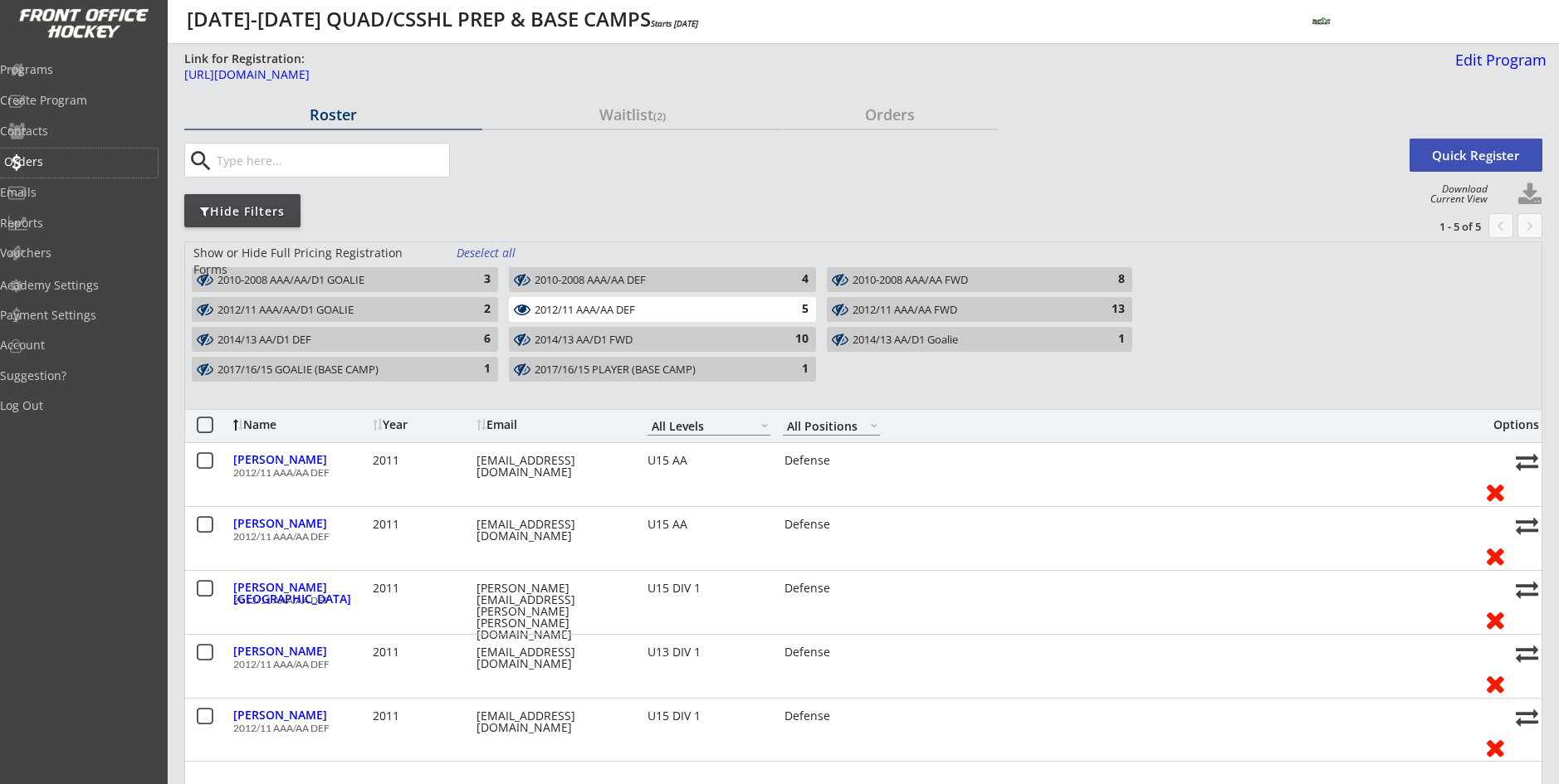
select select ""All Levels""
select select ""All Positions""
click at [70, 159] on div "Orders" at bounding box center [78, 161] width 149 height 11
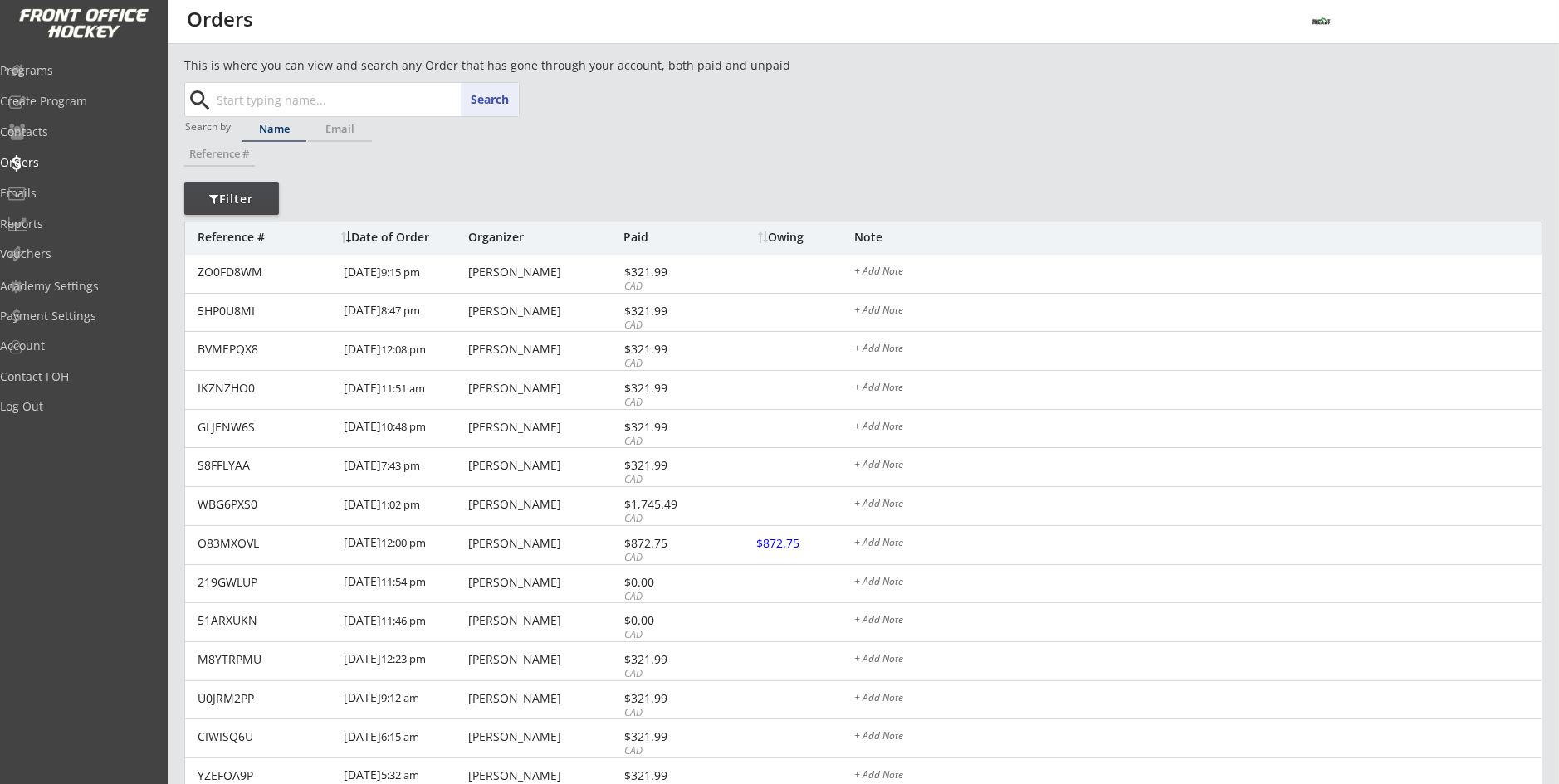
paste input "[PERSON_NAME]"
click at [421, 138] on p "[PERSON_NAME]" at bounding box center [366, 133] width 304 height 22
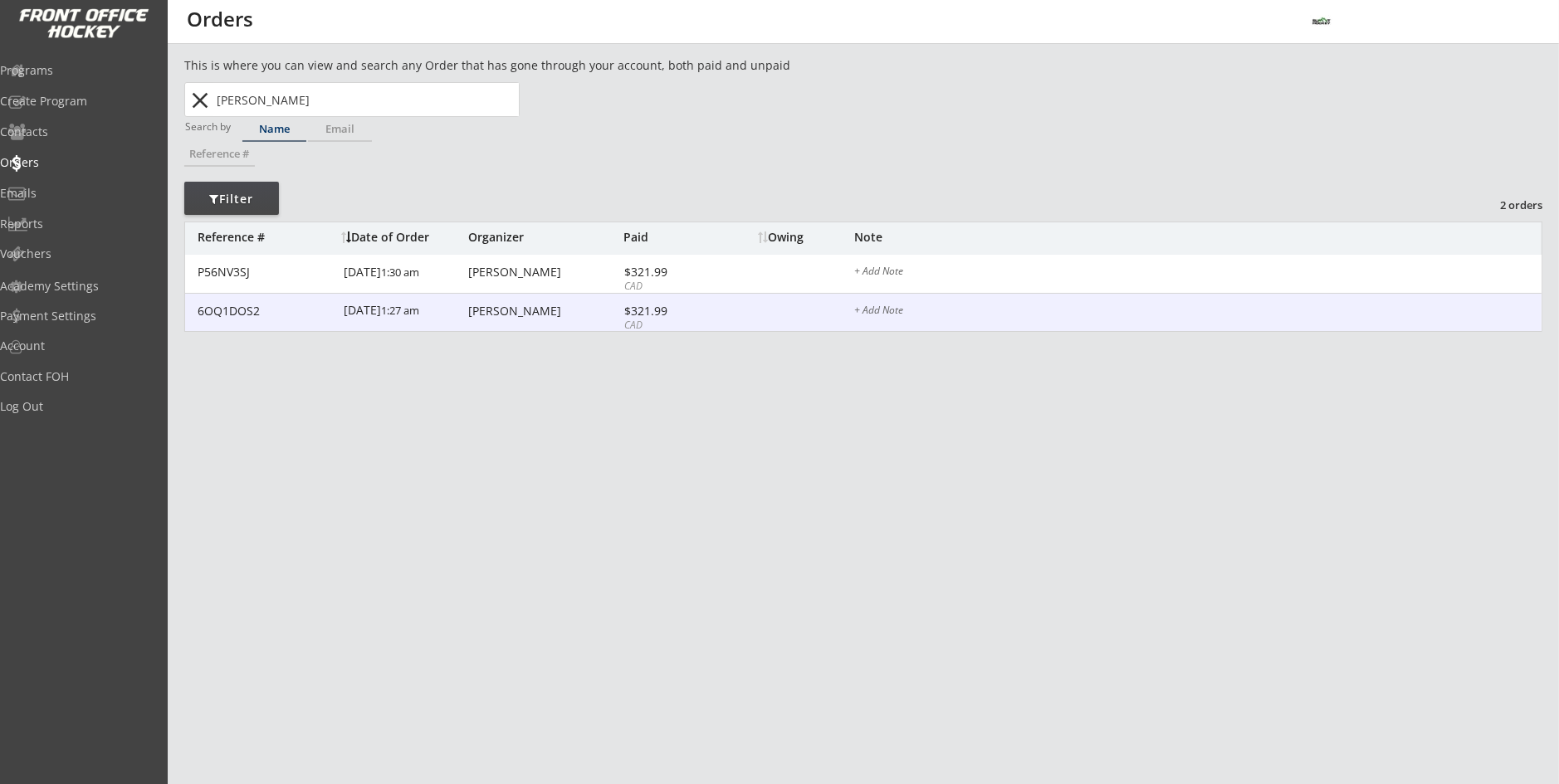
type input "[PERSON_NAME]"
click at [471, 306] on div "[PERSON_NAME]" at bounding box center [544, 311] width 151 height 11
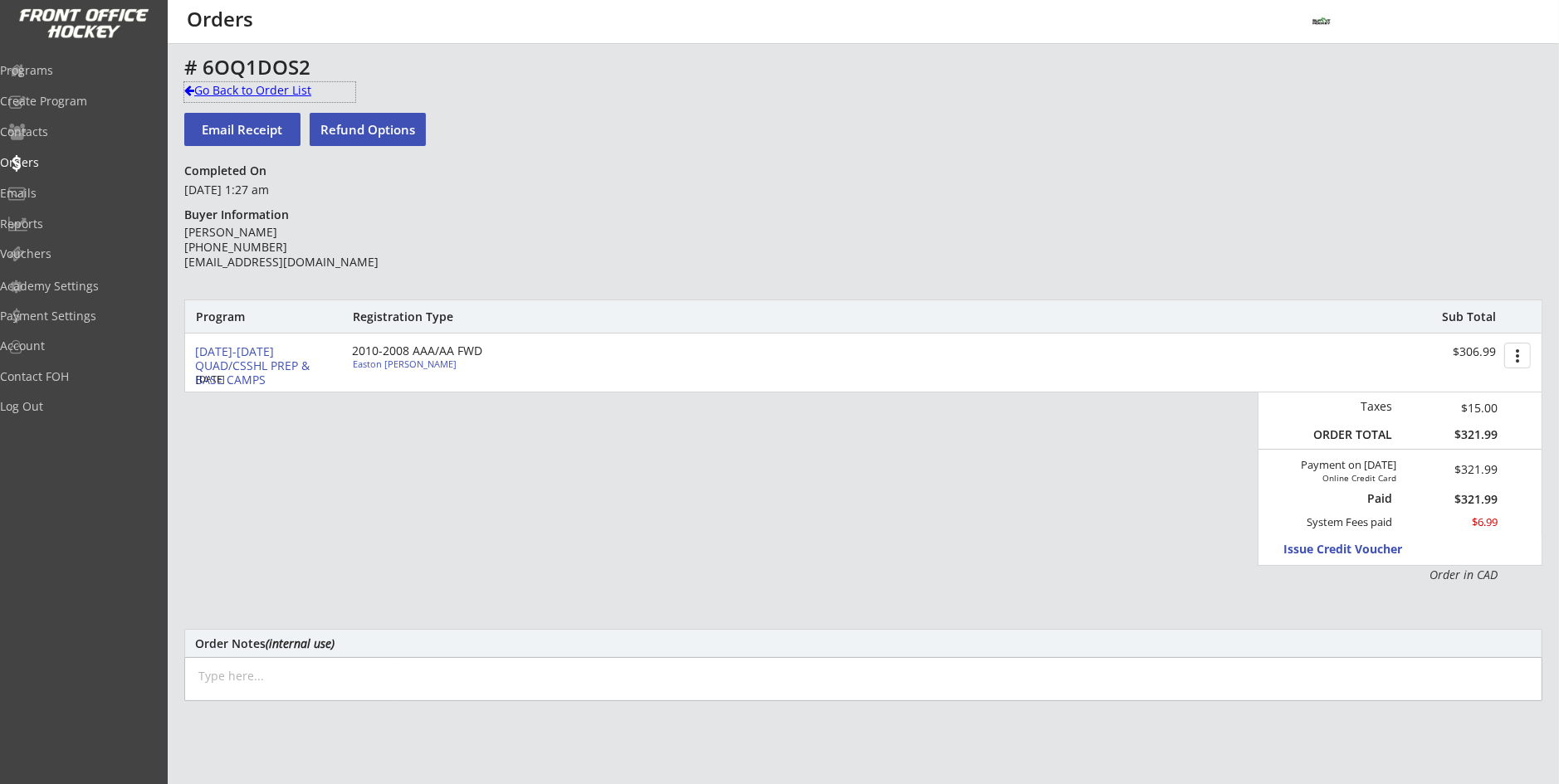
click at [291, 95] on div "Go Back to Order List" at bounding box center [269, 90] width 171 height 16
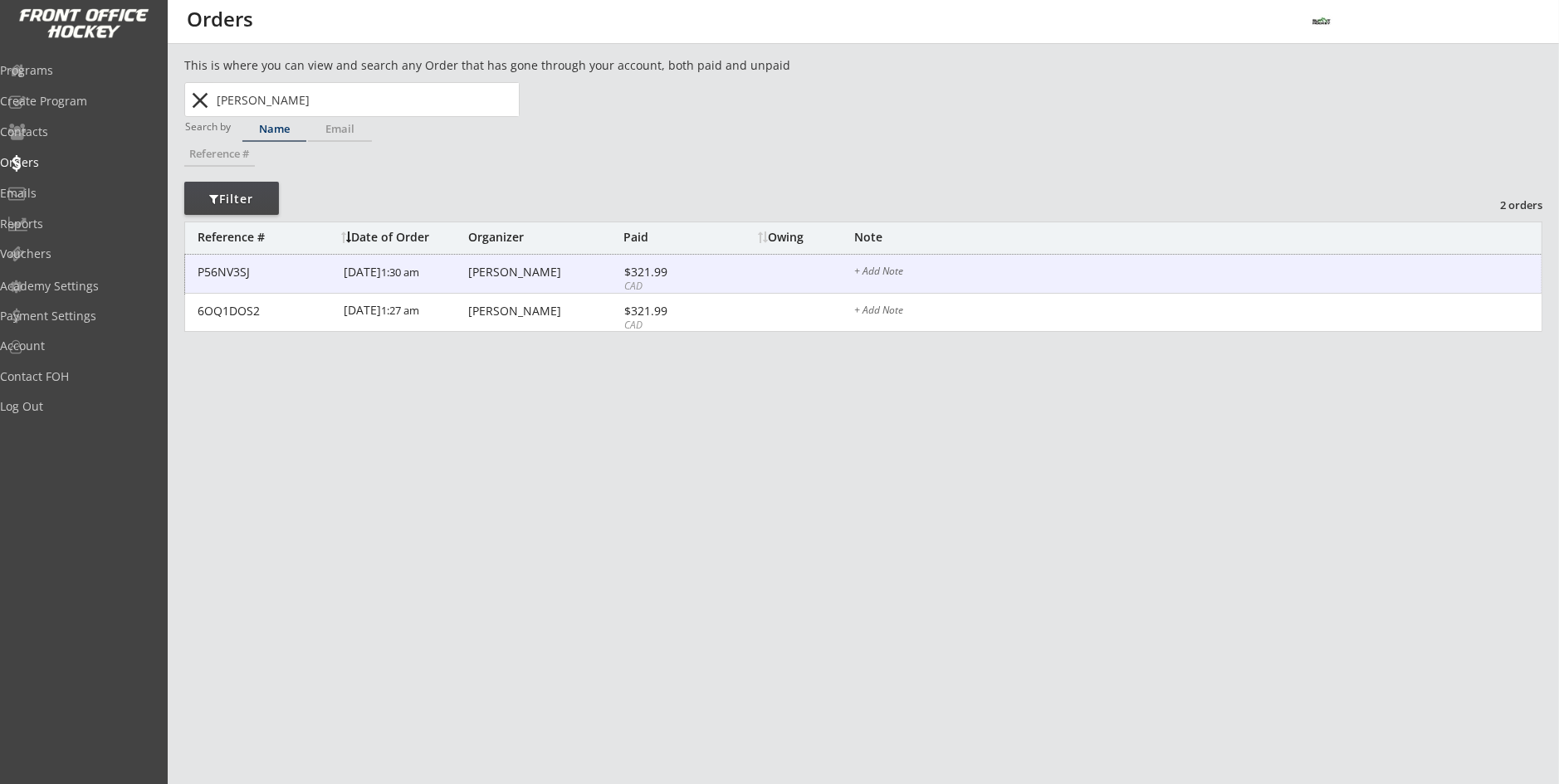
click at [388, 268] on div "6/22/25 1:30 am" at bounding box center [404, 273] width 120 height 37
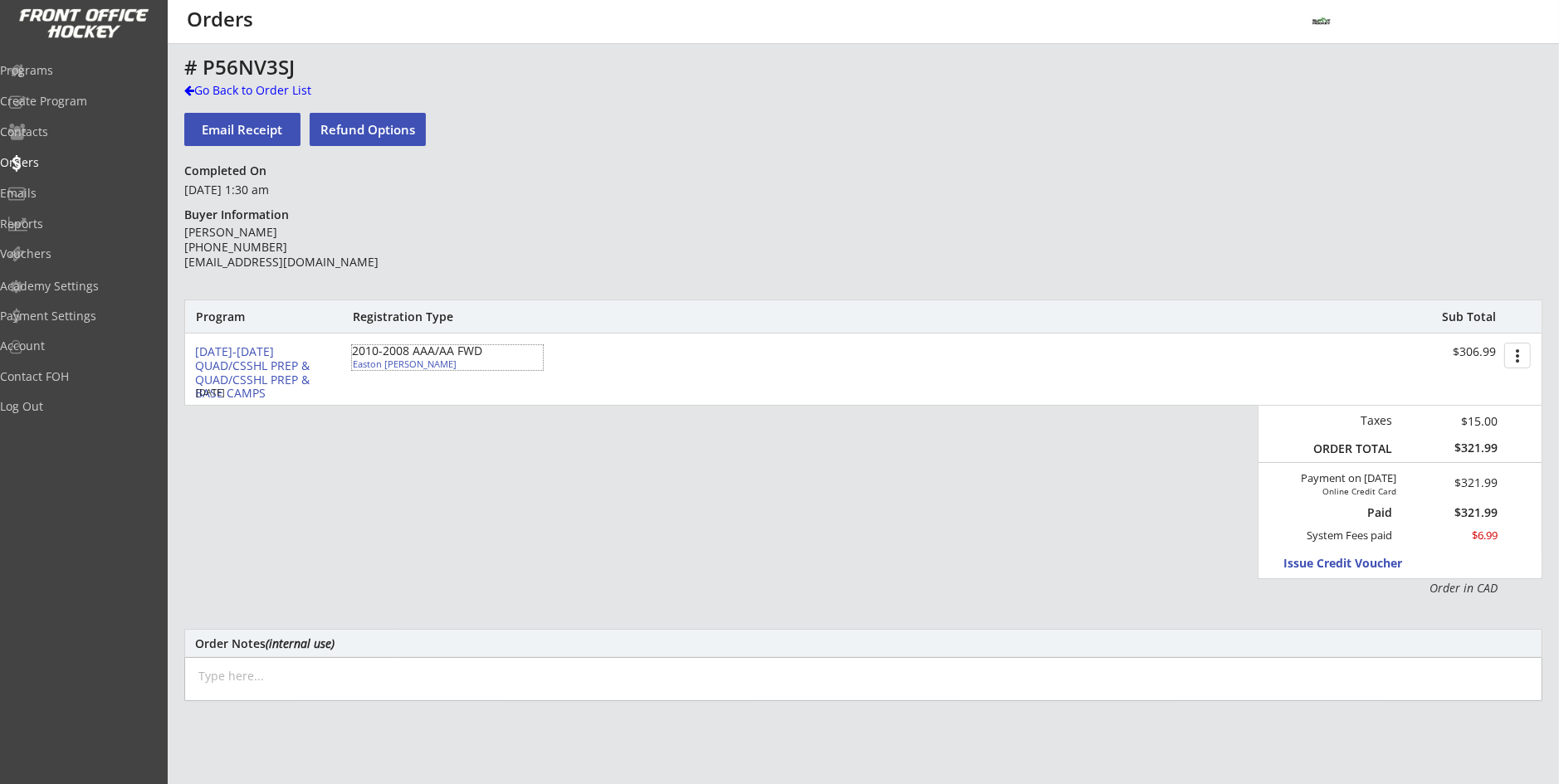
click at [396, 360] on div "Easton [PERSON_NAME]" at bounding box center [445, 364] width 185 height 10
select select ""Forward""
select select ""U16 AA""
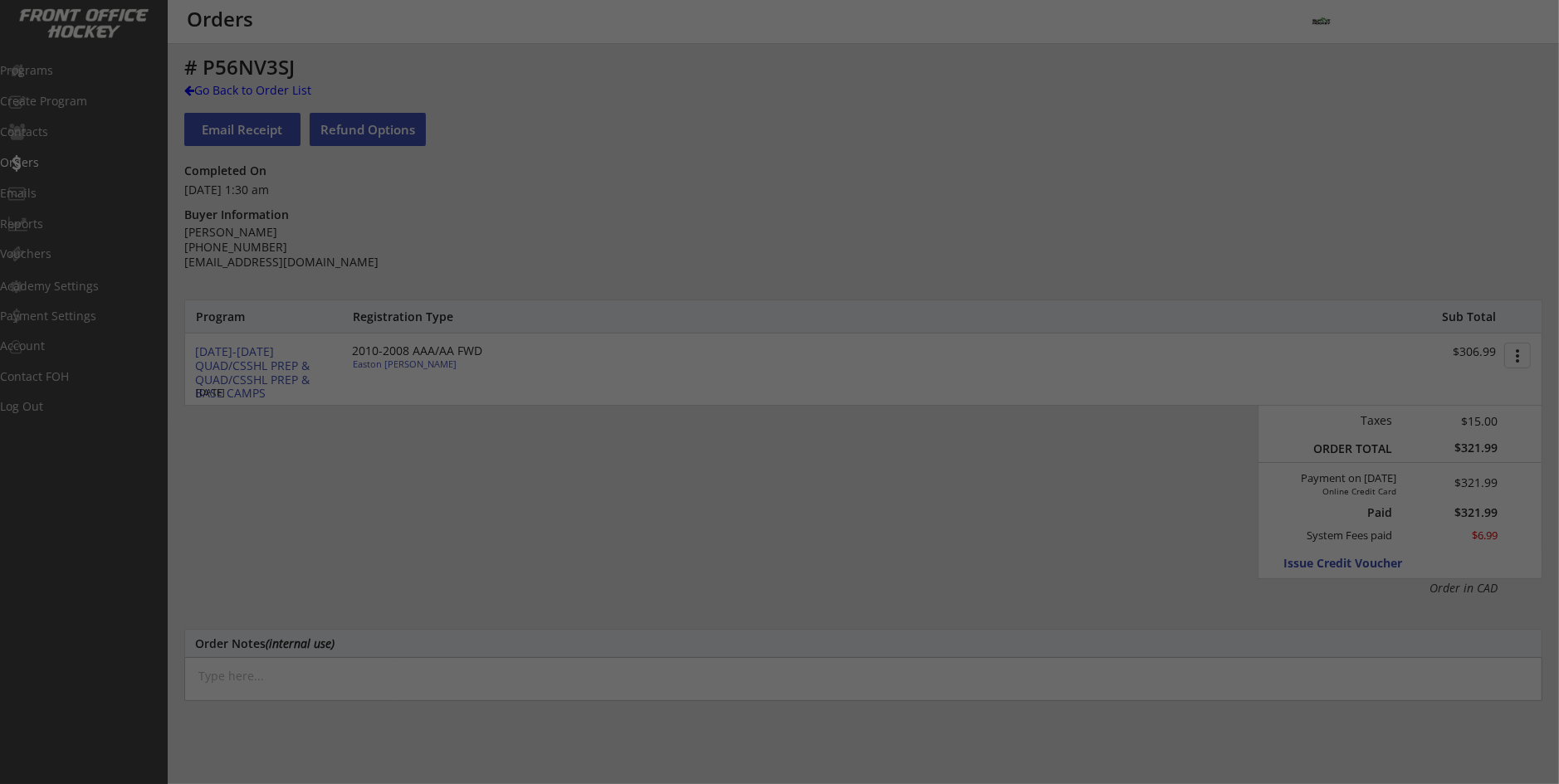
type input "Male"
type input "CBHA HAWS U15AA"
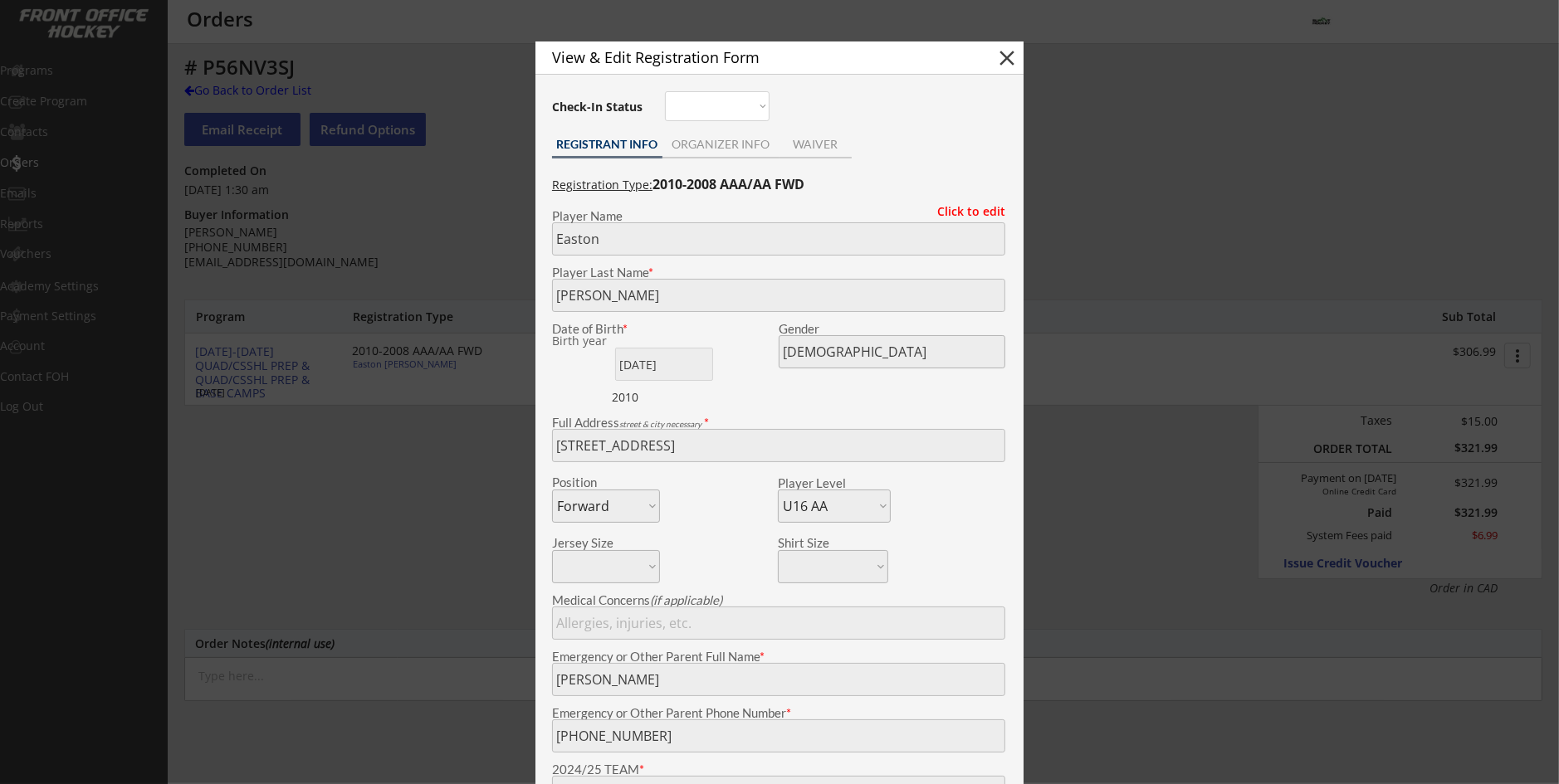
click at [390, 410] on div at bounding box center [780, 392] width 1559 height 784
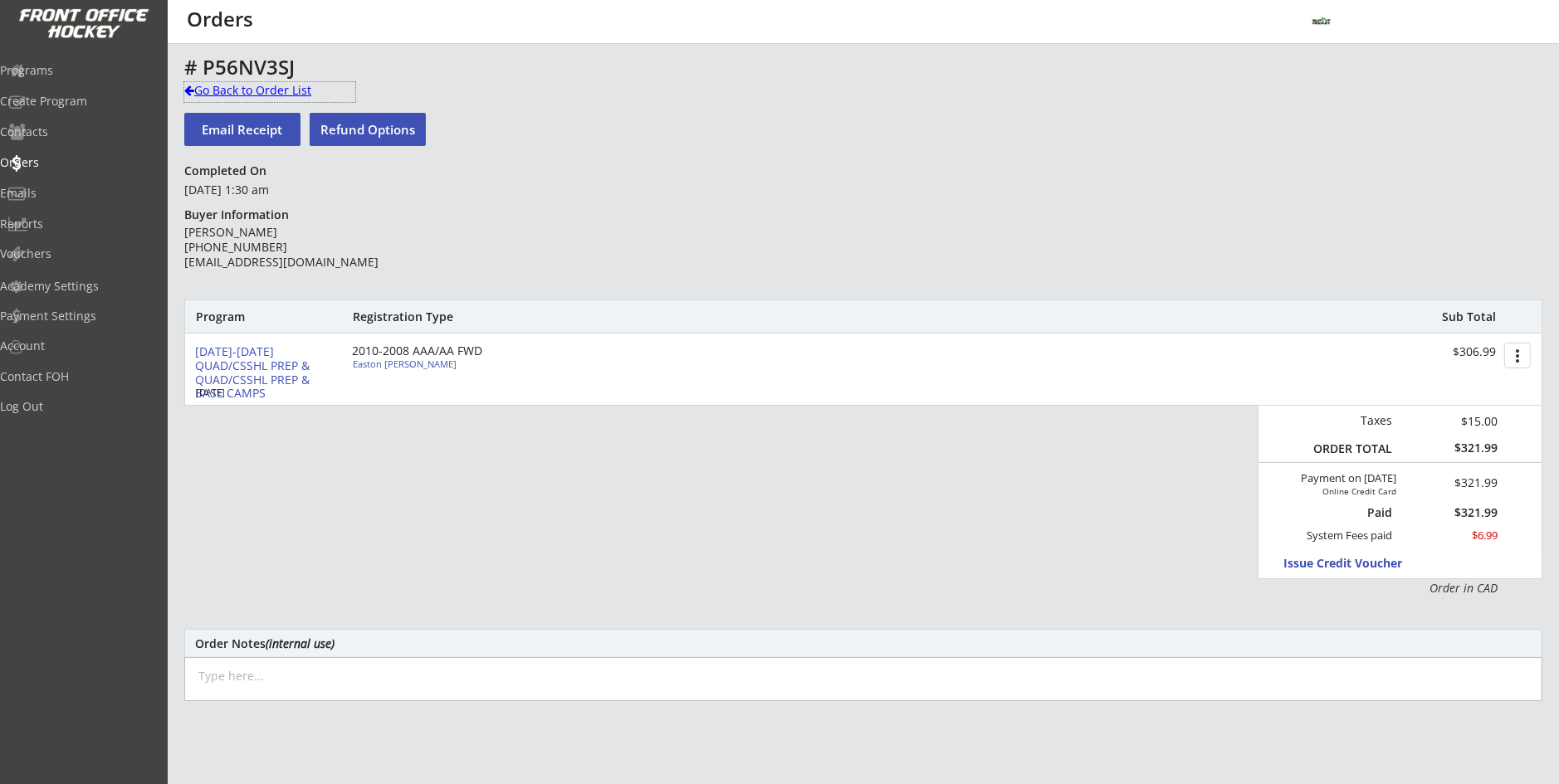
click at [200, 88] on div "Go Back to Order List" at bounding box center [269, 90] width 171 height 16
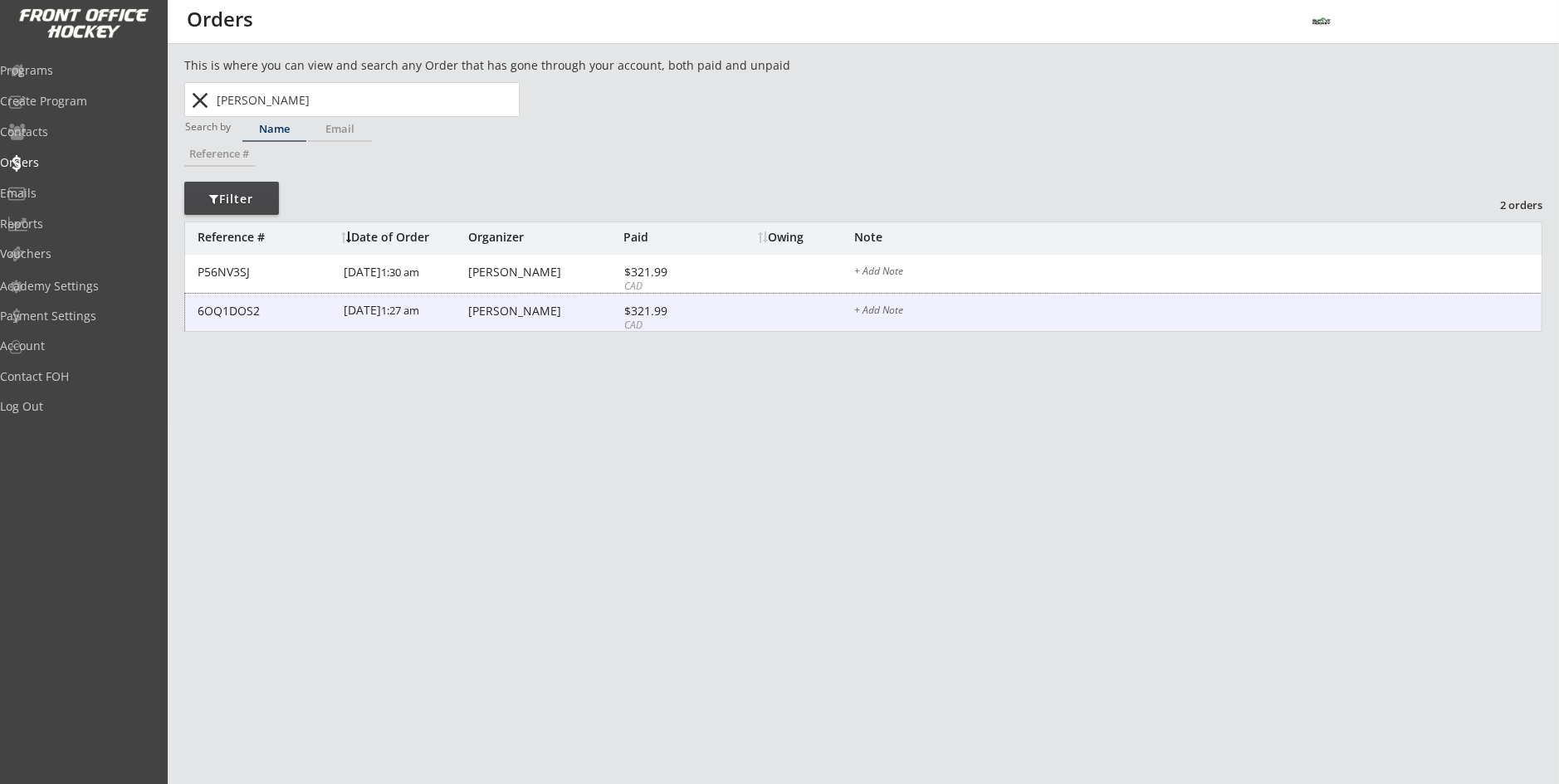
click at [397, 310] on div "6/22/25 1:27 am" at bounding box center [404, 312] width 120 height 37
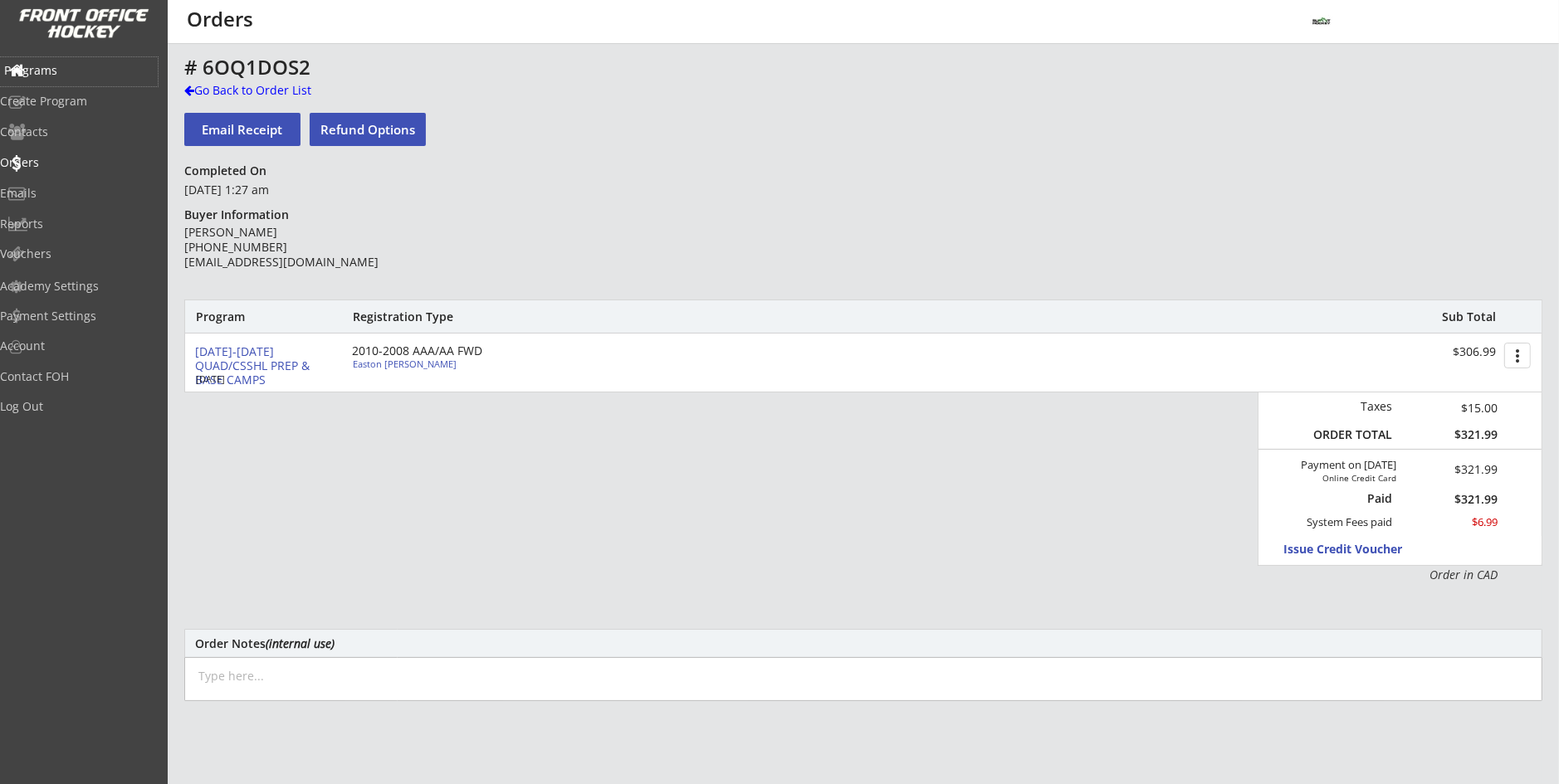
click at [74, 70] on div "Programs" at bounding box center [78, 71] width 149 height 11
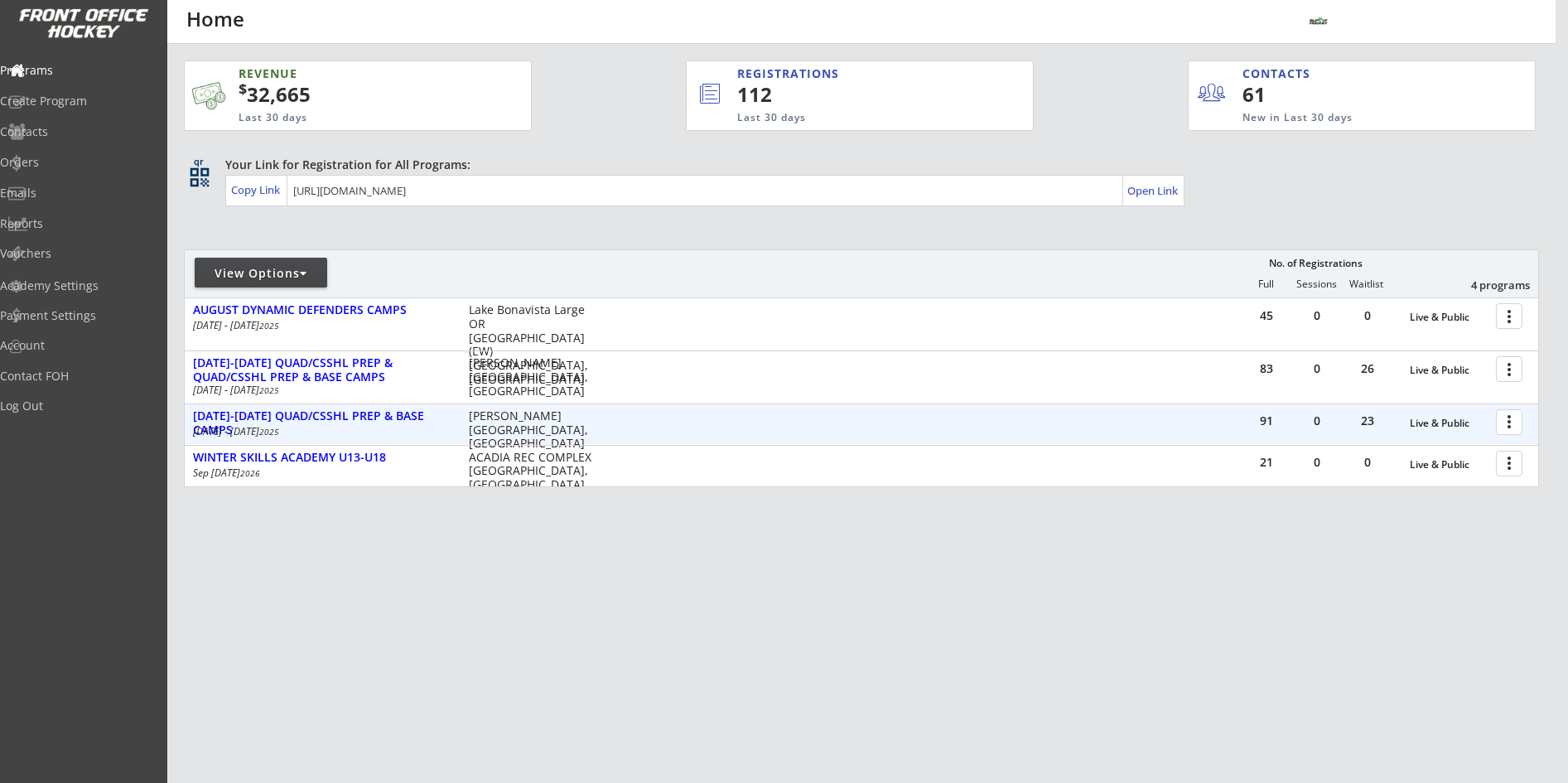
click at [1512, 431] on div at bounding box center [1512, 422] width 29 height 29
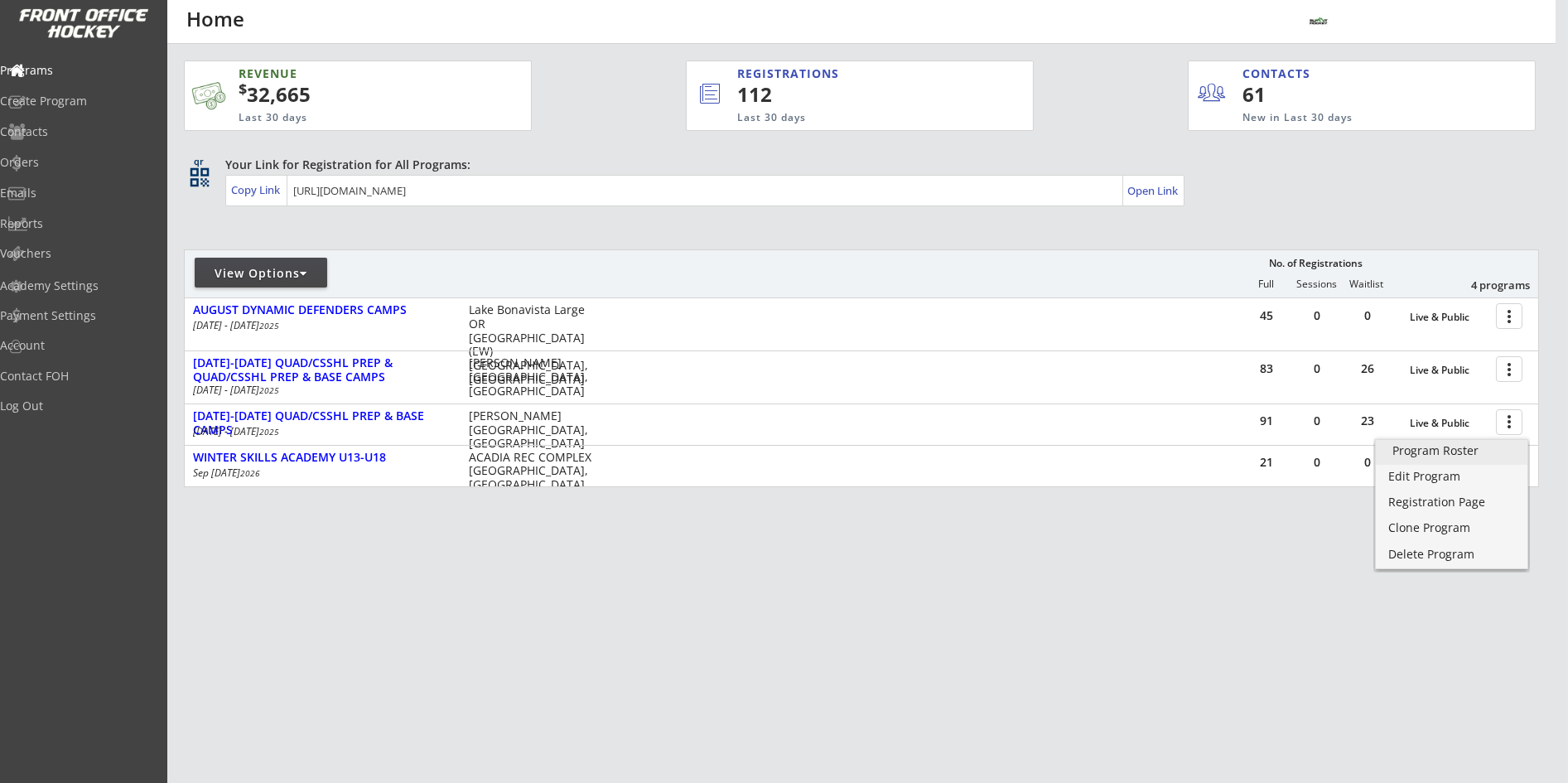
click at [1486, 459] on link "Program Roster" at bounding box center [1451, 452] width 152 height 25
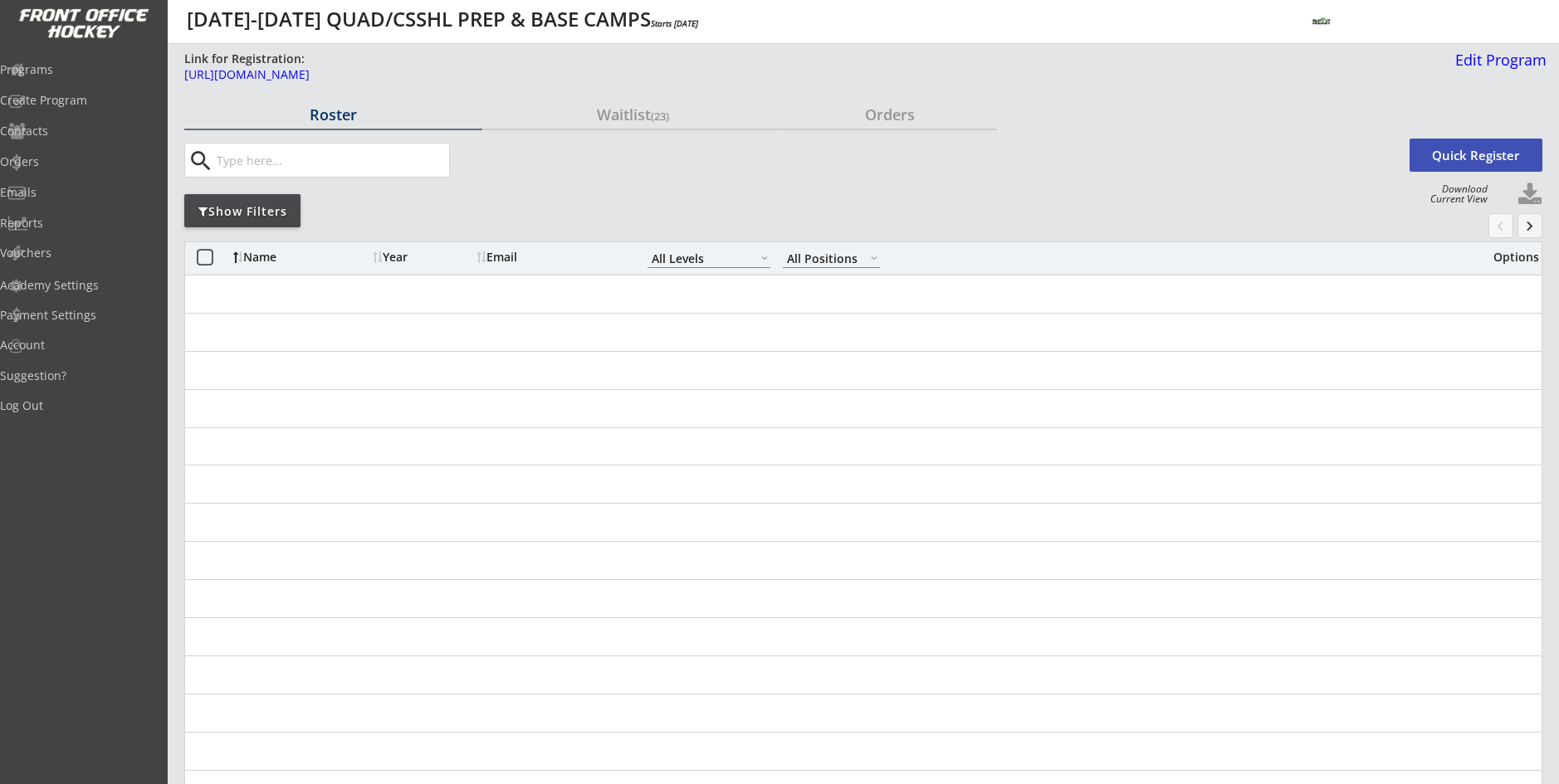
select select ""All Levels""
select select ""All Positions""
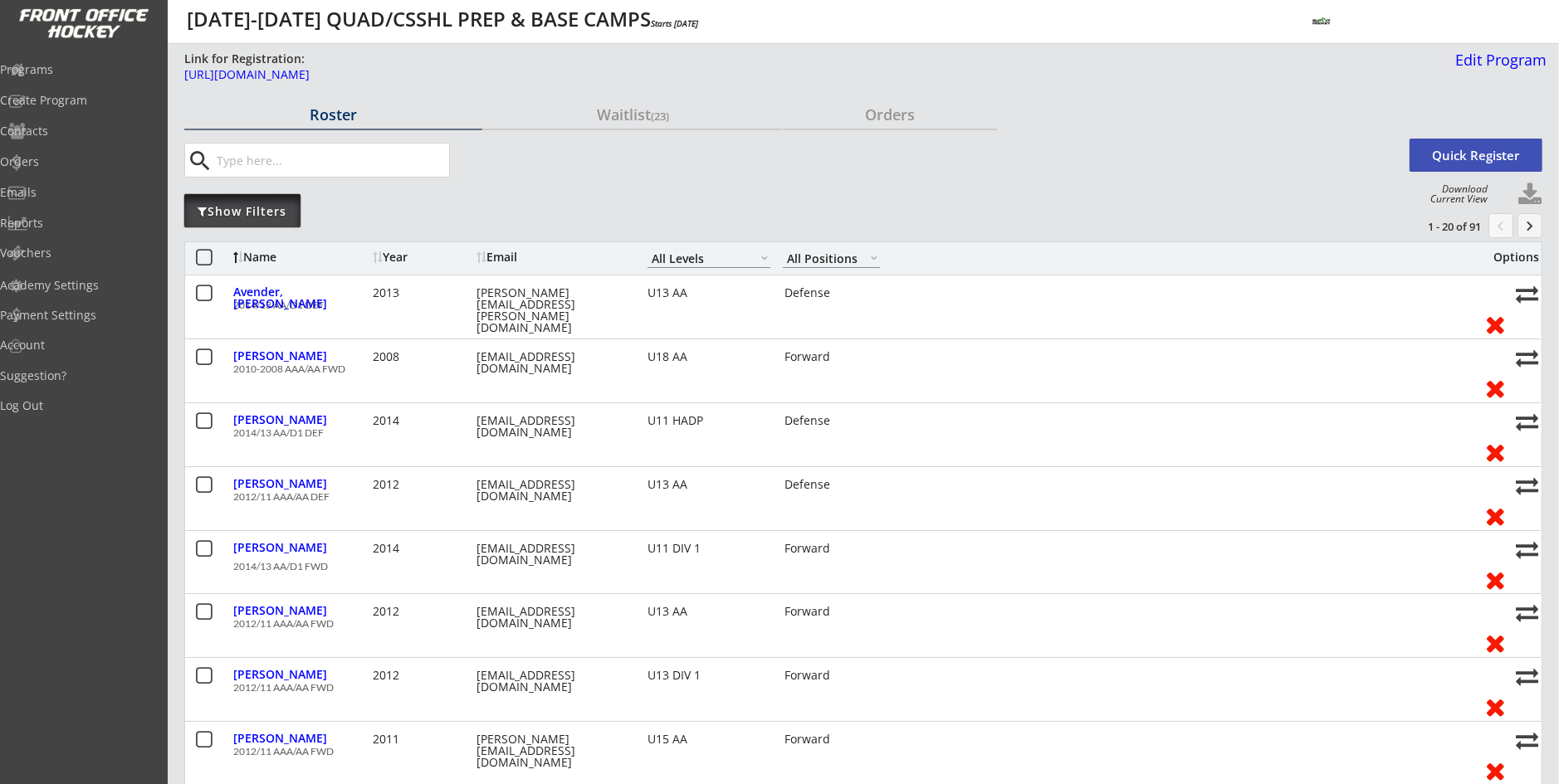
click at [290, 222] on div "Show Filters" at bounding box center [243, 210] width 117 height 33
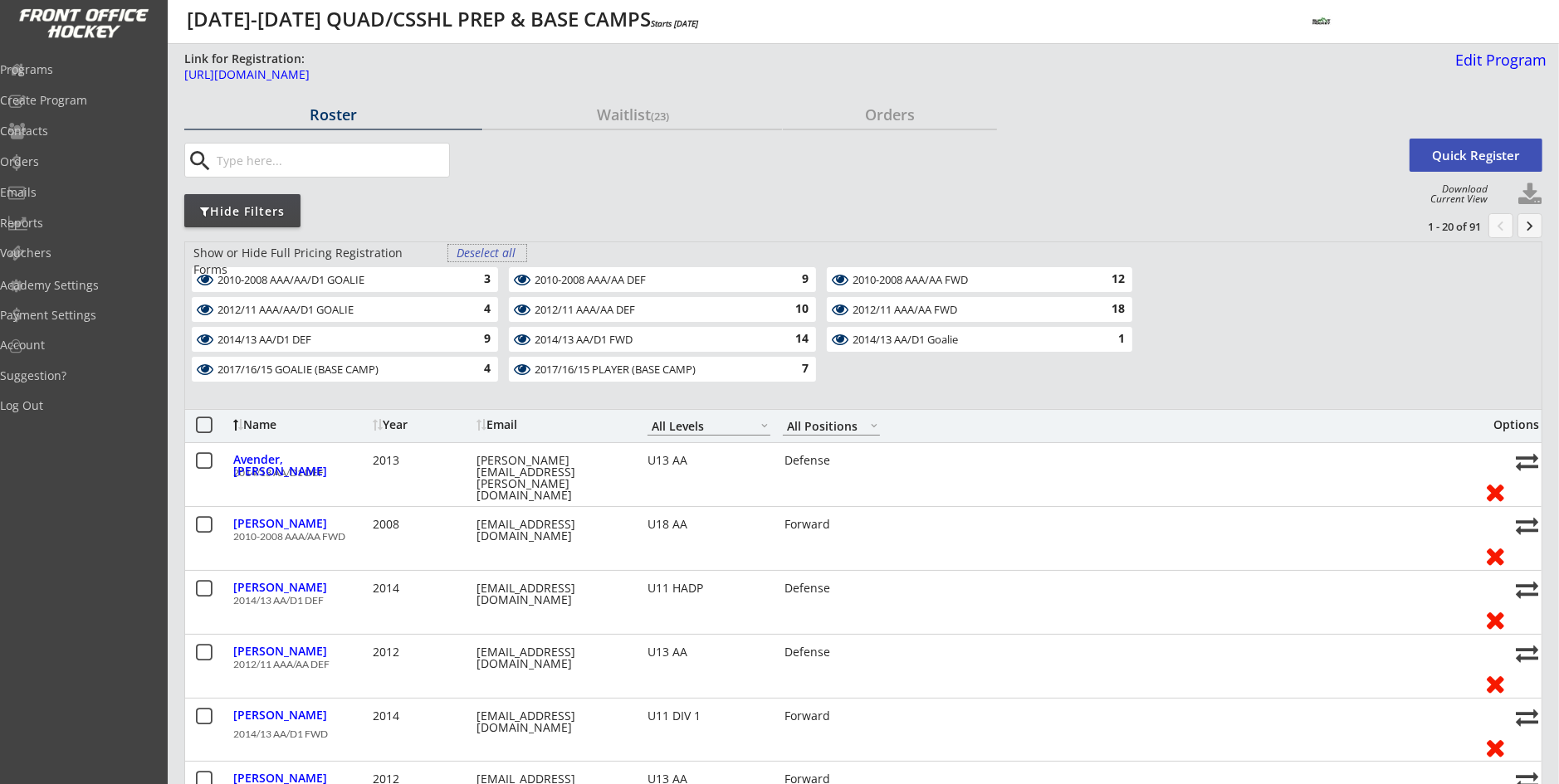
click at [484, 261] on div "Deselect all" at bounding box center [487, 252] width 61 height 16
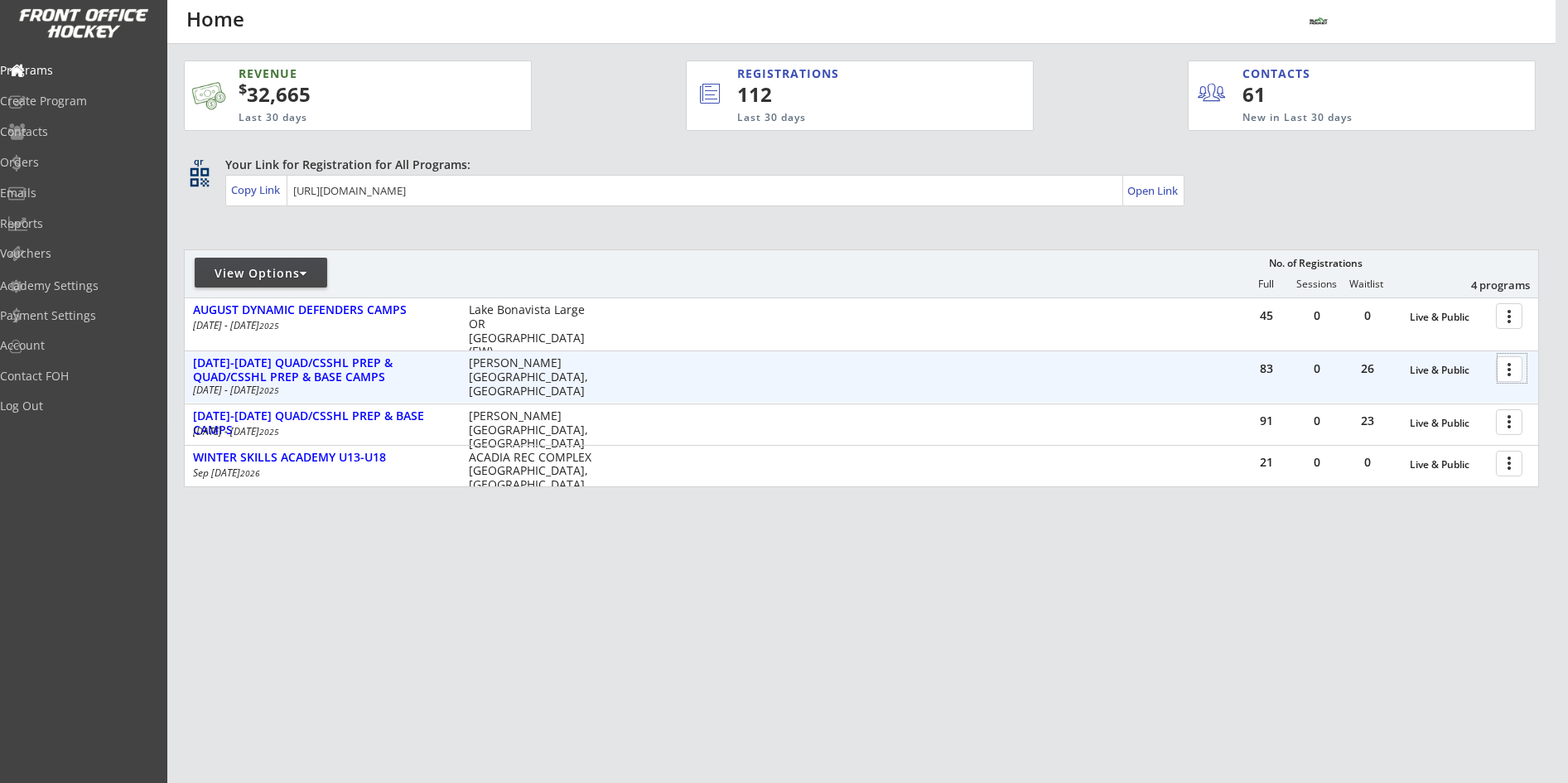
click at [1515, 370] on div at bounding box center [1512, 368] width 29 height 29
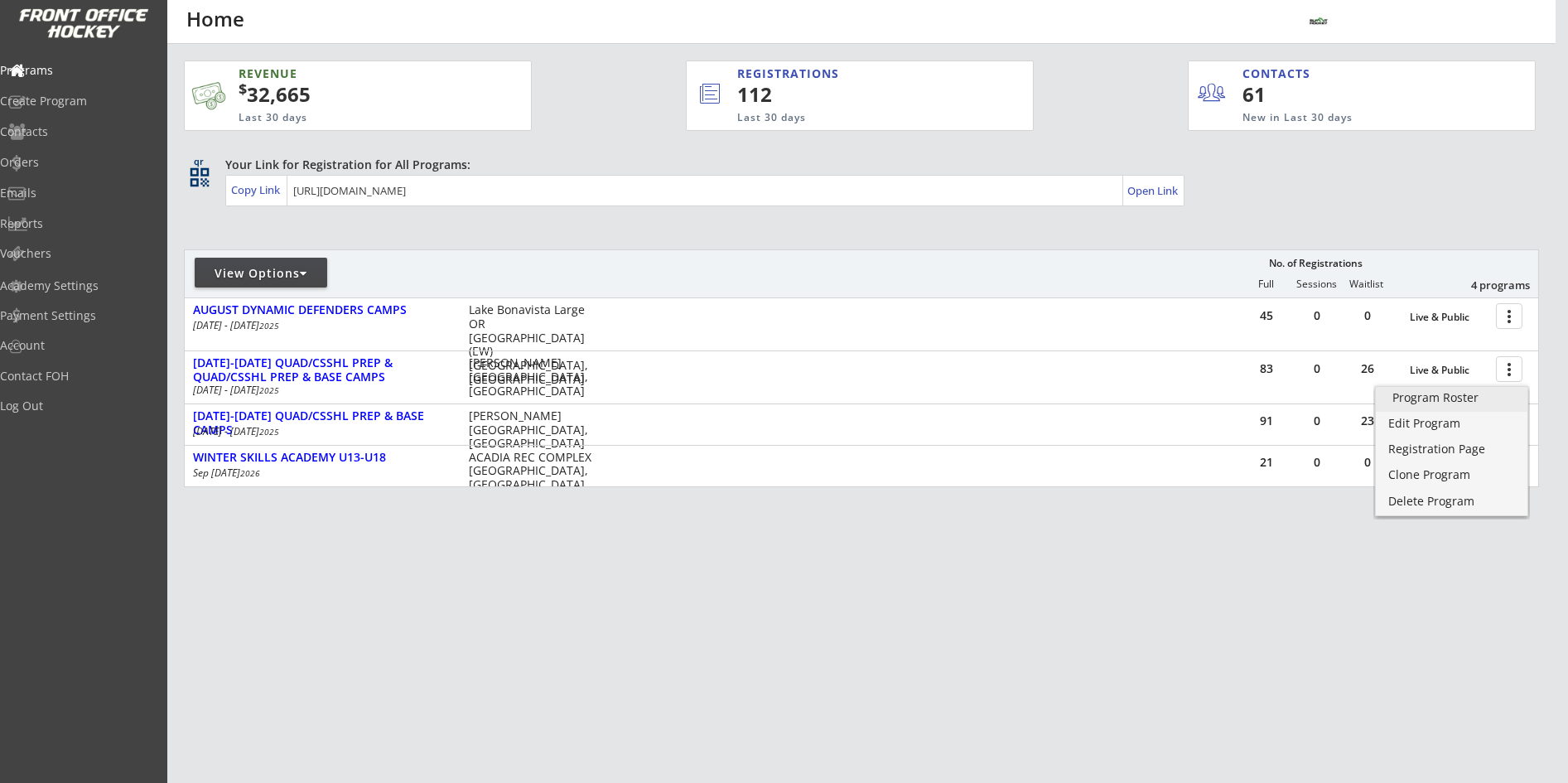
click at [1449, 394] on div "Program Roster" at bounding box center [1452, 398] width 118 height 11
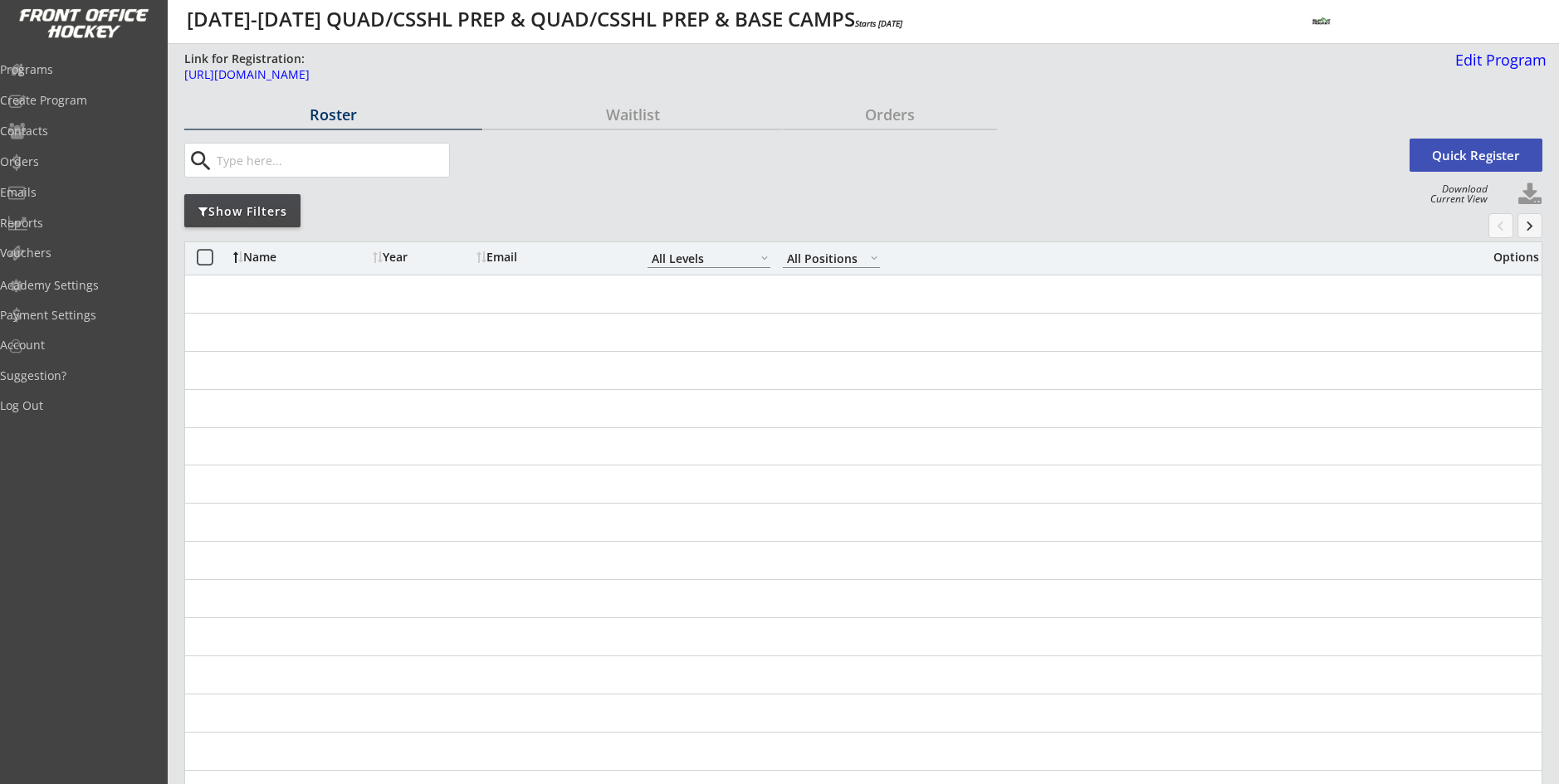
select select ""All Levels""
select select ""All Positions""
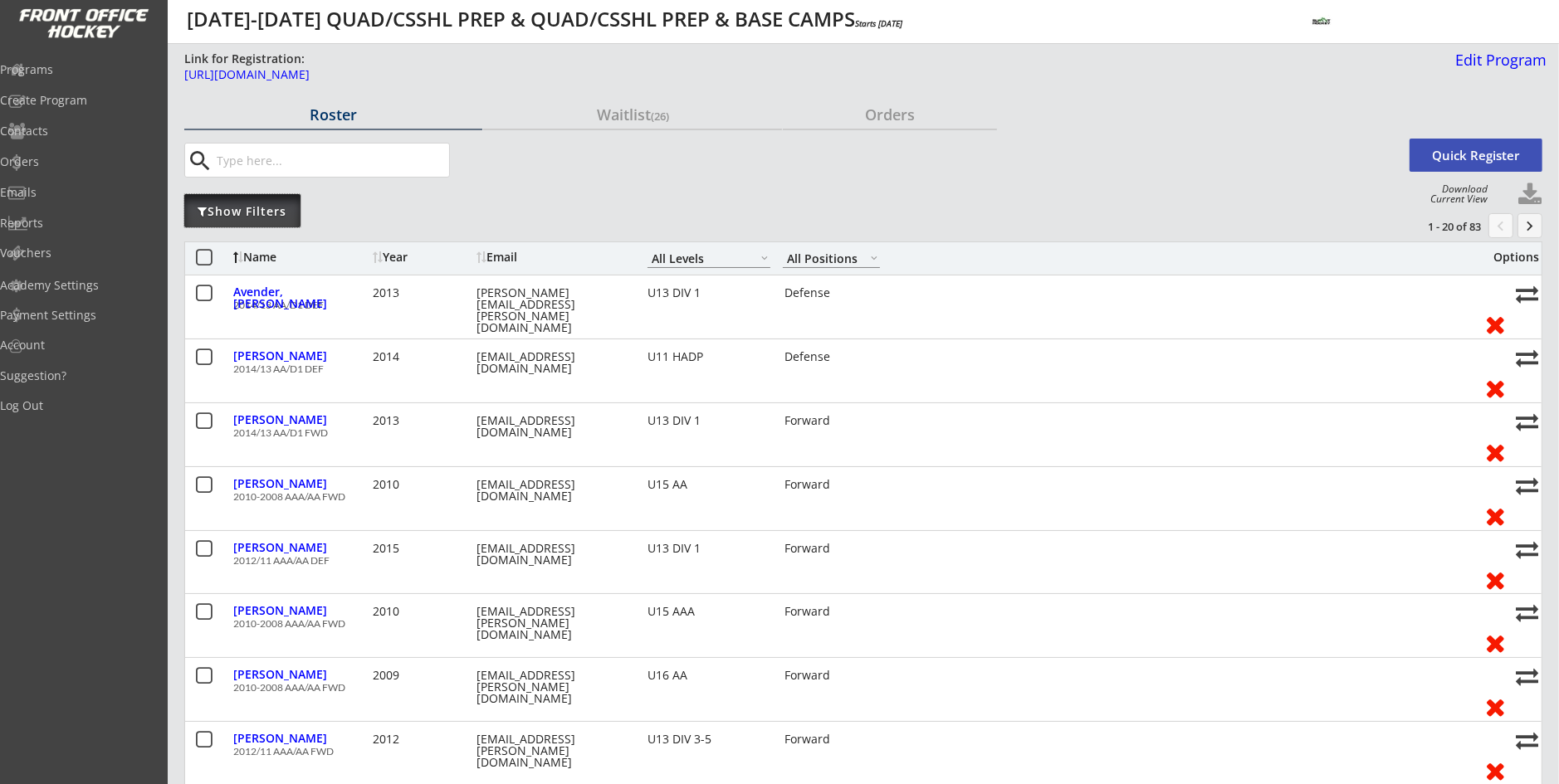
click at [243, 212] on div "Show Filters" at bounding box center [243, 211] width 117 height 16
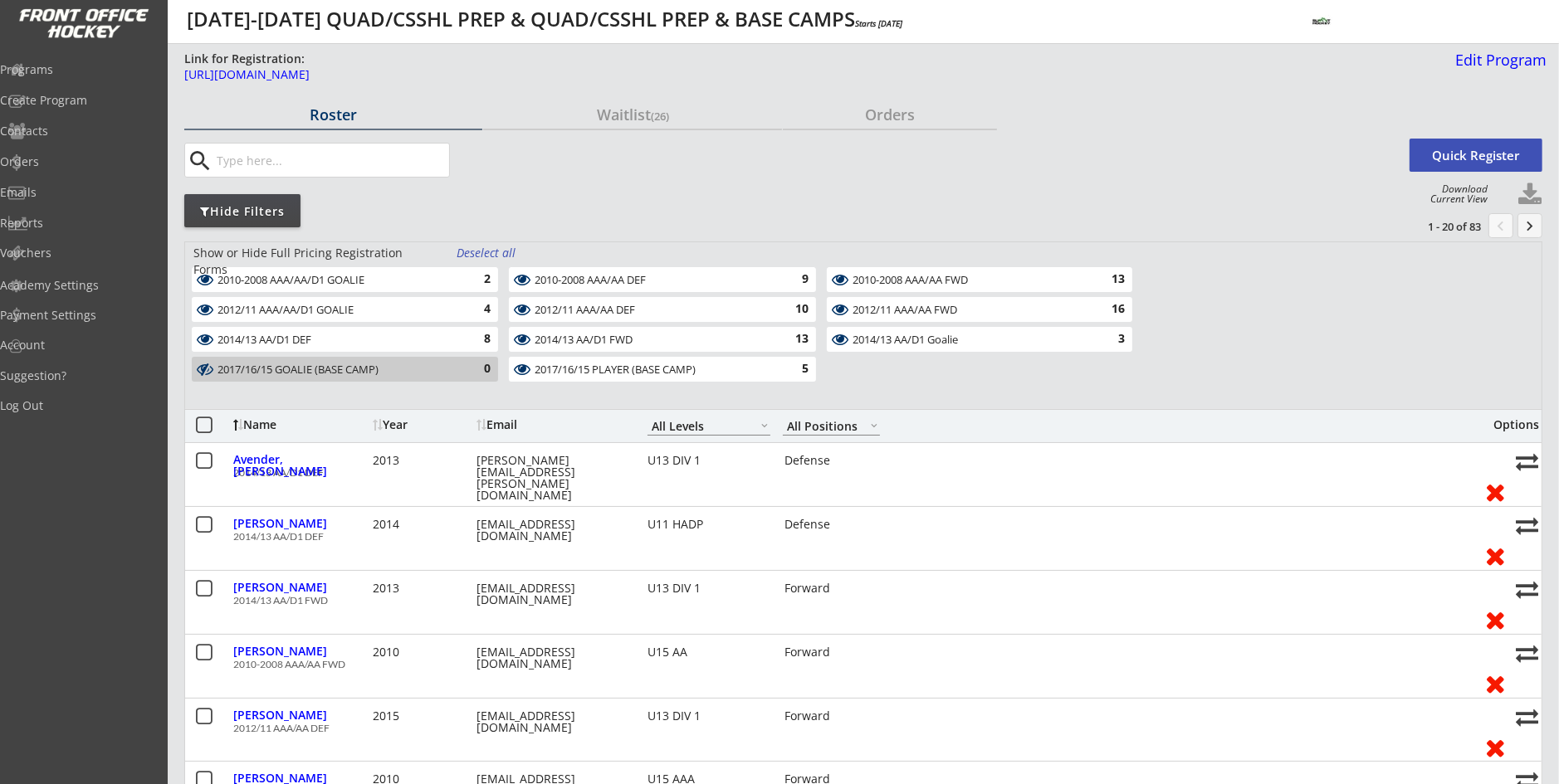
click at [499, 254] on div "Deselect all" at bounding box center [487, 252] width 61 height 16
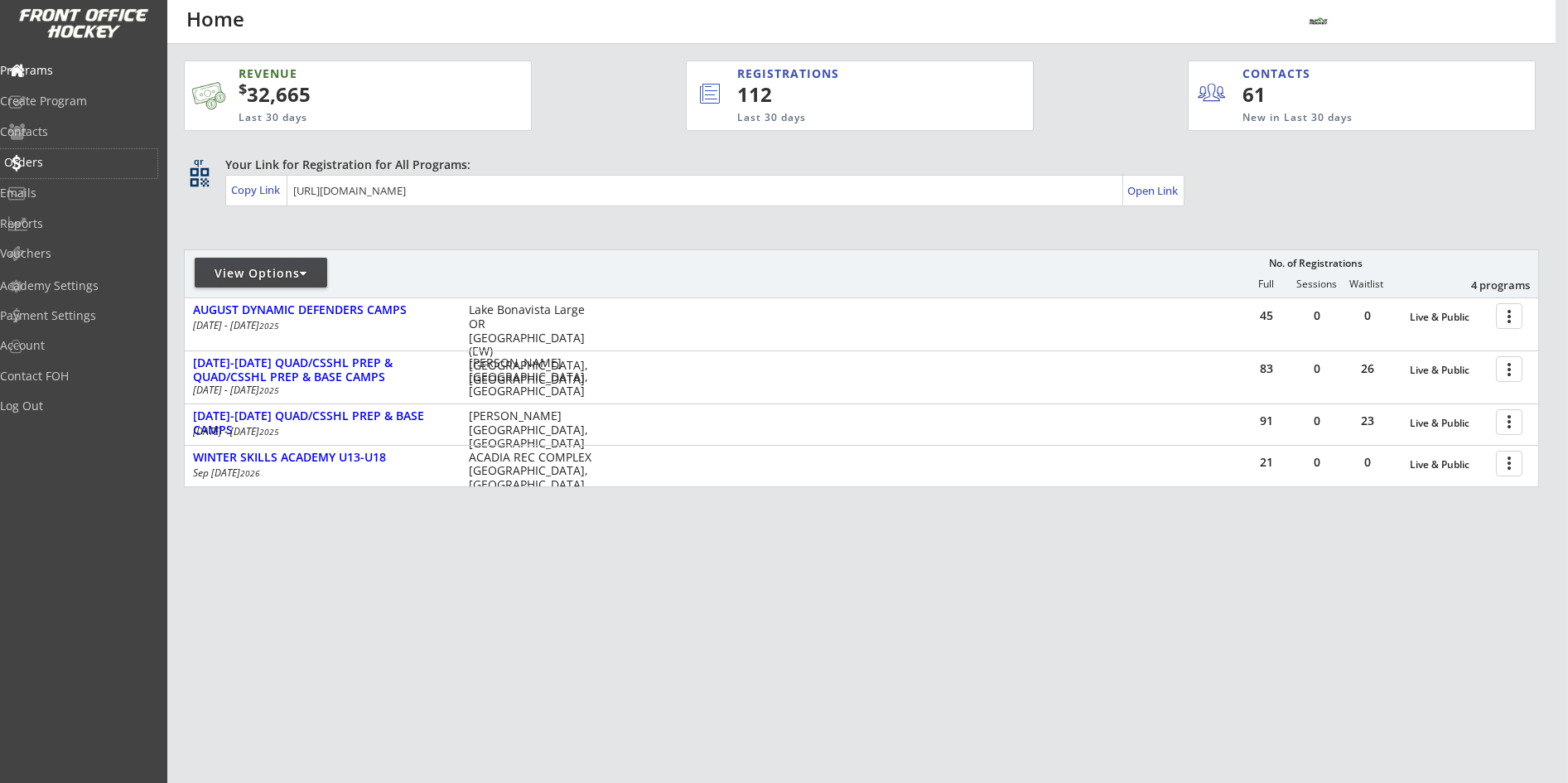
click at [67, 163] on div "Orders" at bounding box center [78, 162] width 149 height 11
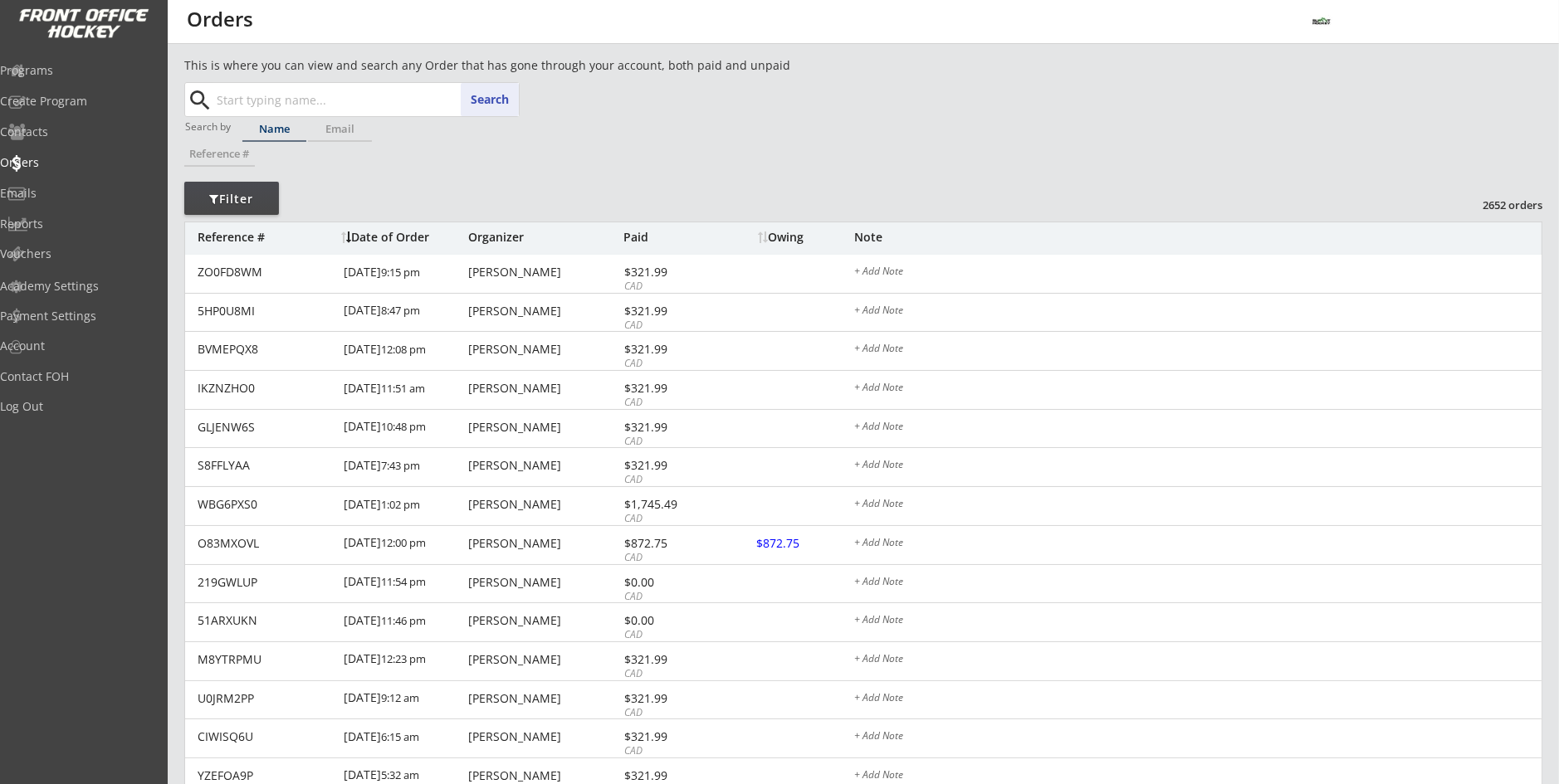
paste input "[PERSON_NAME]"
click at [288, 138] on strong "[PERSON_NAME]" at bounding box center [278, 132] width 95 height 16
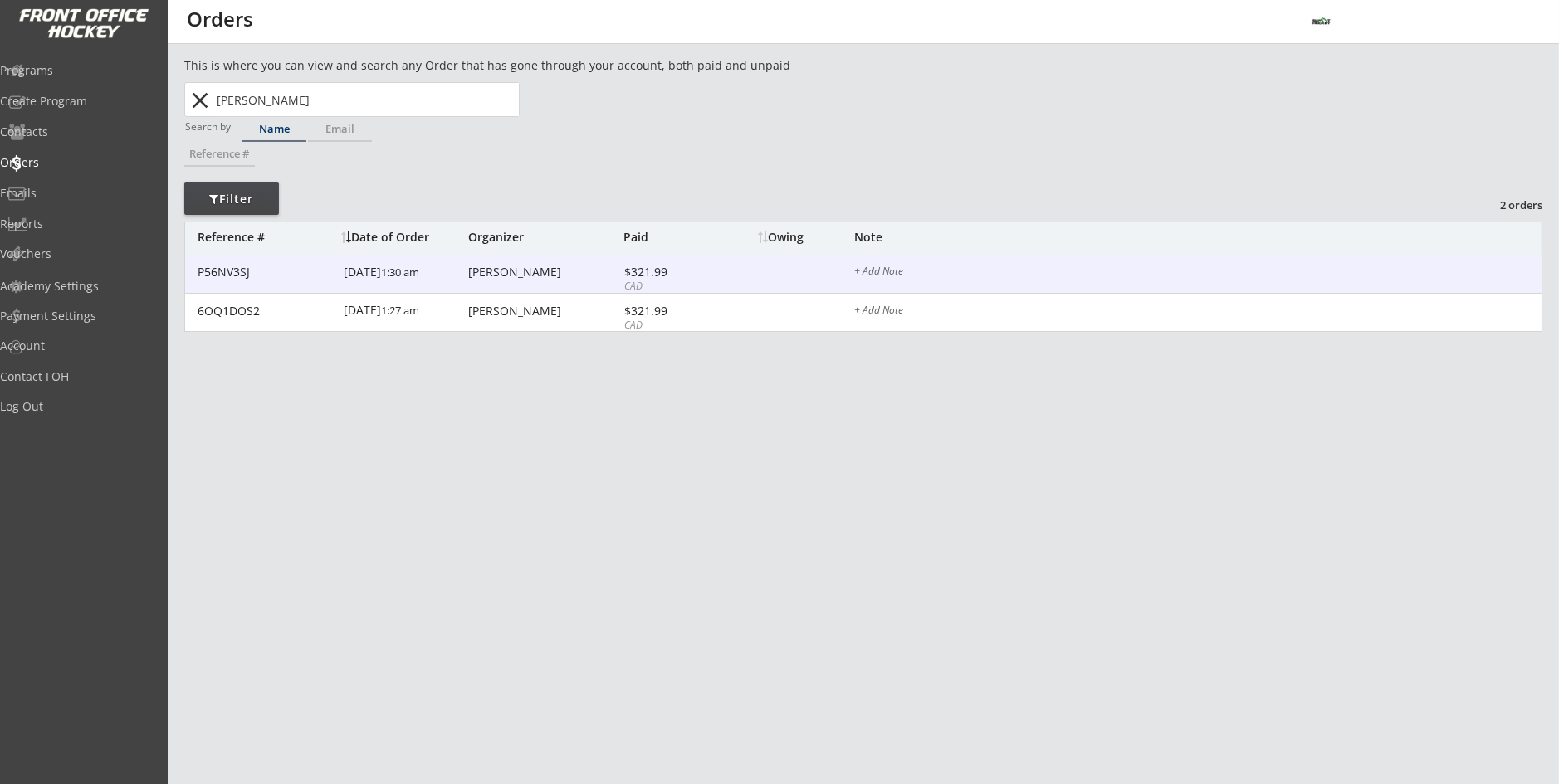
type input "[PERSON_NAME]"
click at [381, 277] on font "1:30 am" at bounding box center [400, 272] width 38 height 15
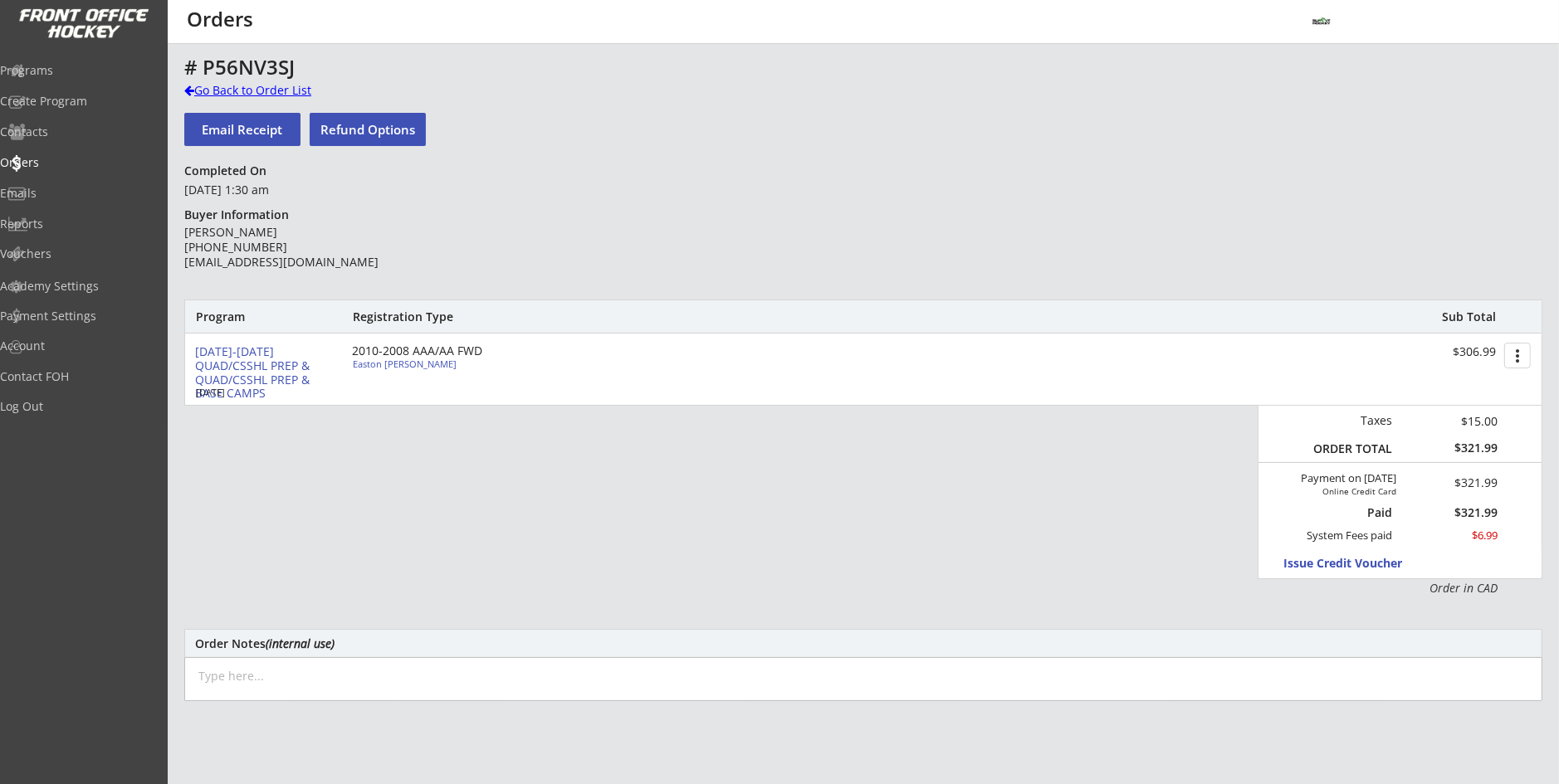
click at [224, 89] on div "Go Back to Order List" at bounding box center [269, 90] width 171 height 16
click at [218, 131] on button "Email Receipt" at bounding box center [243, 129] width 117 height 33
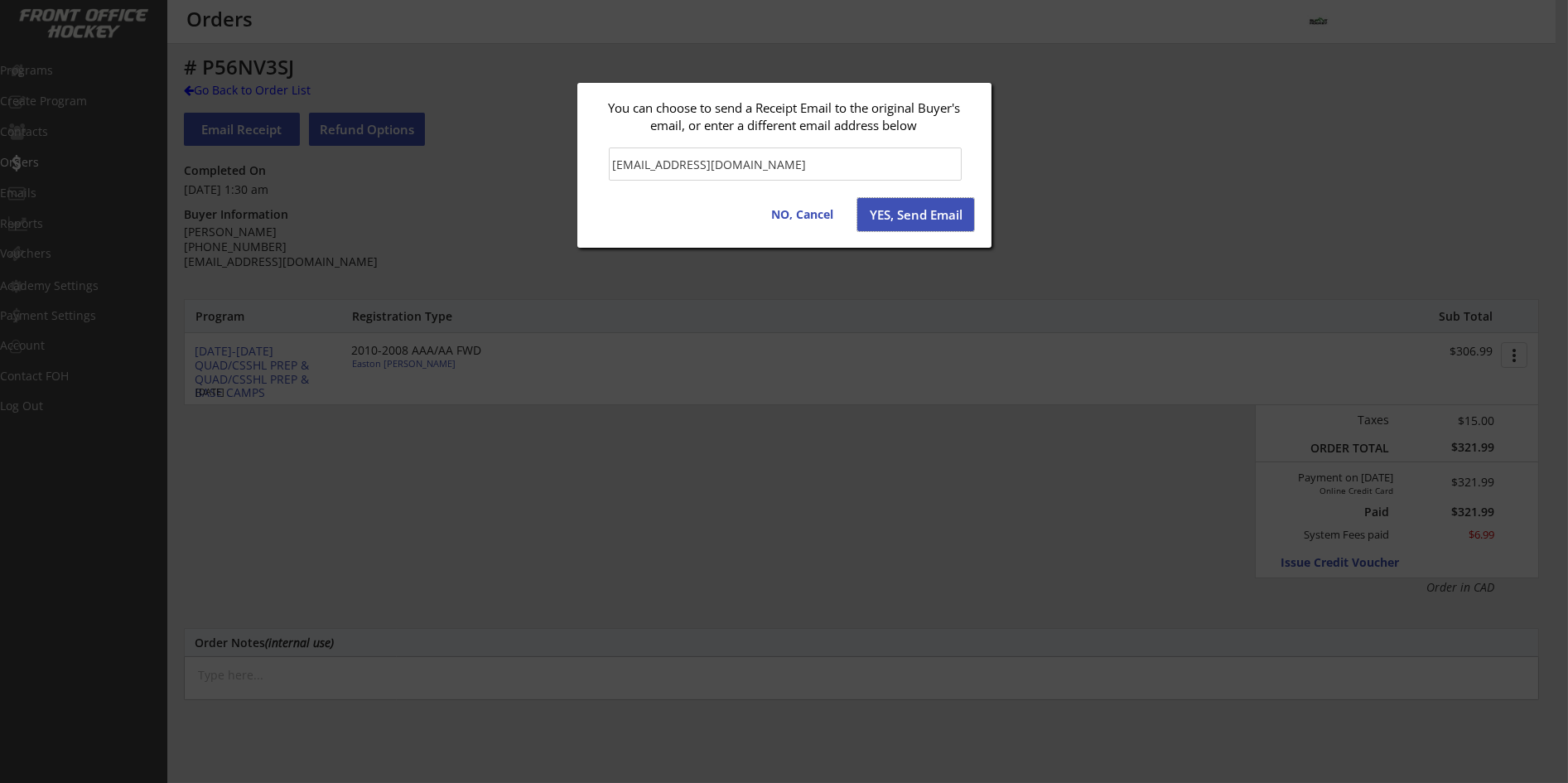
click at [922, 218] on button "YES, Send Email" at bounding box center [915, 215] width 117 height 33
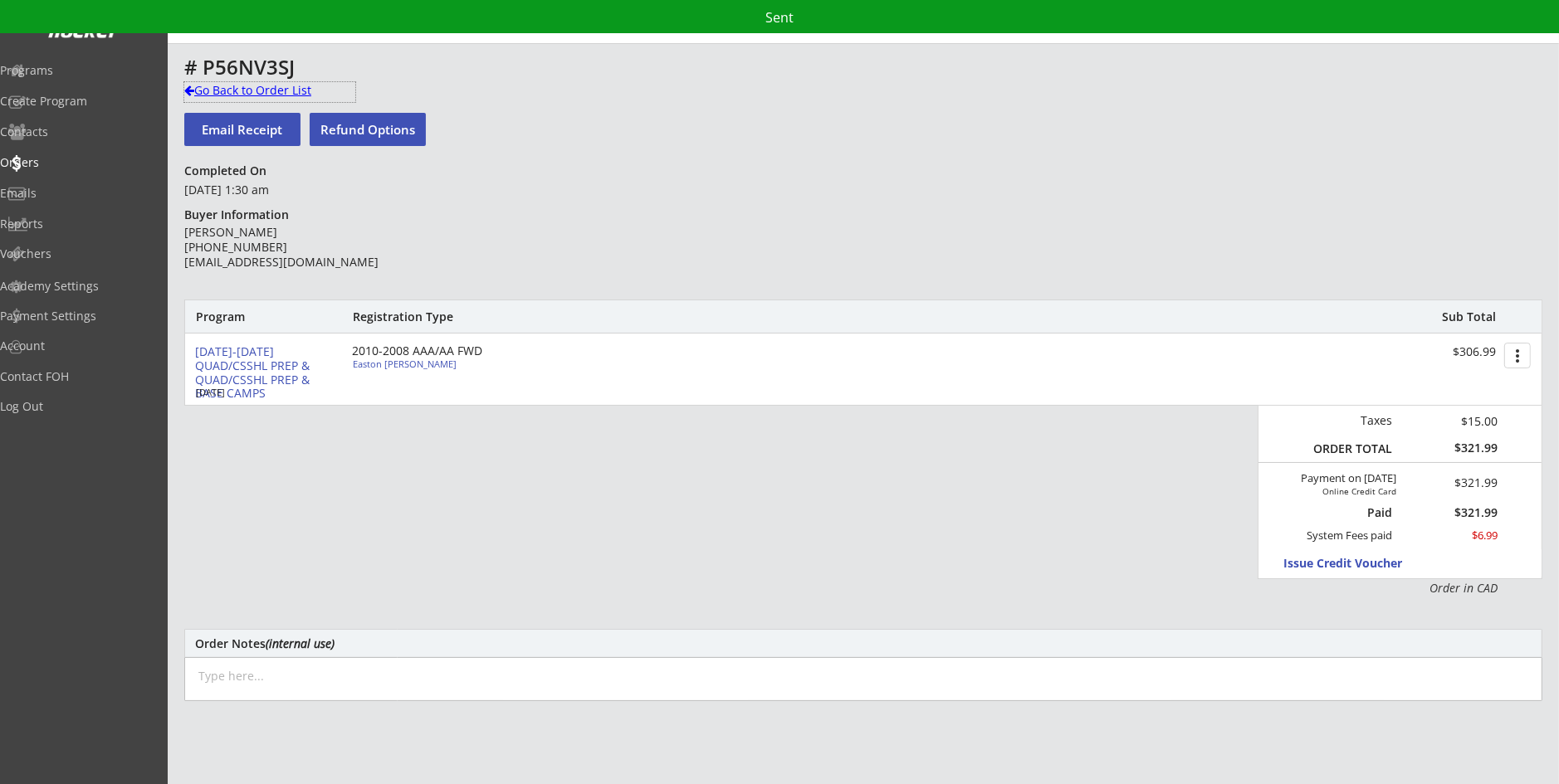
click at [265, 89] on div "Go Back to Order List" at bounding box center [269, 90] width 171 height 16
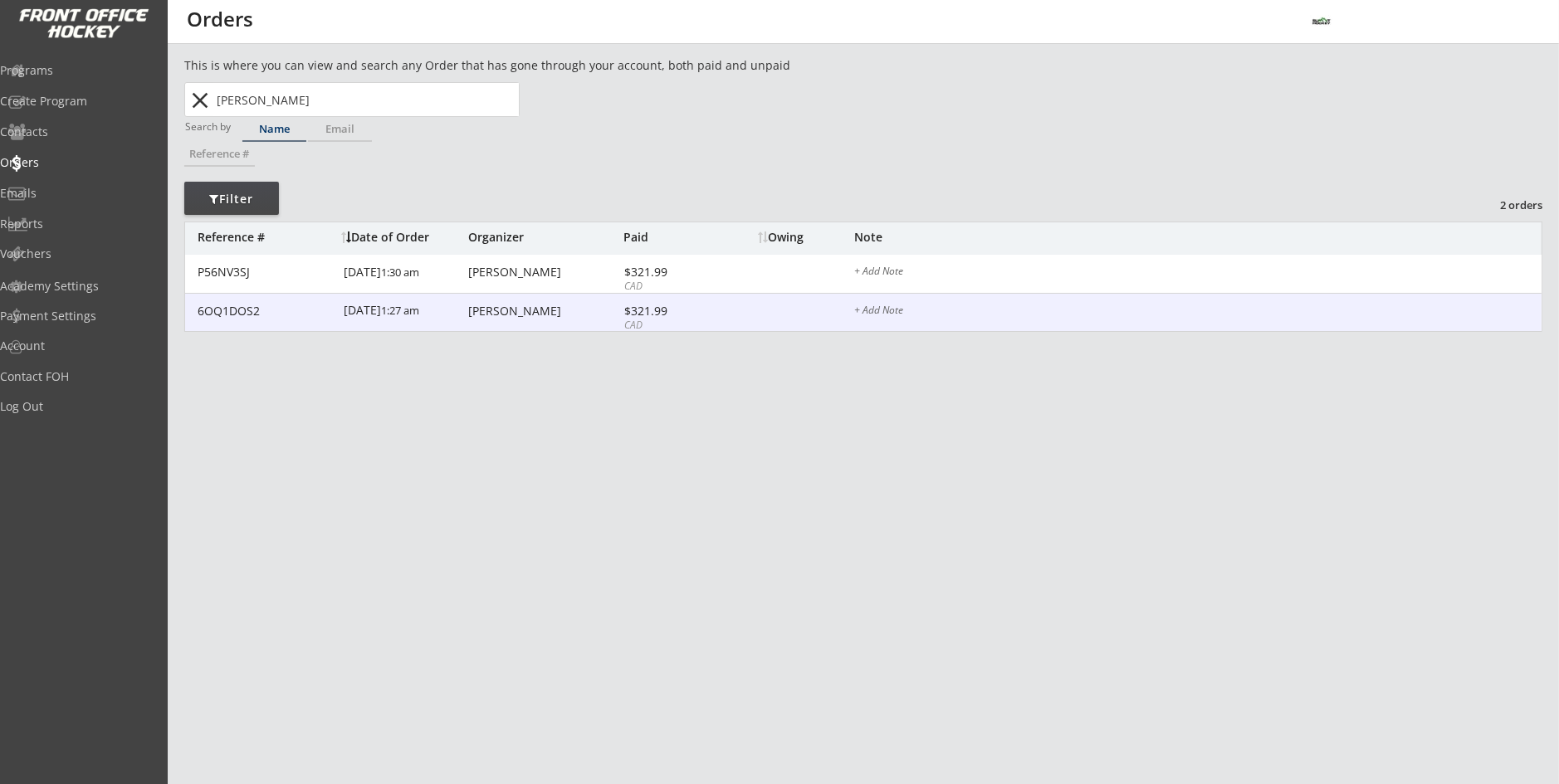
click at [350, 310] on div "[DATE] 1:27 am" at bounding box center [404, 312] width 120 height 37
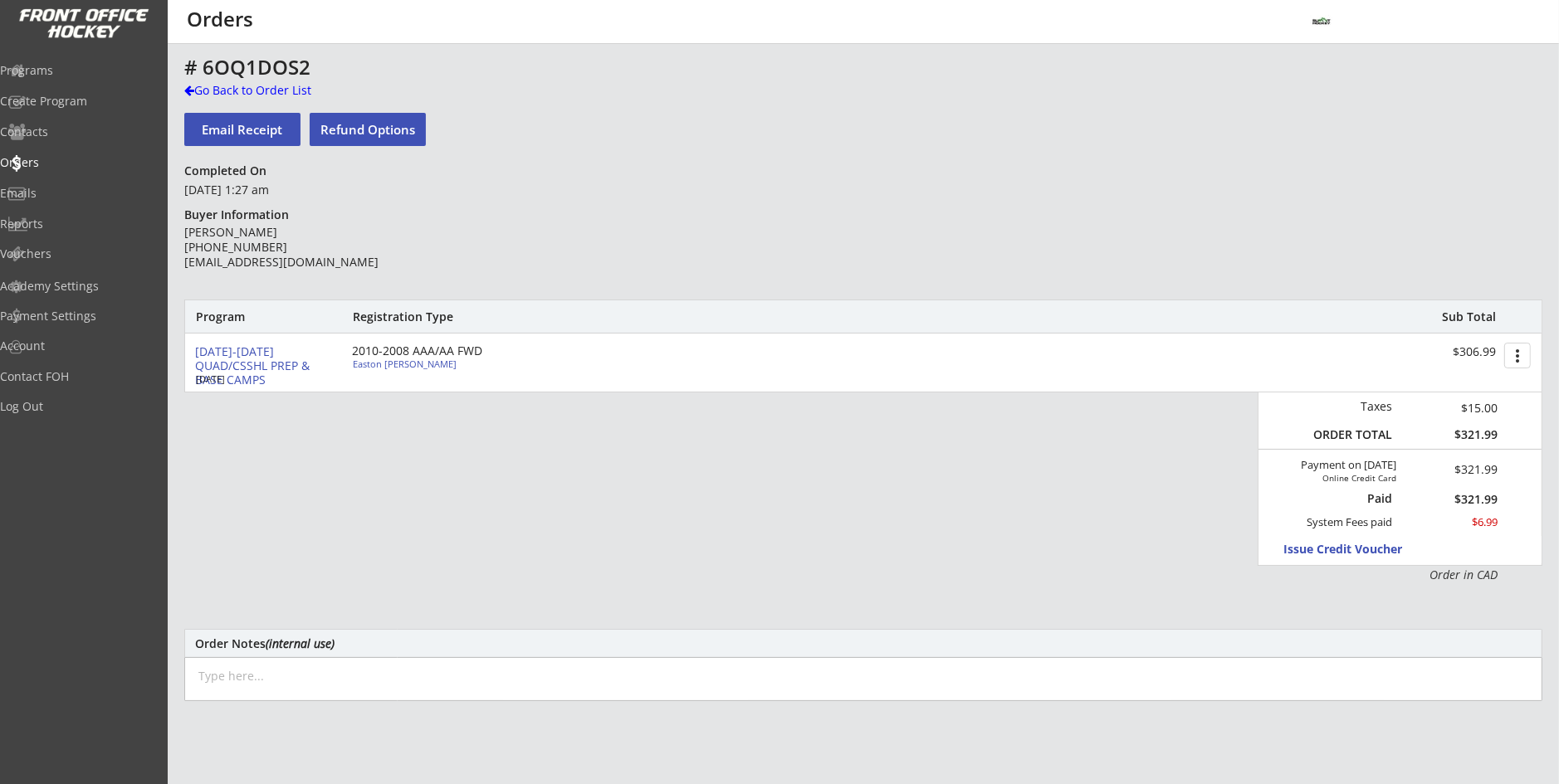
click at [253, 117] on button "Email Receipt" at bounding box center [243, 129] width 117 height 33
type input "[EMAIL_ADDRESS][DOMAIN_NAME]"
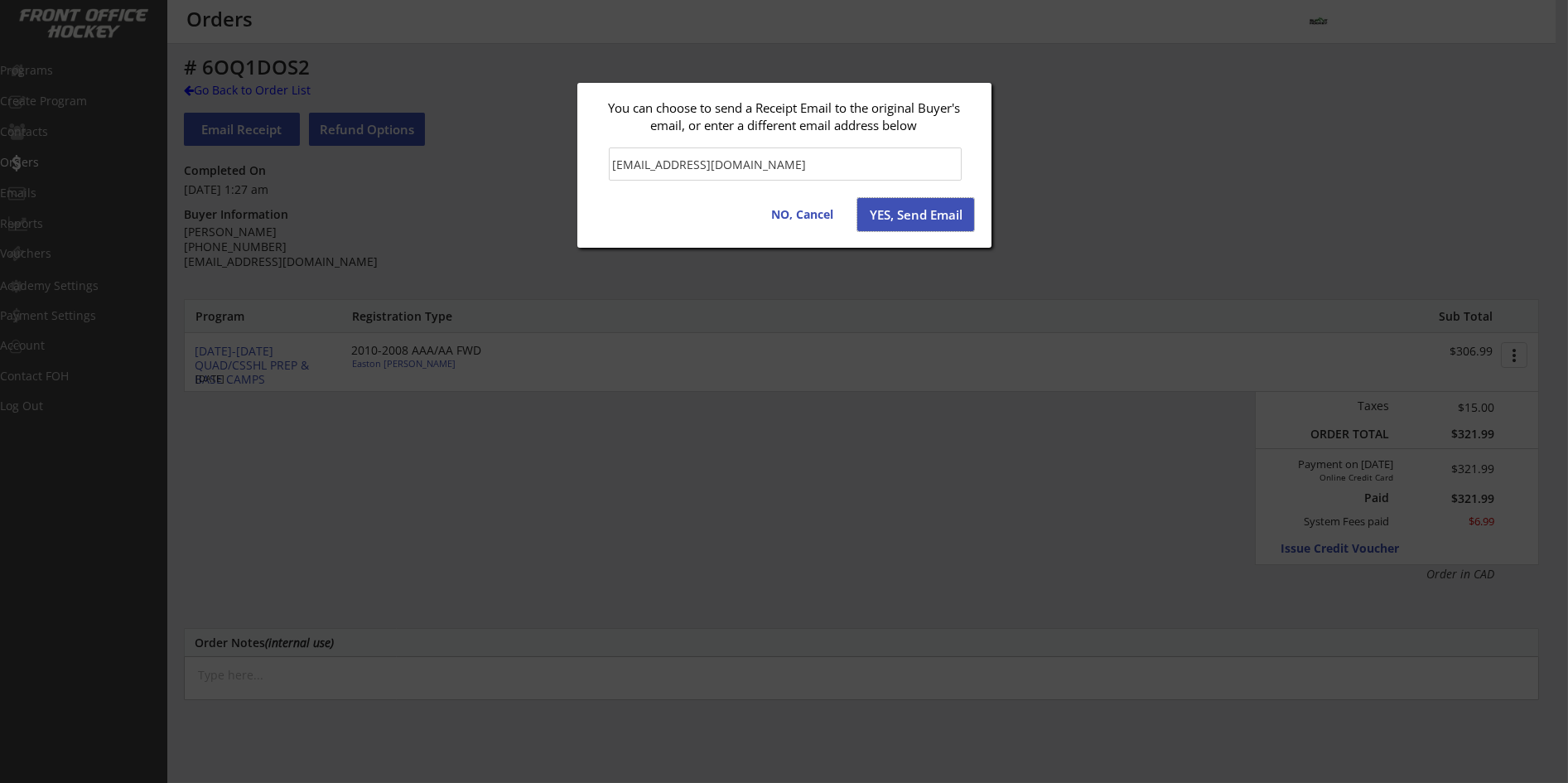
click at [902, 216] on button "YES, Send Email" at bounding box center [915, 215] width 117 height 33
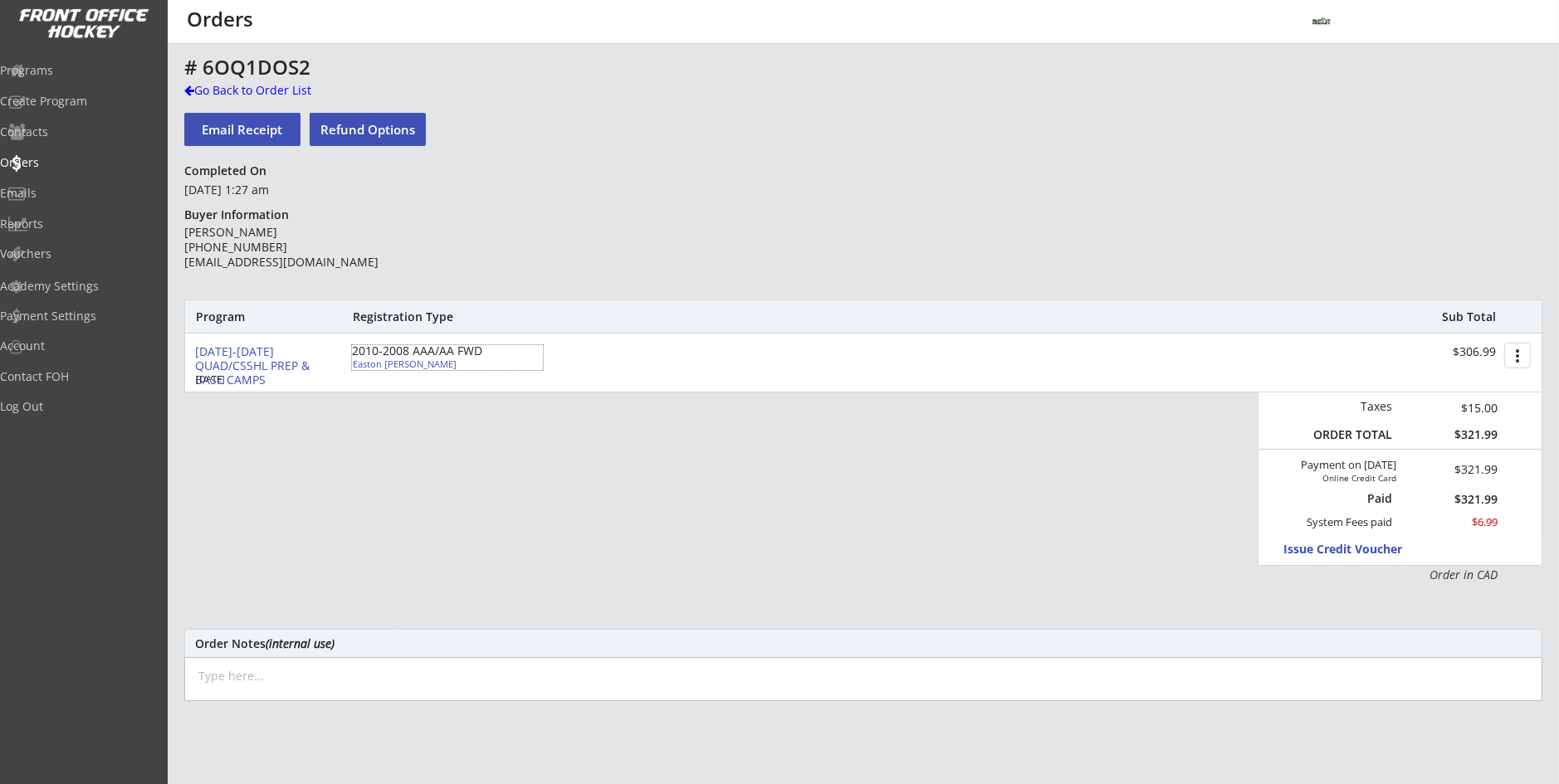
click at [379, 364] on div "Easton [PERSON_NAME]" at bounding box center [445, 364] width 185 height 10
select select ""Forward""
select select ""U16 AA""
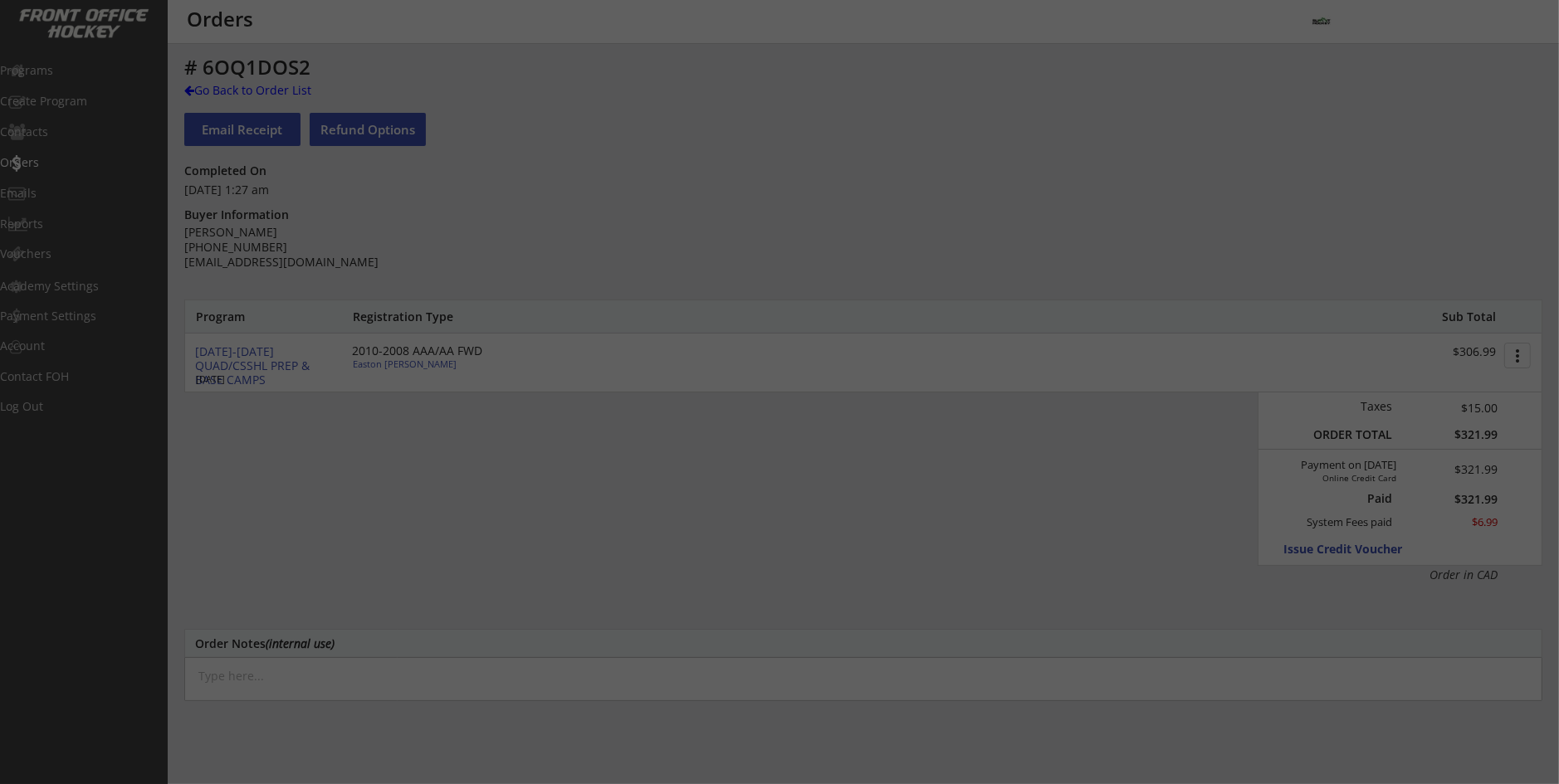
type input "[DEMOGRAPHIC_DATA]"
type input "CBHA Hawks U15AA"
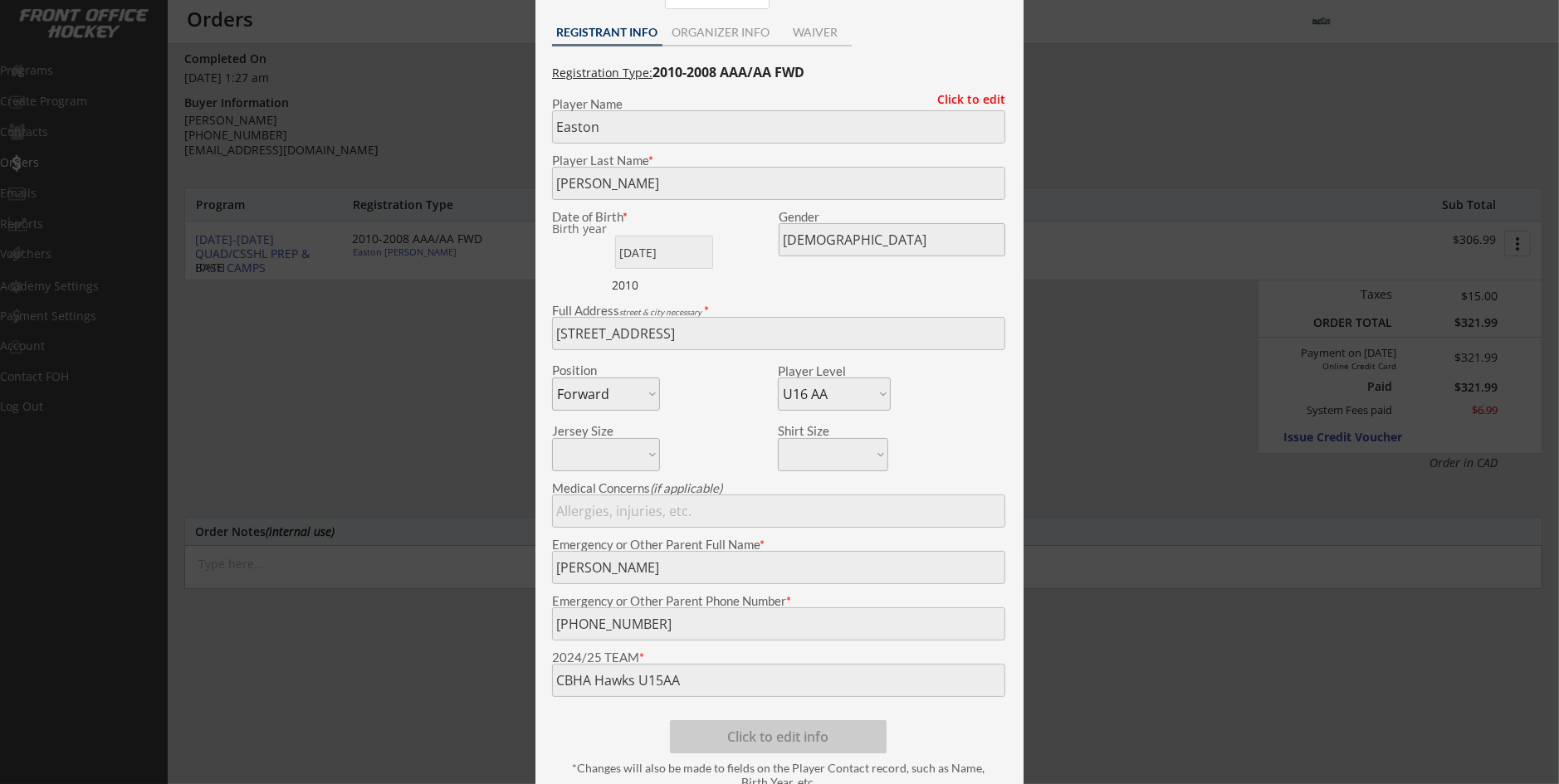
scroll to position [83, 0]
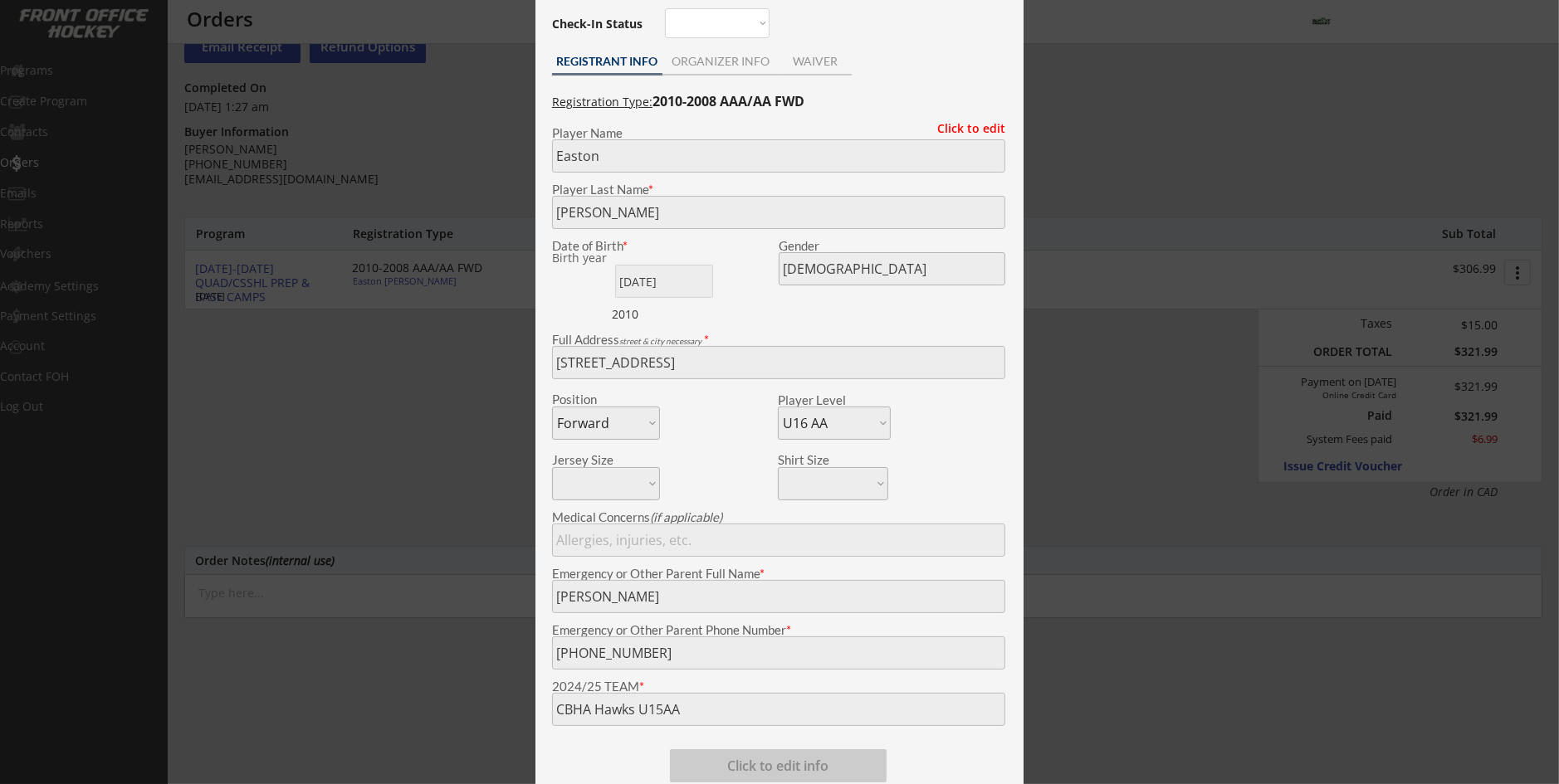
click at [489, 437] on div at bounding box center [780, 392] width 1559 height 784
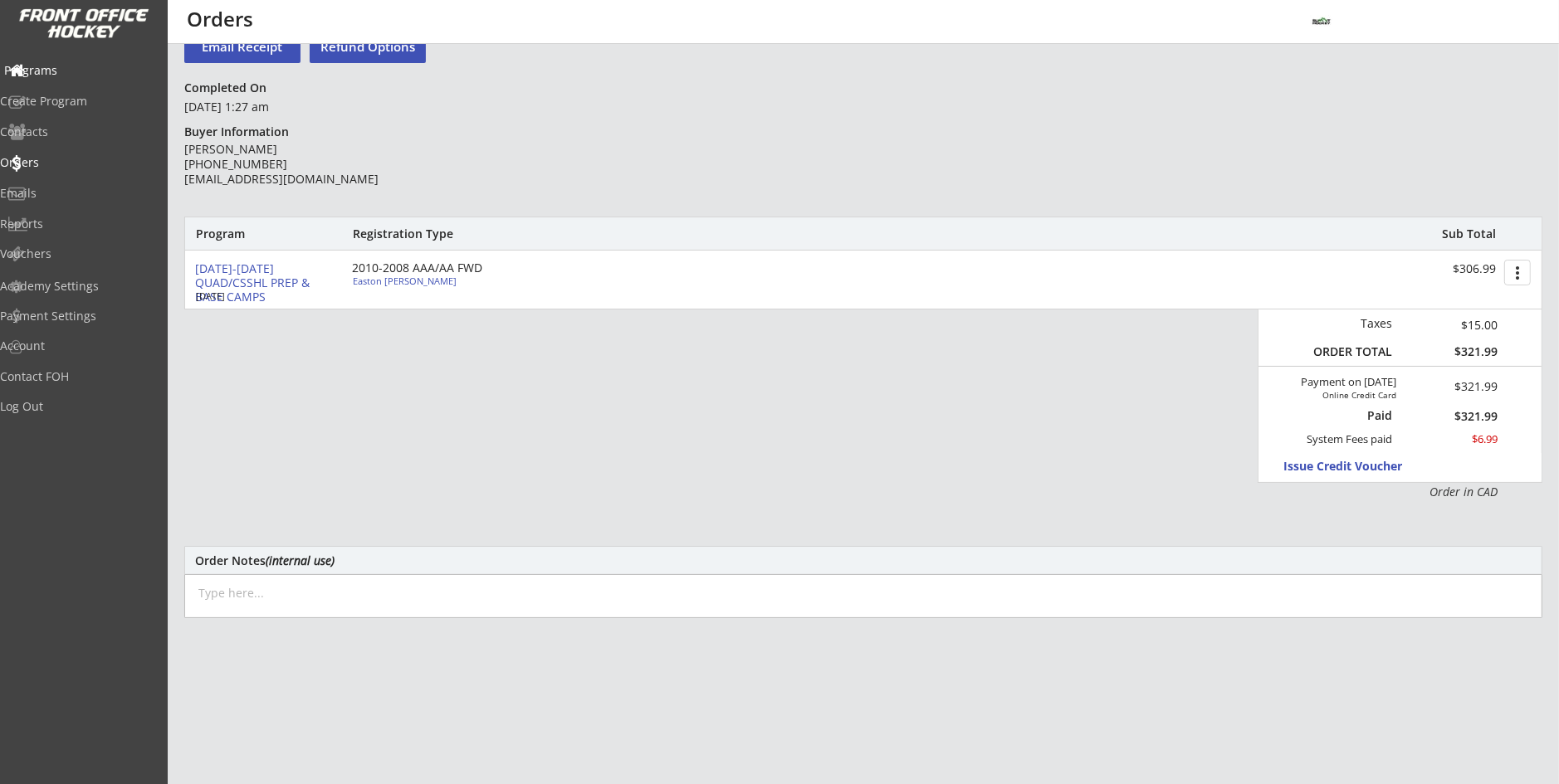
click at [81, 67] on div "Programs" at bounding box center [78, 71] width 149 height 11
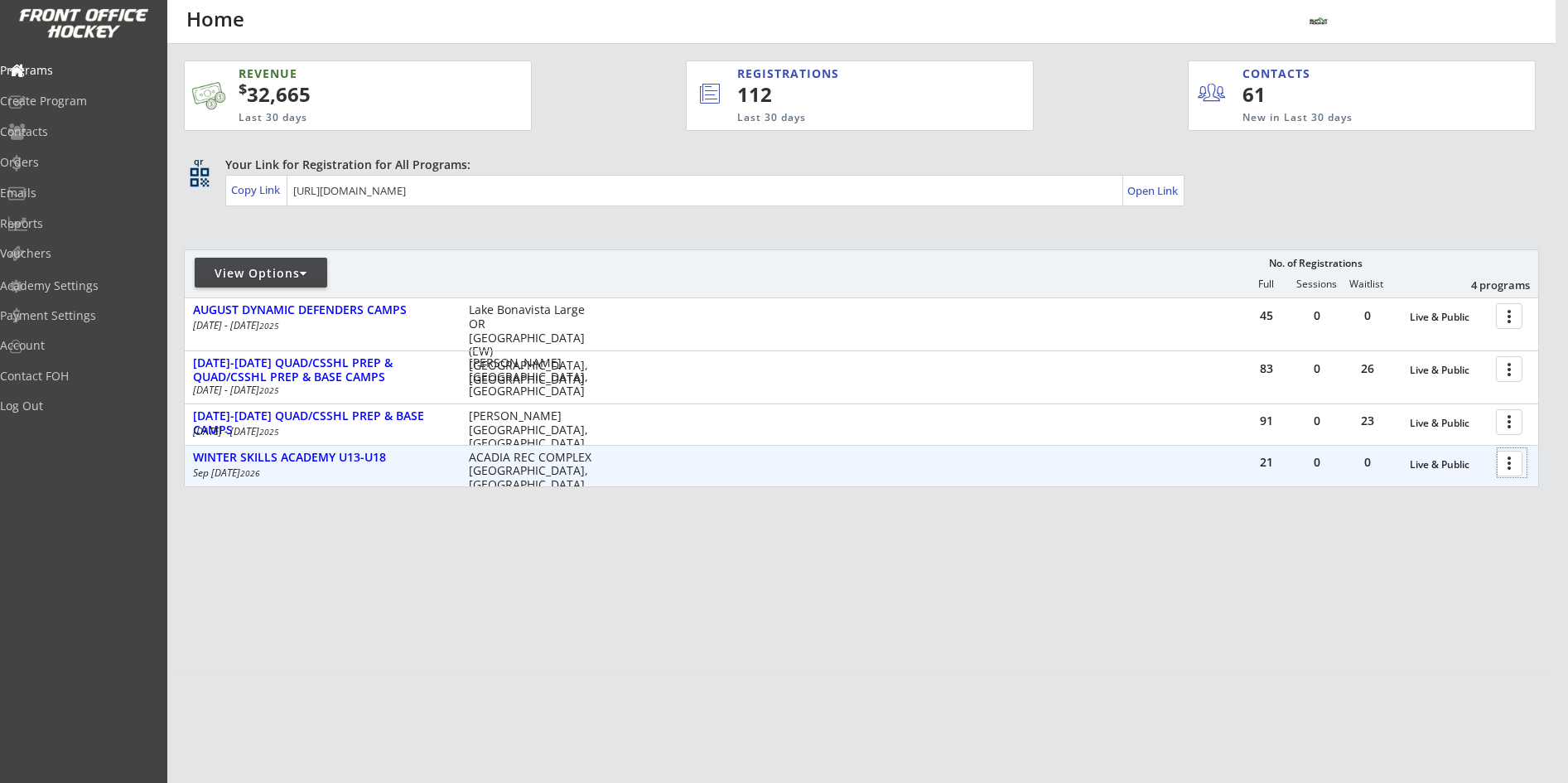
click at [1509, 465] on div at bounding box center [1512, 463] width 29 height 29
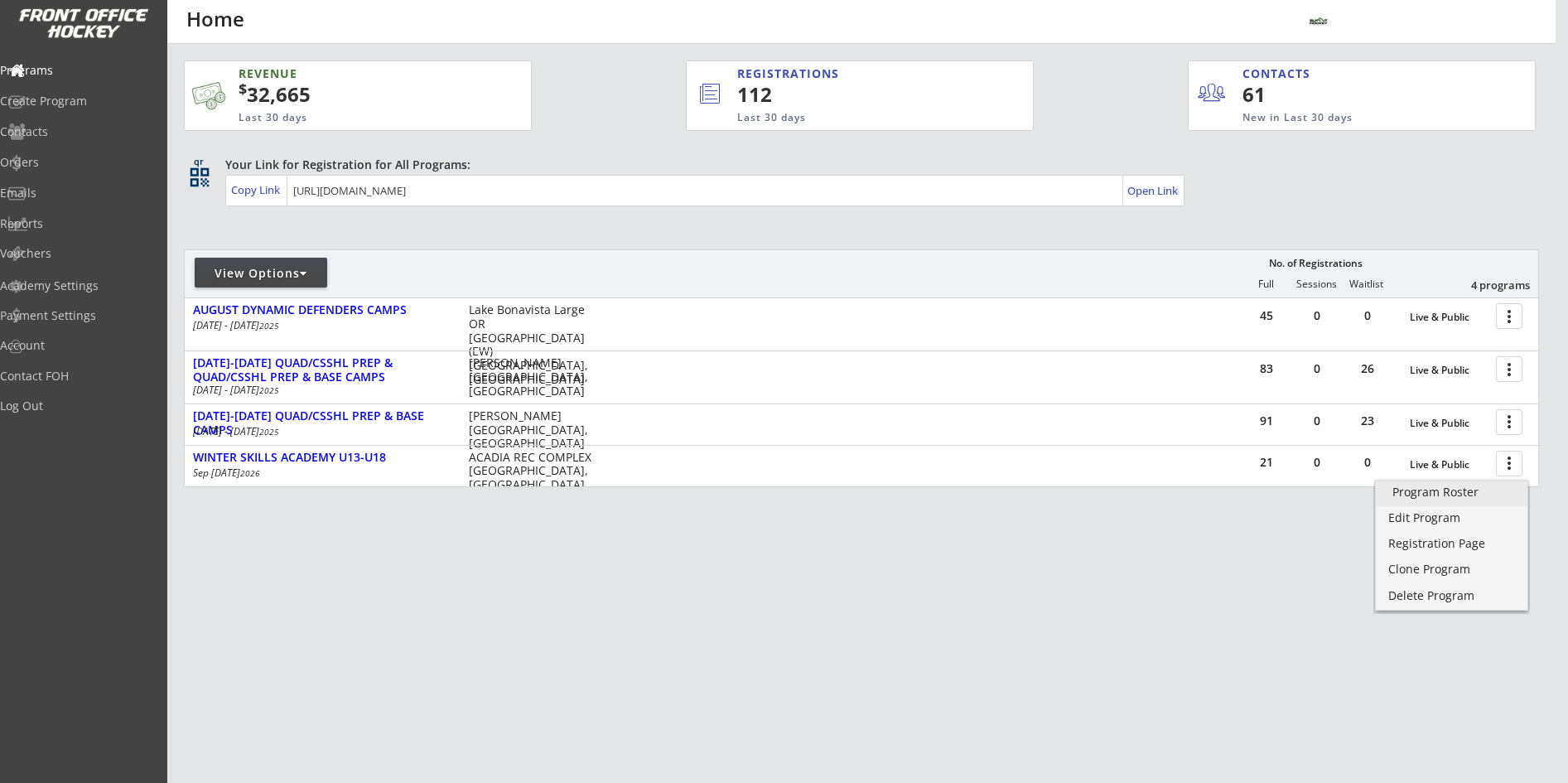
click at [1427, 502] on link "Program Roster" at bounding box center [1451, 494] width 152 height 25
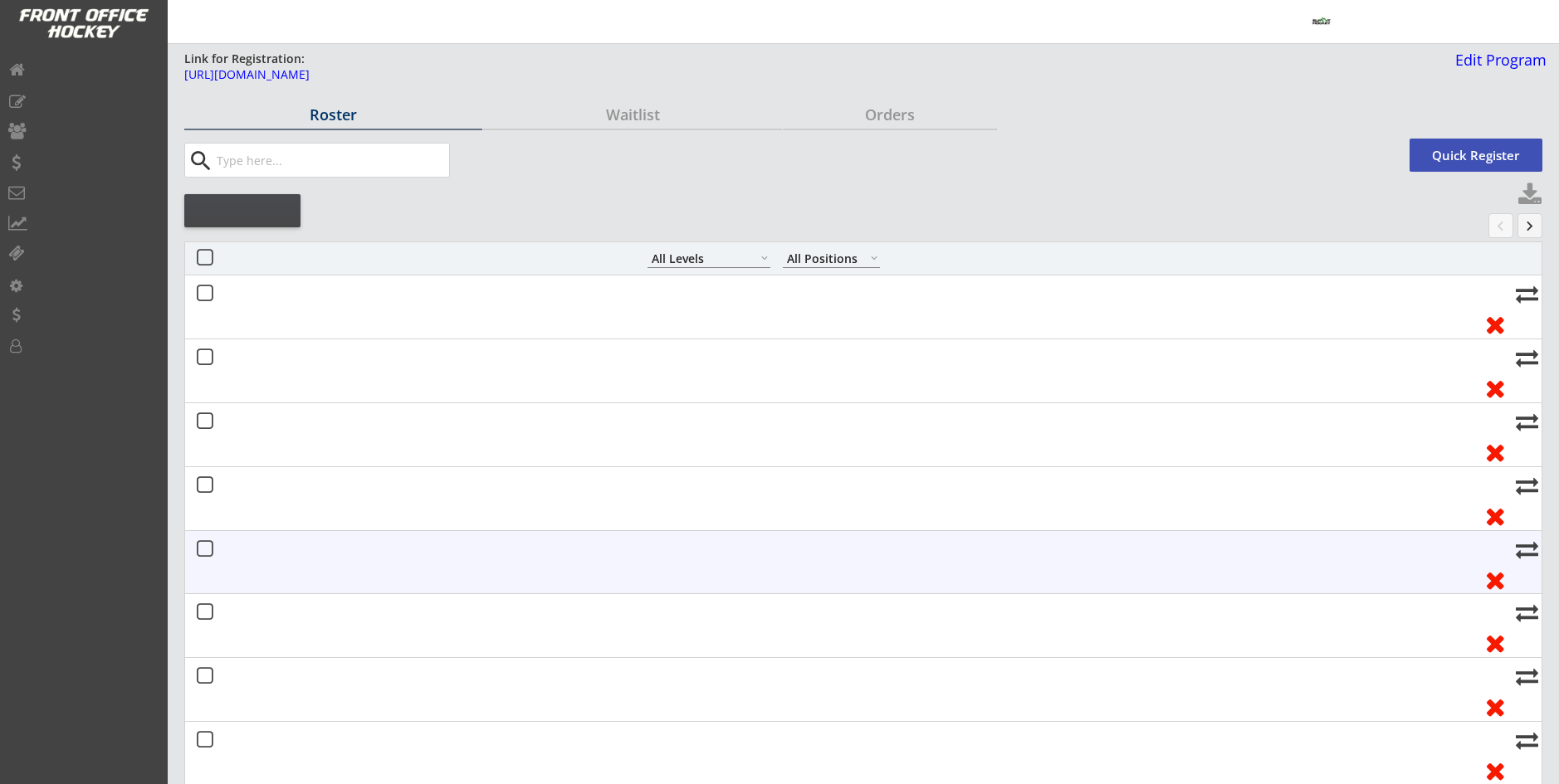
select select ""All Levels""
select select ""All Positions""
select select ""All Levels""
select select ""All Positions""
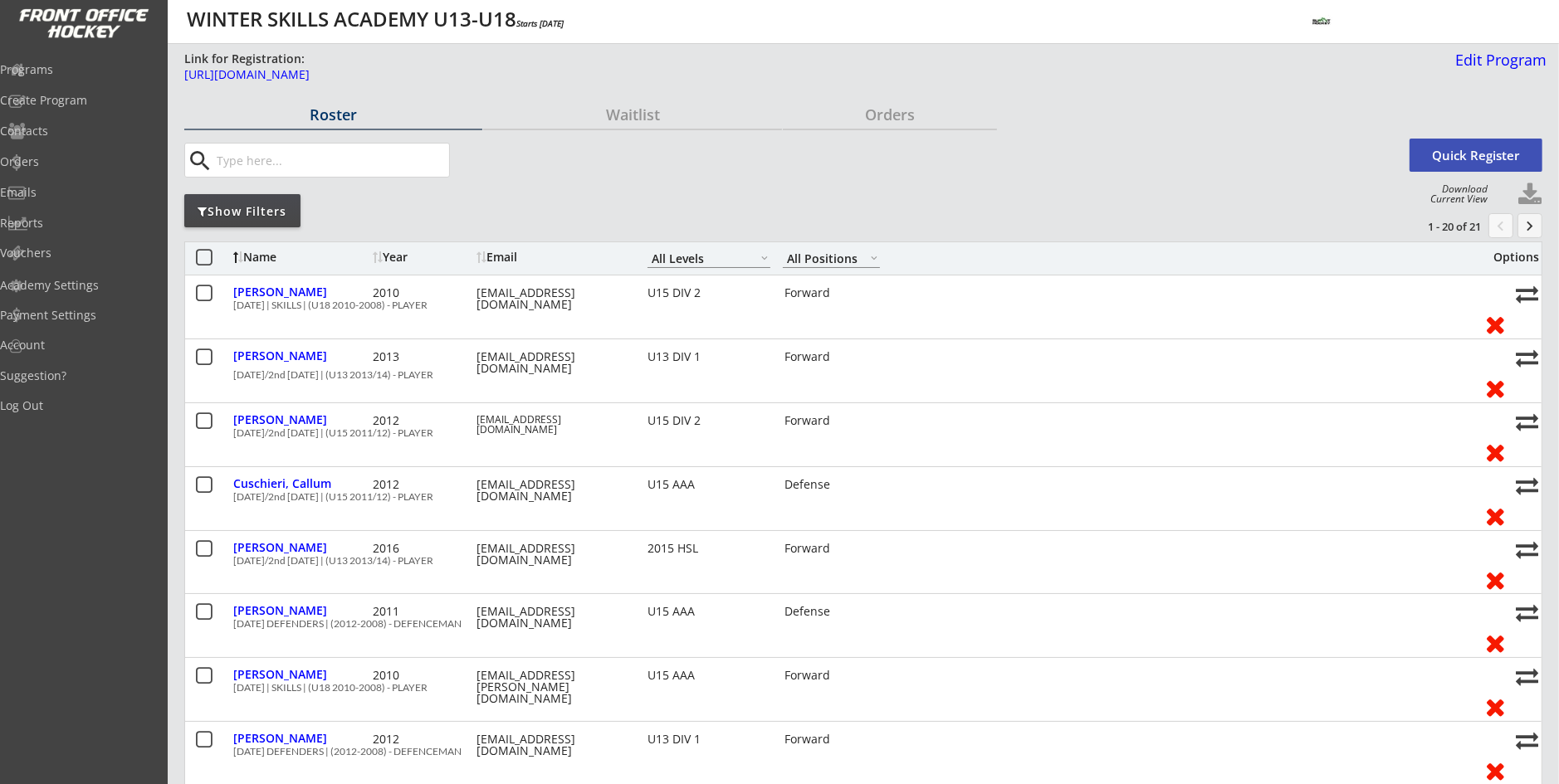
click at [254, 205] on div "Show Filters" at bounding box center [243, 211] width 117 height 16
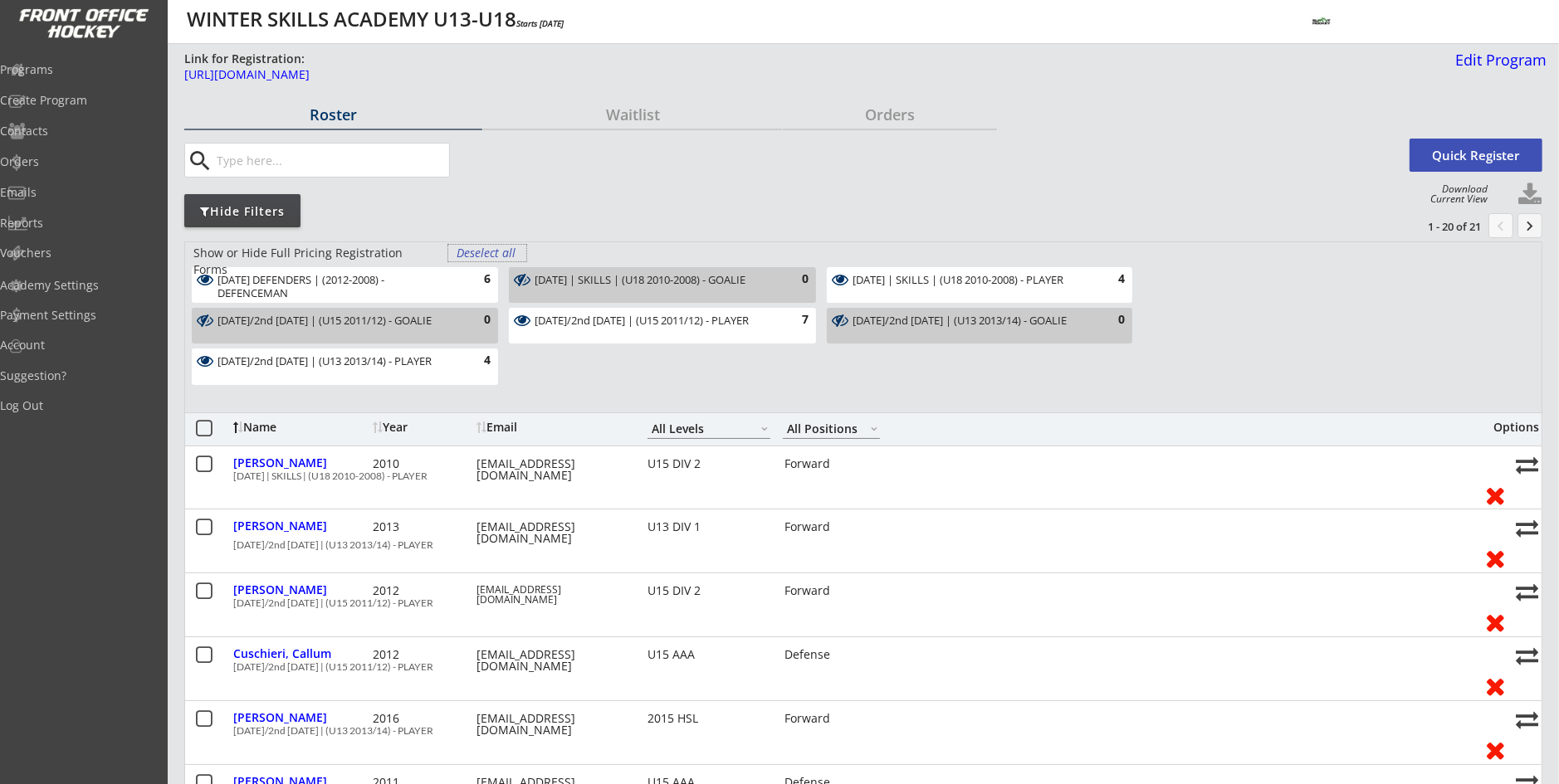
click at [488, 259] on div "Deselect all" at bounding box center [487, 252] width 61 height 16
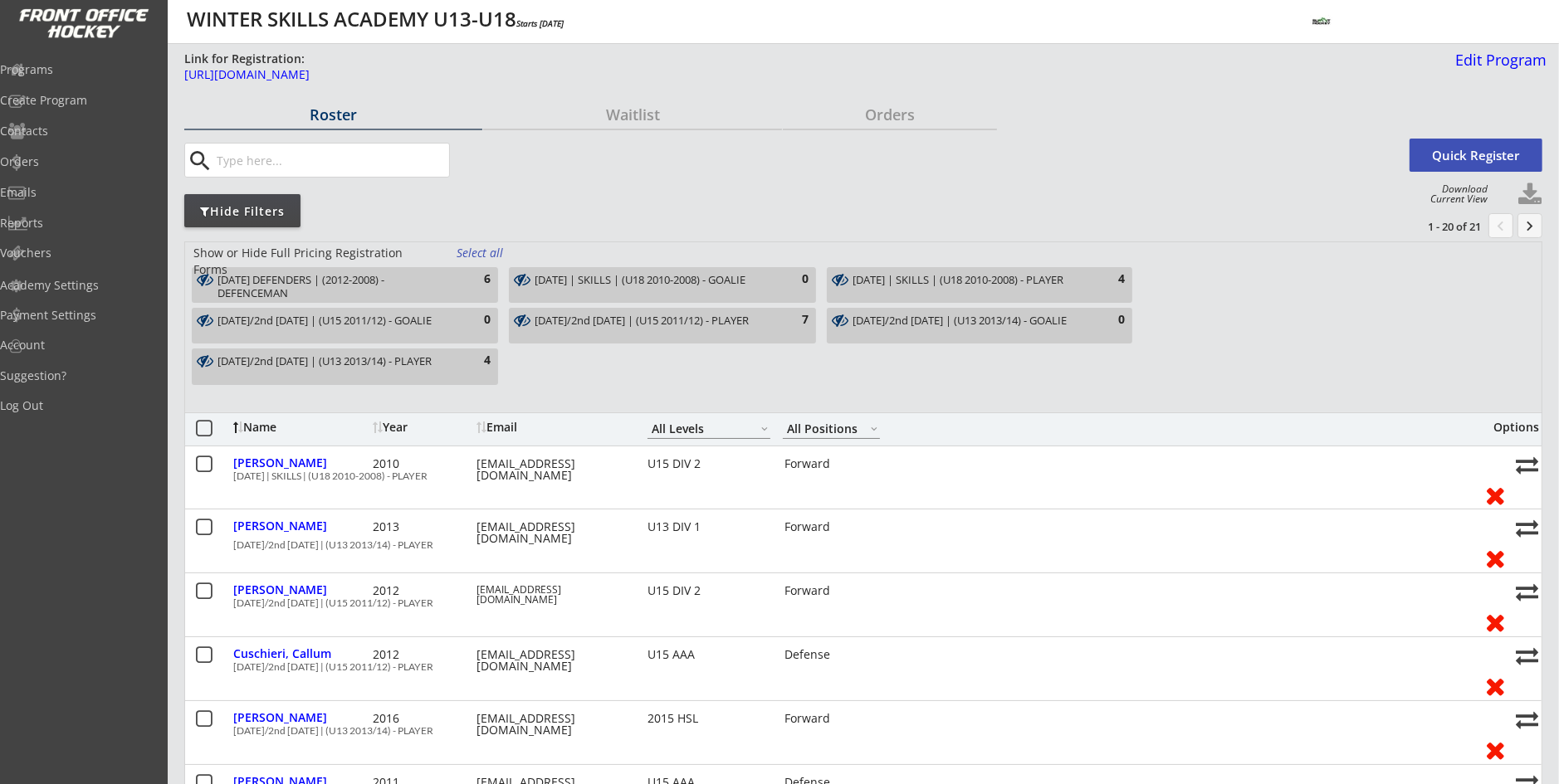
click at [435, 282] on div "MONDAY DEFENDERS | (2012-2008) - DEFENCEMAN" at bounding box center [335, 286] width 236 height 26
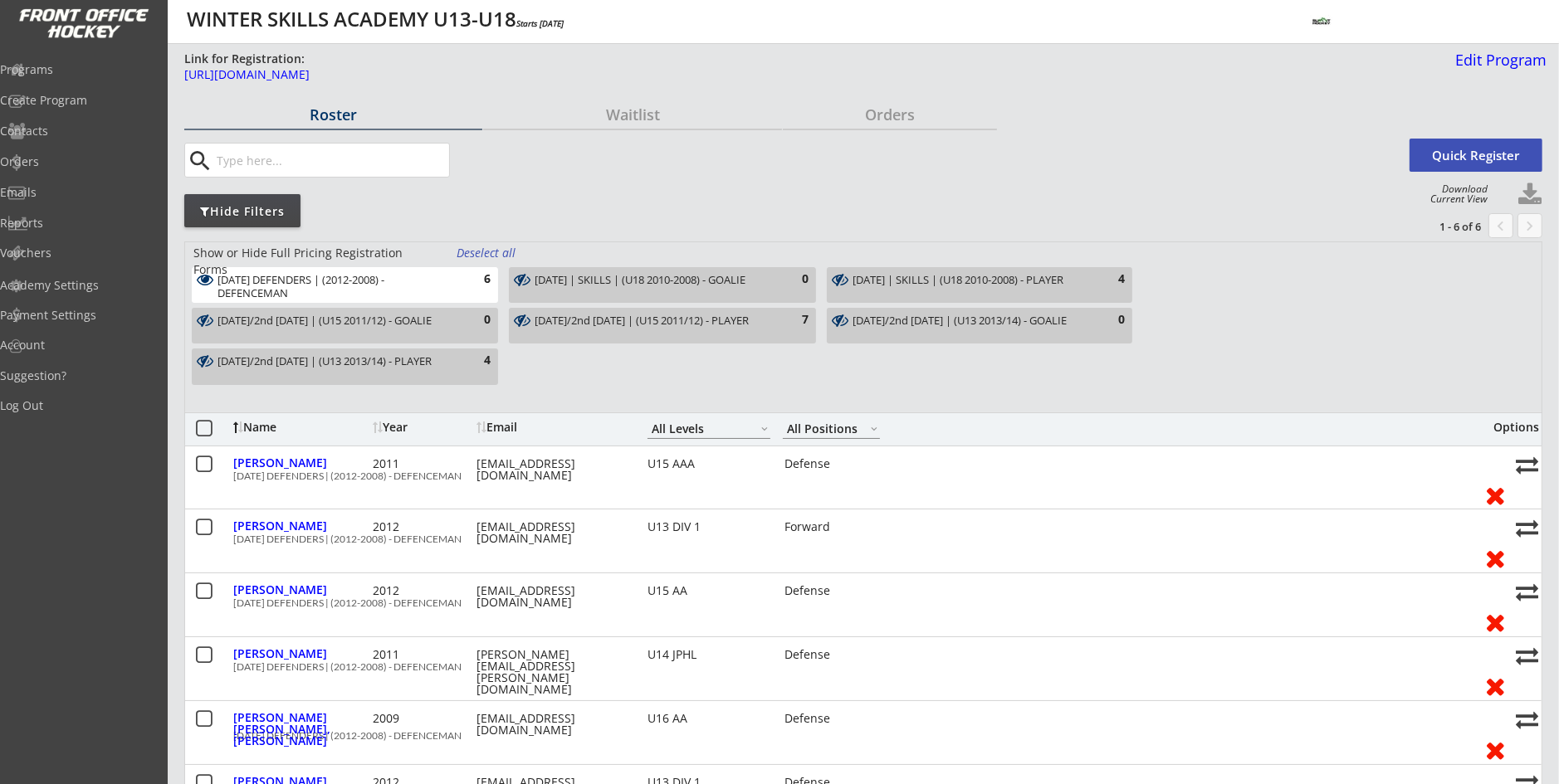
click at [203, 434] on button at bounding box center [204, 430] width 21 height 21
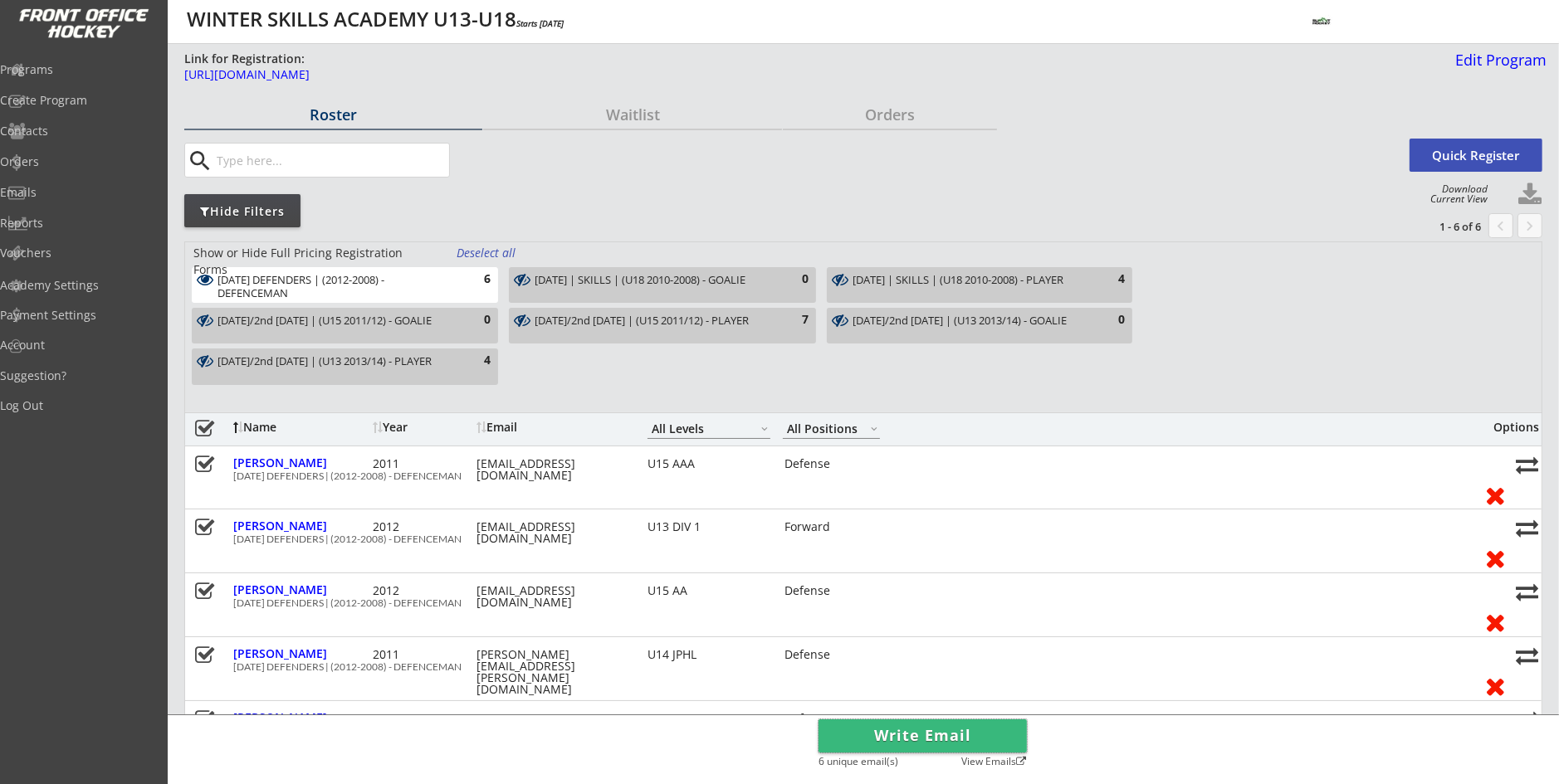
click at [903, 738] on button "Write Email" at bounding box center [923, 735] width 208 height 33
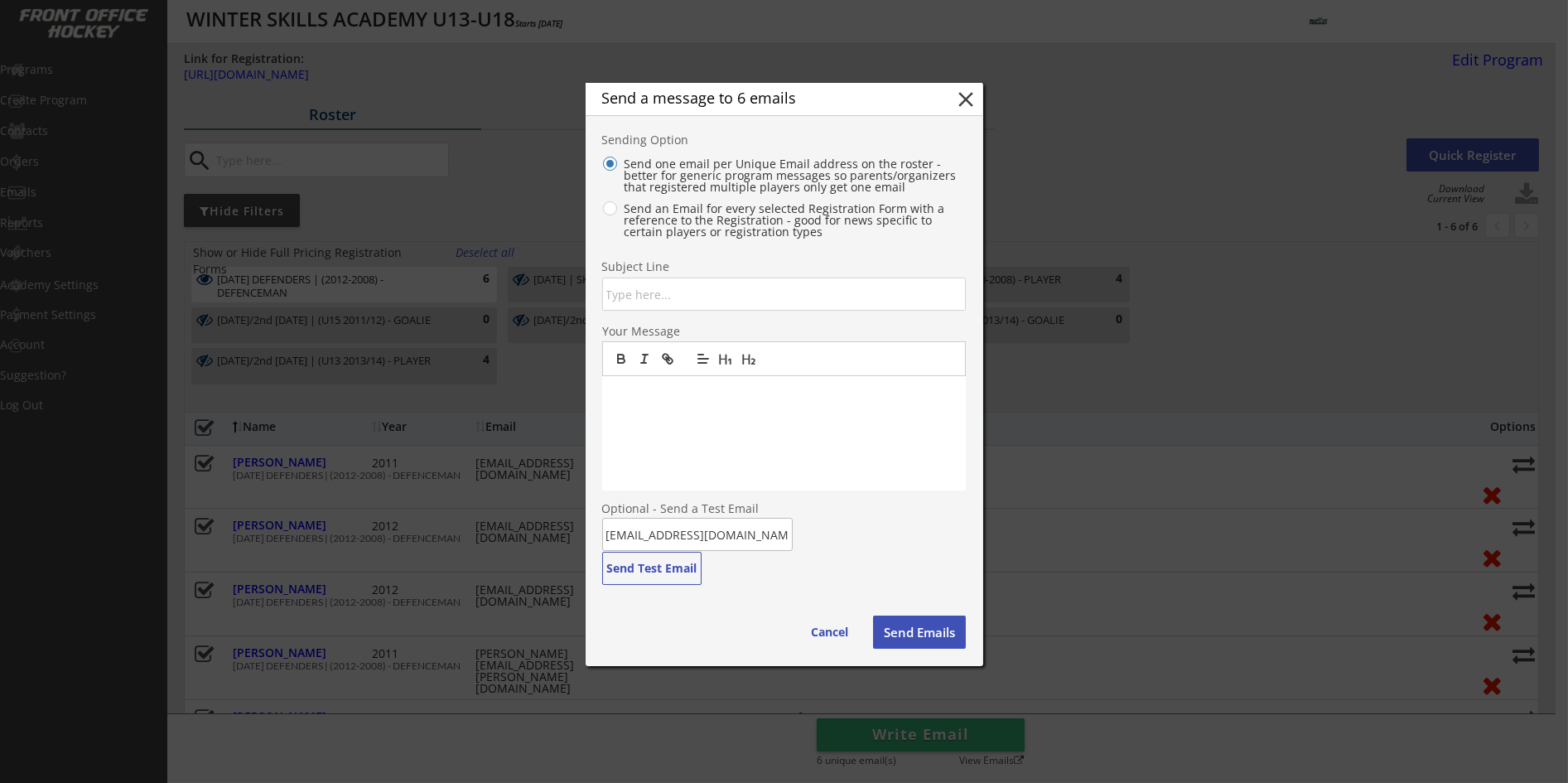
click at [620, 206] on label "Send an Email for every selected Registration Form with a reference to the Regi…" at bounding box center [788, 220] width 338 height 34
click at [601, 169] on input "Send an Email for every selected Registration Form with a reference to the Regi…" at bounding box center [596, 163] width 10 height 10
radio input "true"
click at [620, 163] on label "Send one email per Unique Email address on the roster - better for generic prog…" at bounding box center [788, 175] width 338 height 34
click at [601, 163] on input "Send one email per Unique Email address on the roster - better for generic prog…" at bounding box center [596, 163] width 10 height 10
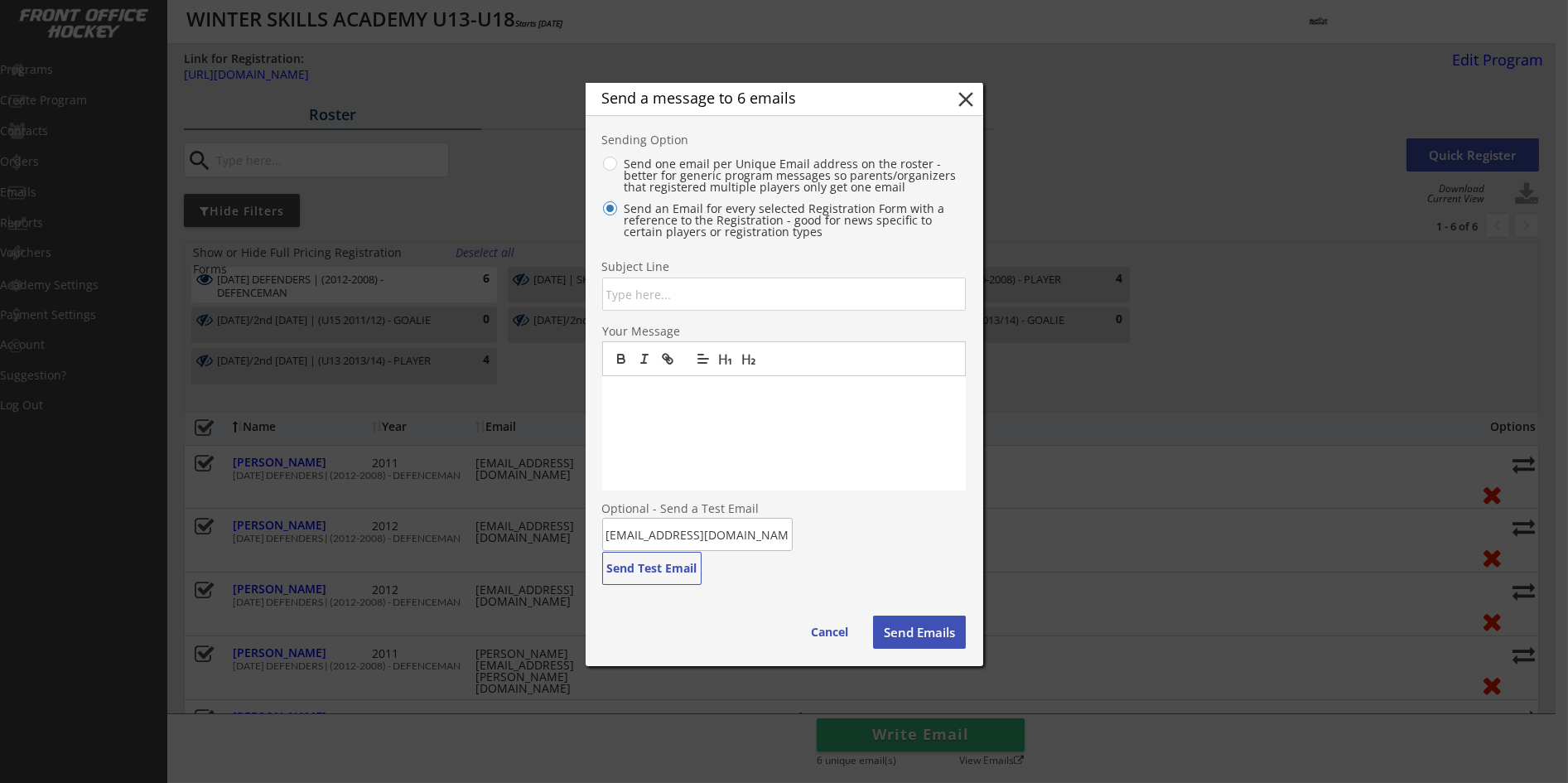
radio input "true"
click at [971, 97] on button "close" at bounding box center [966, 99] width 25 height 25
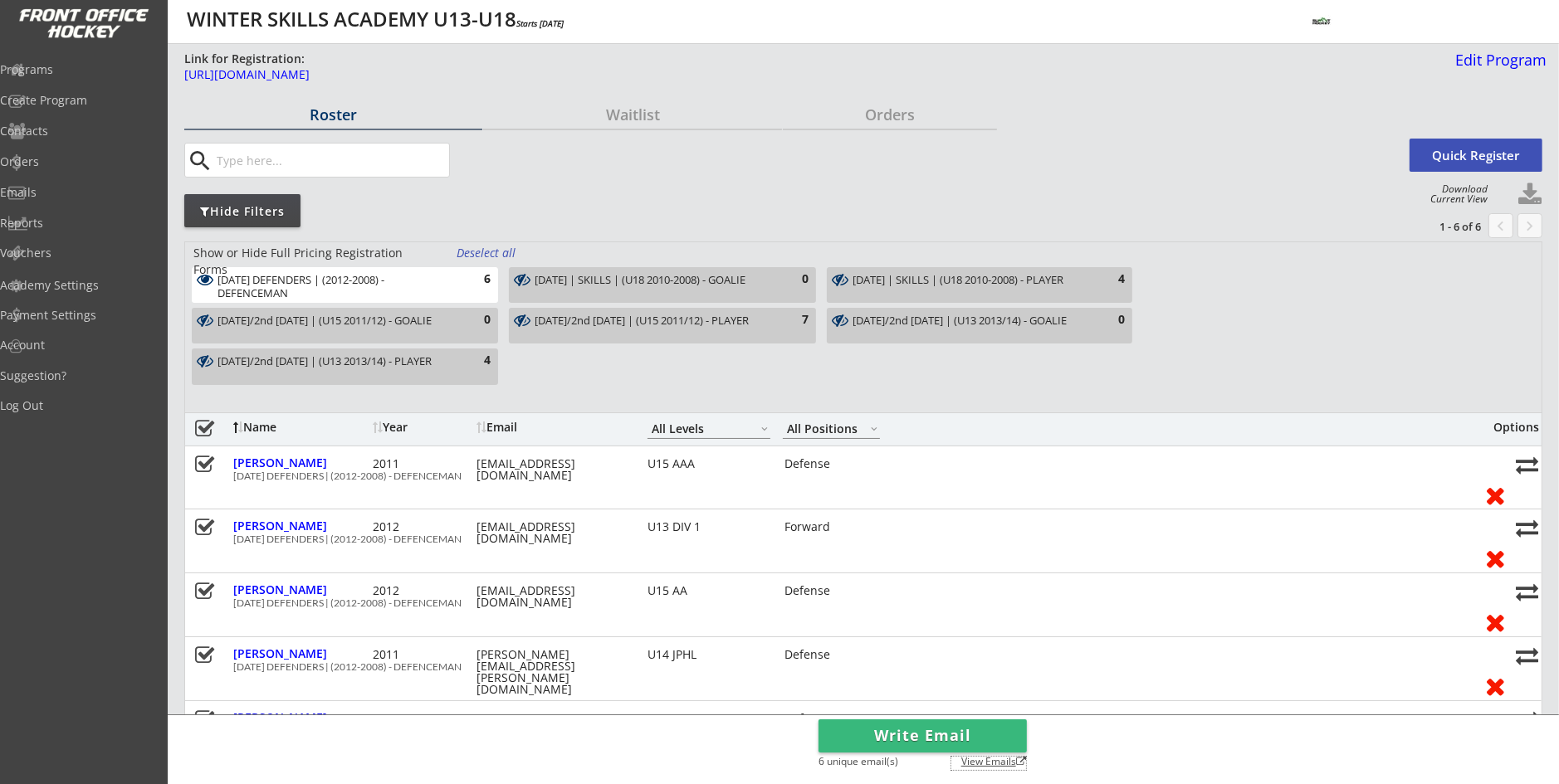
click at [1005, 761] on div "View Emails" at bounding box center [989, 762] width 75 height 10
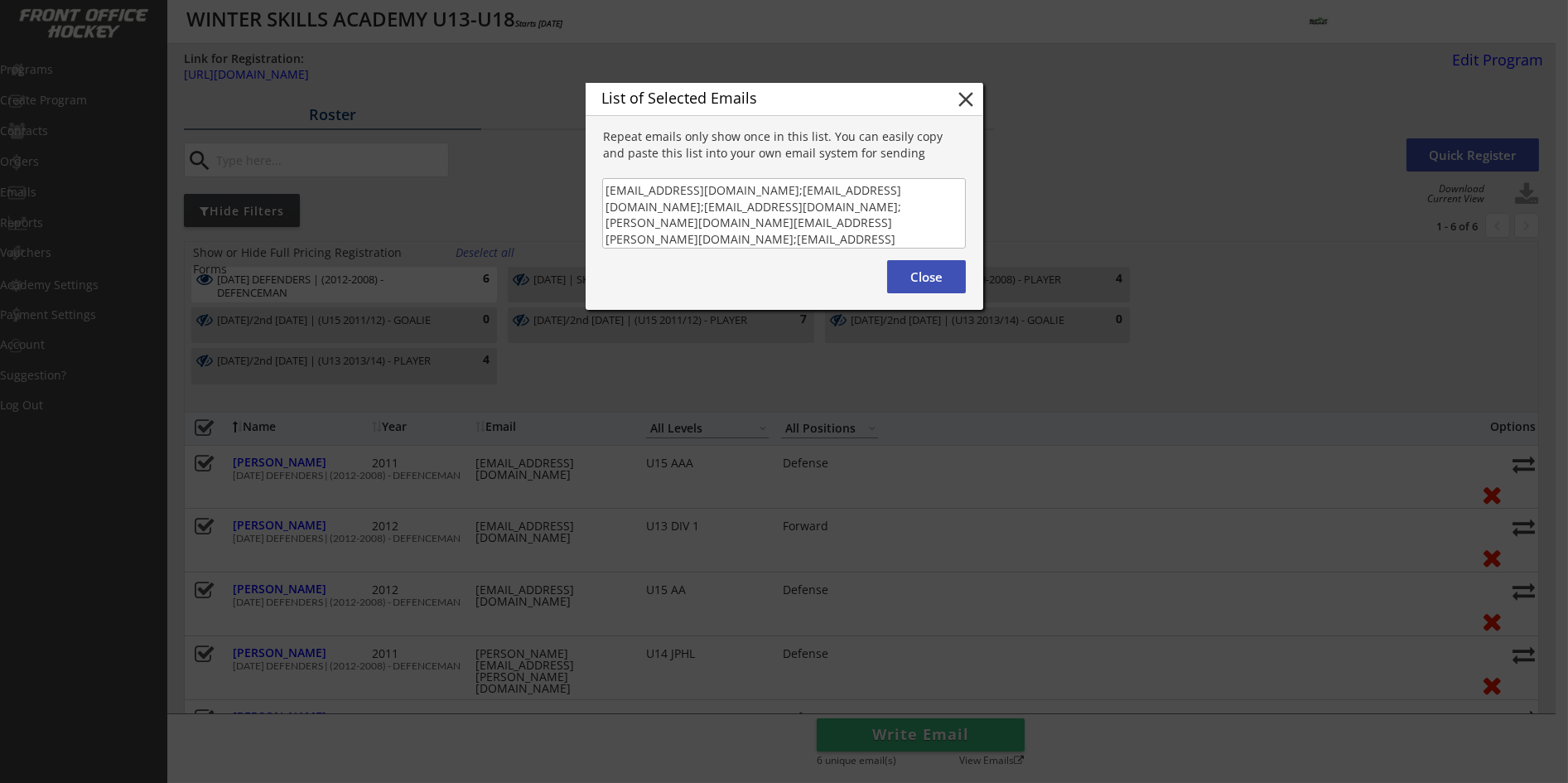
click at [922, 280] on button "Close" at bounding box center [927, 277] width 79 height 33
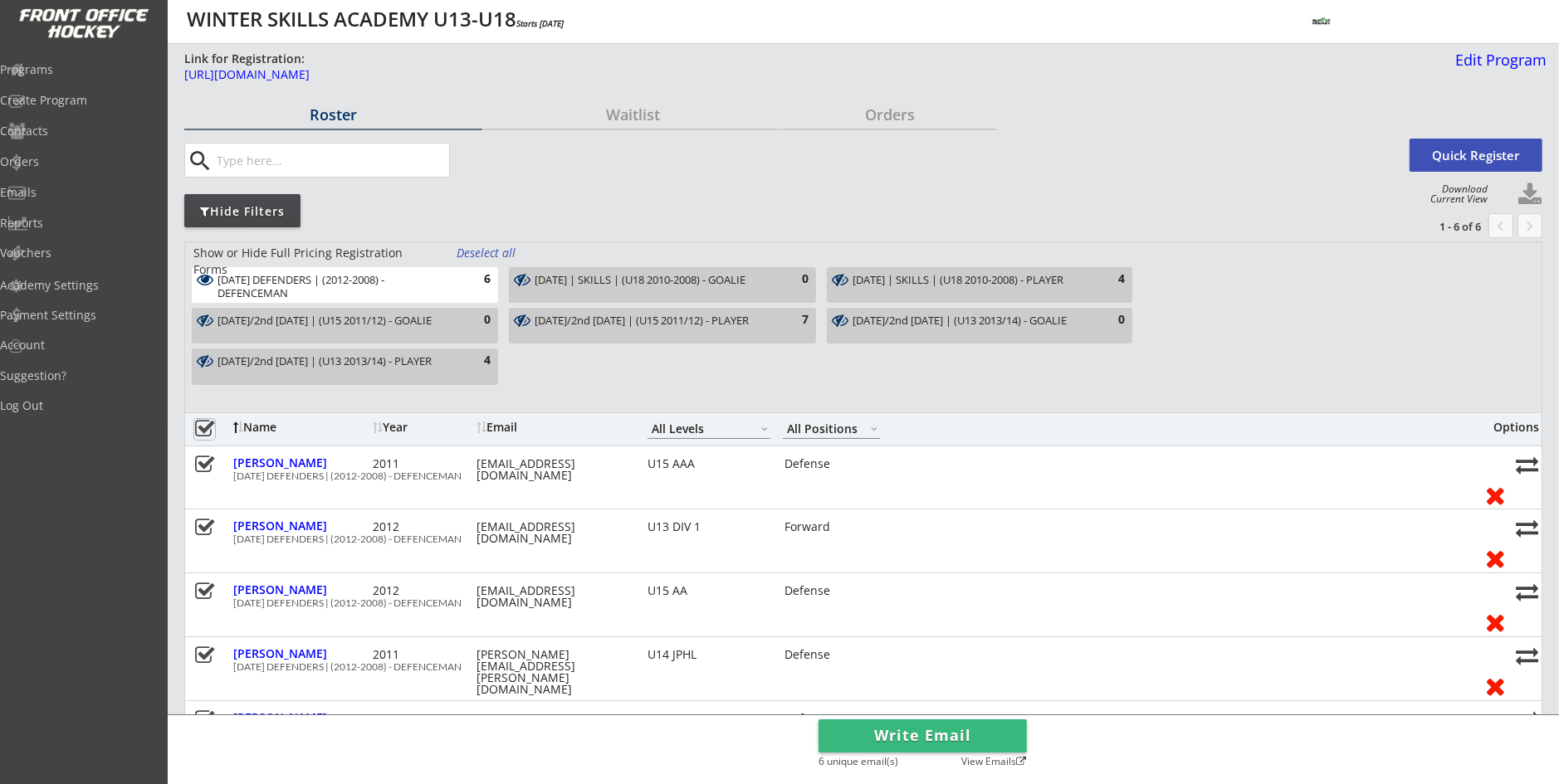
click at [200, 434] on button at bounding box center [204, 430] width 21 height 21
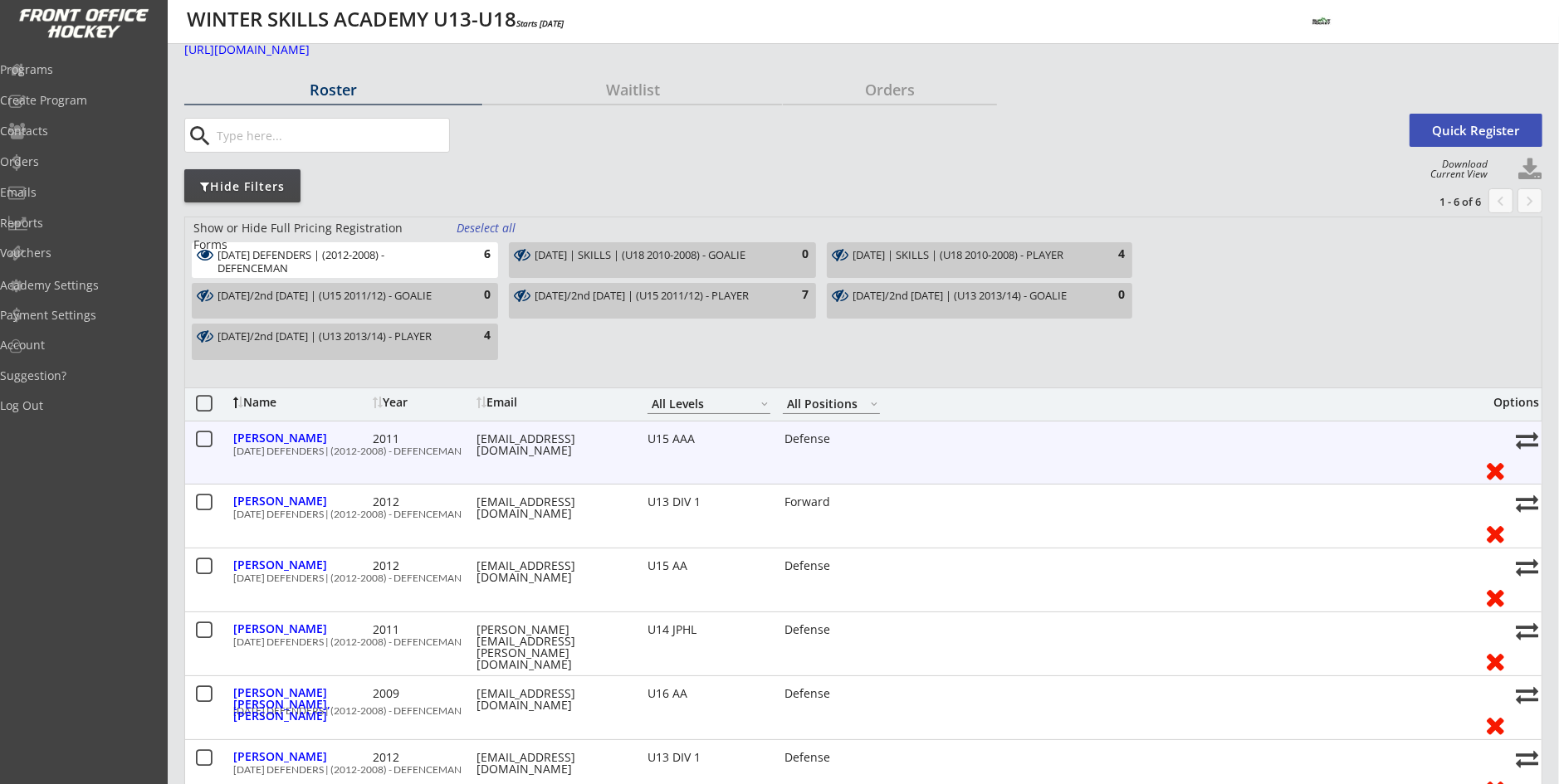
scroll to position [83, 0]
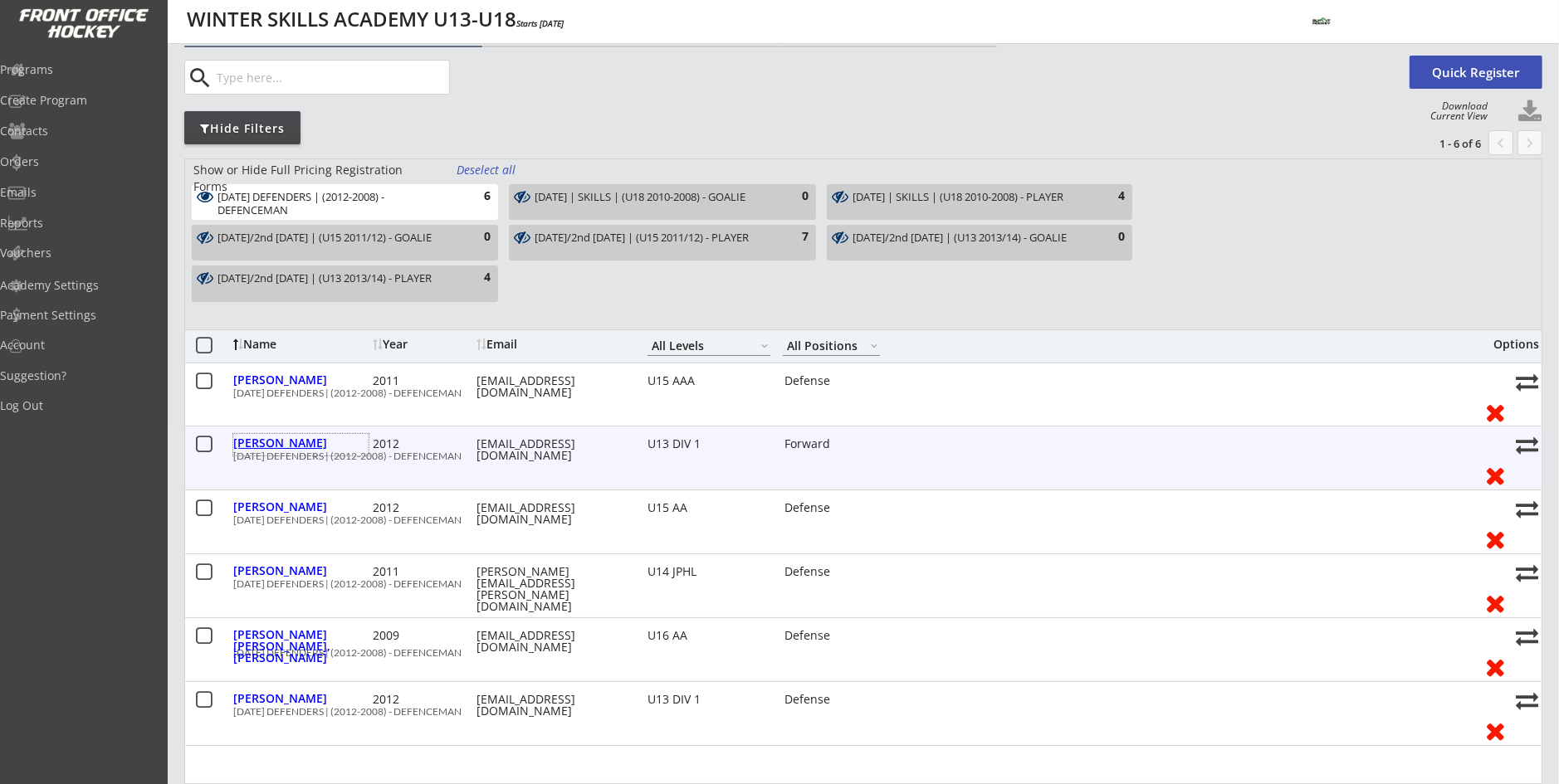
click at [302, 445] on div "Gidrewicz, Lucas" at bounding box center [301, 443] width 136 height 11
select select ""Forward""
select select ""U13 DIV 1""
select select ""AS""
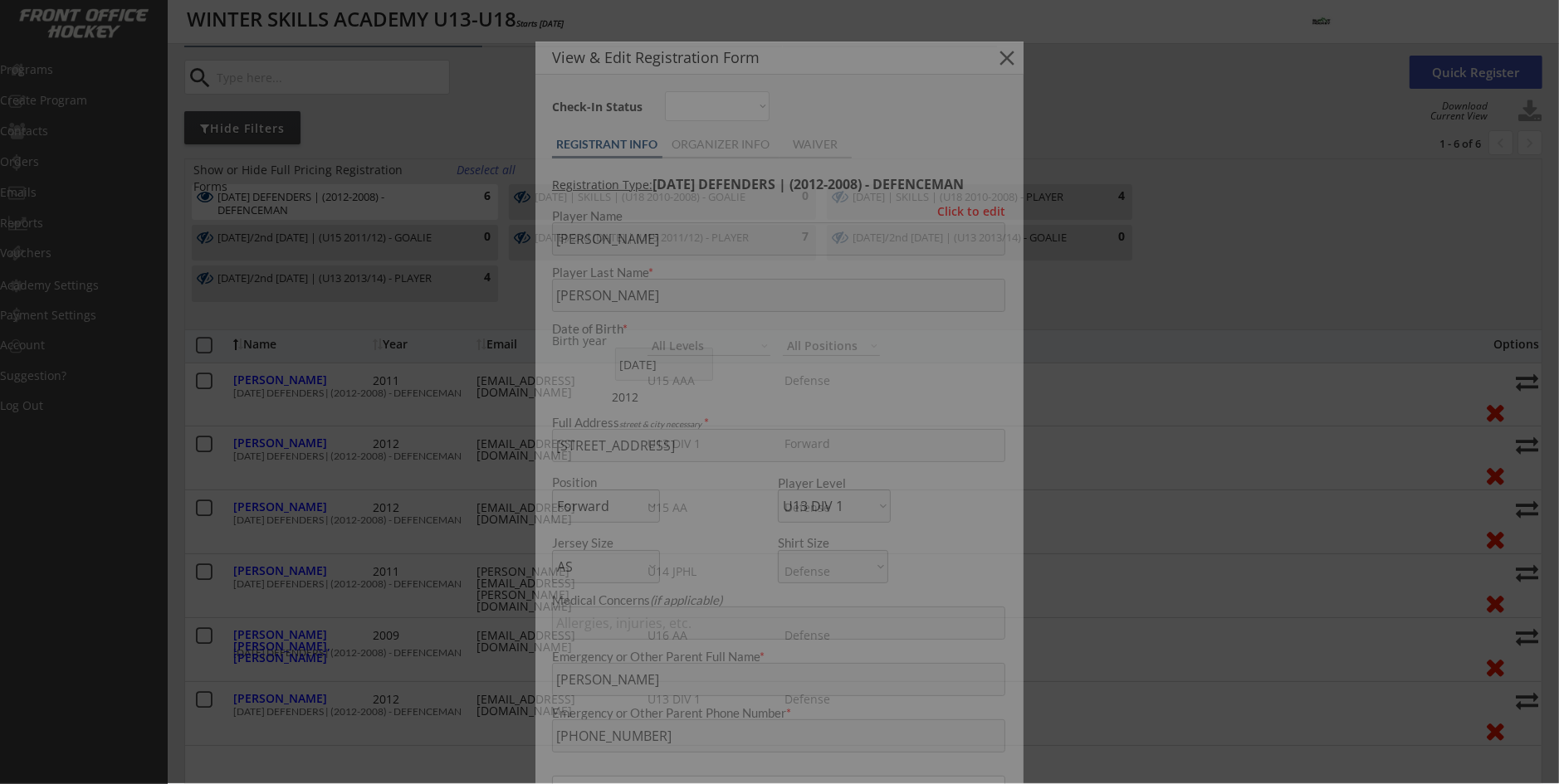
type input "[DEMOGRAPHIC_DATA]"
type input "not yet known"
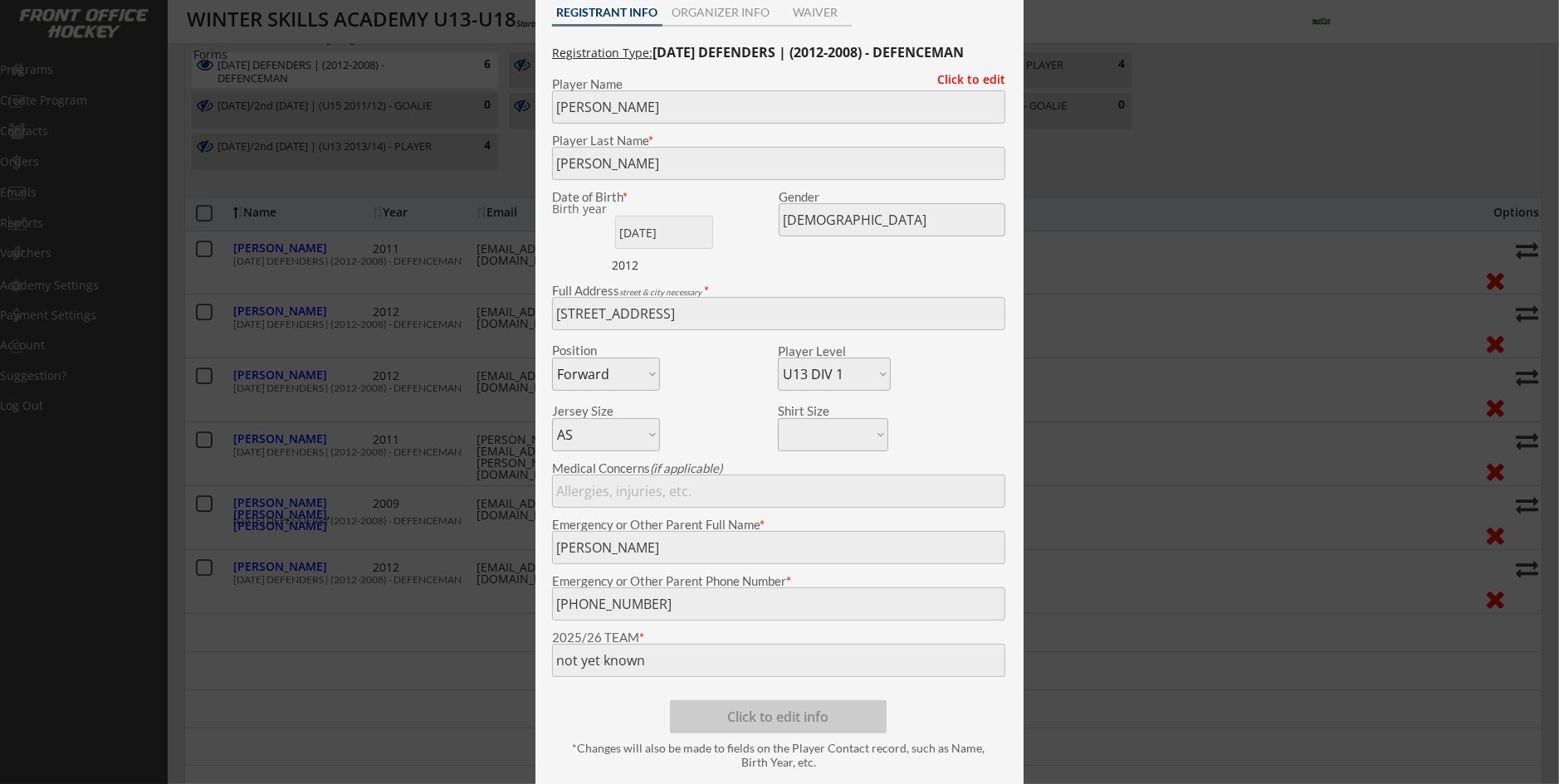
scroll to position [166, 0]
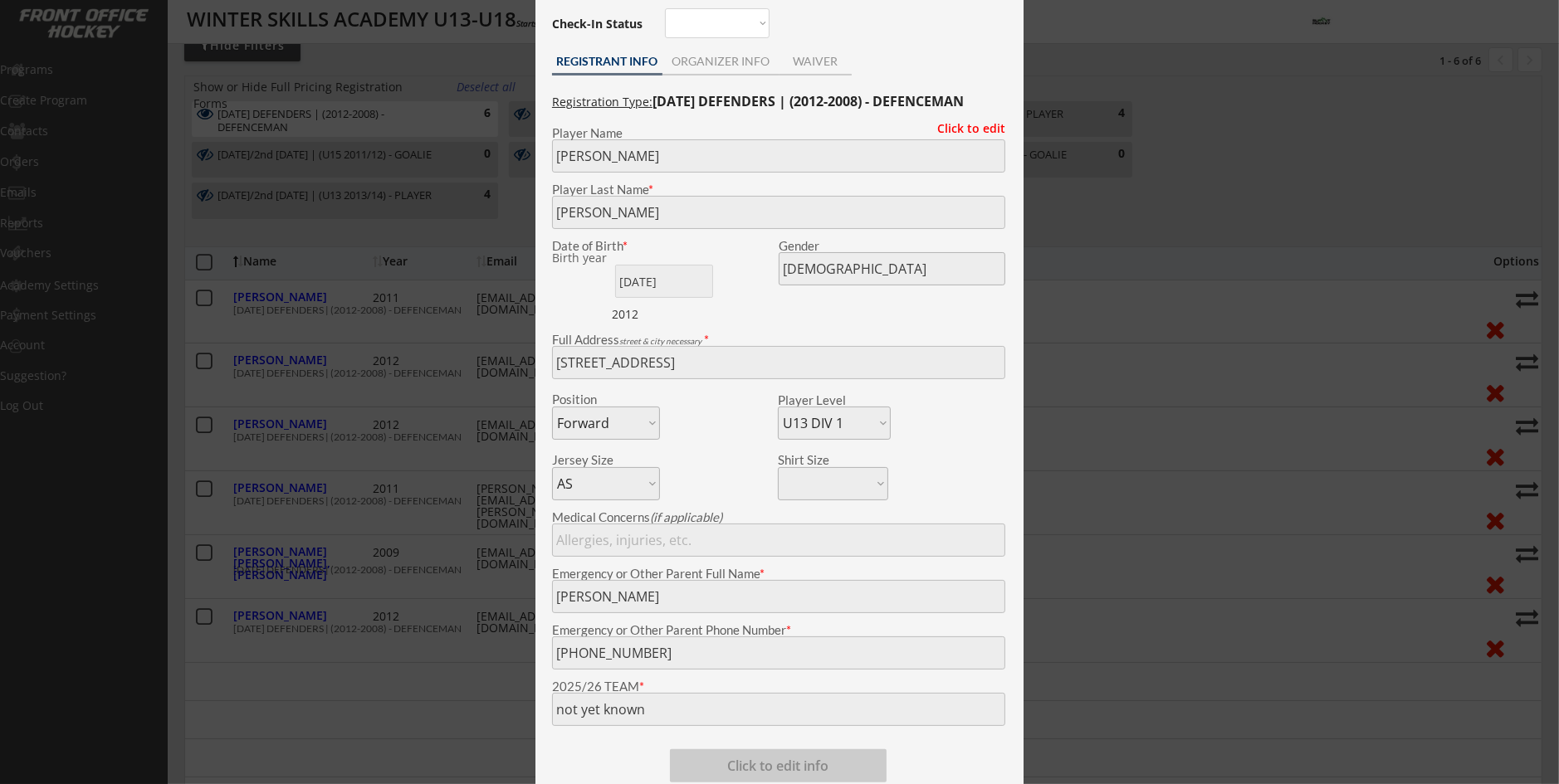
click at [465, 551] on div at bounding box center [780, 392] width 1559 height 784
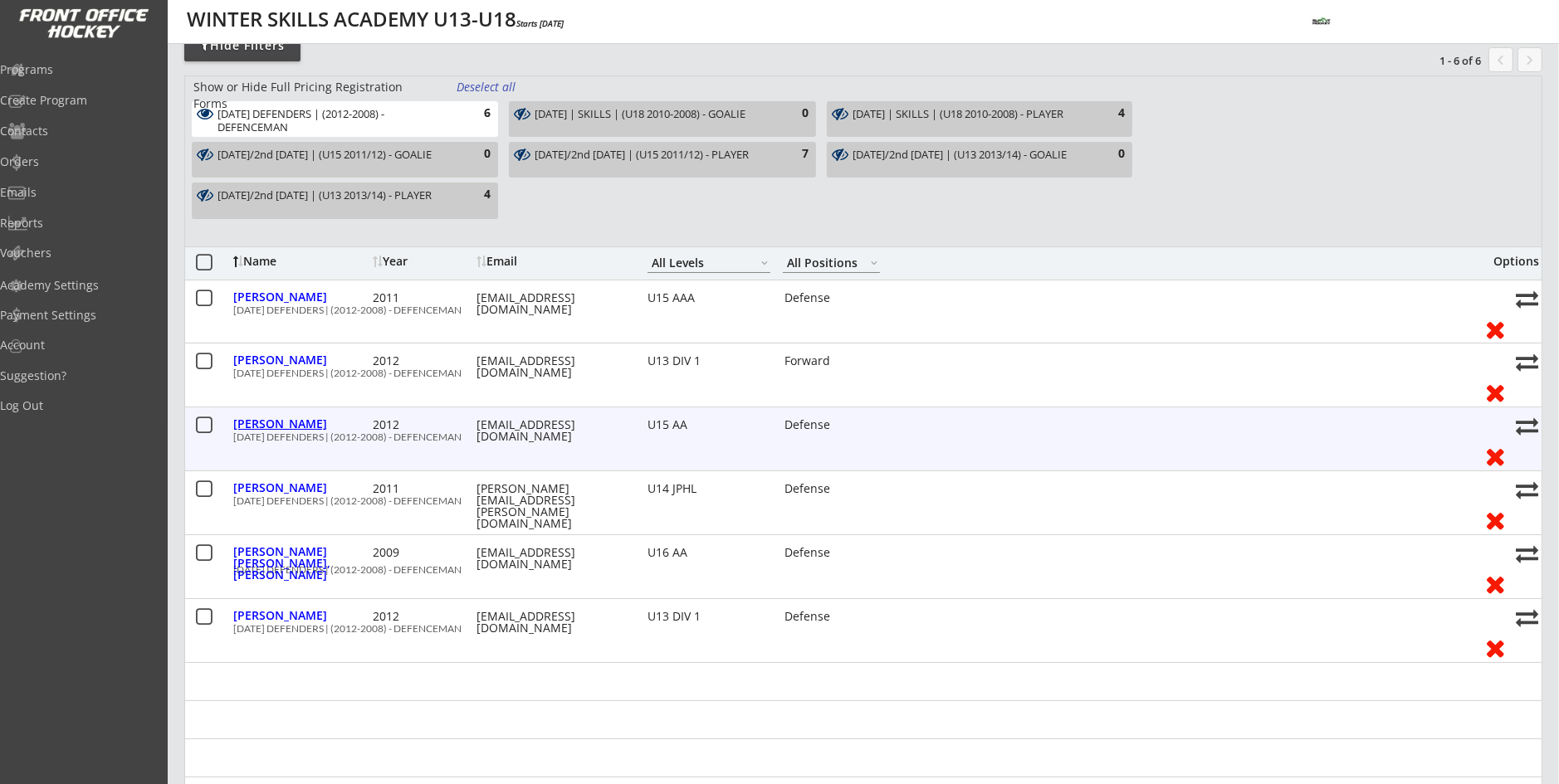
click at [283, 426] on div "Hunter, Justin" at bounding box center [301, 424] width 136 height 11
type input "Justin"
type input "Hunter"
type input "01/14/2012"
type input "133 Auburn Shores Landing SE, Calgary, AB T3S 0A8, Canada"
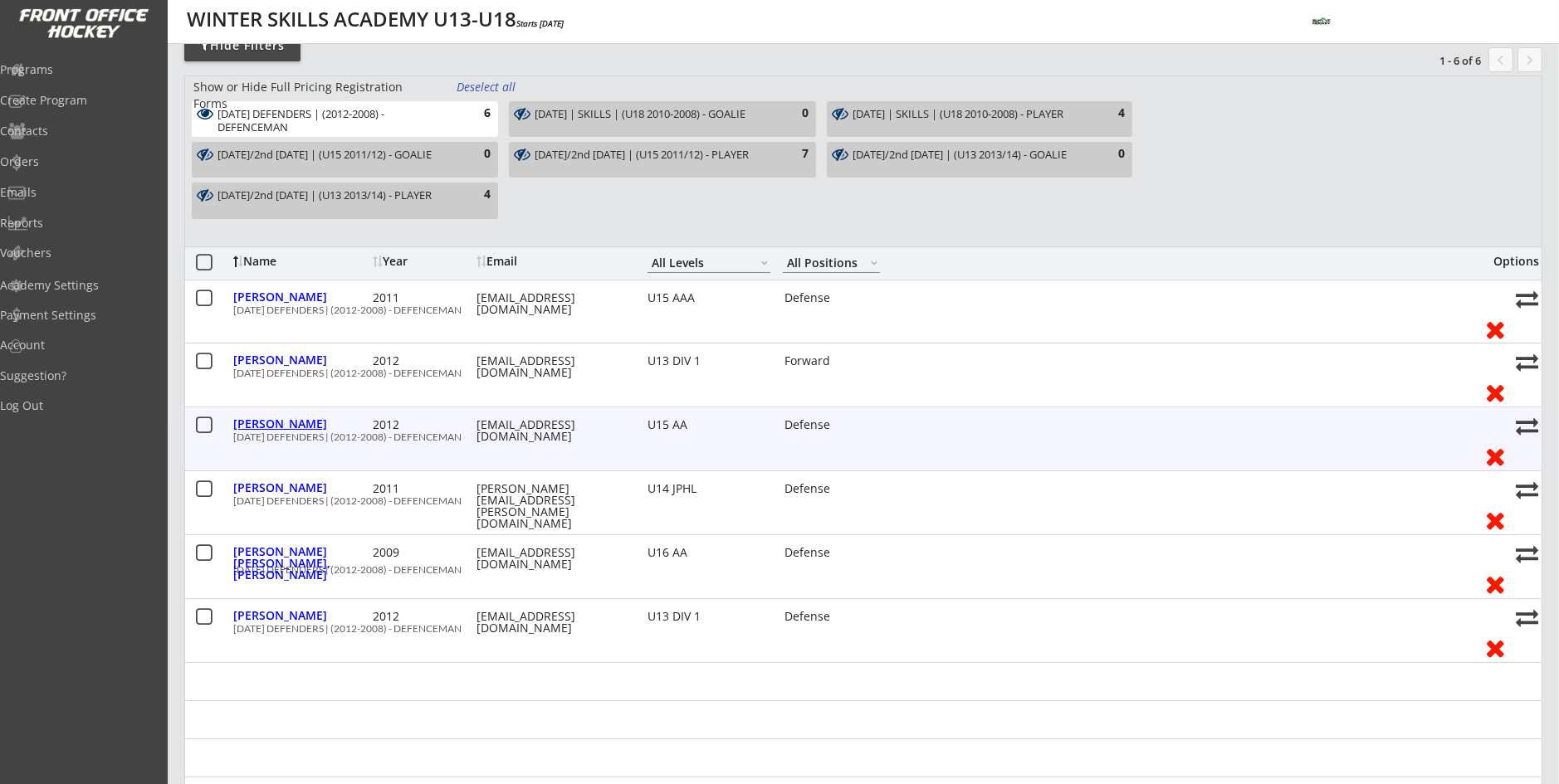
select select ""Defense""
select select ""U15 AA""
select select ""AM""
type input "NA"
type input "Jamie Hunter"
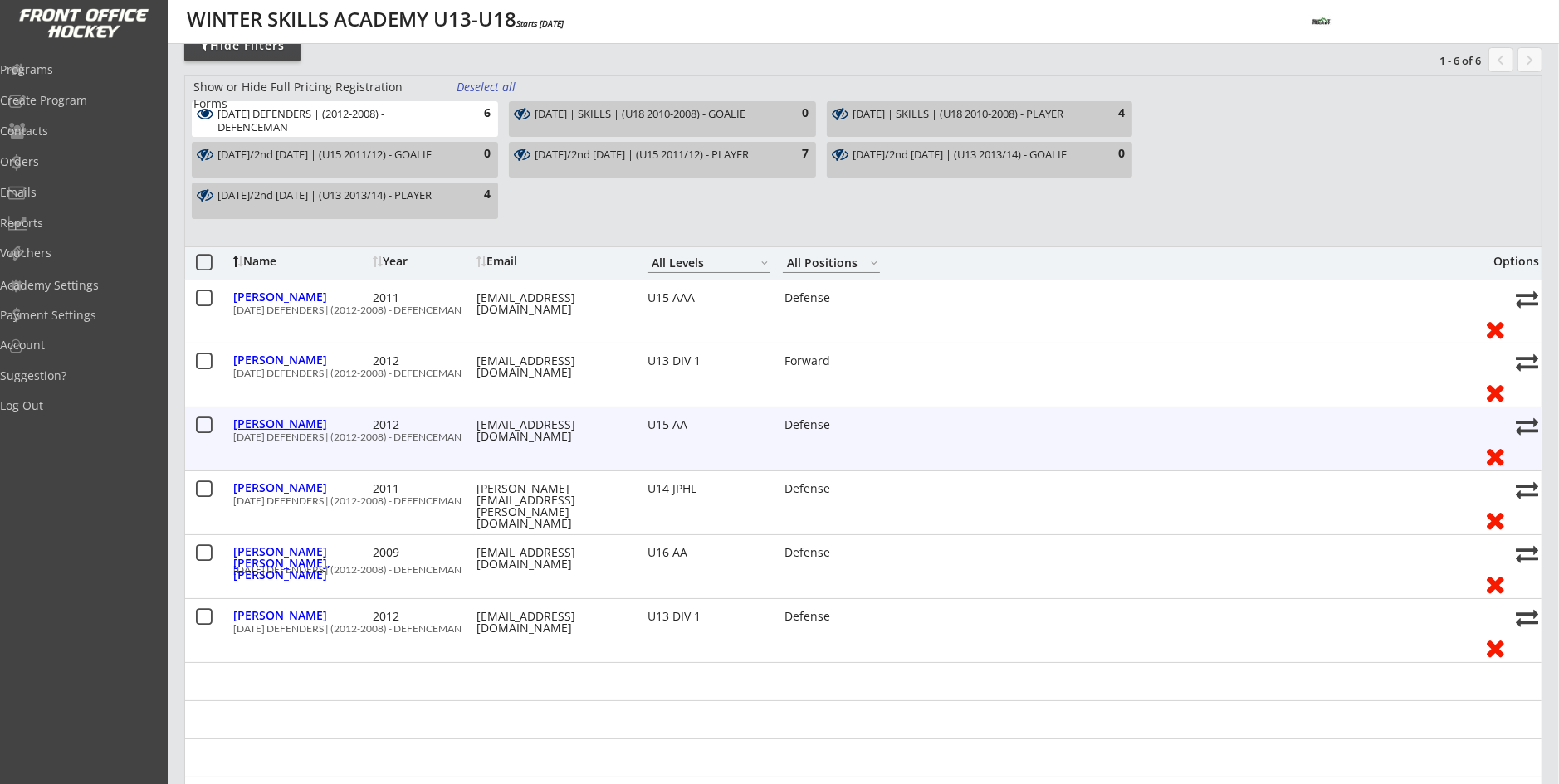
type input "(403) 862-7000"
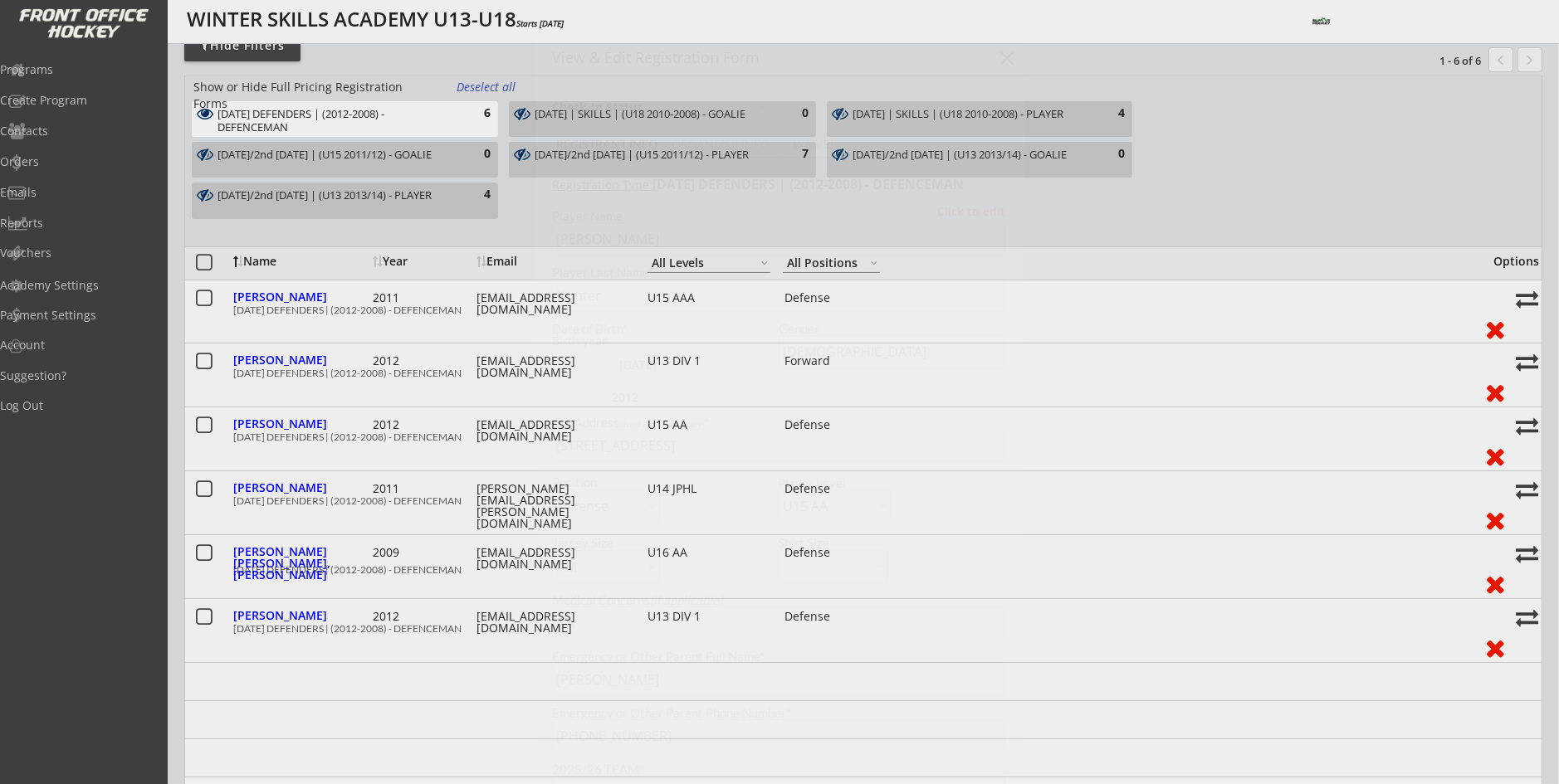
type input "U13AA Rangers - 2024-2025 Team"
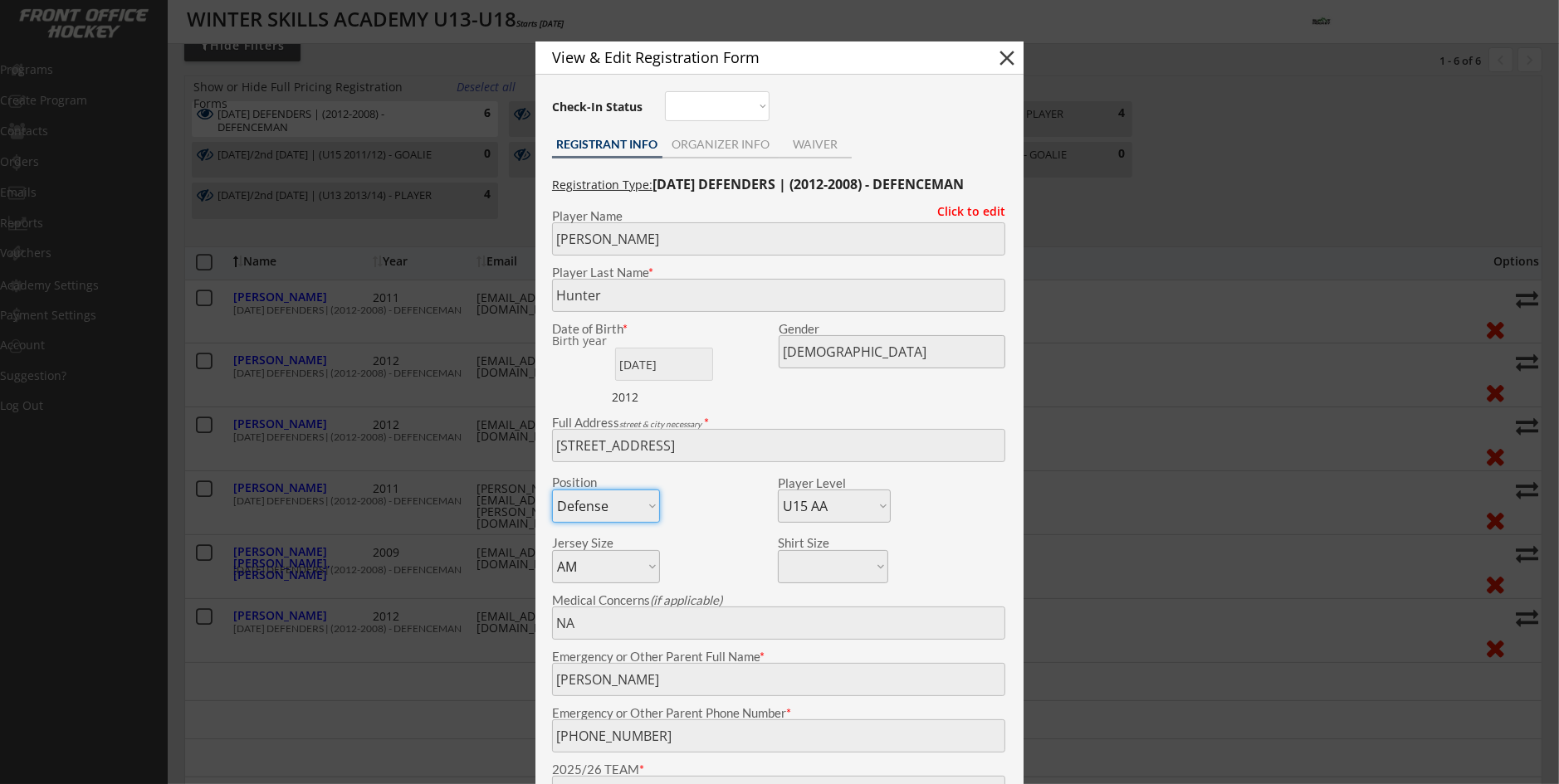
click at [418, 481] on div at bounding box center [780, 392] width 1559 height 784
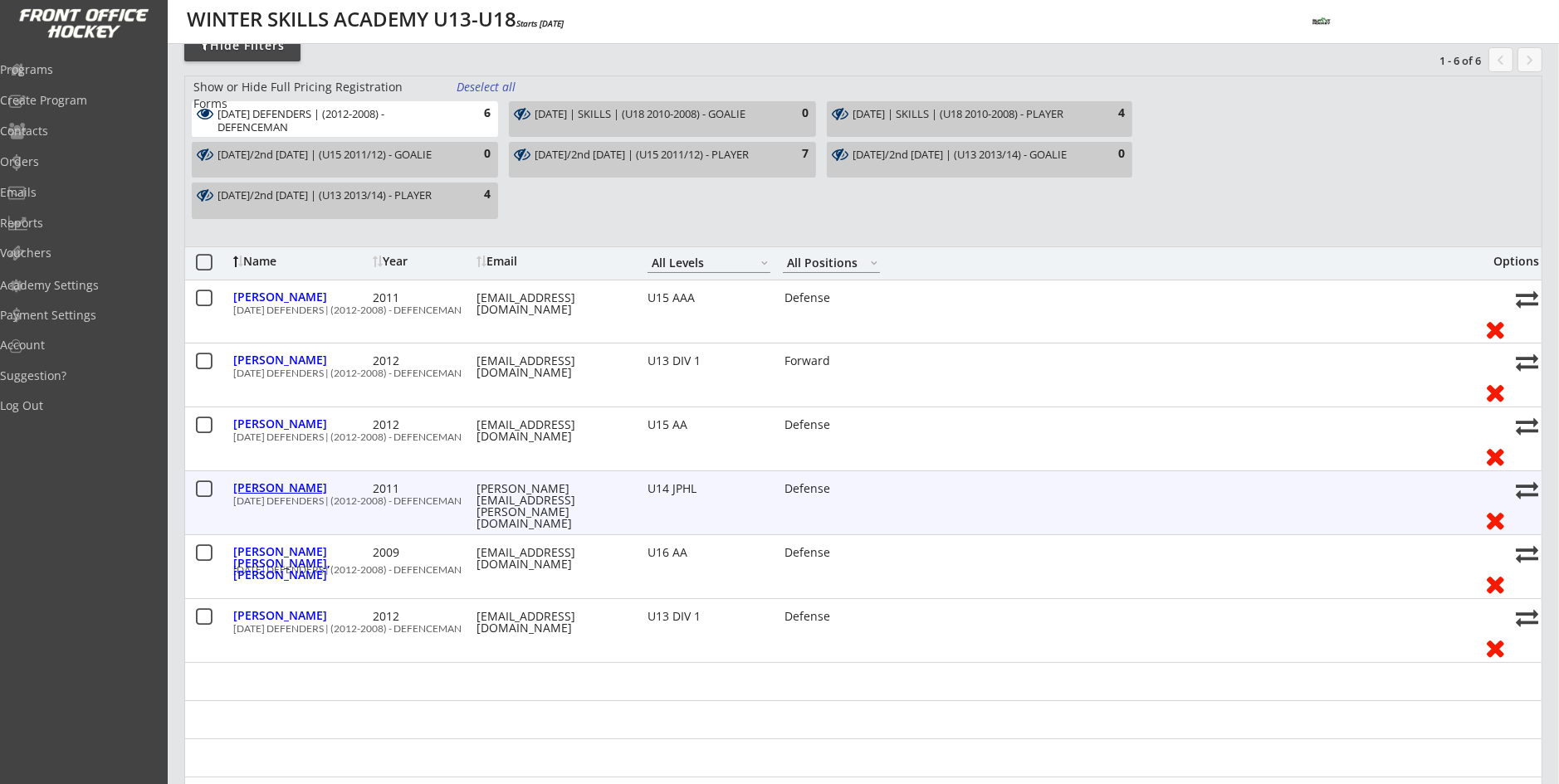
click at [292, 485] on div "Hyland, Samuel" at bounding box center [301, 488] width 136 height 11
type input "Samuel"
type input "Hyland"
type input "09/03/2011"
type input "230 Seton Passage SE #21, Calgary, AB T3M 3A7, Canada"
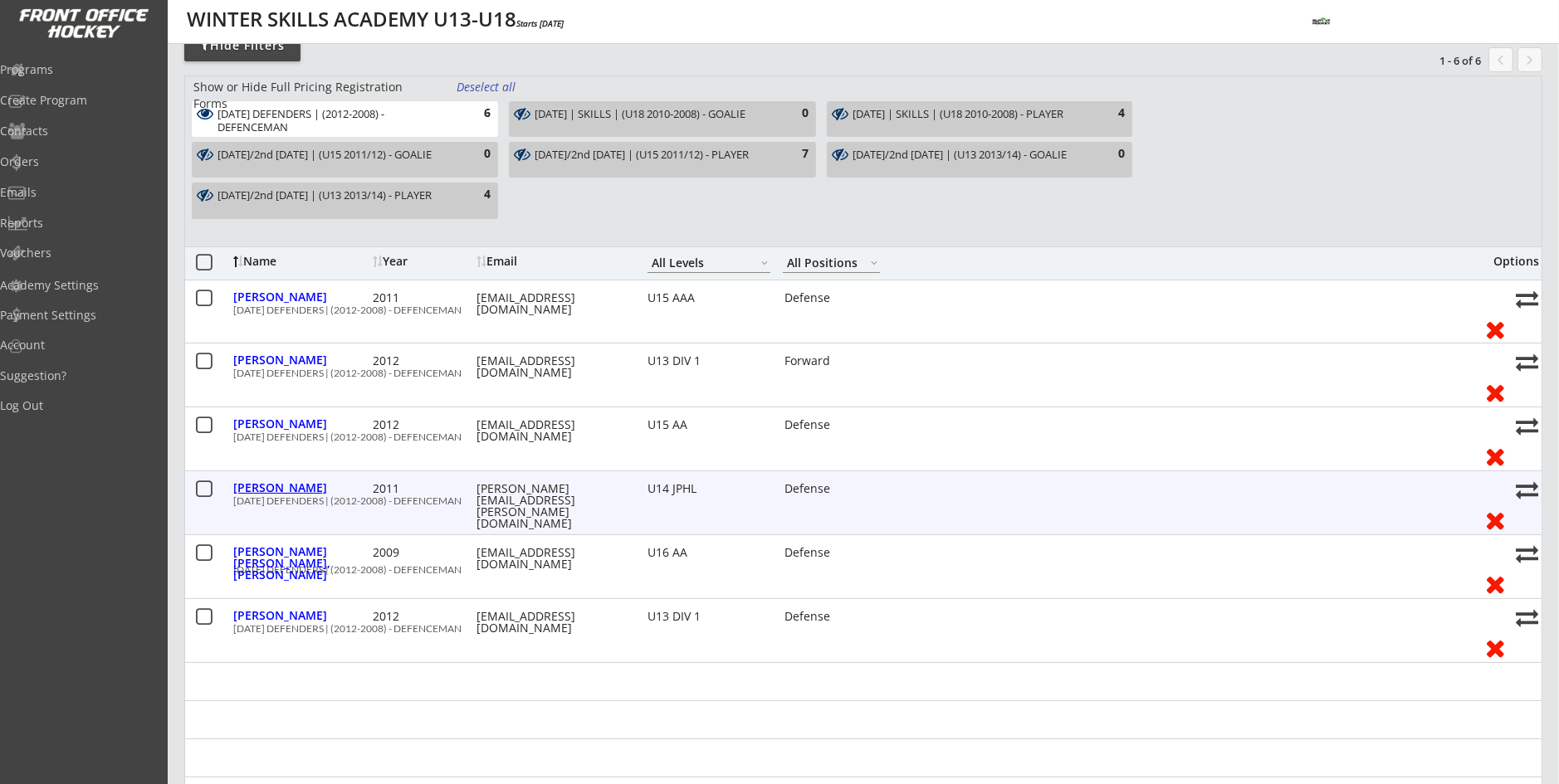
select select ""U14 JPHL""
type input "Dianne Hyland"
type input "(403) 545-2605"
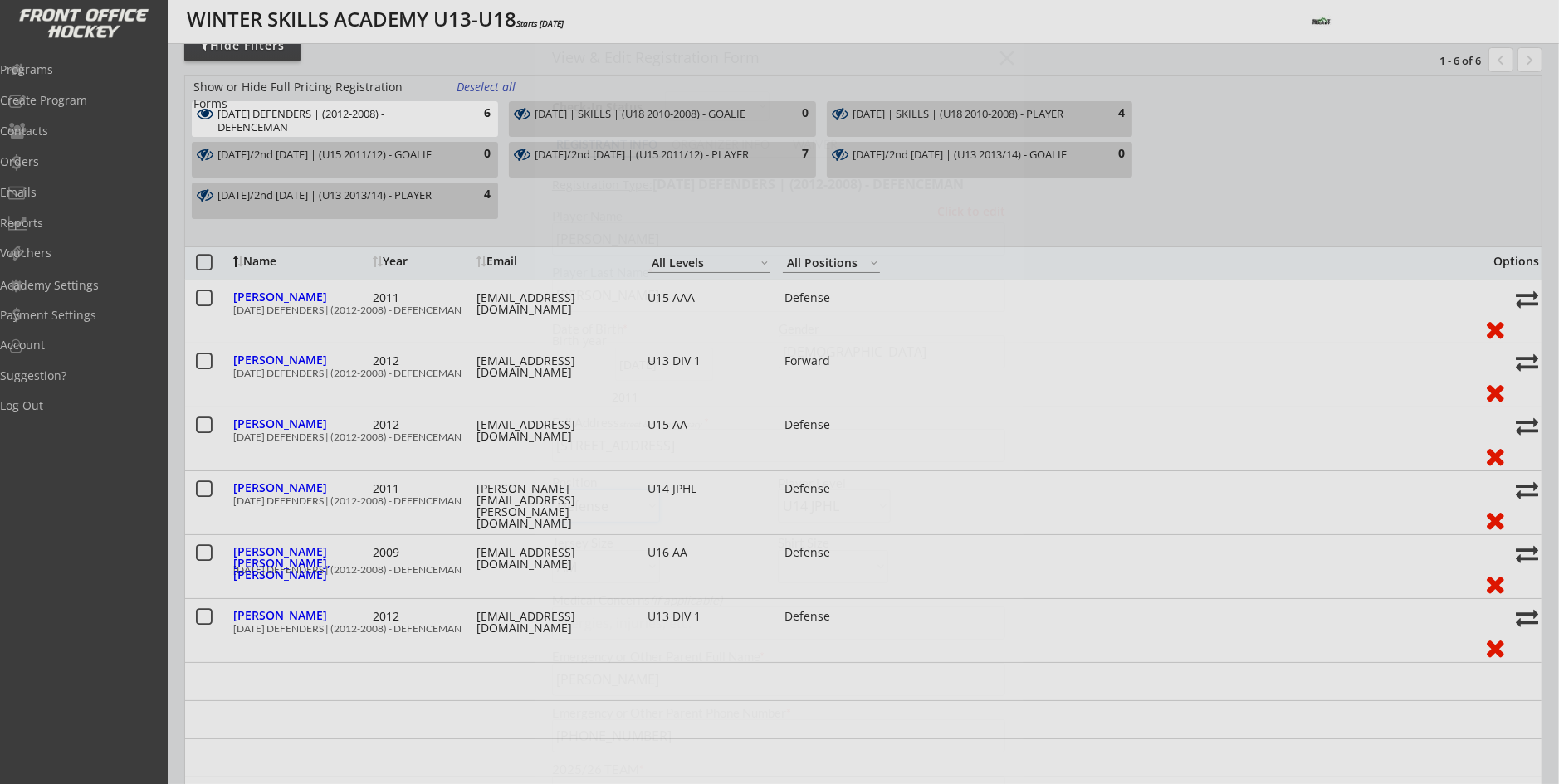
type input "CBHA AAA/AA"
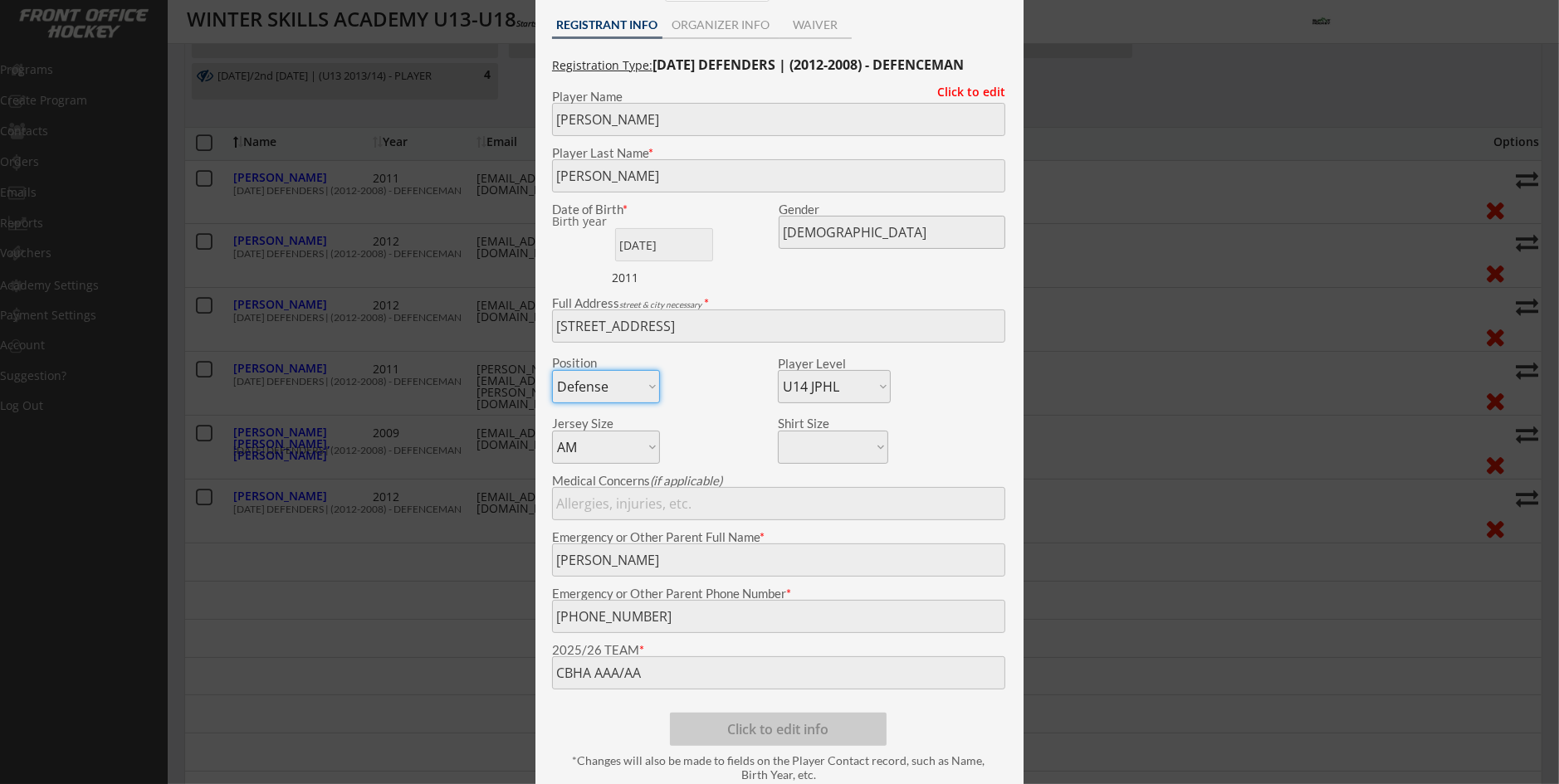
scroll to position [249, 0]
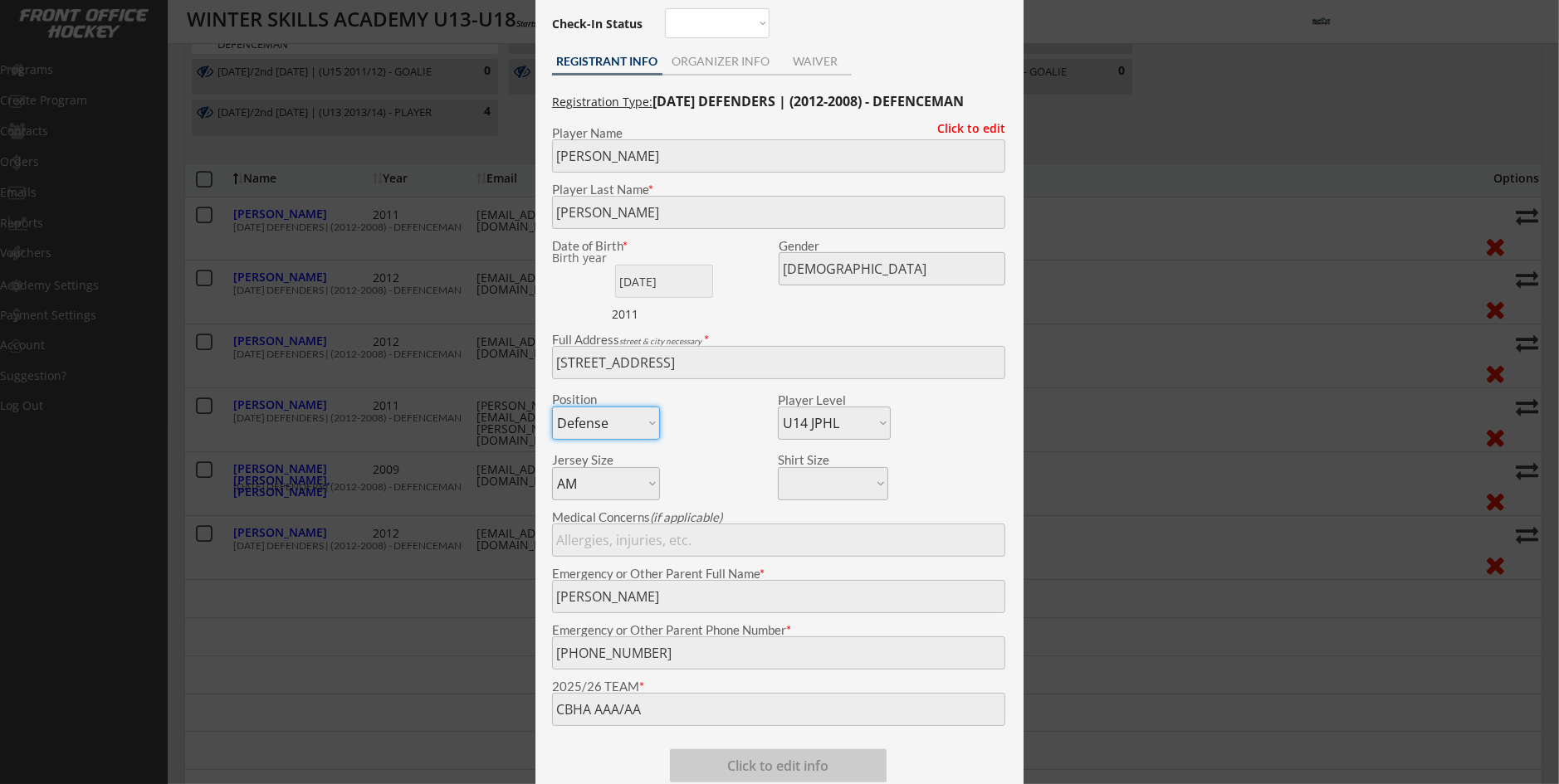
click at [296, 495] on div at bounding box center [780, 392] width 1559 height 784
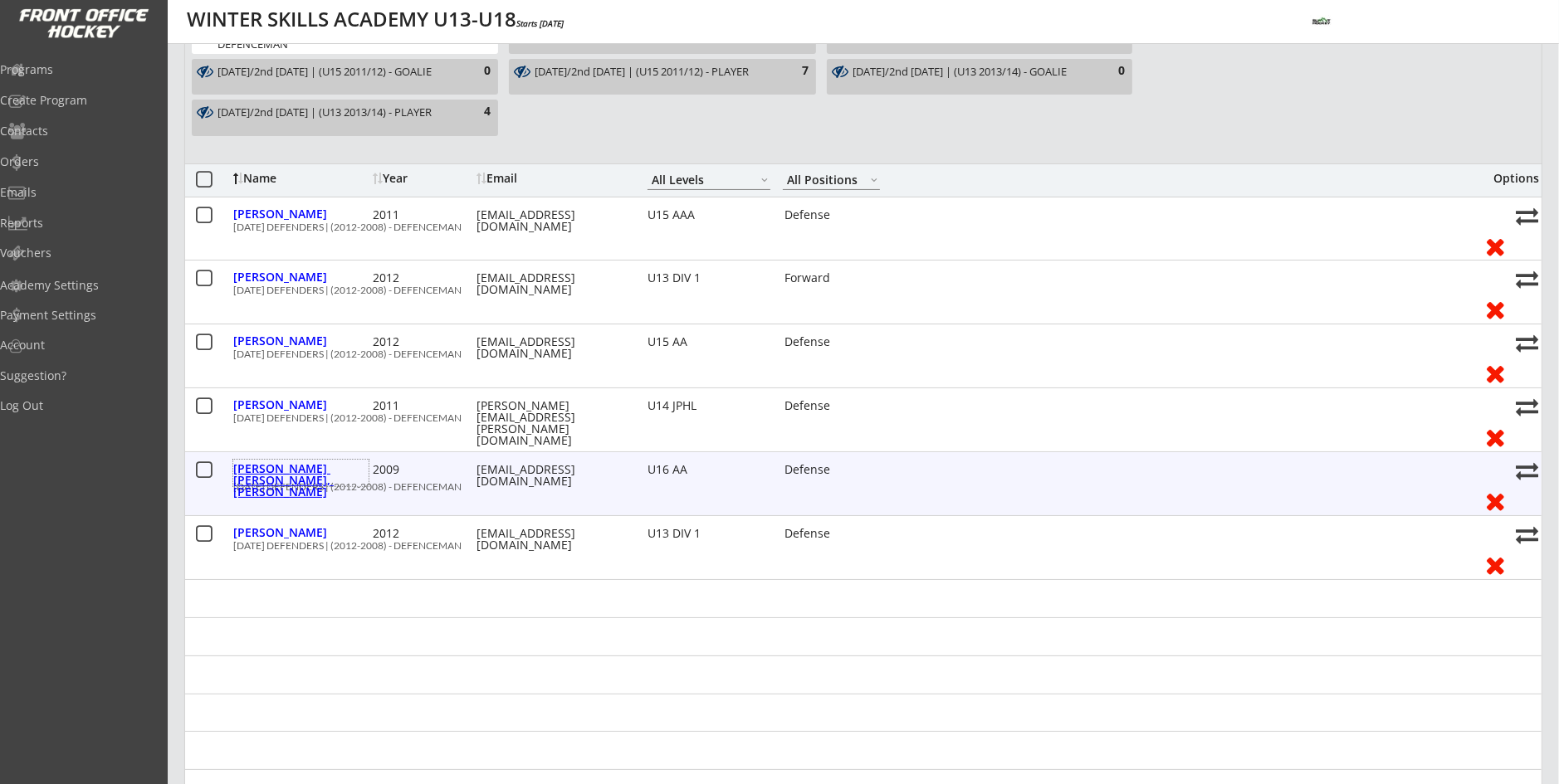
click at [288, 471] on div "Schaffer Neufeld, Cooper" at bounding box center [301, 480] width 136 height 34
type input "Cooper"
type input "Schaffer Neufeld"
type input "01/16/2009"
type input "532 29 Ave NW, Calgary, AB T2M 2M5, Canada"
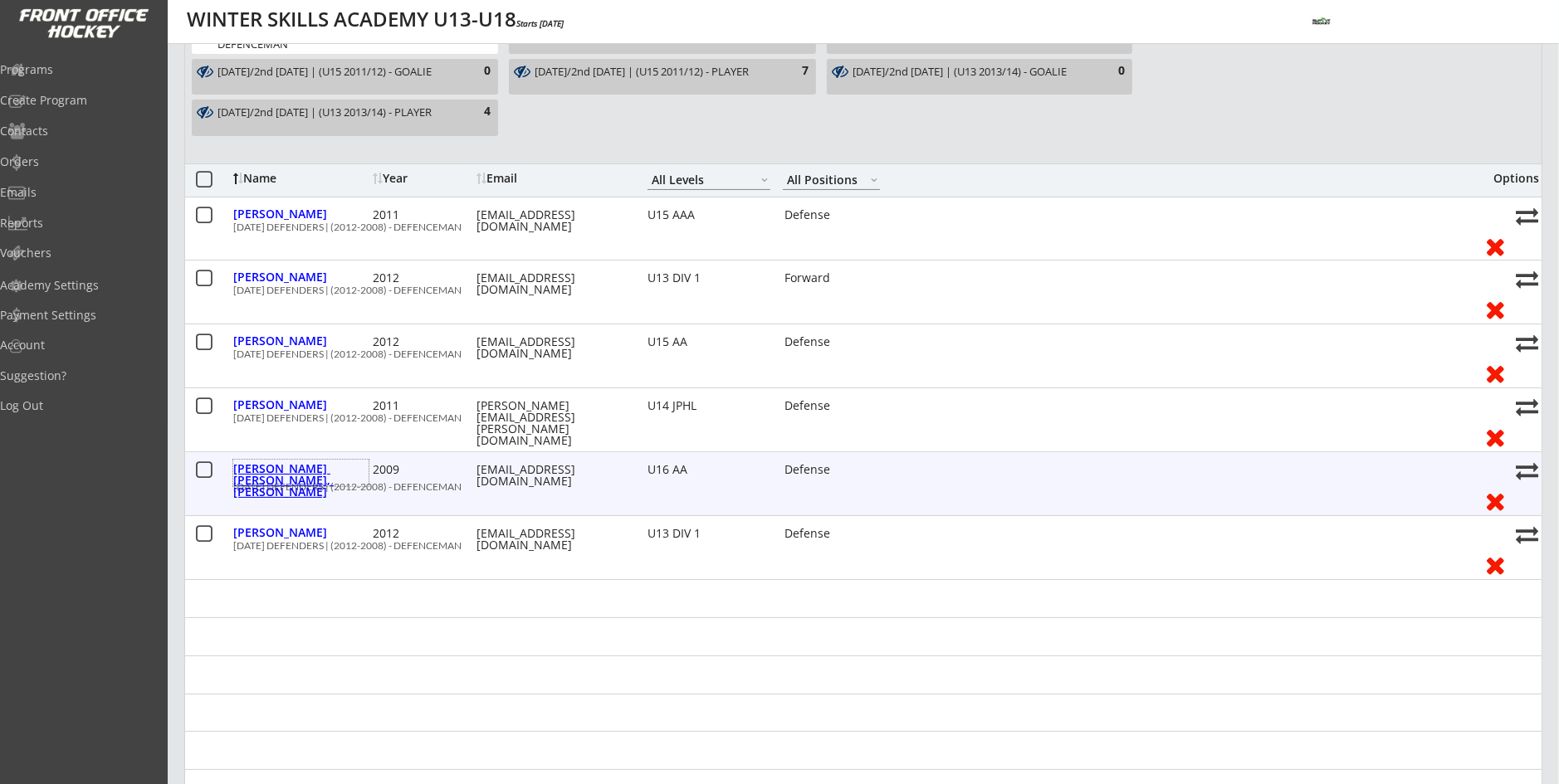
select select ""U16 AA""
select select ""AL""
type input "Cory W Neufeld"
type input "(403) 510-5436"
type input "Northstars"
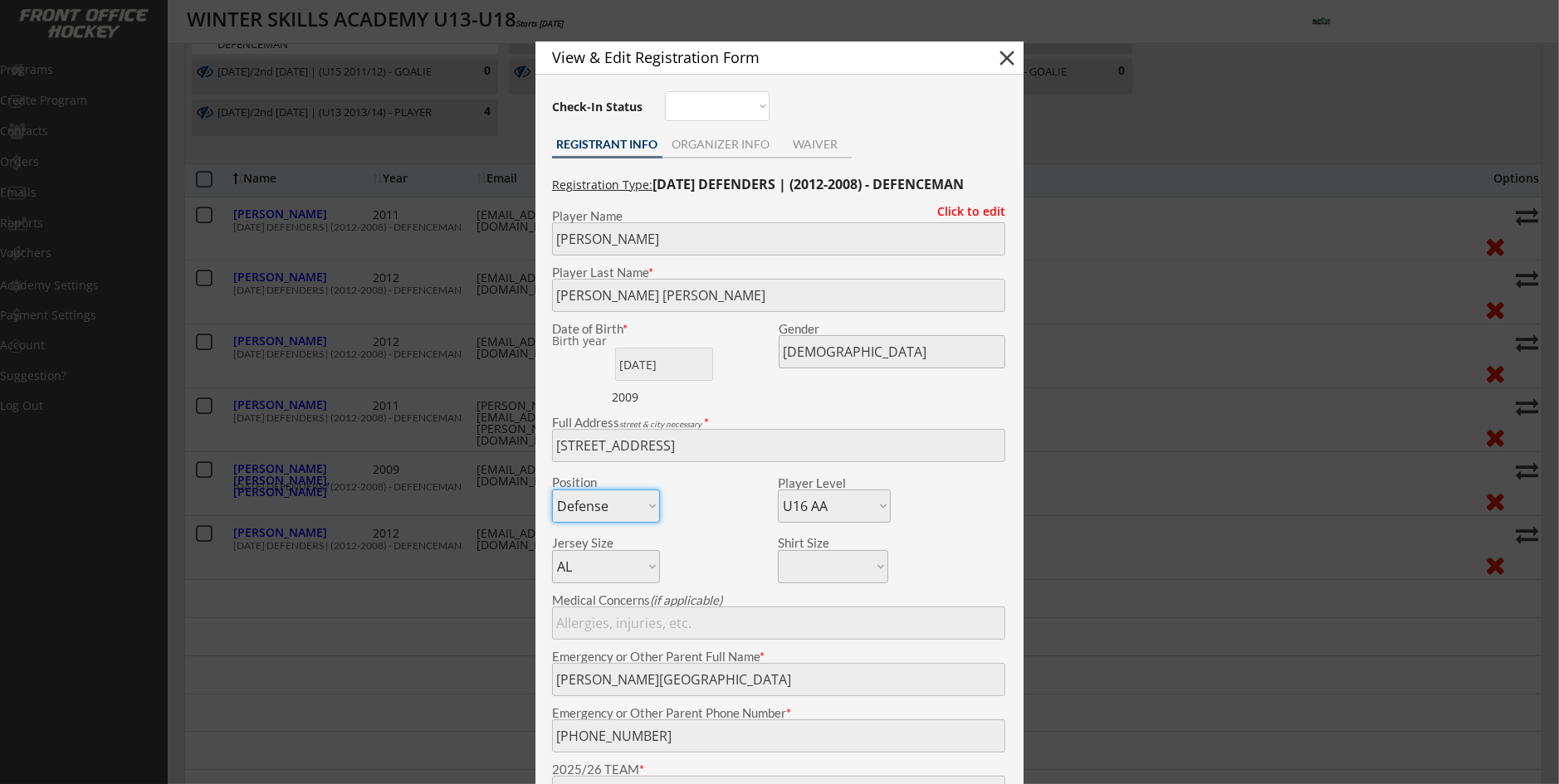
click at [302, 479] on div at bounding box center [780, 392] width 1559 height 784
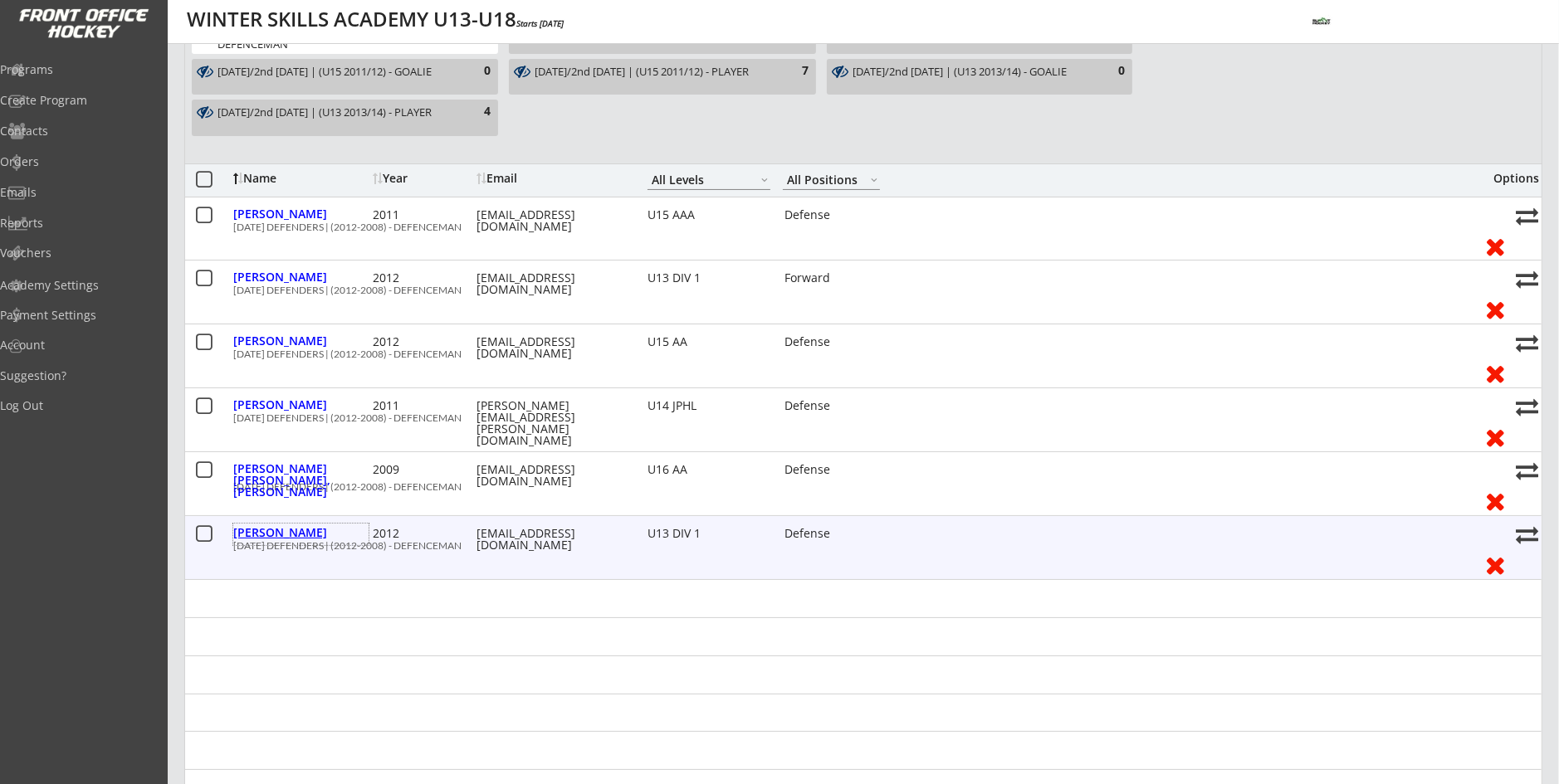
click at [281, 530] on div "Schuchardt, Kyson" at bounding box center [301, 533] width 136 height 11
type input "Kyson"
type input "Schuchardt"
type input "03/23/2012"
type input "106 Brightonwoods Crescent SE, Calgary, AB T2Z 0T2, Canada"
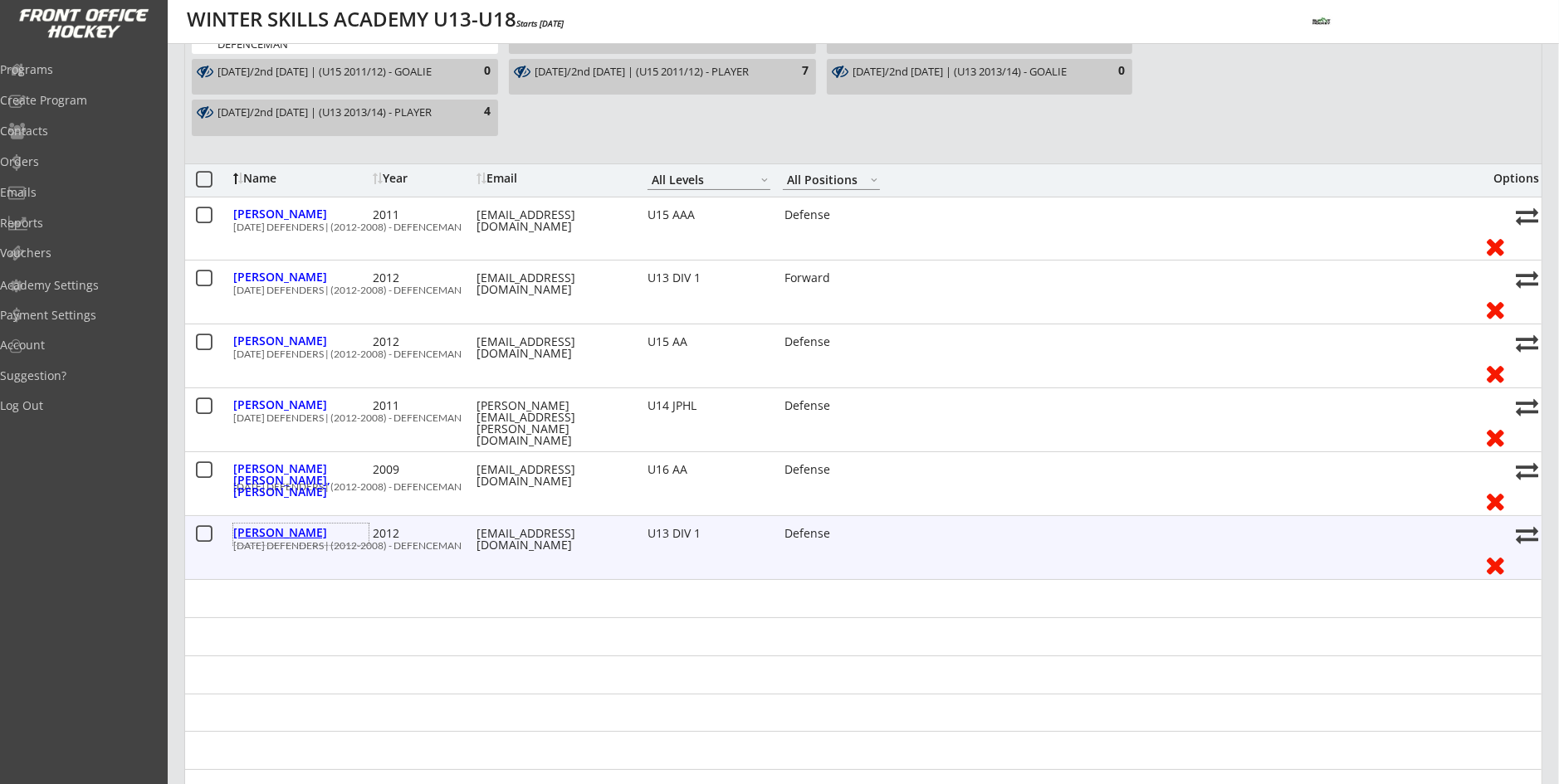
select select ""U13 DIV 1""
select select ""AS""
type input "Andrew Schuchardt"
type input "(403) 510-9526"
type input "Wolverines"
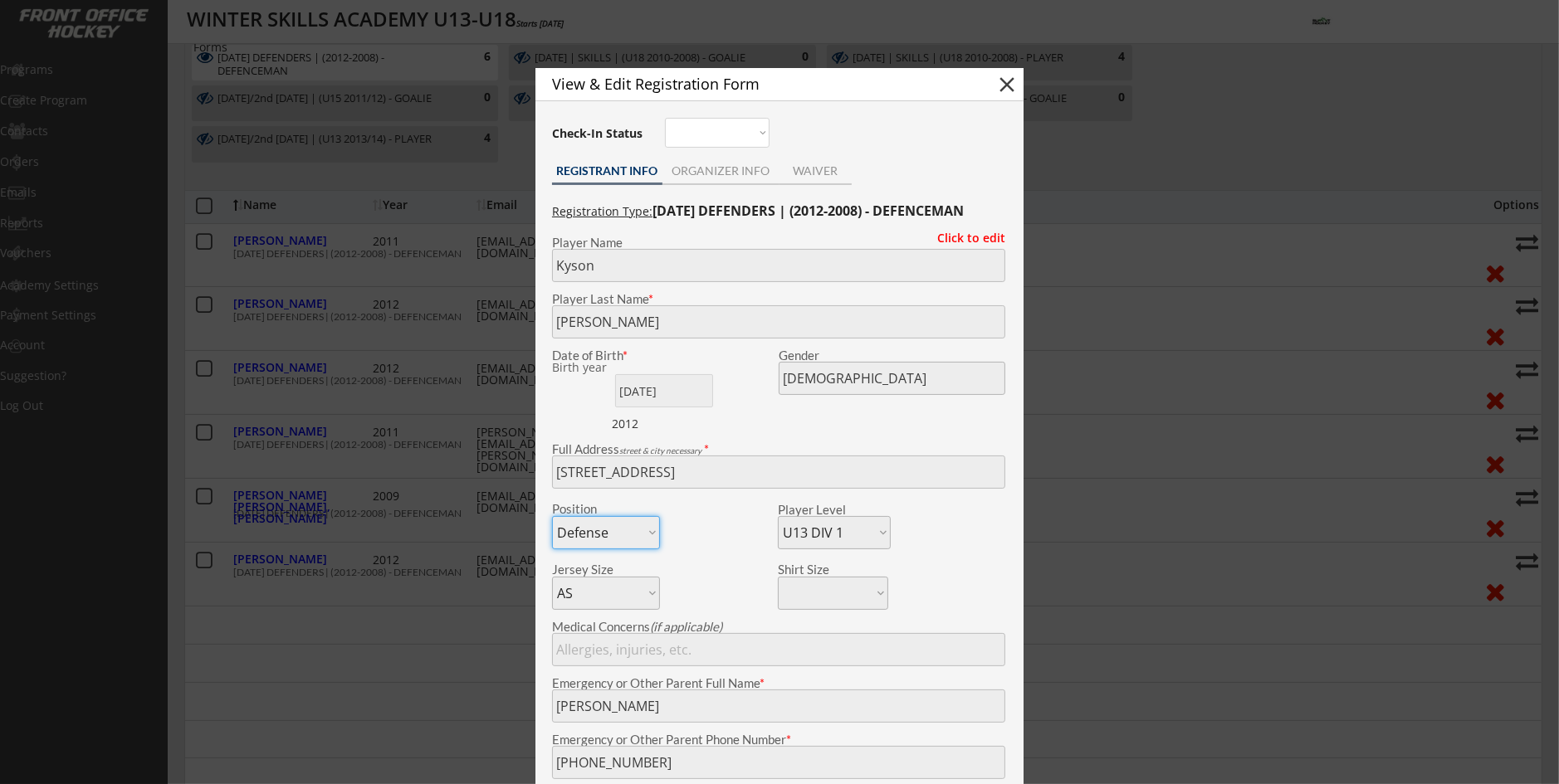
scroll to position [166, 0]
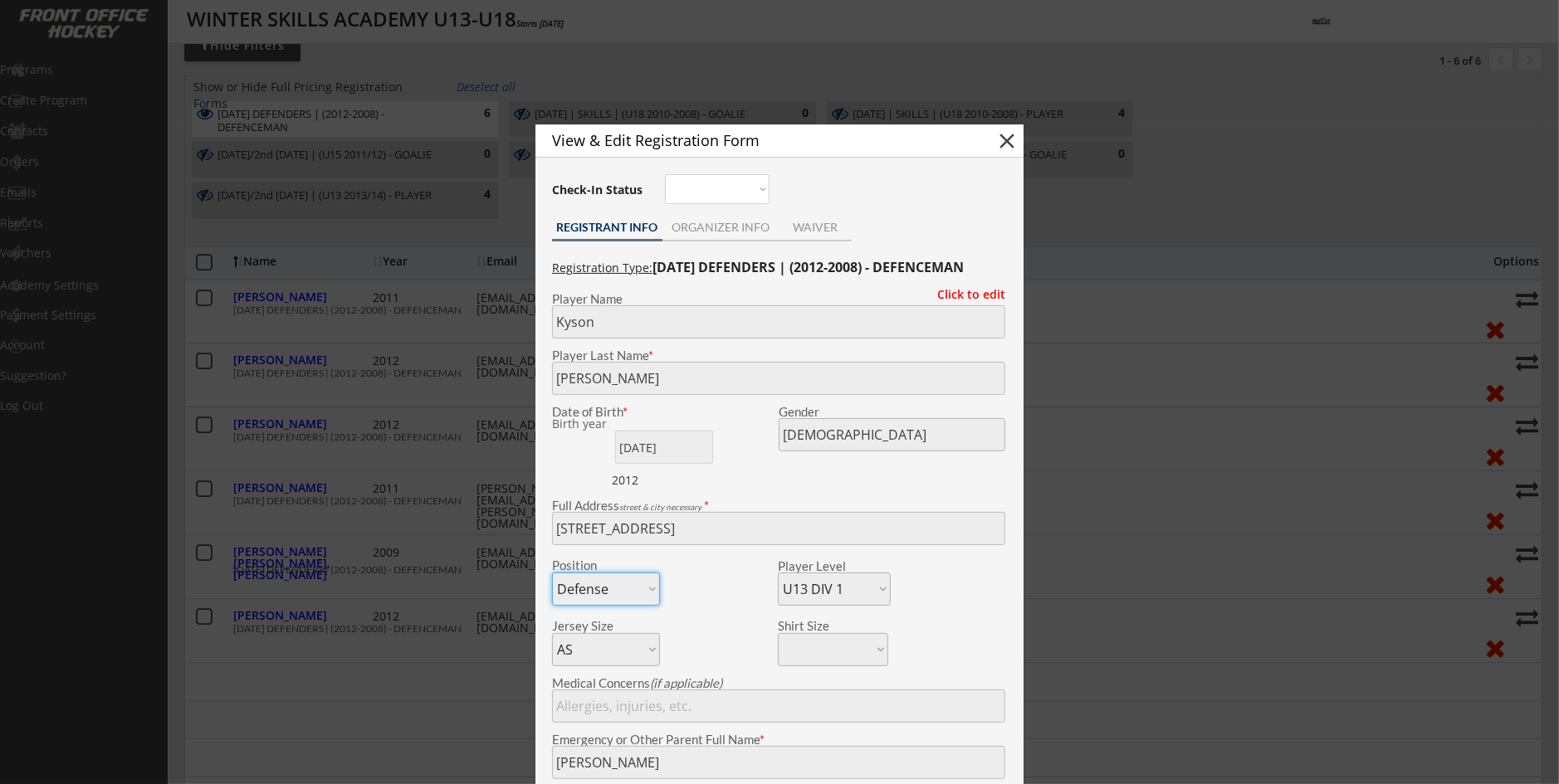
click at [304, 569] on div at bounding box center [780, 392] width 1559 height 784
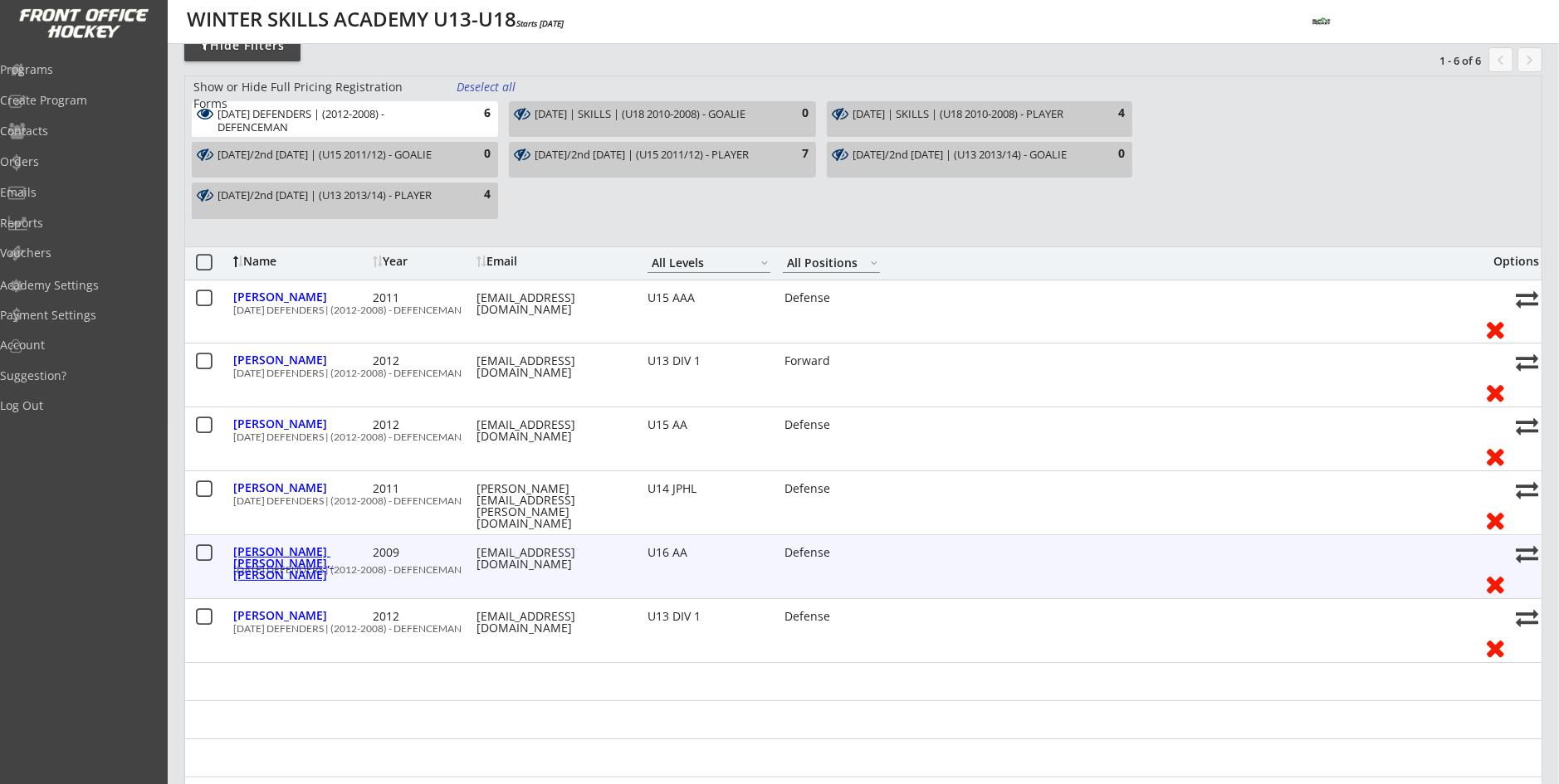
click at [304, 558] on div "Schaffer Neufeld, Cooper" at bounding box center [301, 563] width 136 height 34
type input "Cooper"
type input "Schaffer Neufeld"
type input "01/16/2009"
type input "532 29 Ave NW, Calgary, AB T2M 2M5, Canada"
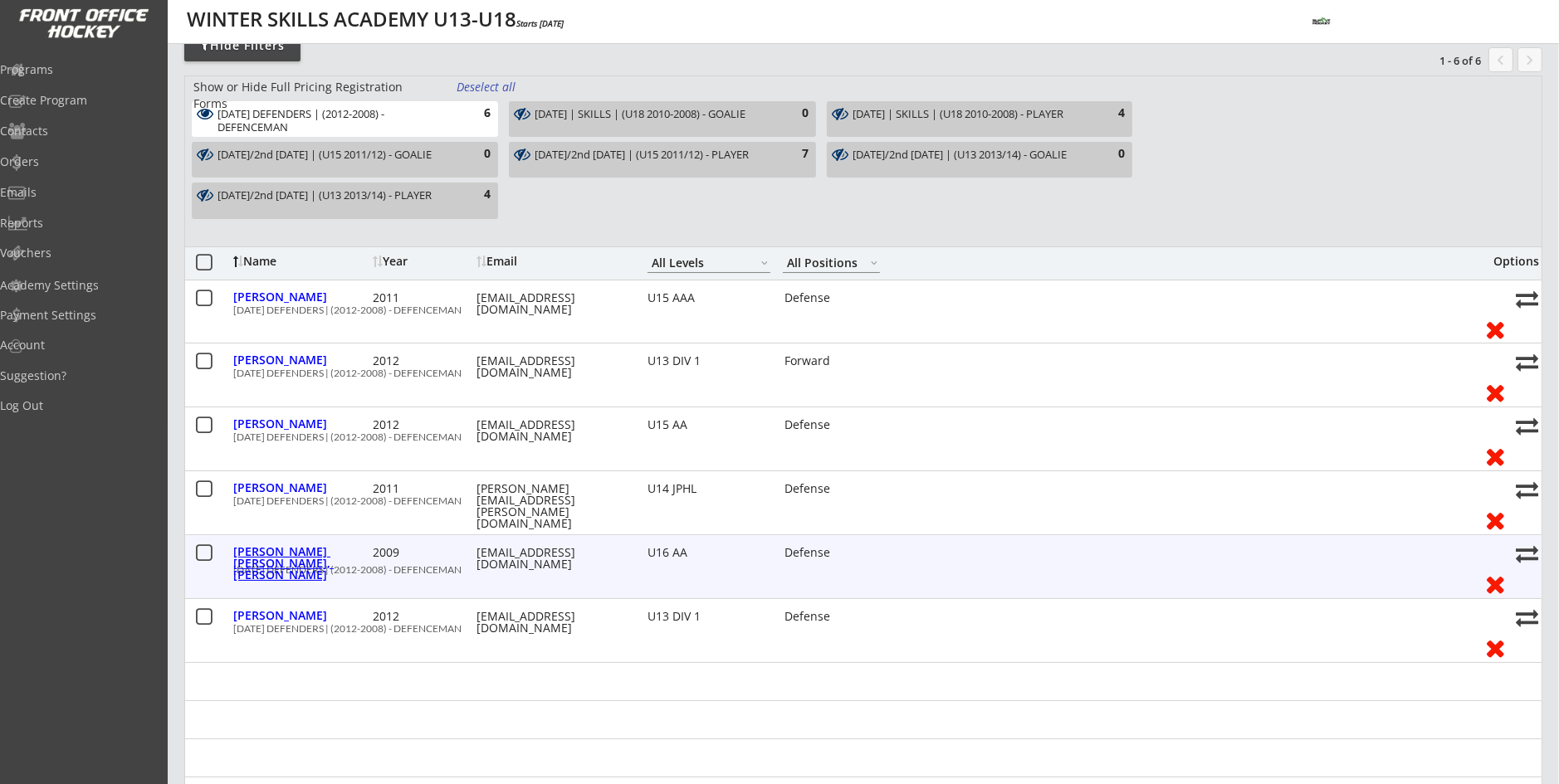
select select ""U16 AA""
select select ""AL""
type input "Cory W Neufeld"
type input "(403) 510-5436"
type input "Northstars"
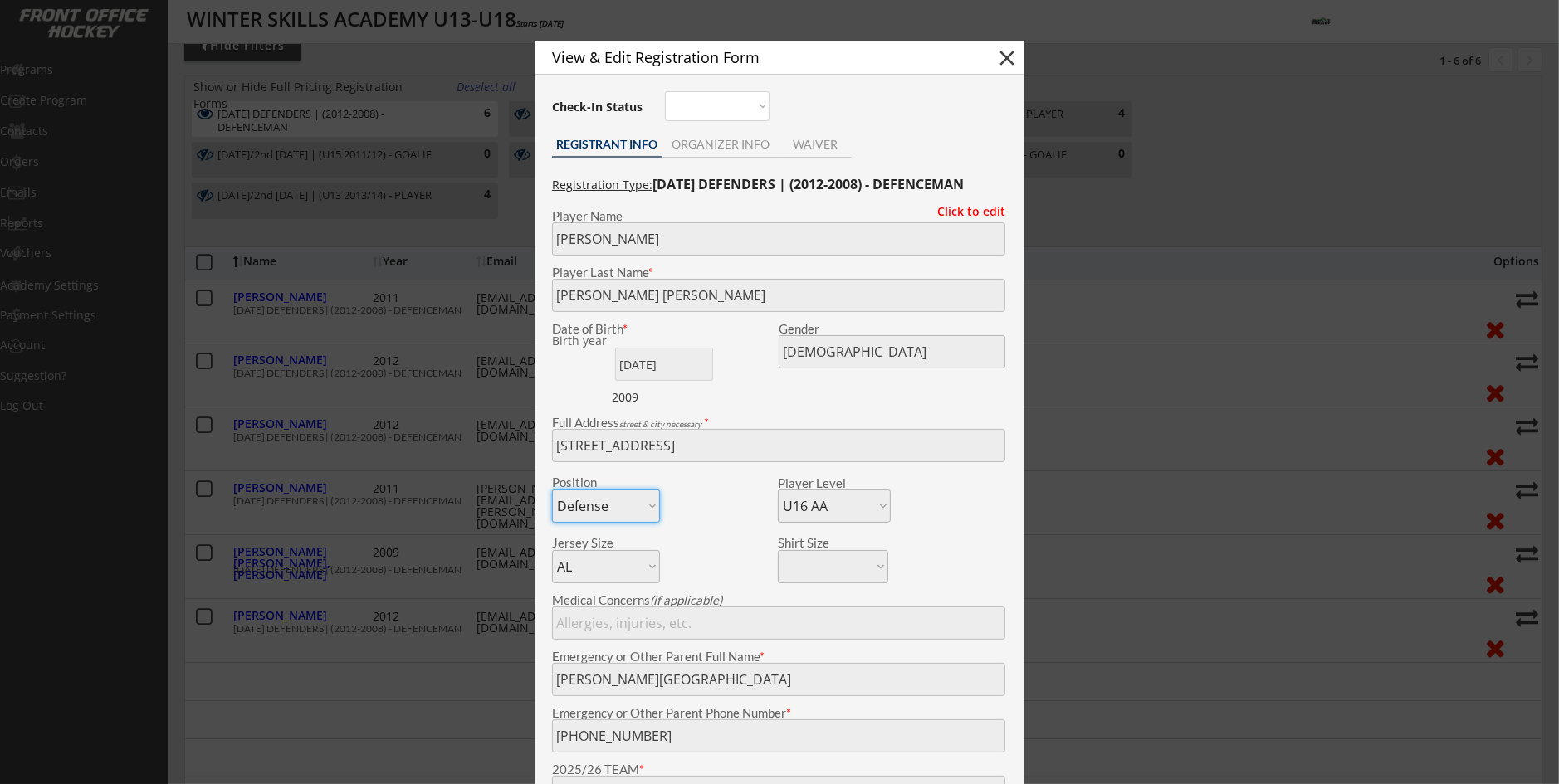
click at [311, 517] on div at bounding box center [780, 392] width 1559 height 784
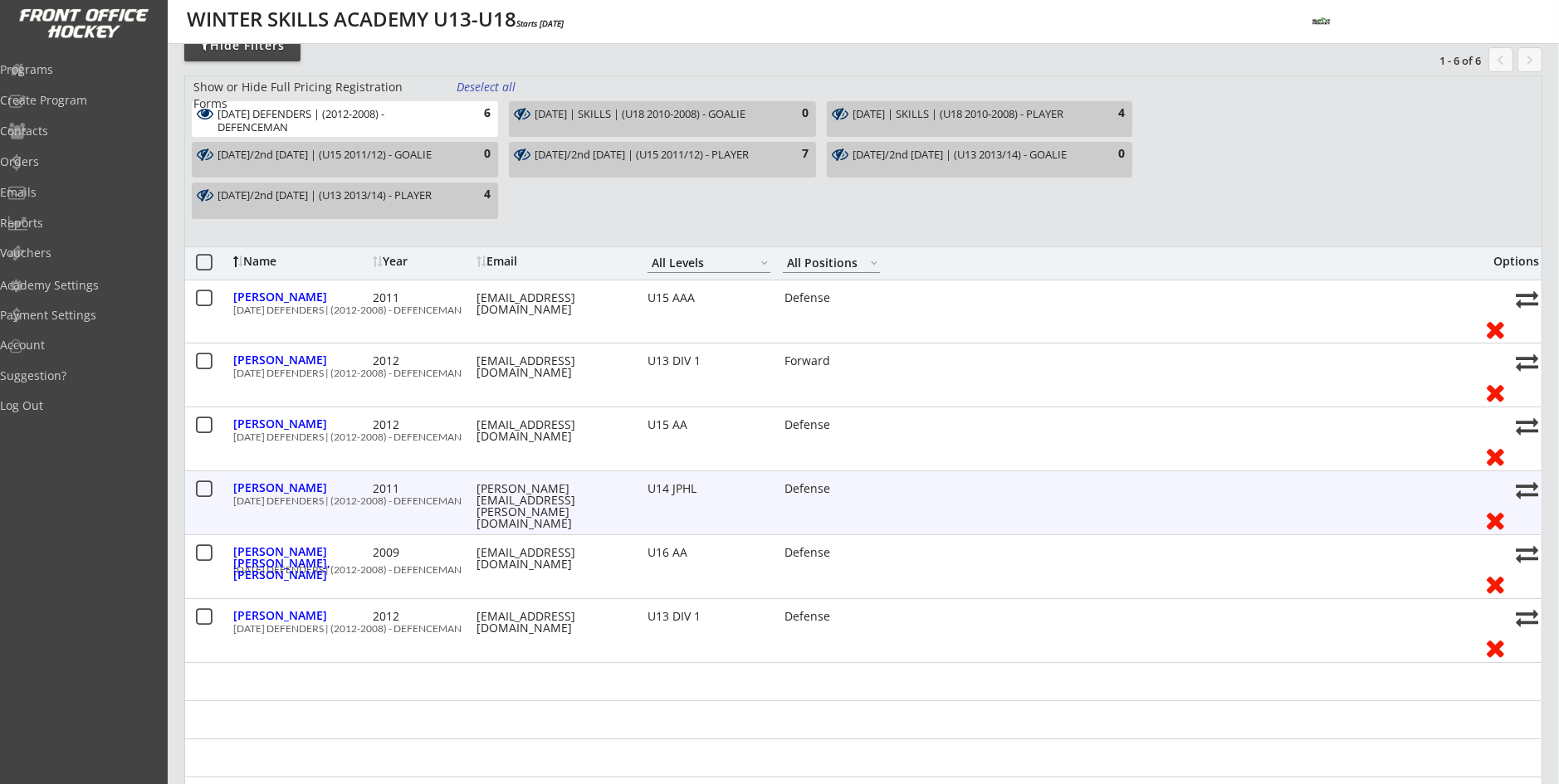
click at [311, 504] on div "MONDAY DEFENDERS | (2012-2008) - DEFENCEMAN" at bounding box center [852, 501] width 1238 height 10
click at [309, 492] on div "Hyland, Samuel" at bounding box center [301, 488] width 136 height 11
type input "Samuel"
type input "Hyland"
type input "09/03/2011"
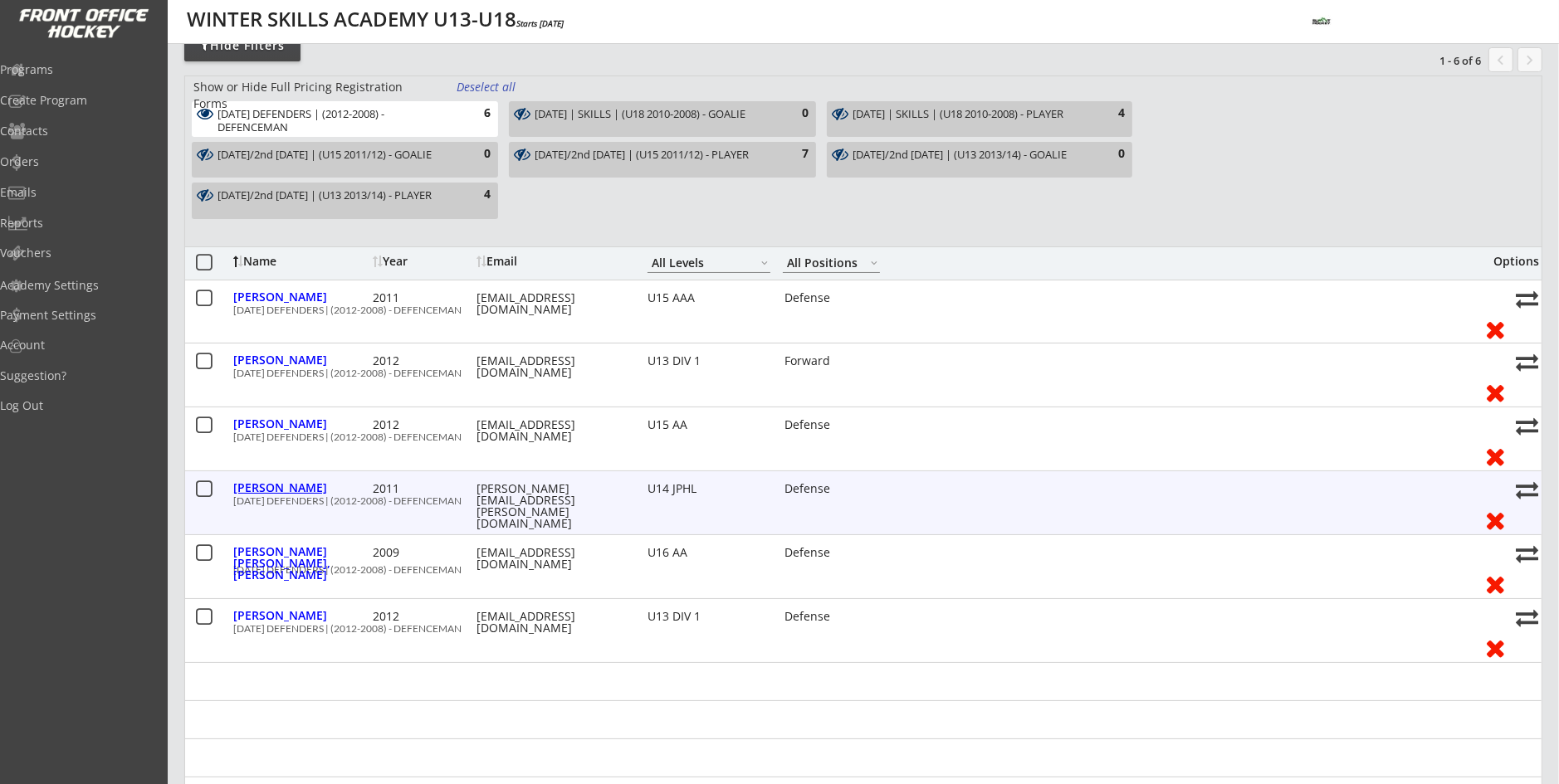
type input "230 Seton Passage SE #21, Calgary, AB T3M 3A7, Canada"
select select ""U14 JPHL""
select select ""AM""
type input "Dianne Hyland"
type input "(403) 545-2605"
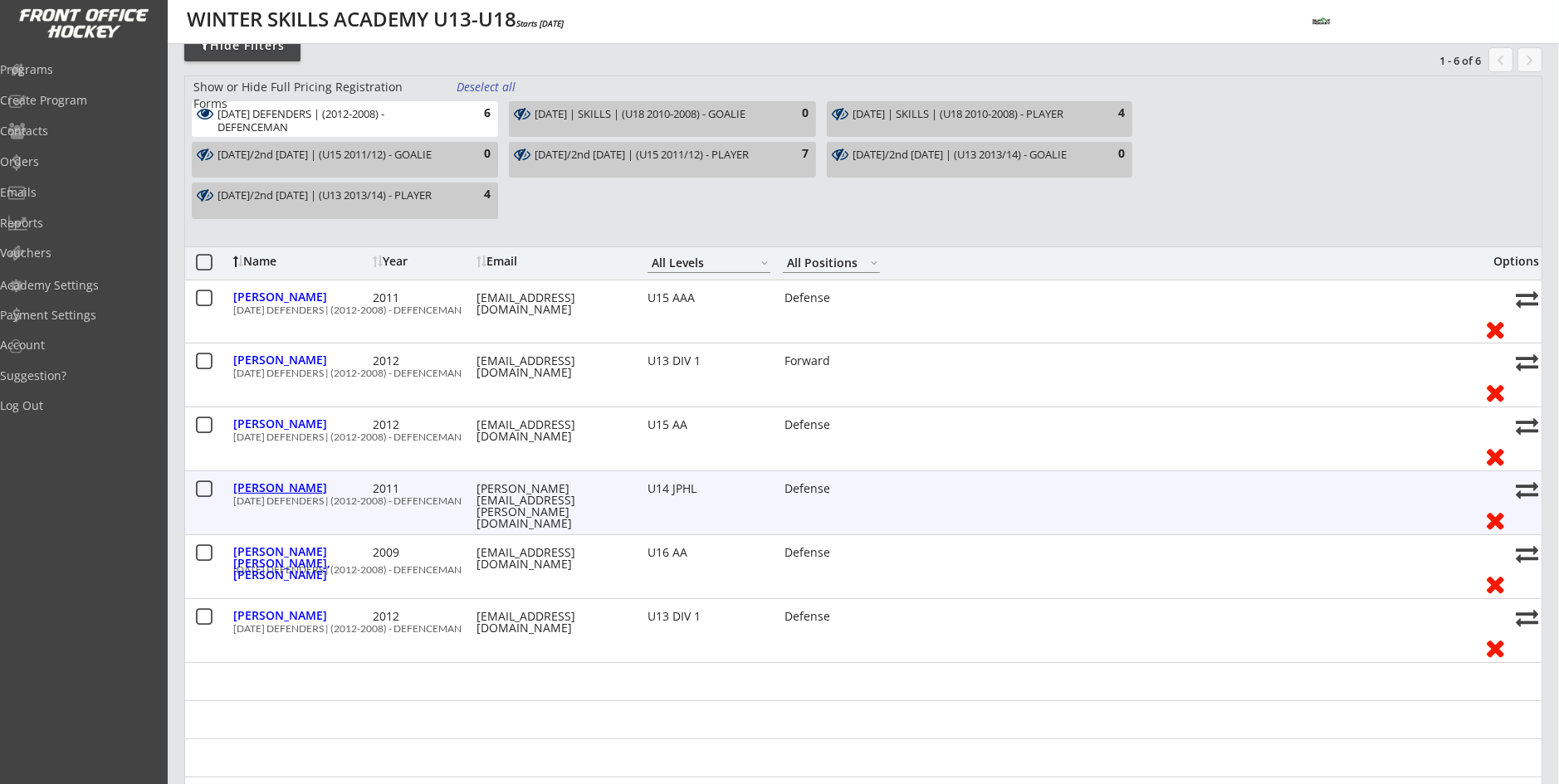
type input "CBHA AAA/AA"
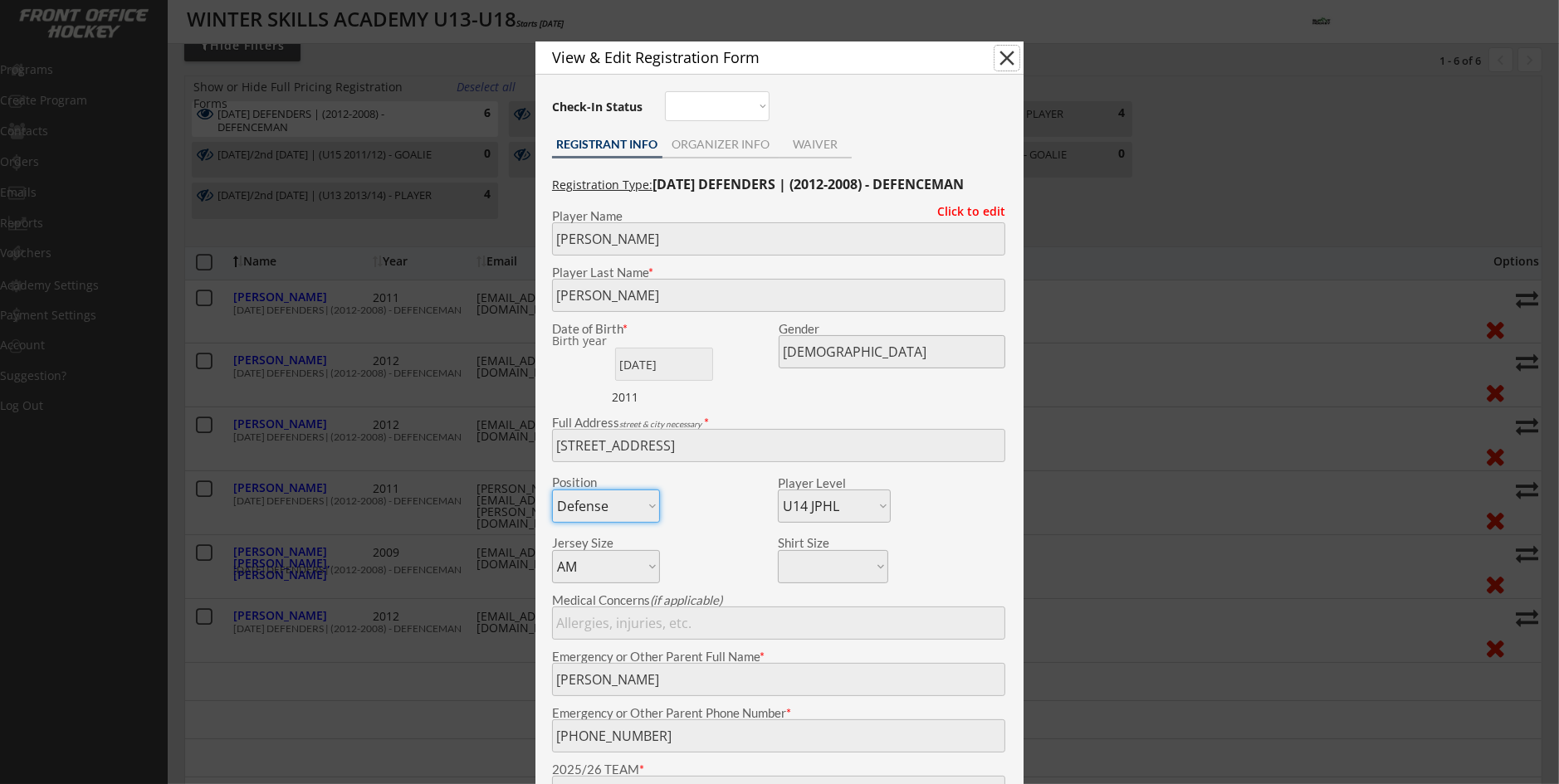
click at [1011, 59] on button "close" at bounding box center [1007, 58] width 25 height 25
select select ""PLACEHOLDER_1427118222253""
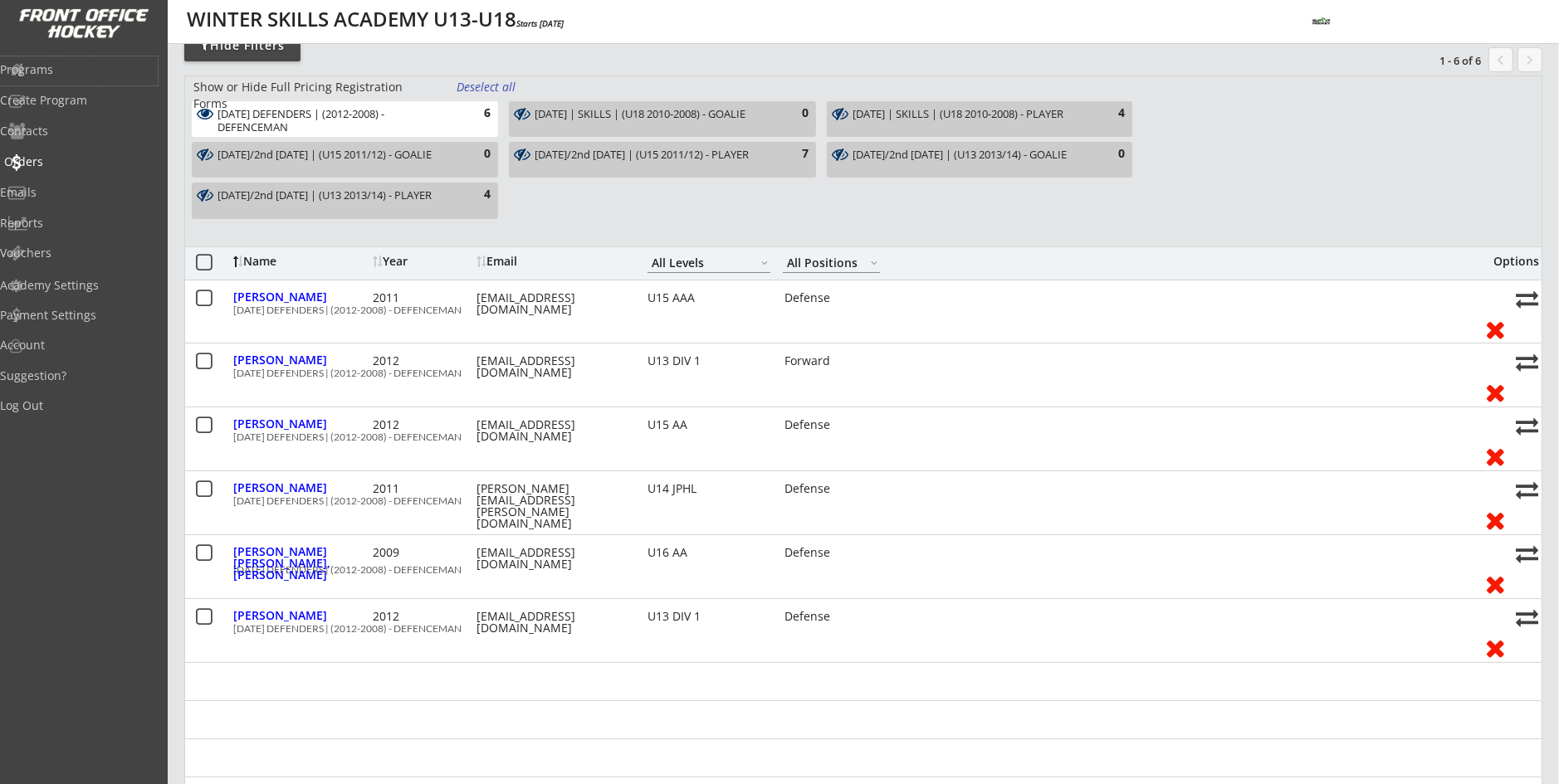
drag, startPoint x: 95, startPoint y: 75, endPoint x: 45, endPoint y: 159, distance: 97.8
click at [45, 159] on div "Programs Create Program Contacts Orders Emails Reports Vouchers" at bounding box center [84, 161] width 168 height 220
click at [45, 159] on div "Orders" at bounding box center [78, 161] width 149 height 11
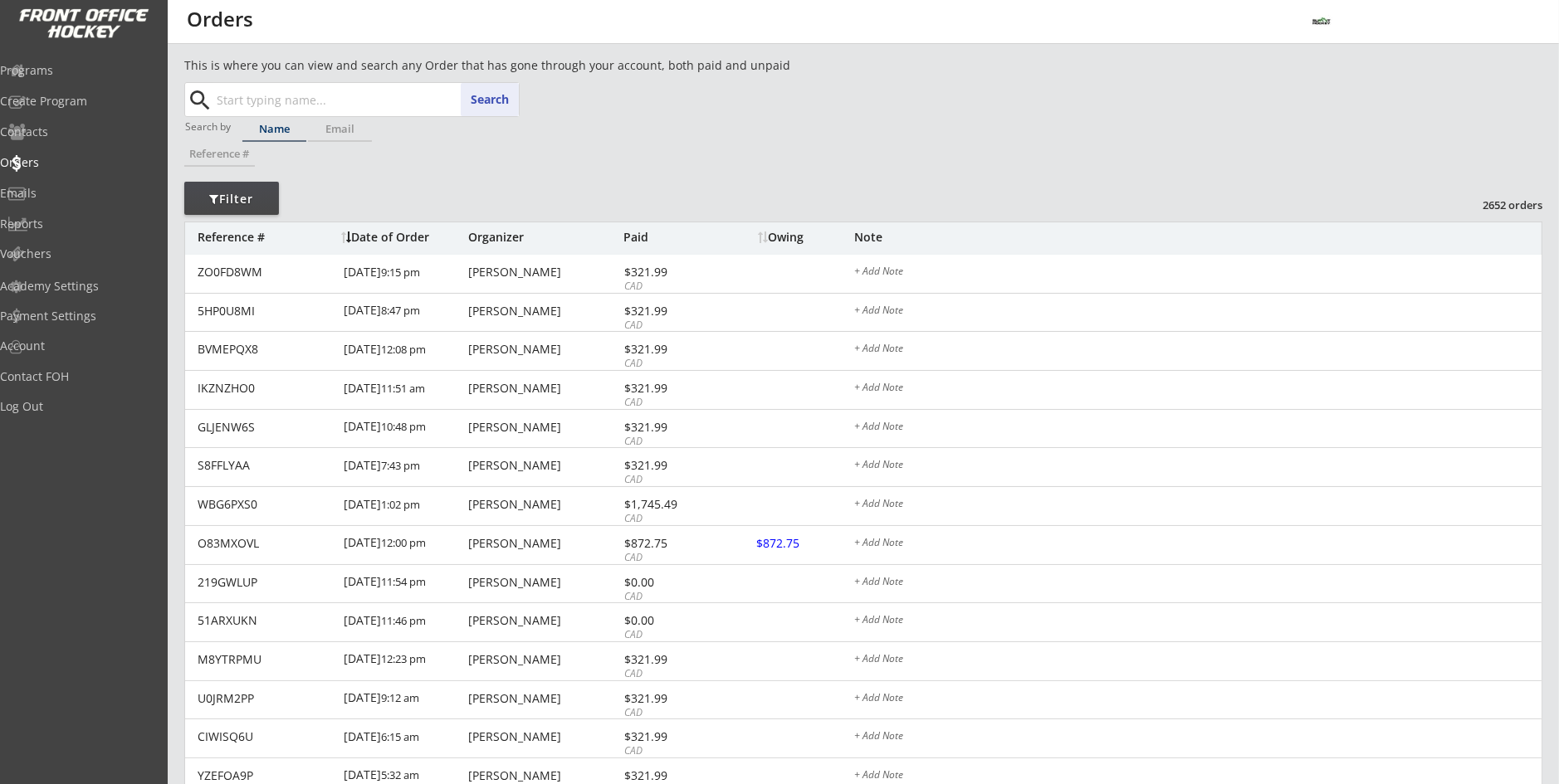
click at [401, 102] on input "text" at bounding box center [366, 99] width 306 height 33
type input "no"
type input "noah Girard"
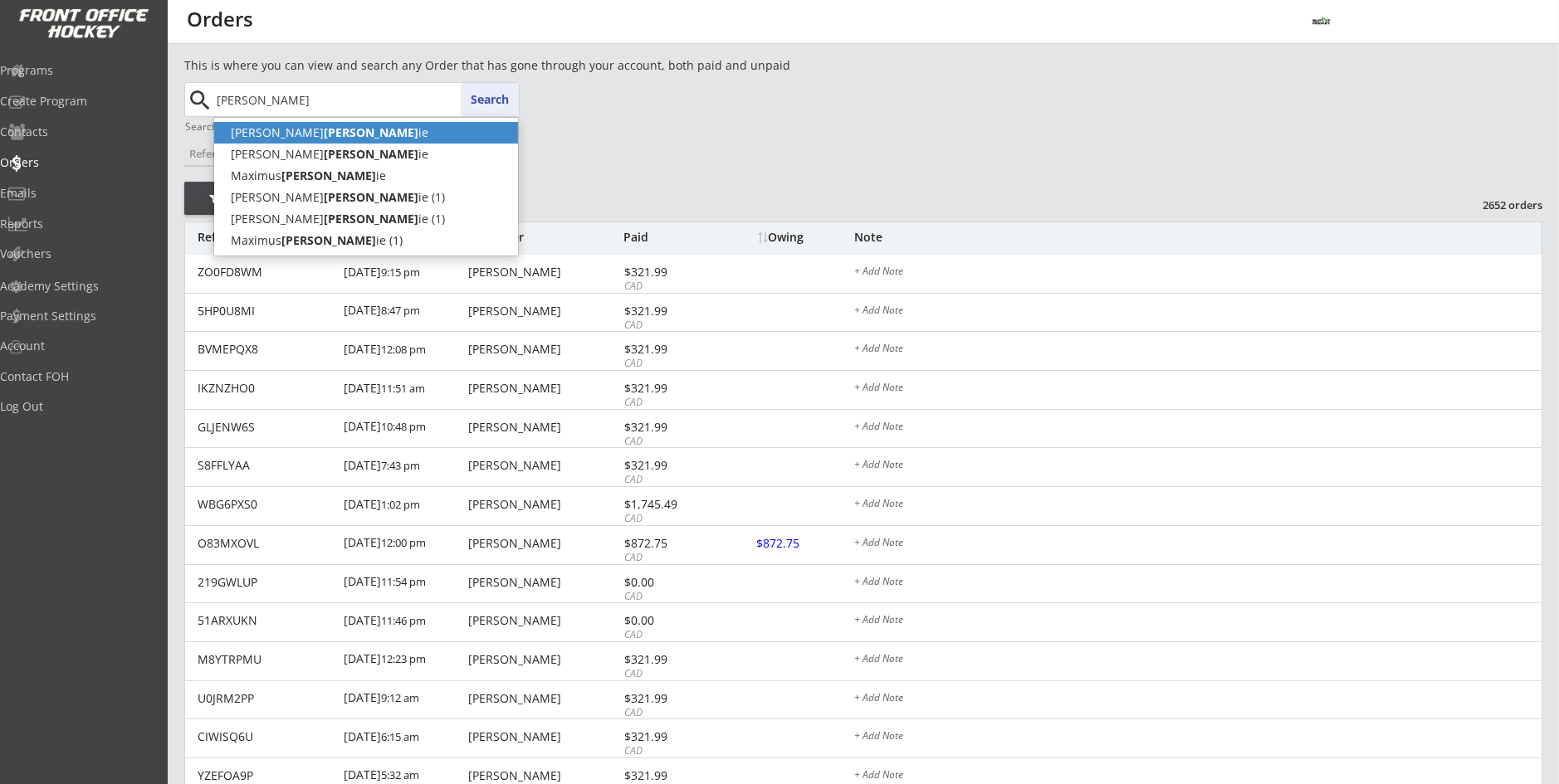
click at [421, 126] on p "Jason Norr ie" at bounding box center [366, 133] width 304 height 22
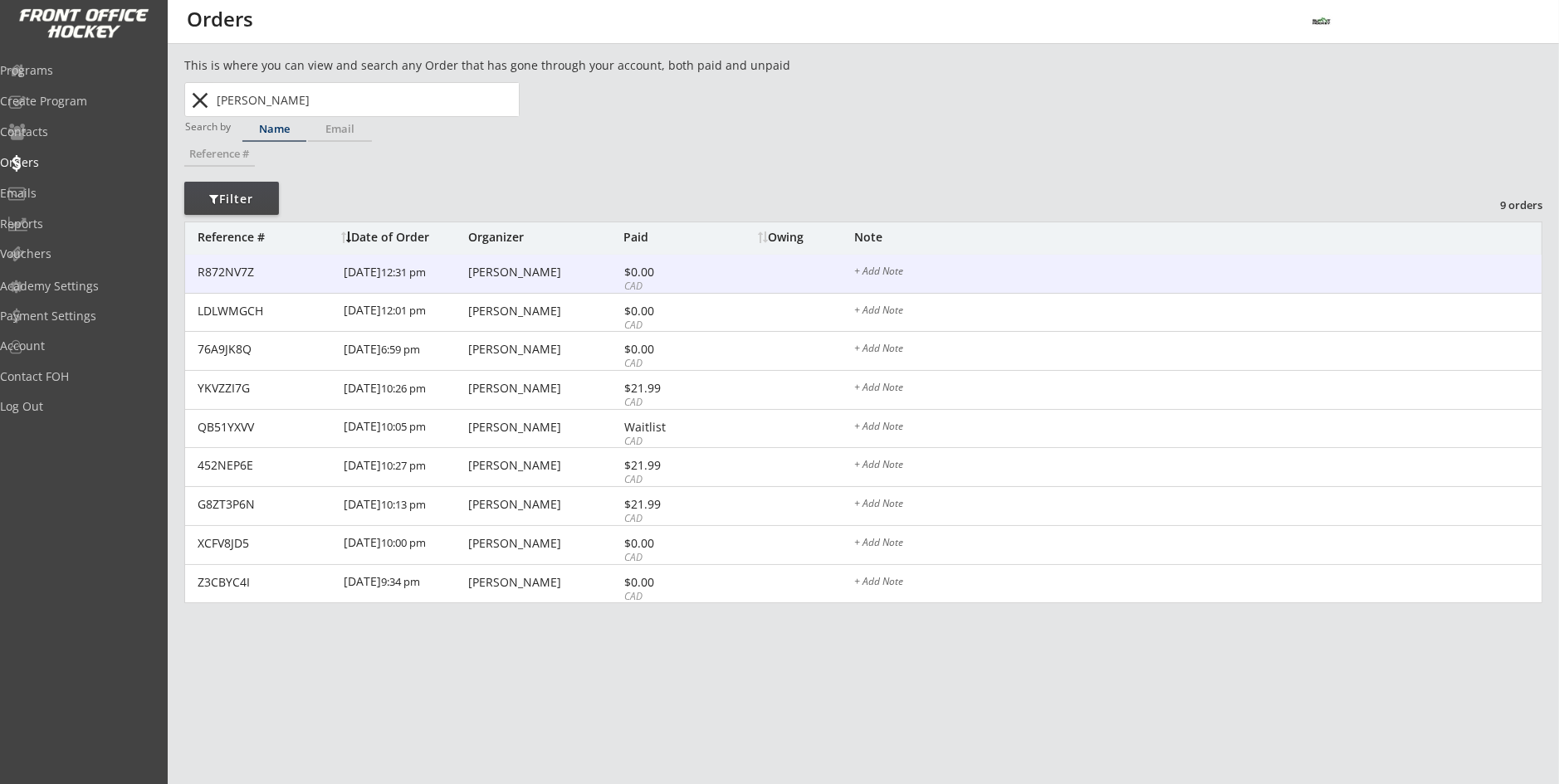
type input "Jason Norrie"
click at [501, 280] on div "R872NV7Z 2/26/25 12:31 pm Jason Norrie $0.00 CAD + Add Note" at bounding box center [864, 274] width 1356 height 39
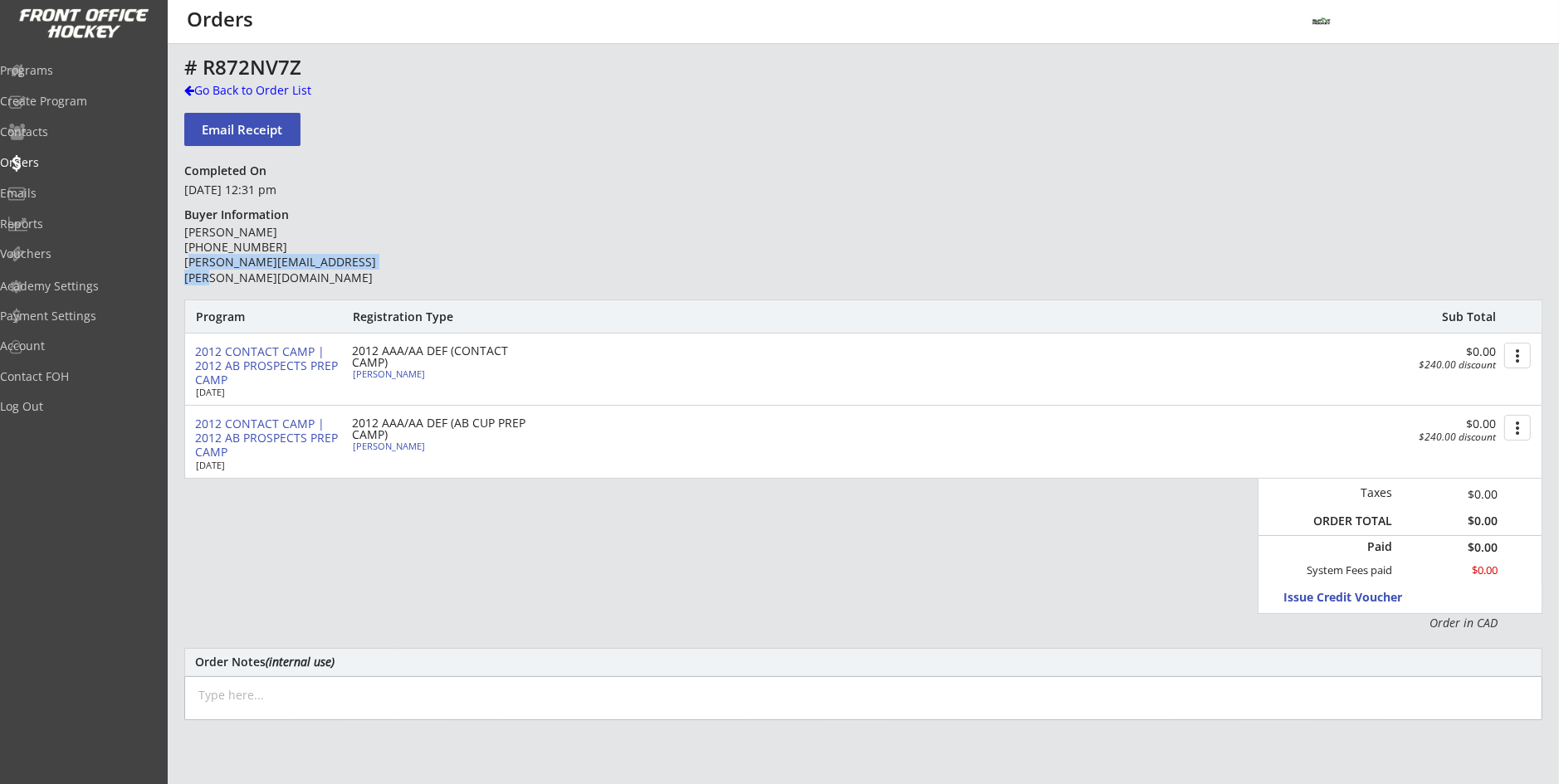
drag, startPoint x: 389, startPoint y: 266, endPoint x: 186, endPoint y: 276, distance: 203.2
click at [186, 276] on div "Jason Norrie (403) 969-3363 jason.norrie@plainsmidstream.com" at bounding box center [304, 257] width 240 height 63
drag, startPoint x: 186, startPoint y: 276, endPoint x: 247, endPoint y: 263, distance: 62.4
copy div "ason.norrie@plainsmidstream.com"
click at [80, 79] on div "Programs" at bounding box center [78, 72] width 158 height 29
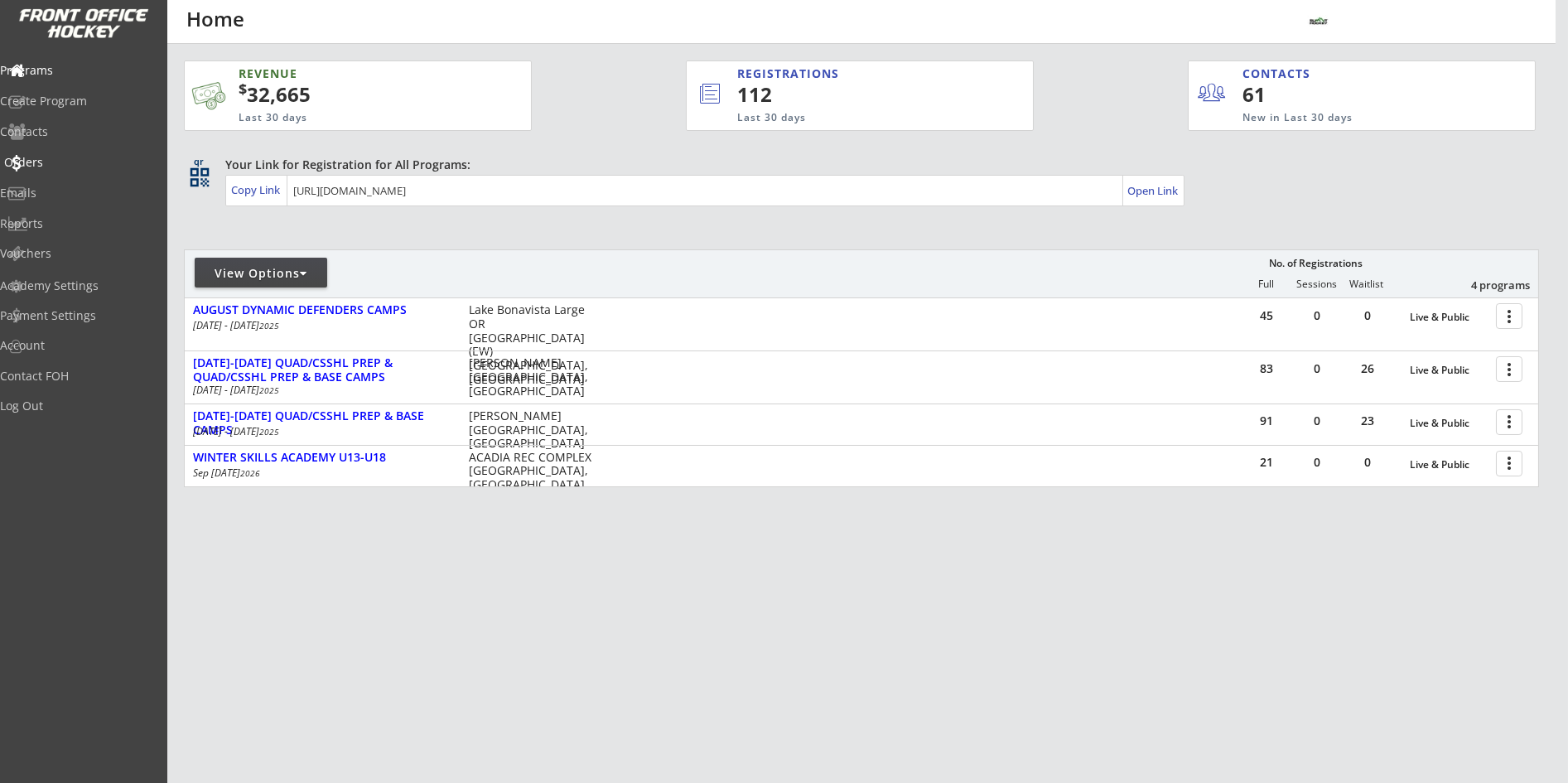
click at [67, 156] on div "Orders" at bounding box center [78, 162] width 149 height 11
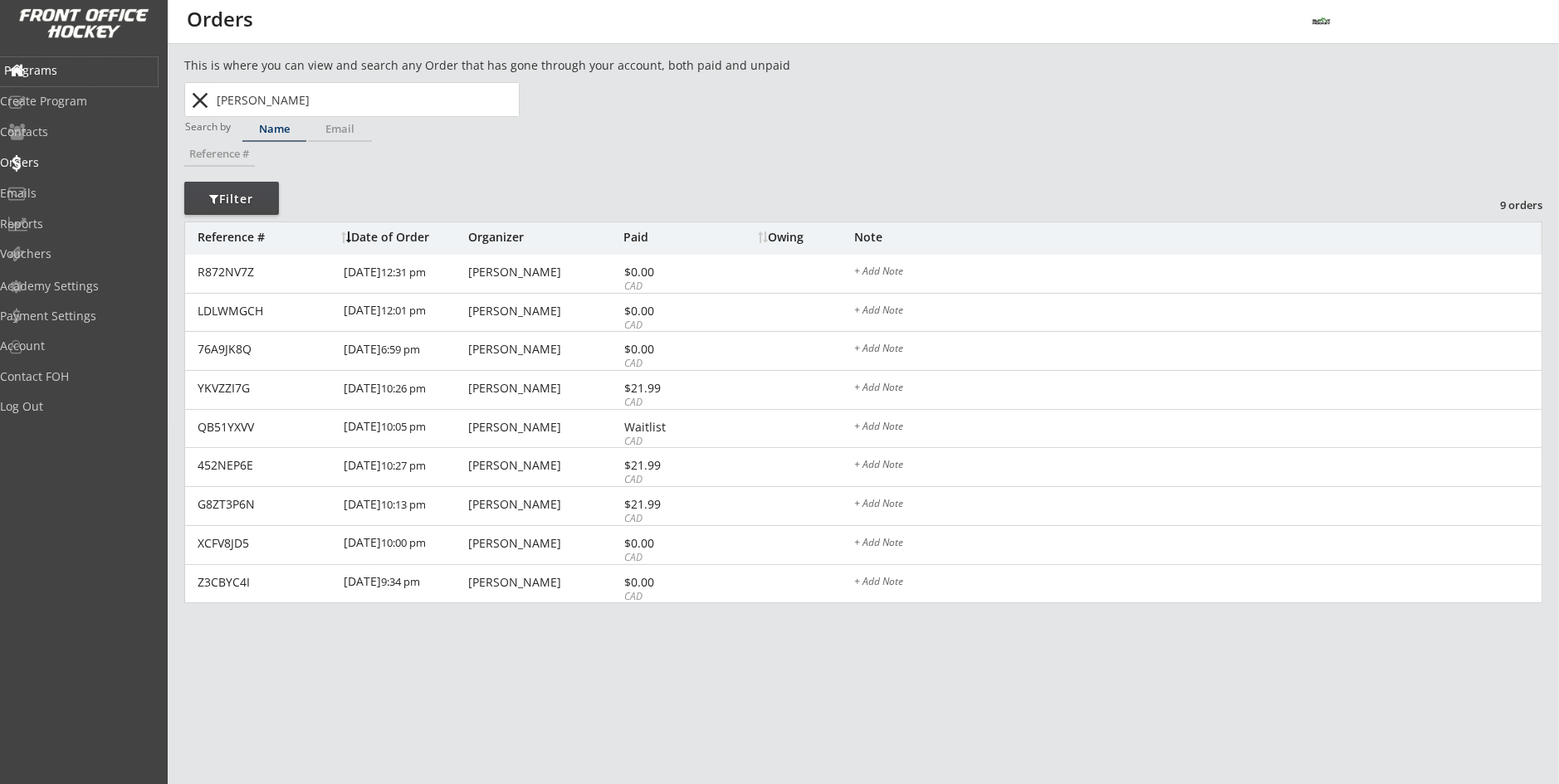
click at [79, 79] on div "Programs" at bounding box center [78, 72] width 158 height 29
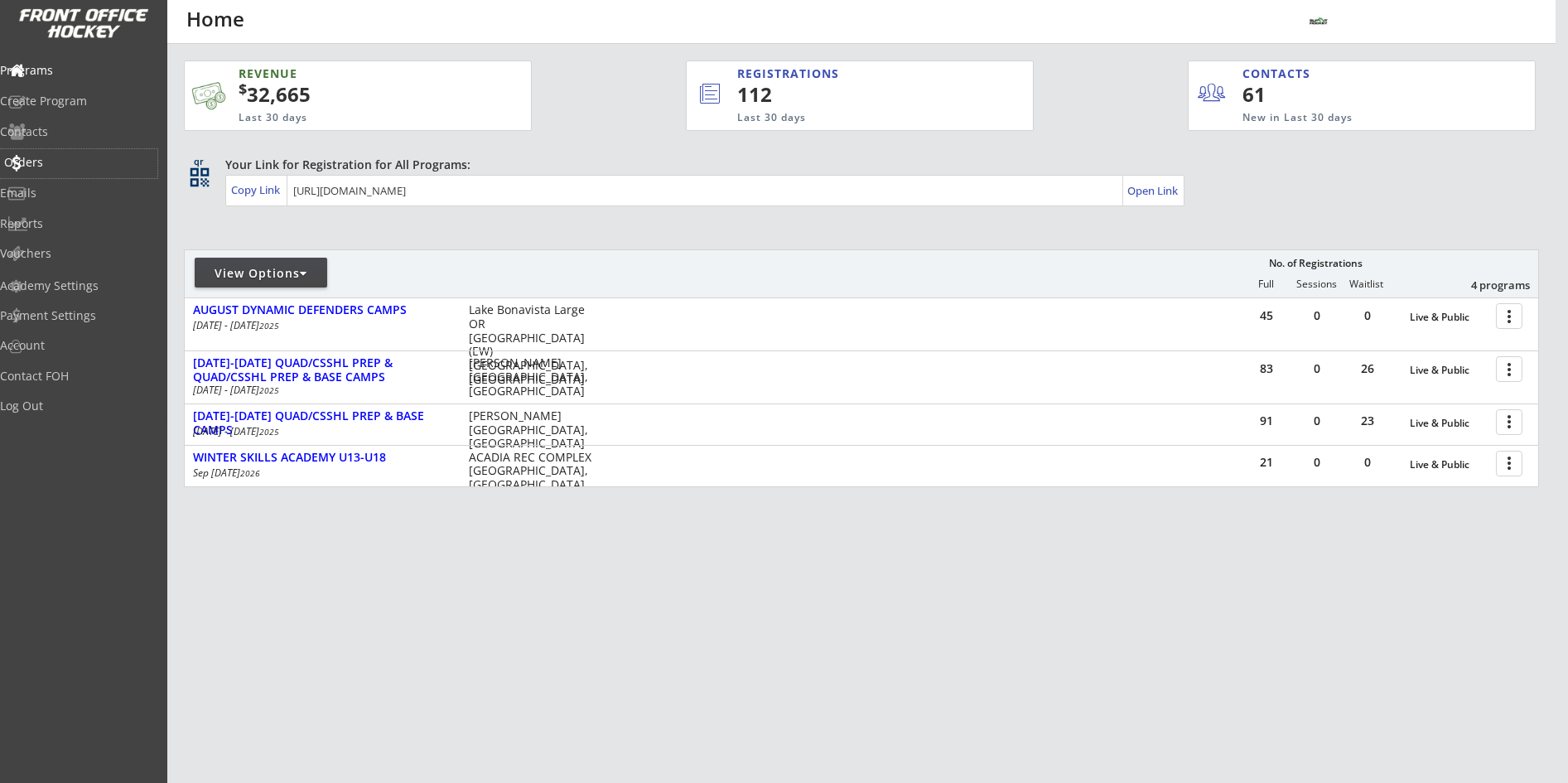
click at [58, 156] on div "Orders" at bounding box center [78, 162] width 149 height 11
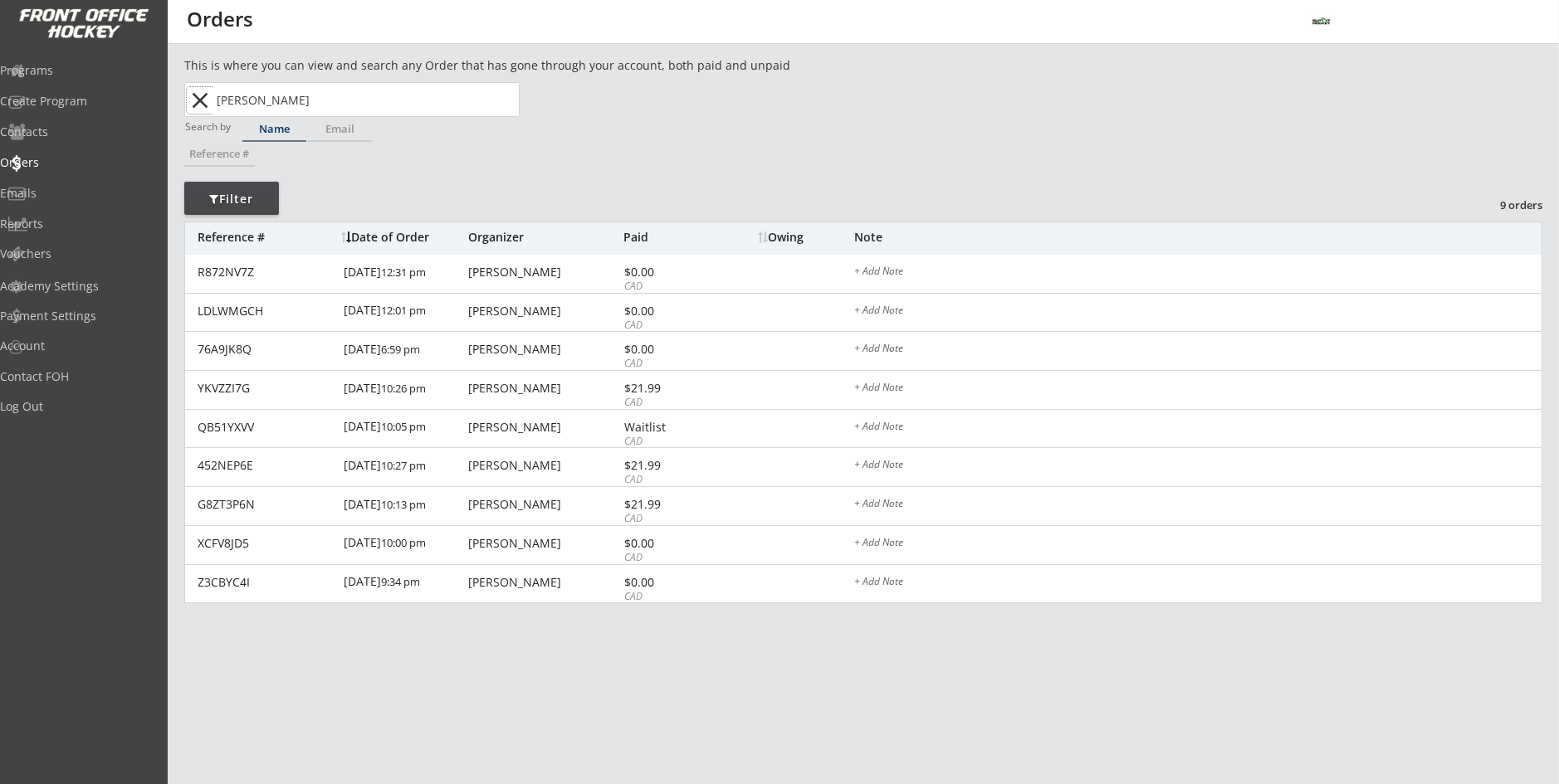
click at [193, 101] on button "close" at bounding box center [201, 100] width 28 height 27
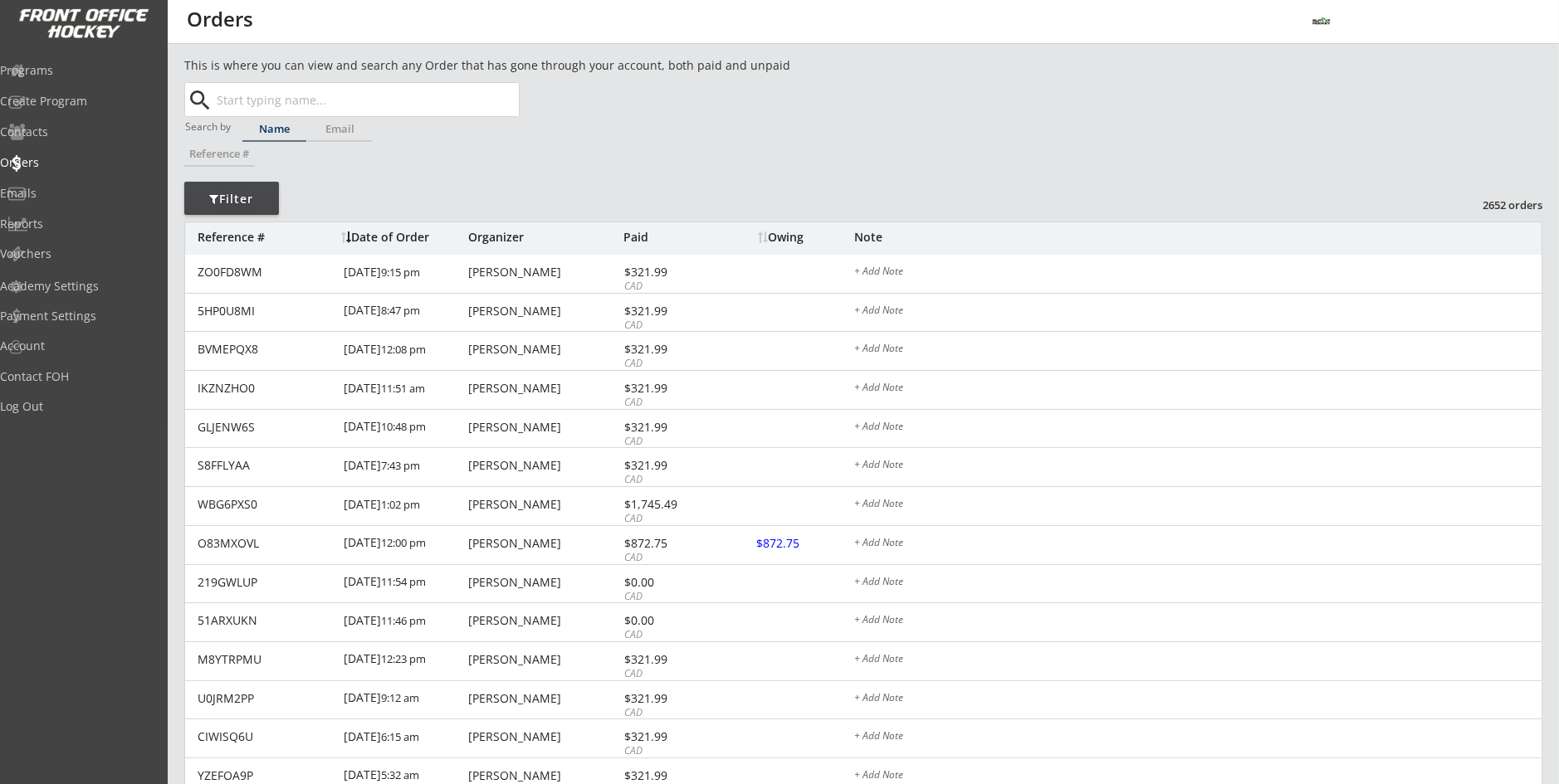
click at [240, 92] on input "text" at bounding box center [366, 99] width 306 height 33
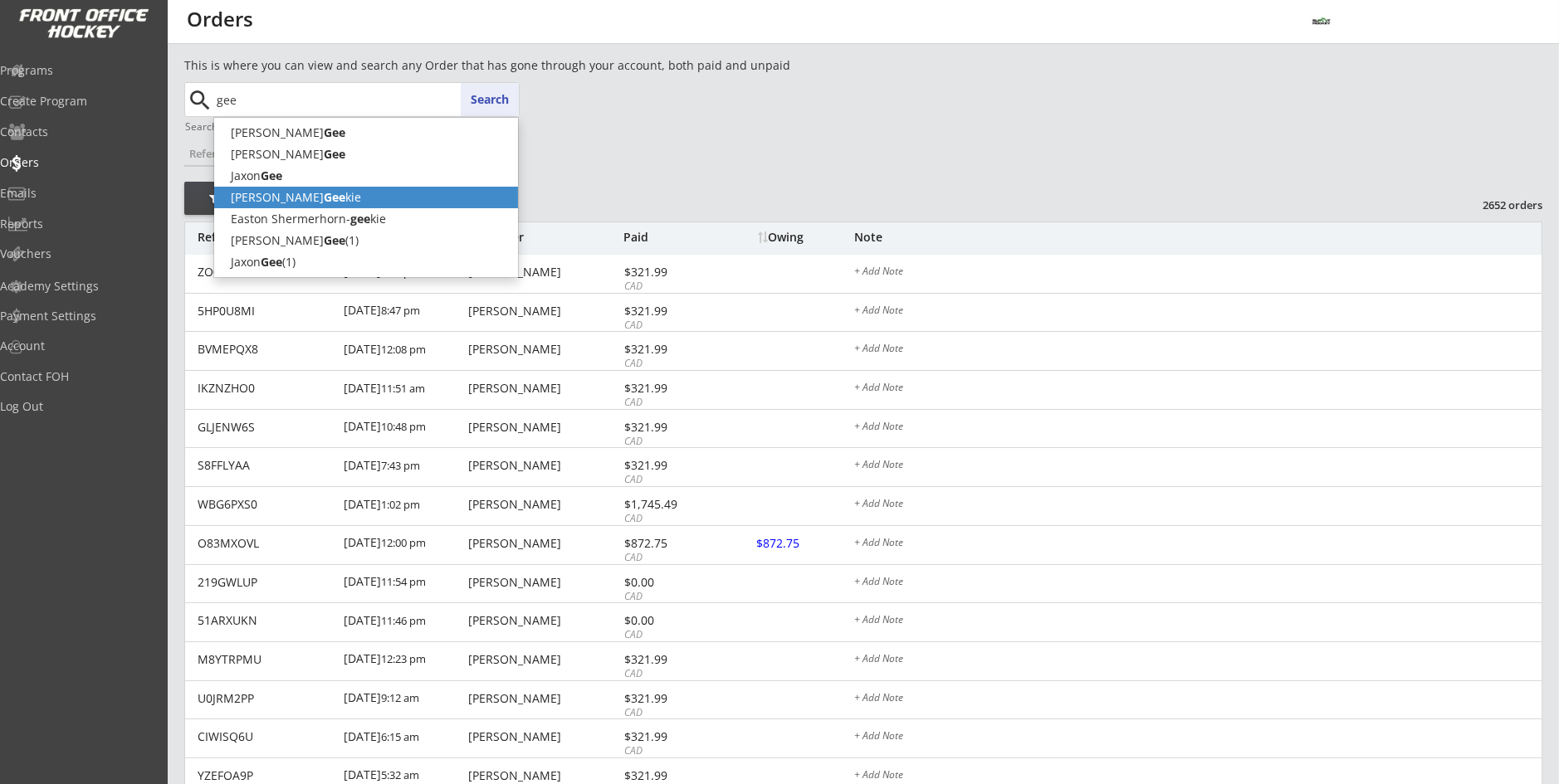
click at [324, 198] on strong "Gee" at bounding box center [334, 197] width 22 height 16
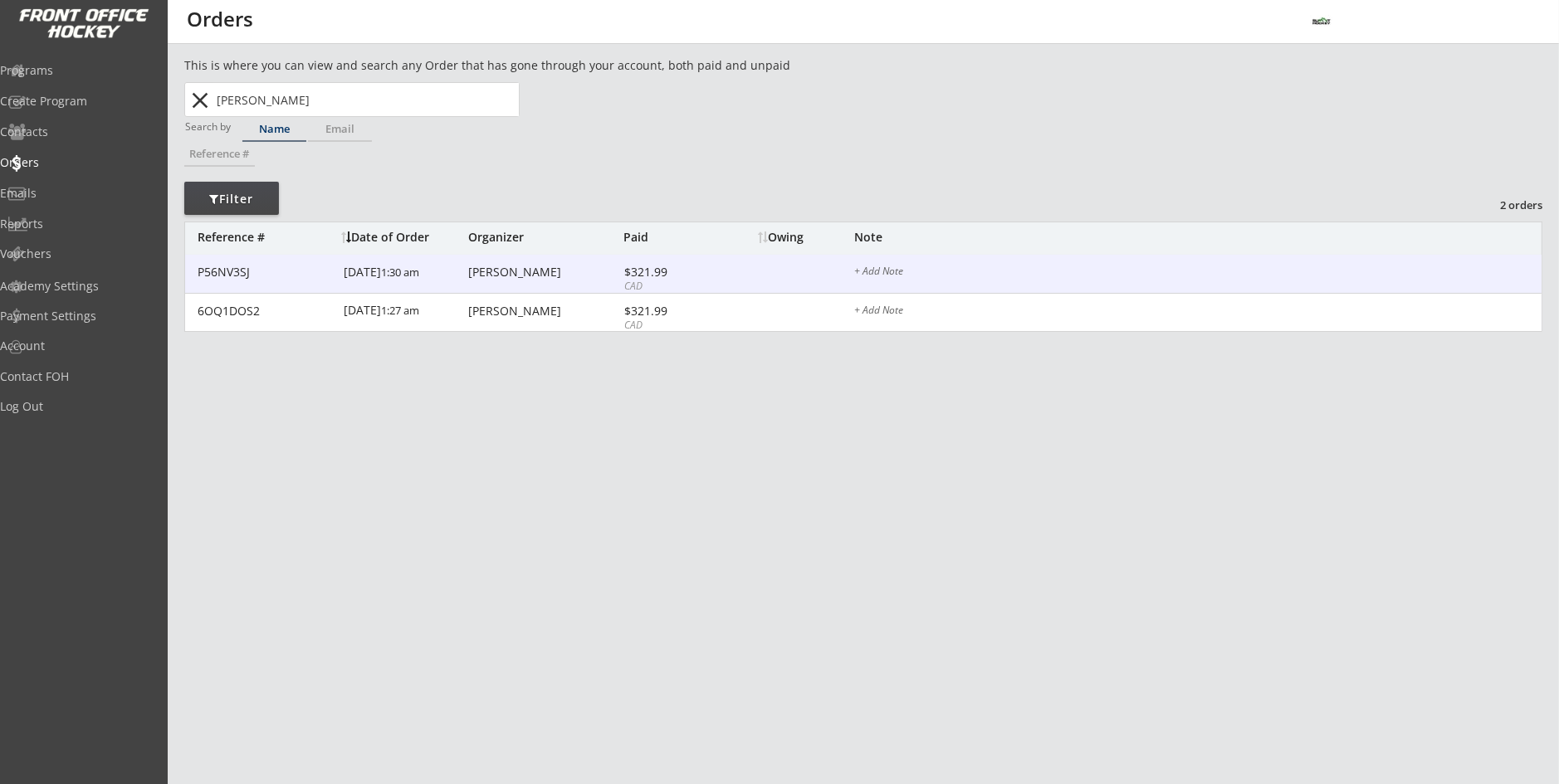
type input "Michelle Geekie"
click at [500, 277] on div "Michelle Geekie" at bounding box center [544, 272] width 151 height 11
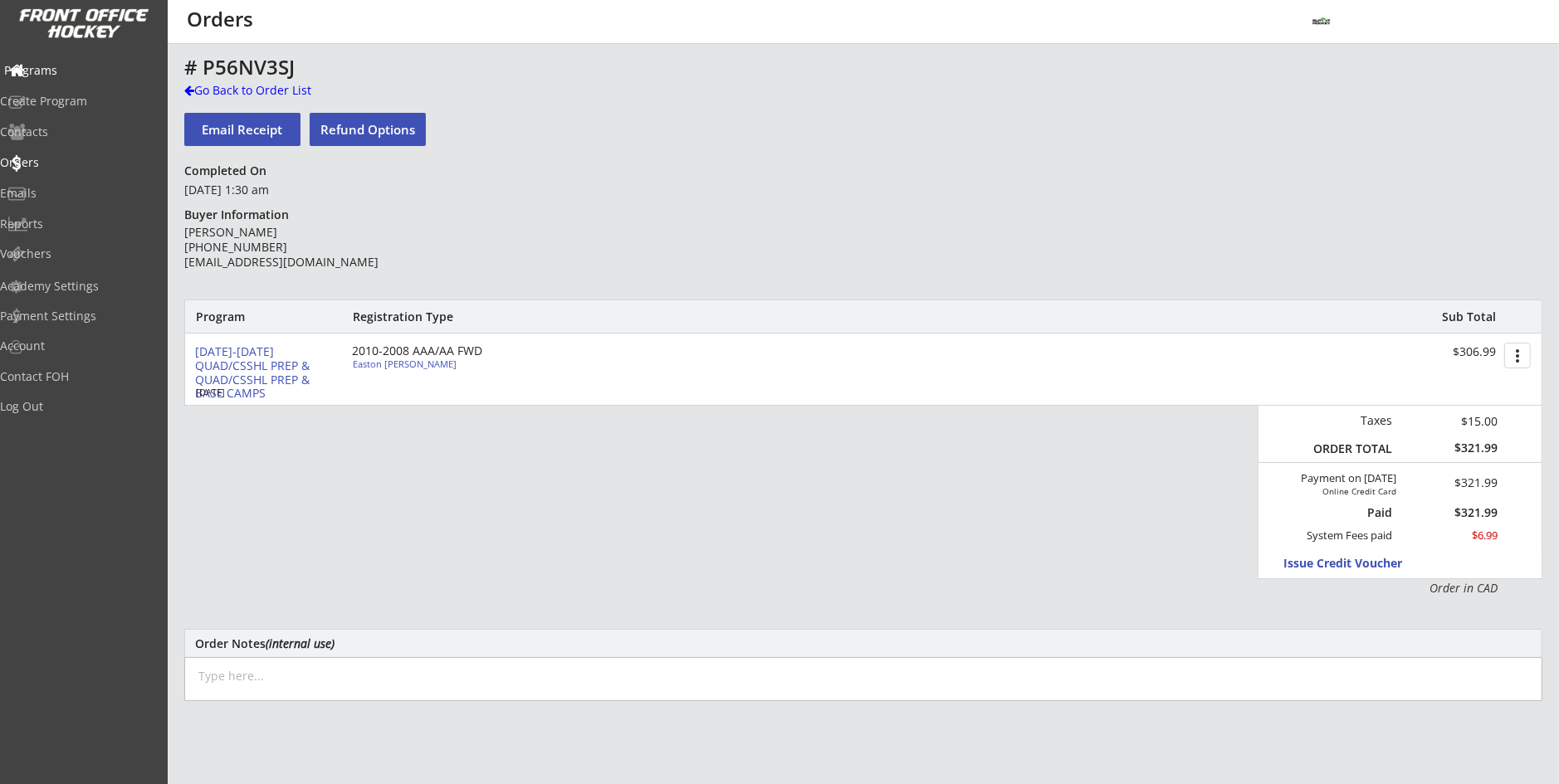
click at [69, 65] on div "Programs" at bounding box center [78, 71] width 149 height 11
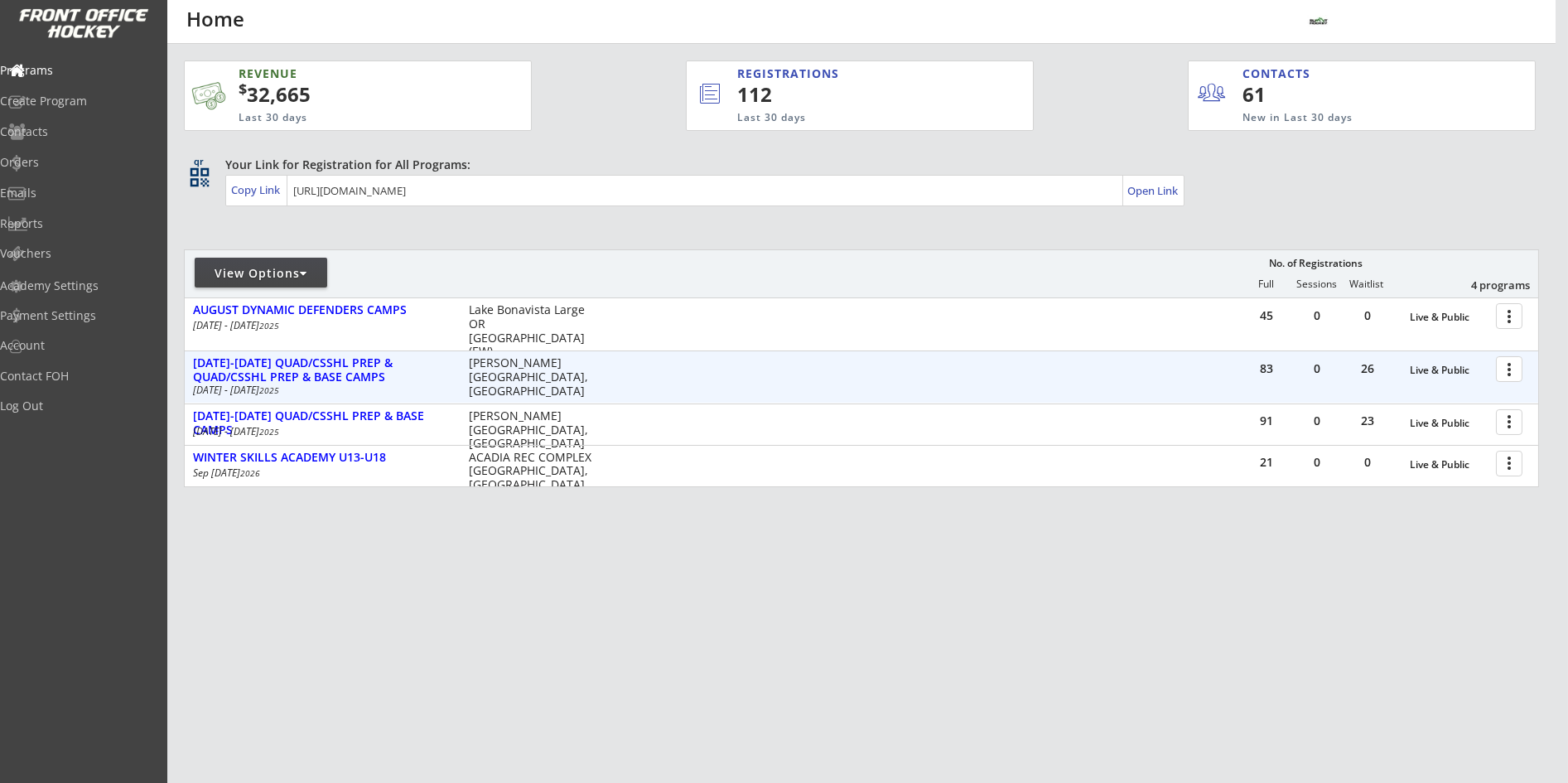
click at [1503, 374] on div at bounding box center [1512, 368] width 29 height 29
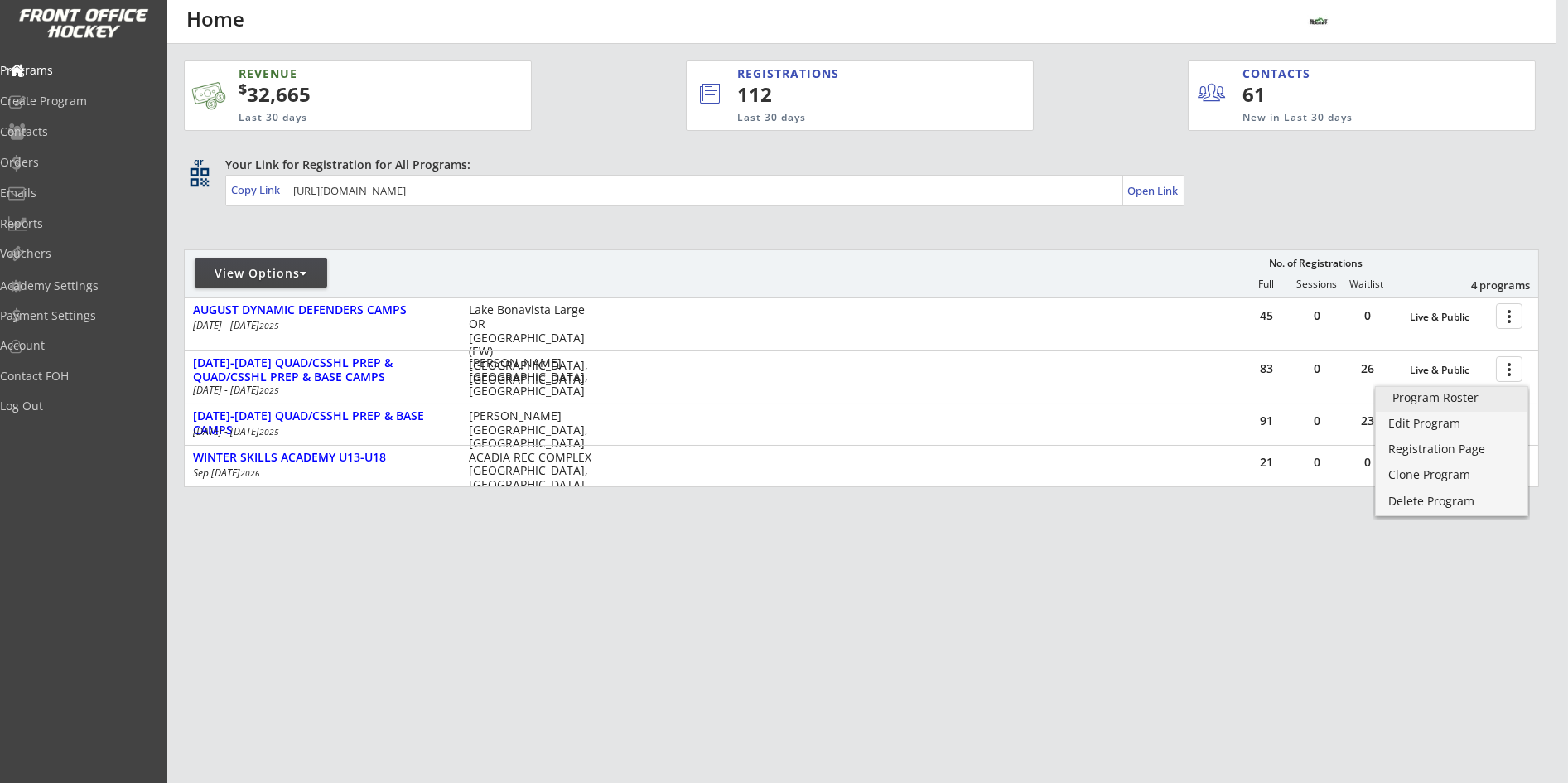
click at [1467, 394] on div "Program Roster" at bounding box center [1452, 398] width 118 height 11
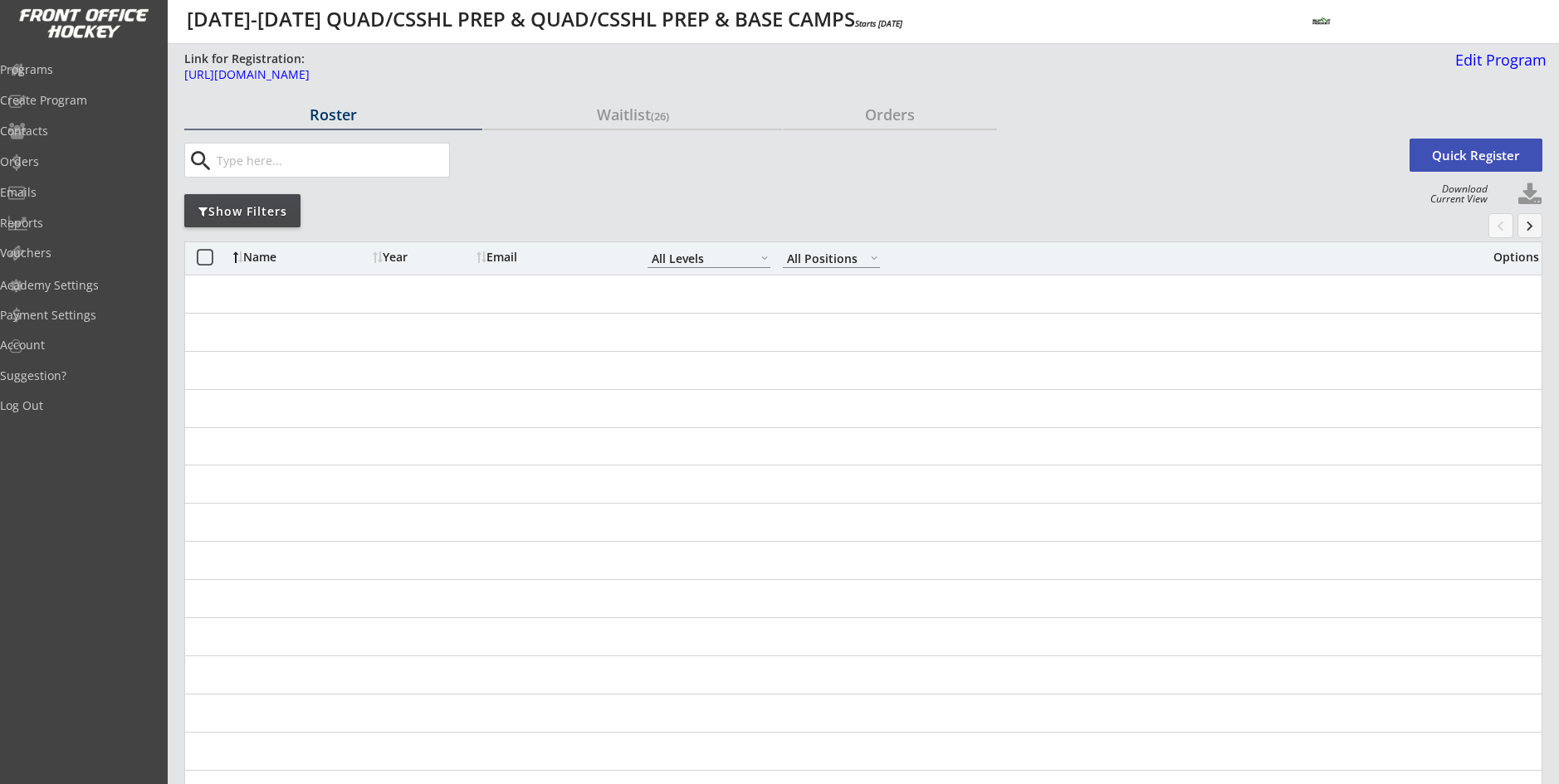
select select ""All Levels""
select select ""All Positions""
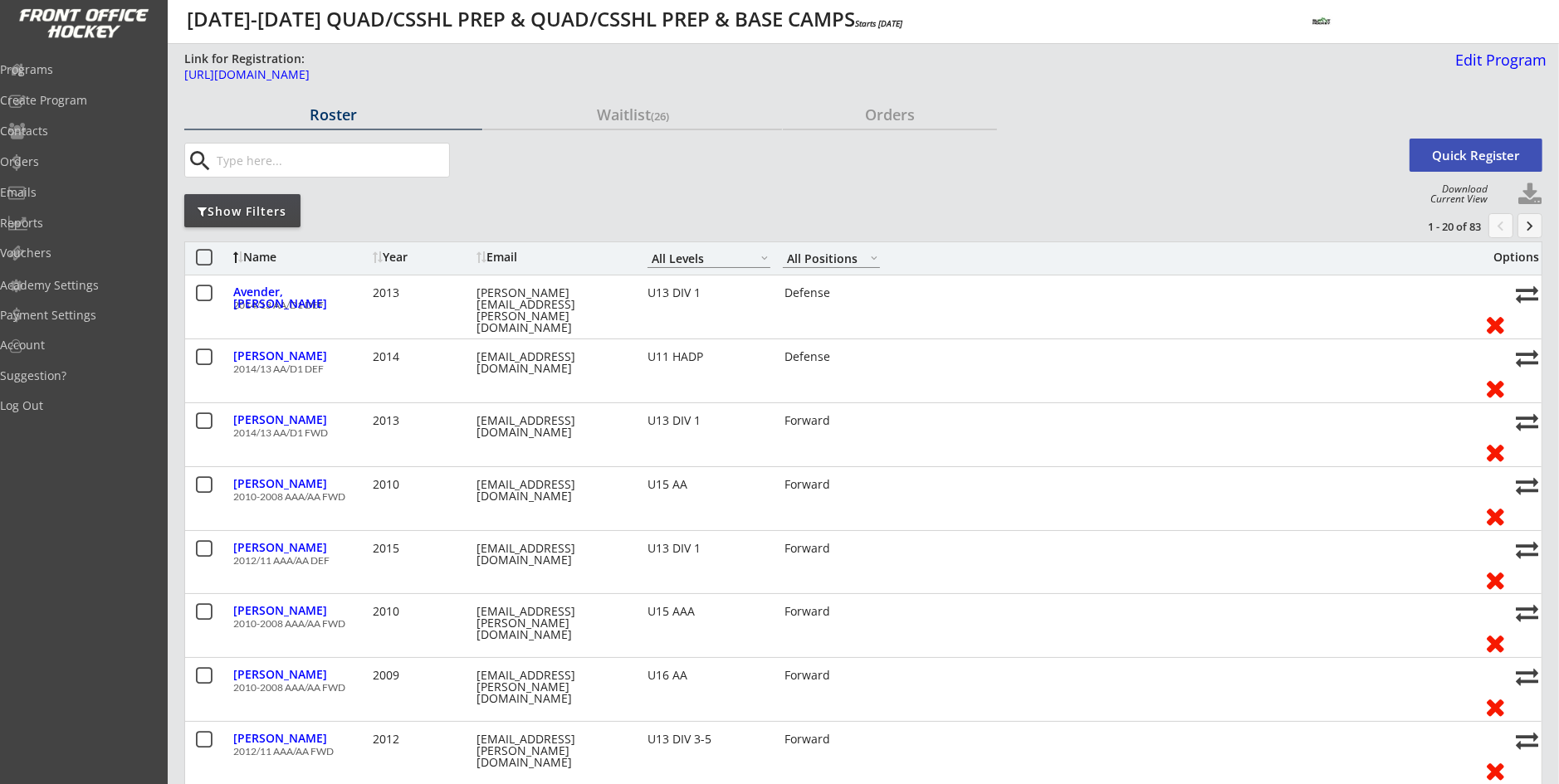
click at [246, 203] on div "Show Filters" at bounding box center [243, 211] width 117 height 16
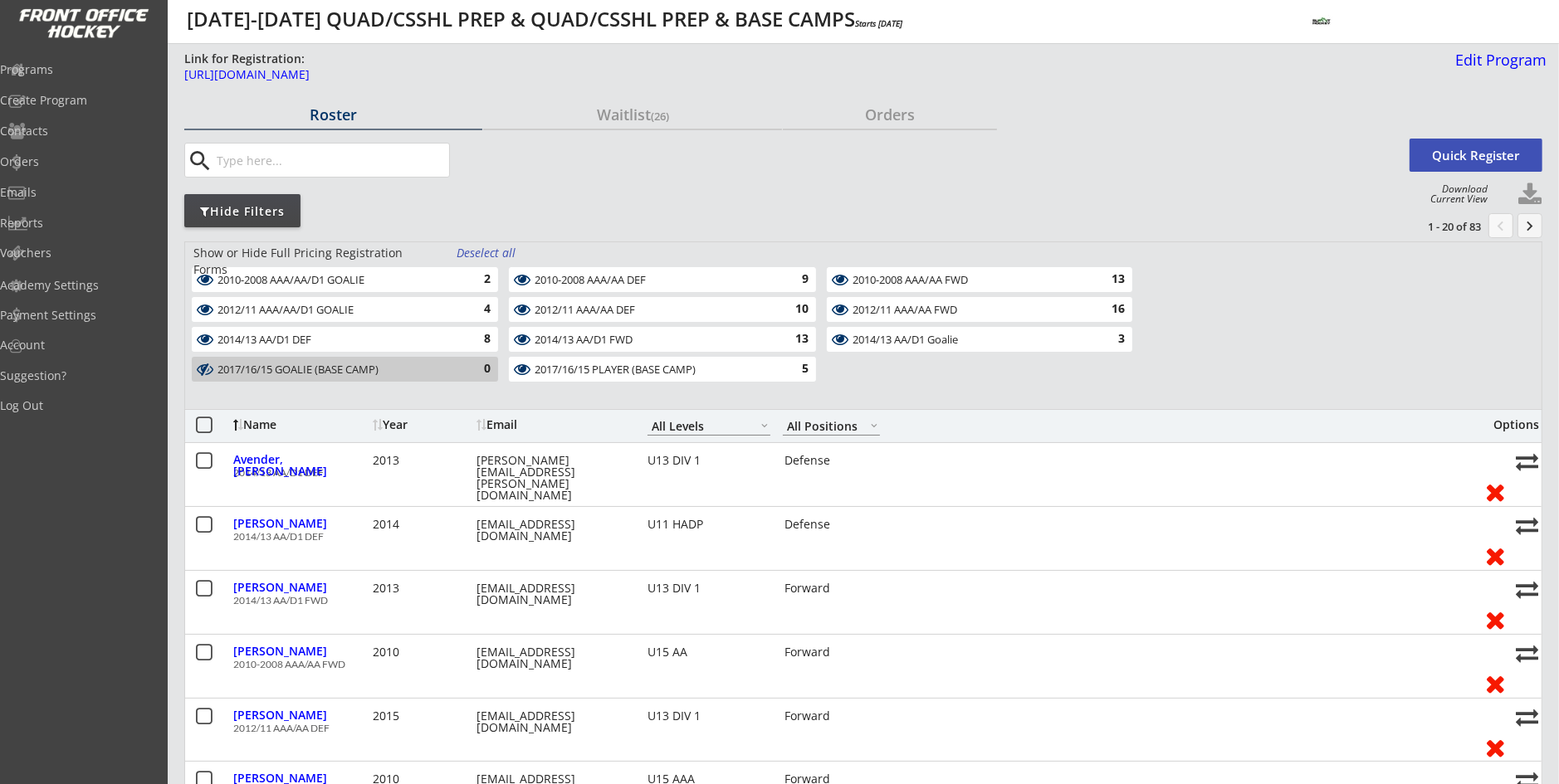
click at [491, 249] on div "Deselect all" at bounding box center [487, 252] width 61 height 16
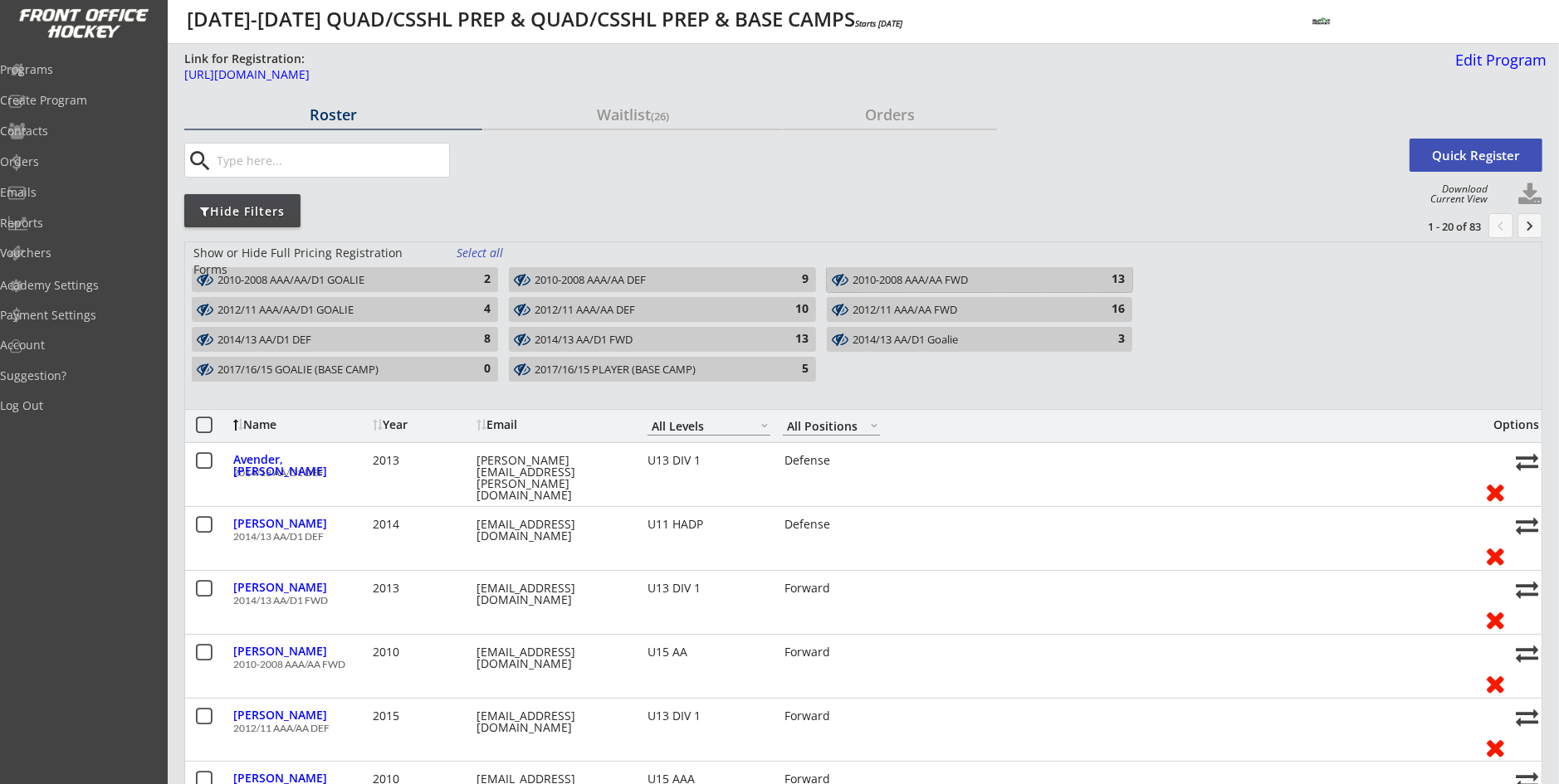
click at [902, 283] on div "2010-2008 AAA/AA FWD" at bounding box center [970, 281] width 235 height 13
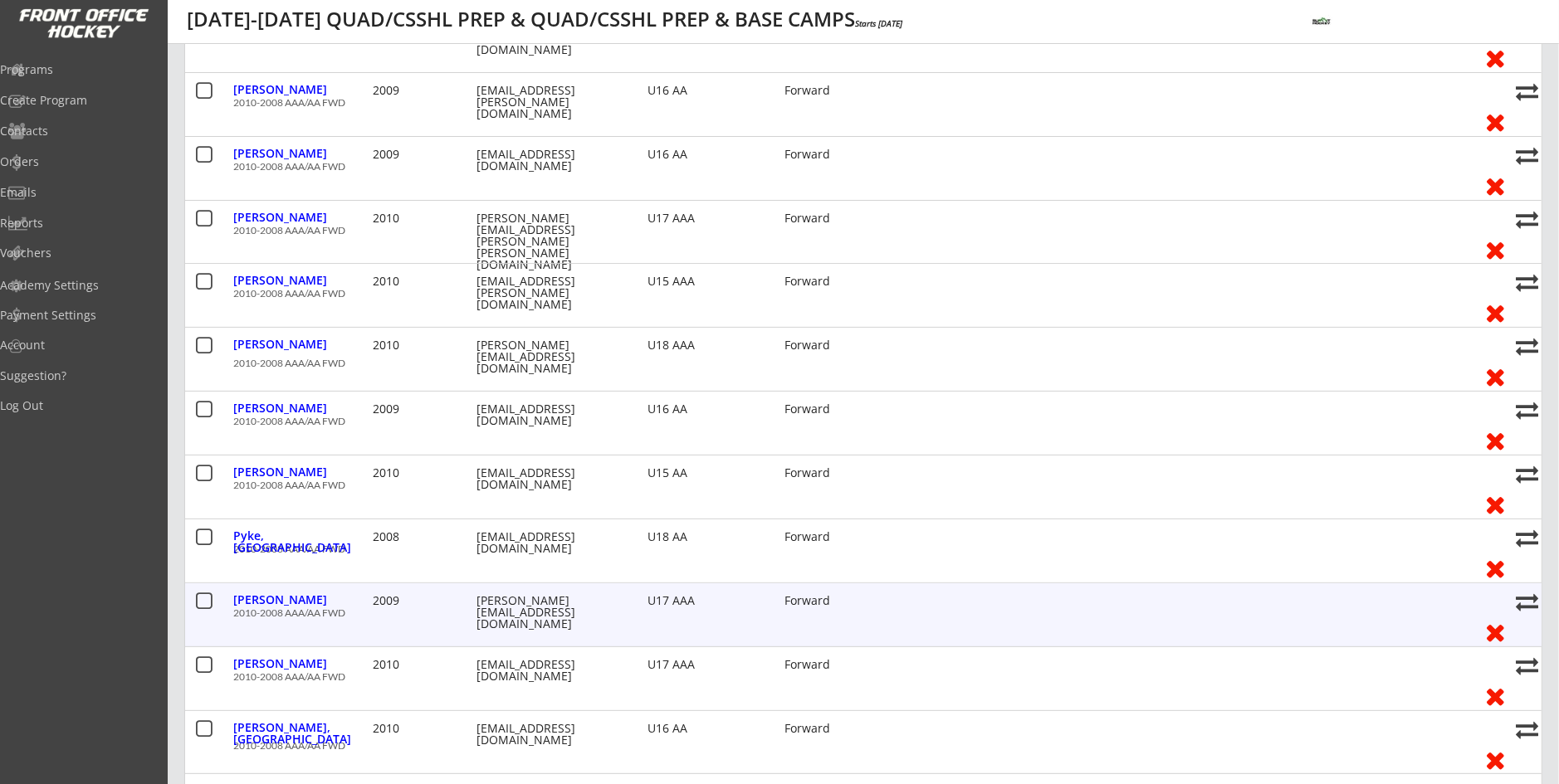
scroll to position [581, 0]
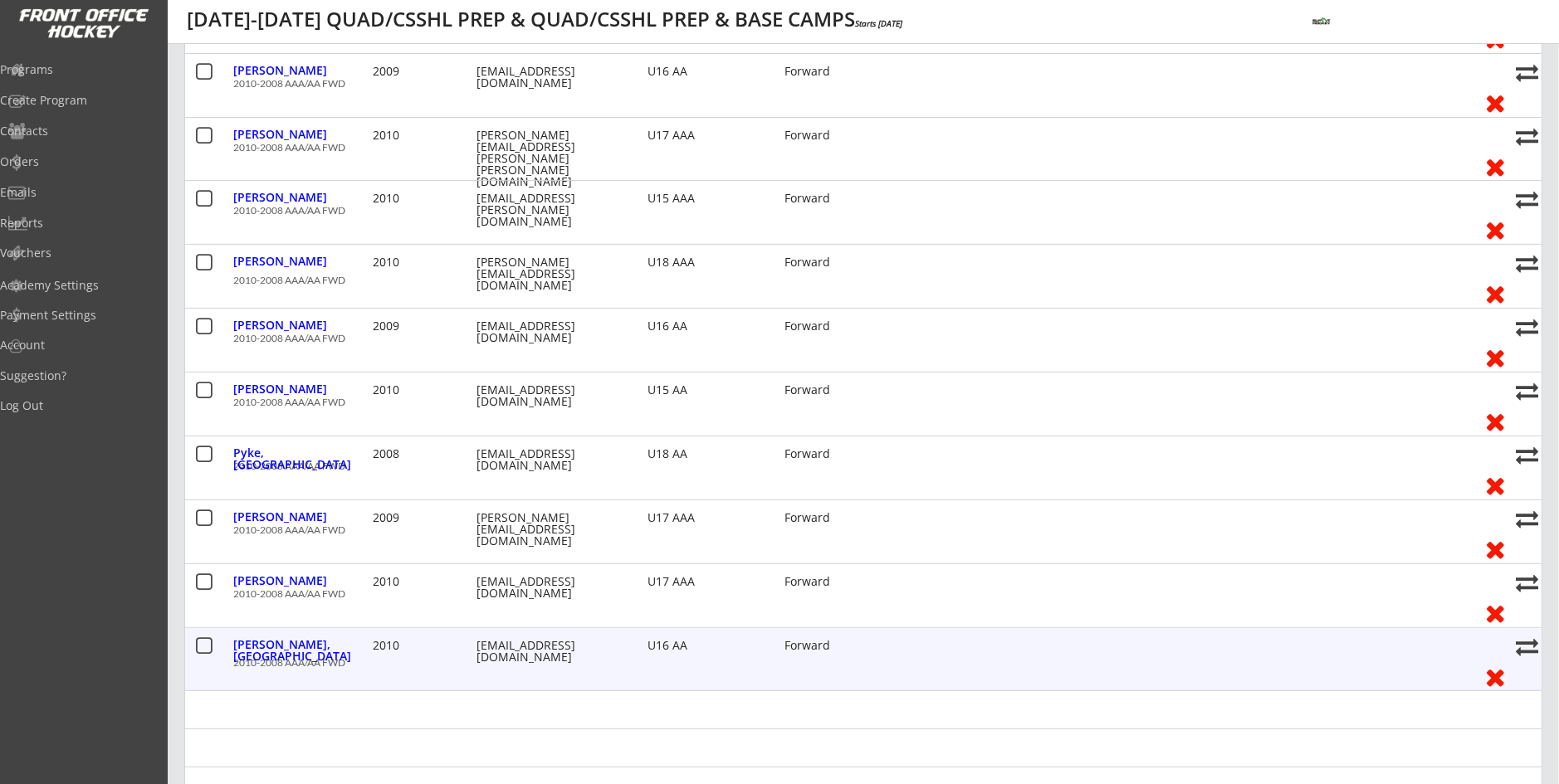
click at [1533, 644] on button at bounding box center [1527, 646] width 22 height 22
select select ""1348695171700984260__LOOKUP__1736818402619x100755231088312320""
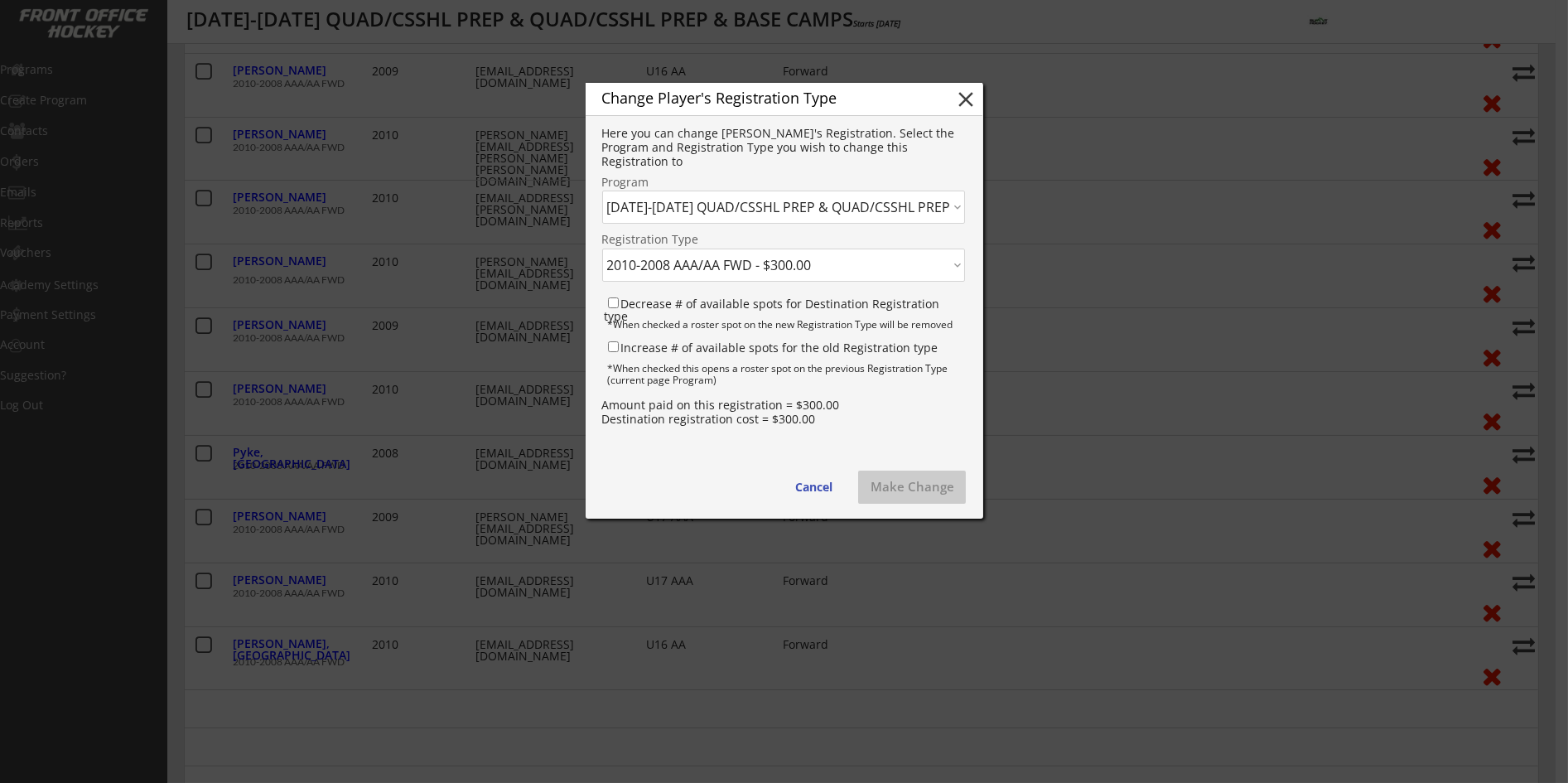
click at [809, 213] on select "Click here... SUMMIT 2025 JULY ELITE SKILLS & S.A.G. - 7/07/25 JULY 28-AUG 31 Q…" at bounding box center [784, 207] width 364 height 33
select select ""1348695171700984260__LOOKUP__1736818594862x328894014243733500""
click at [602, 191] on select "Click here... SUMMIT 2025 JULY ELITE SKILLS & S.A.G. - 7/07/25 JULY 28-AUG 31 Q…" at bounding box center [784, 207] width 364 height 33
click at [678, 273] on select "Click here... 2014/13 AA/D1 FWD - $300.00 2014/13 AA/D1 Goalie - $0.00 2012/11 …" at bounding box center [784, 265] width 364 height 33
select select ""1348695171700984260__LOOKUP__1736818594862x722634667951128600""
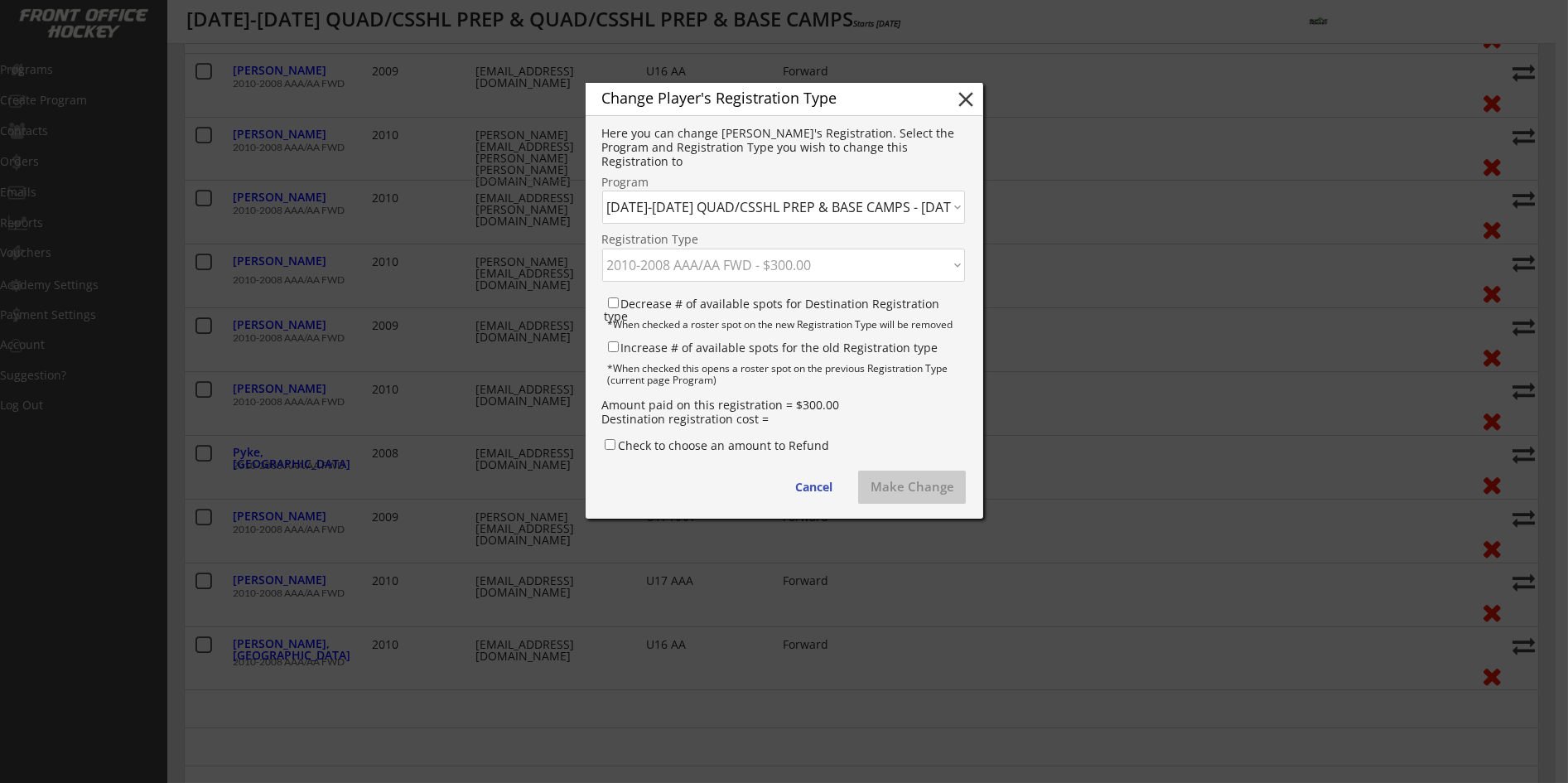
click at [602, 249] on select "Click here... 2014/13 AA/D1 FWD - $300.00 2014/13 AA/D1 Goalie - $0.00 2012/11 …" at bounding box center [784, 265] width 364 height 33
click at [897, 492] on button "Make Change" at bounding box center [911, 487] width 108 height 33
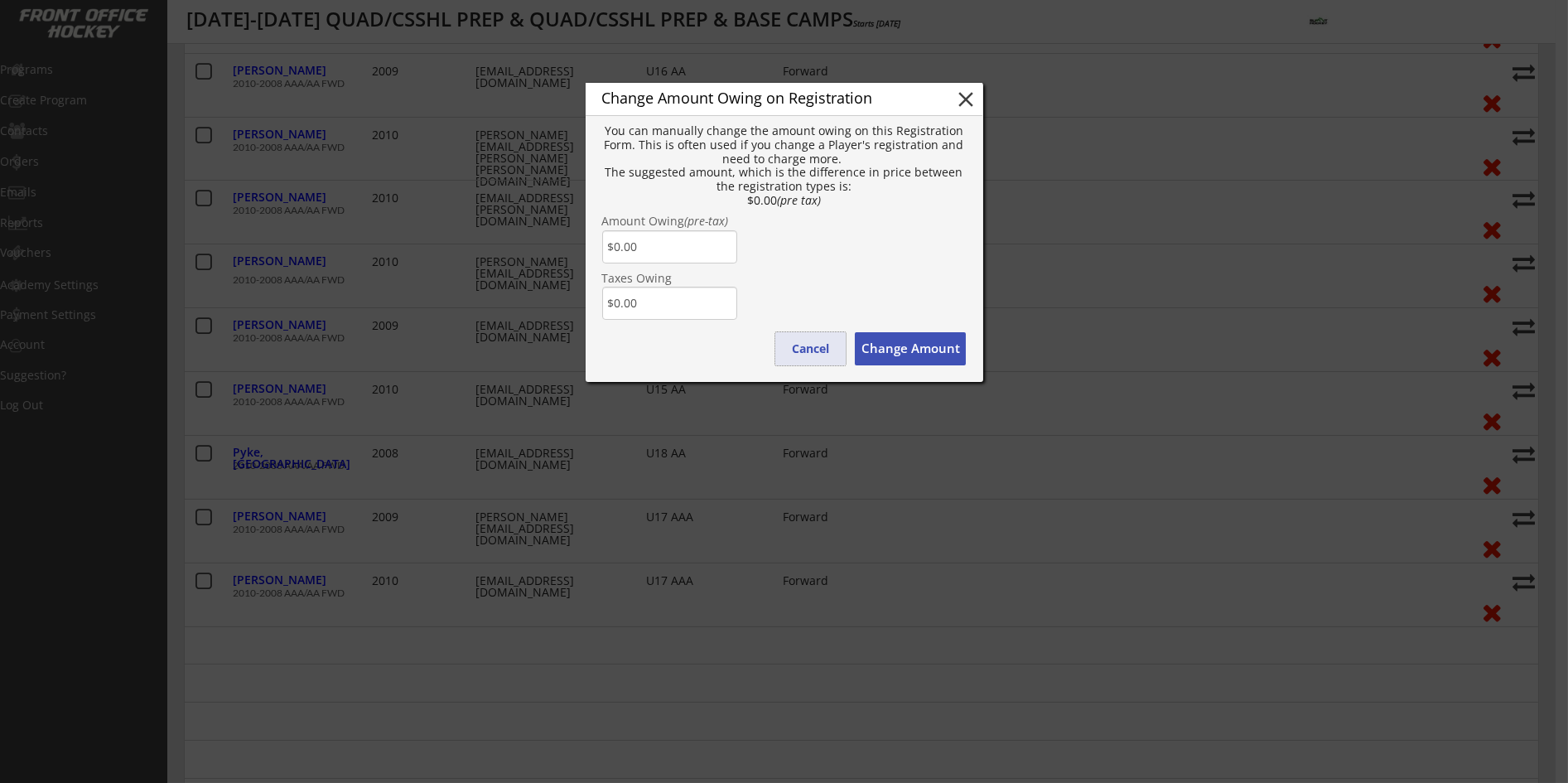
click at [814, 351] on button "Cancel" at bounding box center [810, 348] width 71 height 33
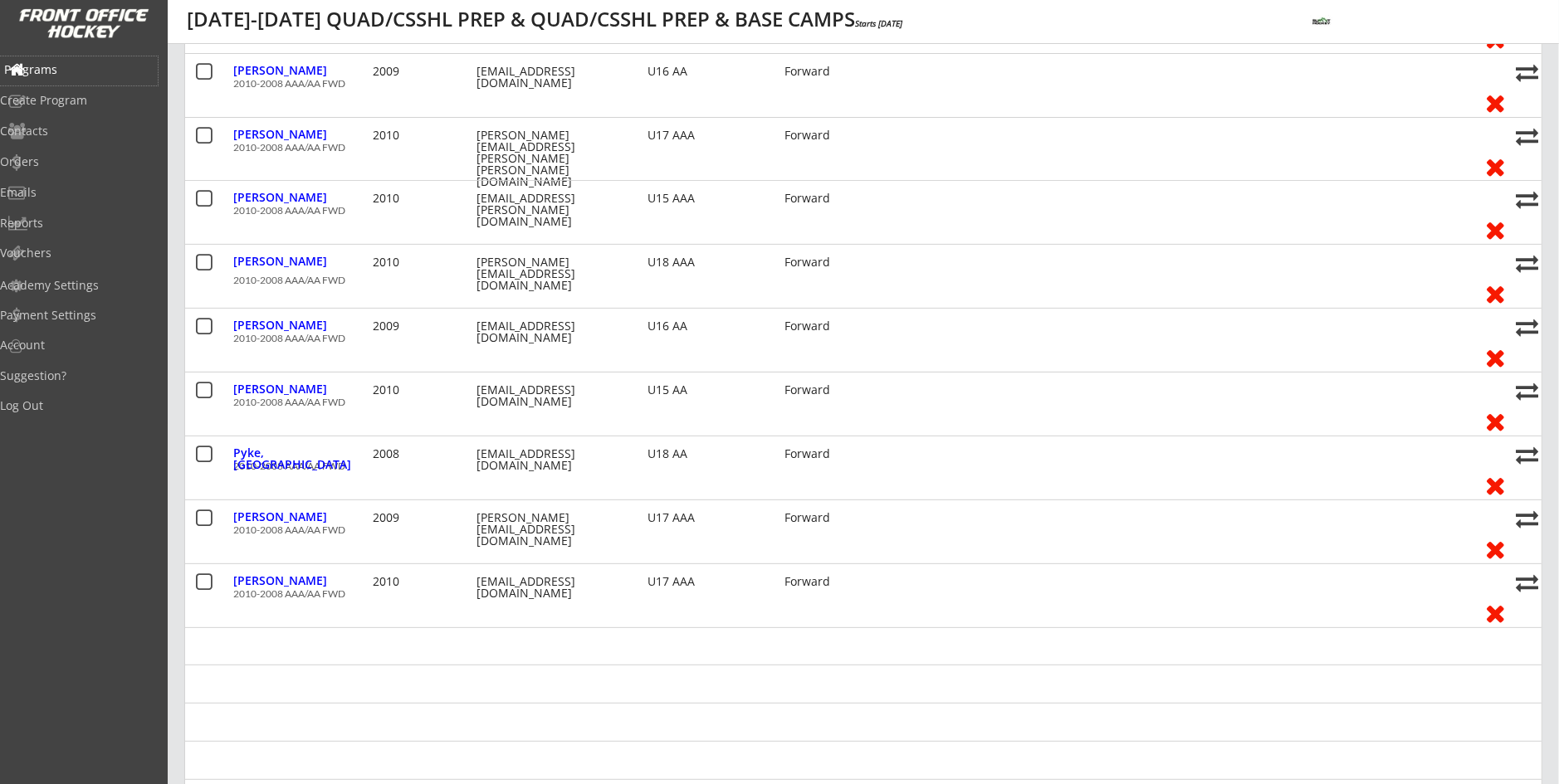
click at [53, 75] on div "Programs" at bounding box center [78, 70] width 149 height 11
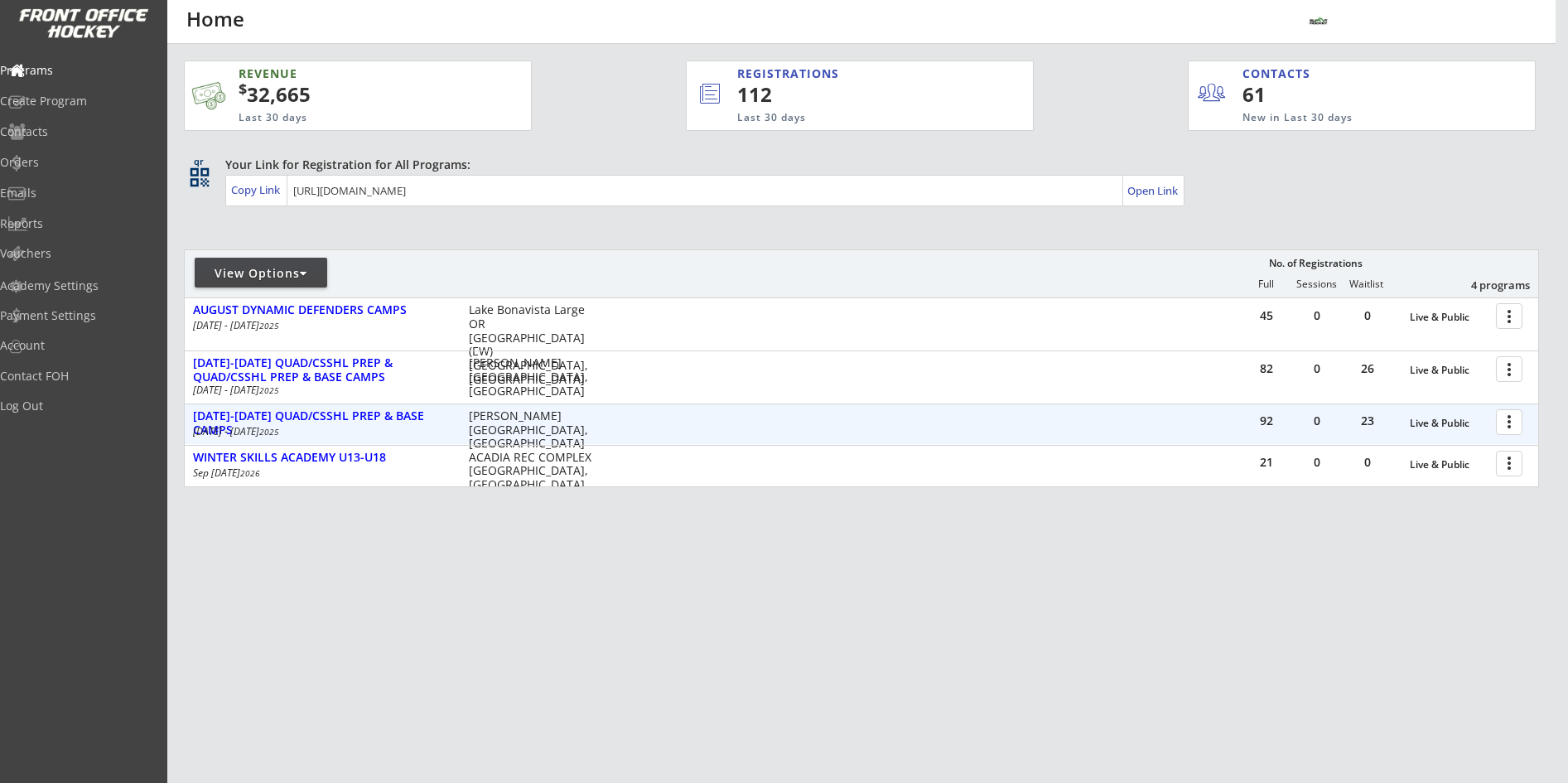
click at [1515, 428] on div at bounding box center [1512, 422] width 29 height 29
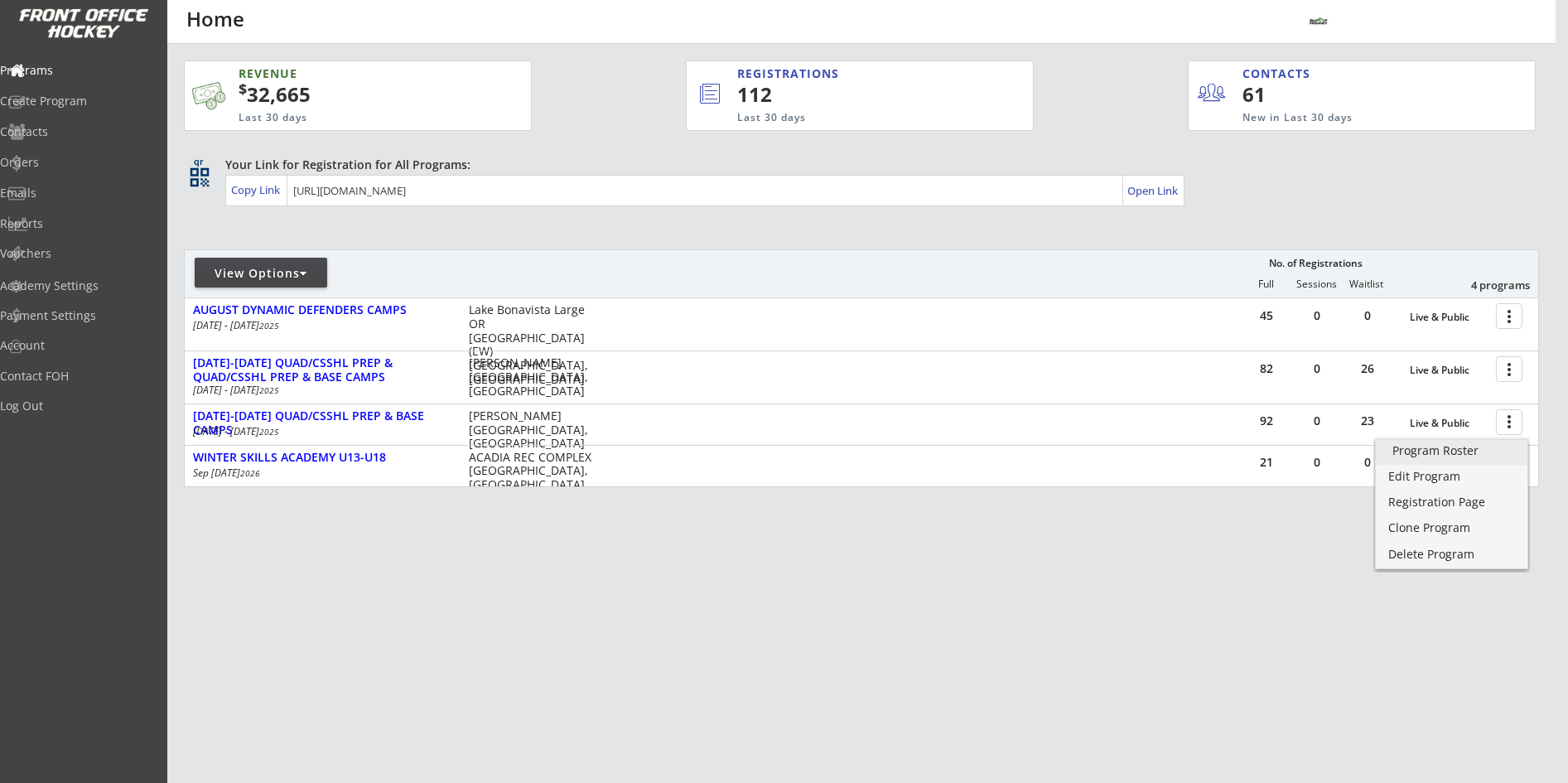
click at [1432, 451] on div "Program Roster" at bounding box center [1452, 451] width 118 height 11
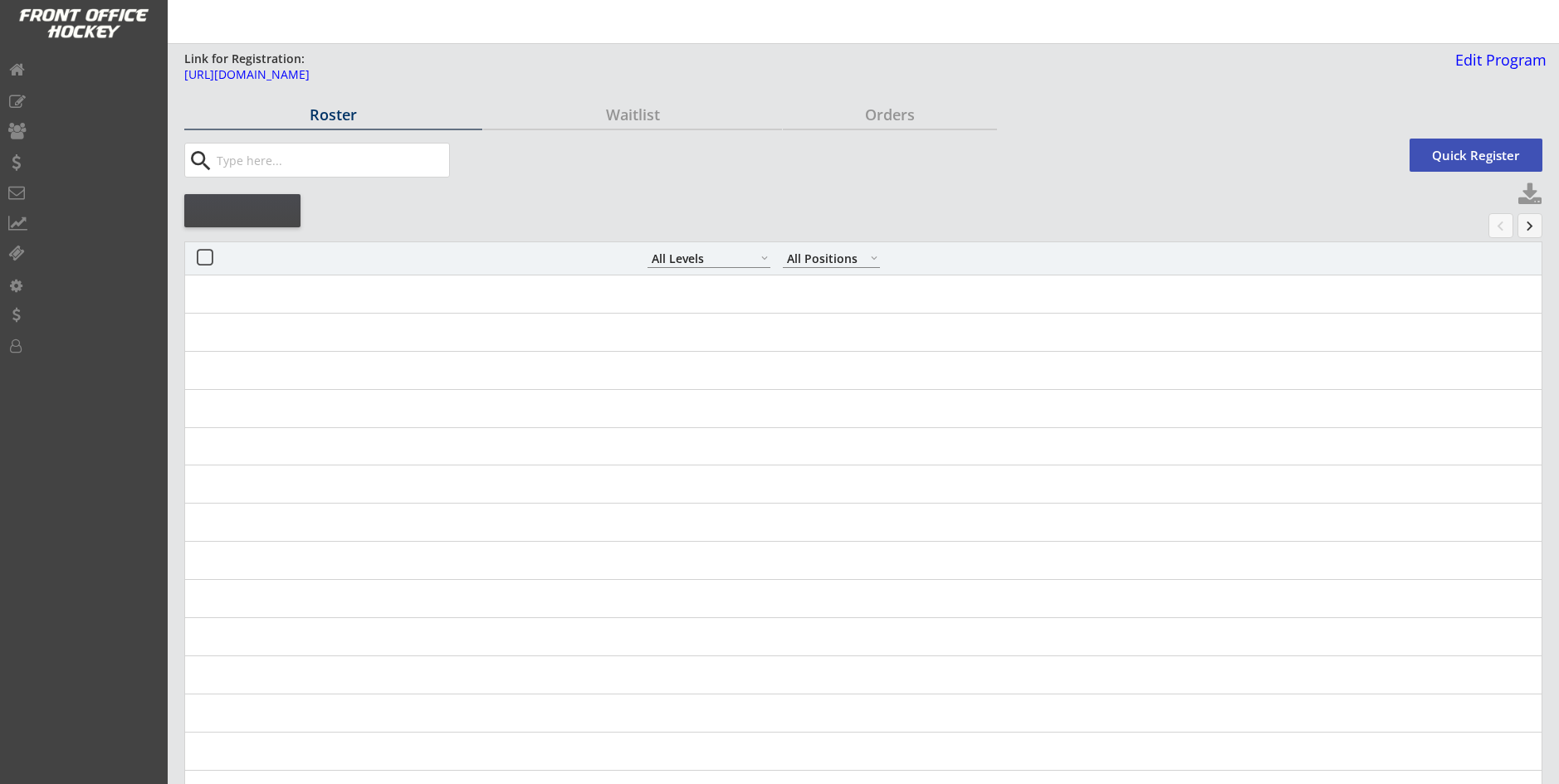
select select ""All Levels""
select select ""All Positions""
select select ""All Levels""
select select ""All Positions""
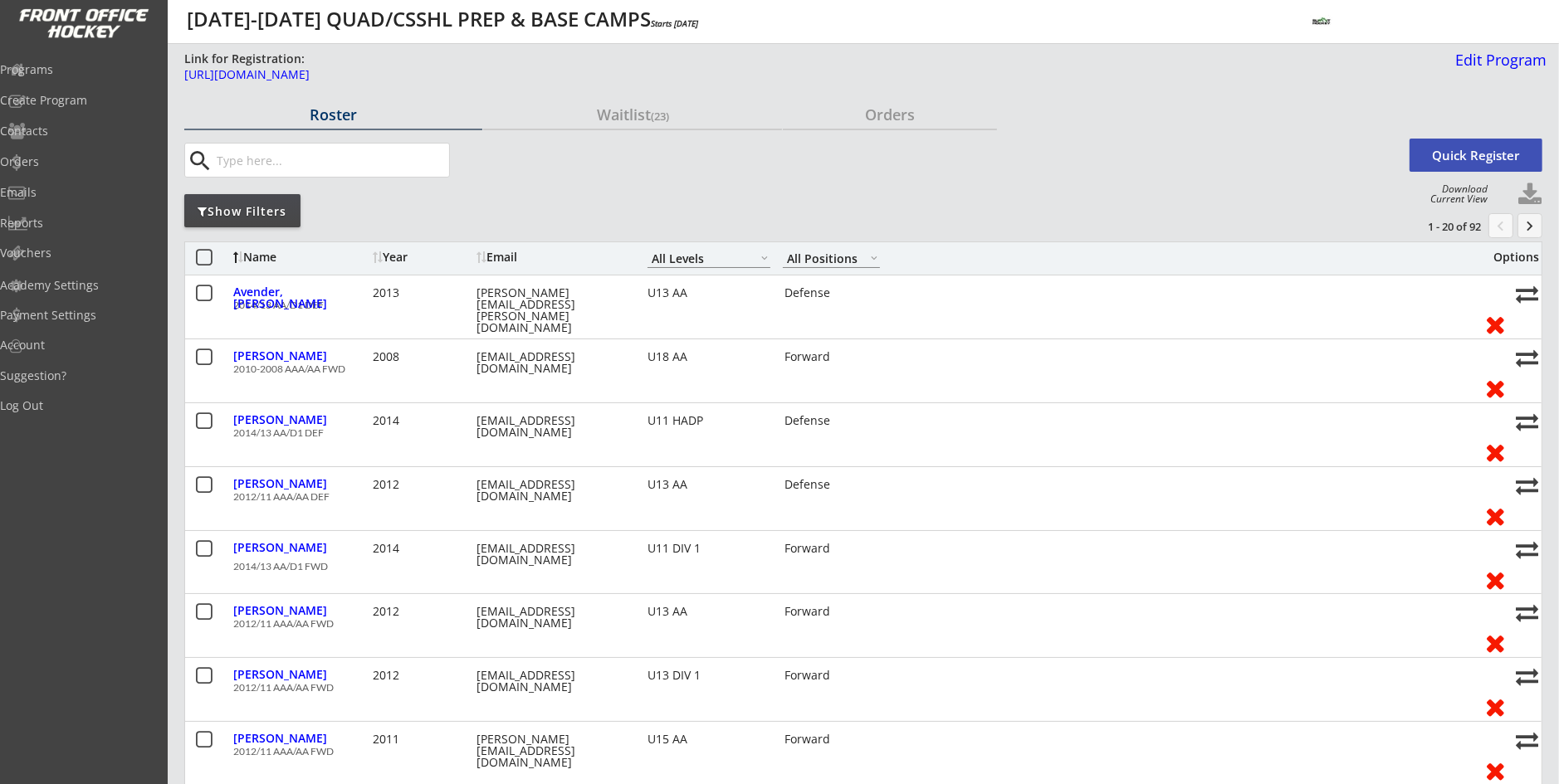
click at [226, 209] on div "Show Filters" at bounding box center [243, 211] width 117 height 16
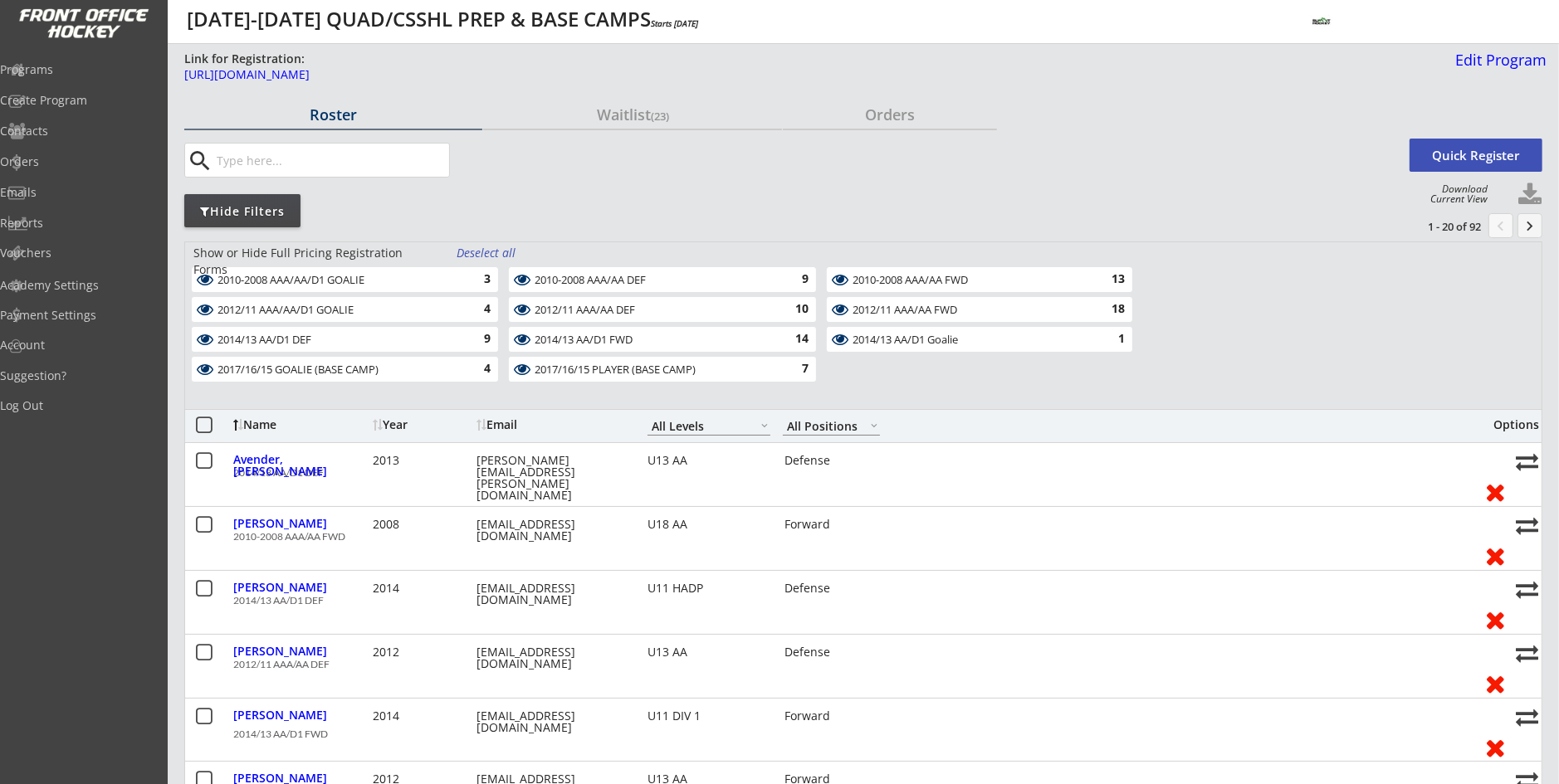
click at [488, 253] on div "Deselect all" at bounding box center [487, 252] width 61 height 16
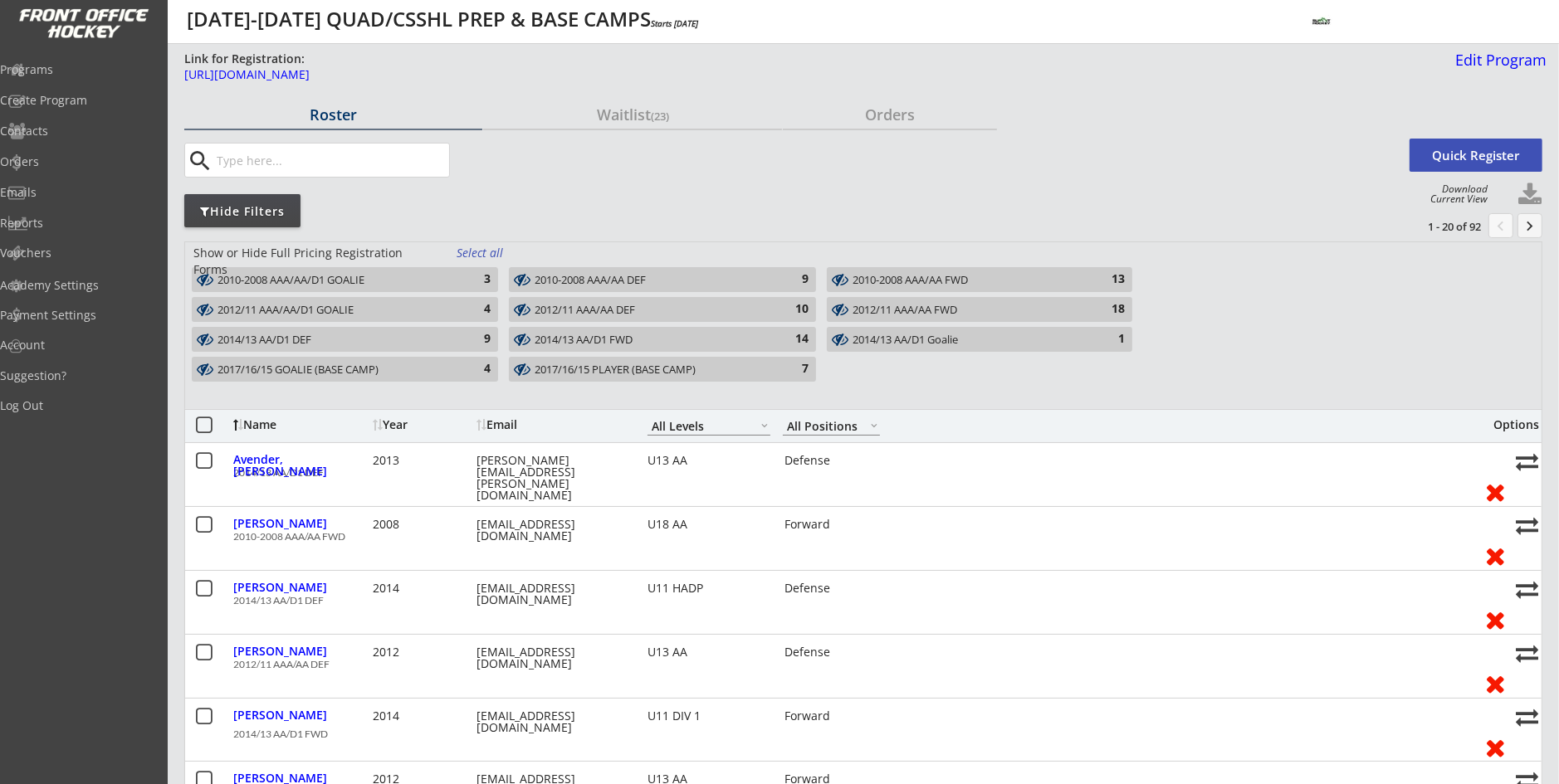
click at [873, 285] on div "2010-2008 AAA/AA FWD" at bounding box center [970, 281] width 235 height 13
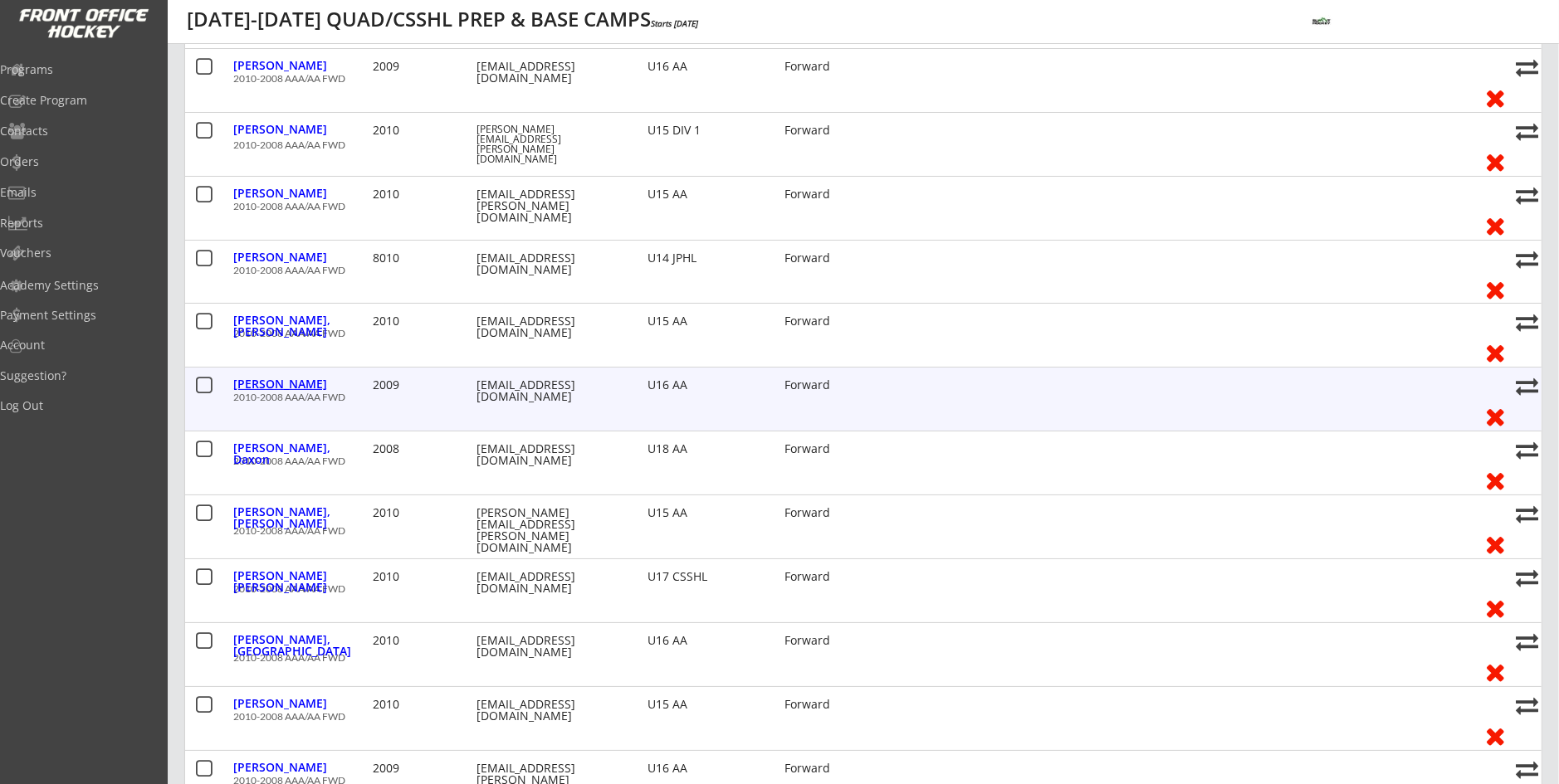
scroll to position [498, 0]
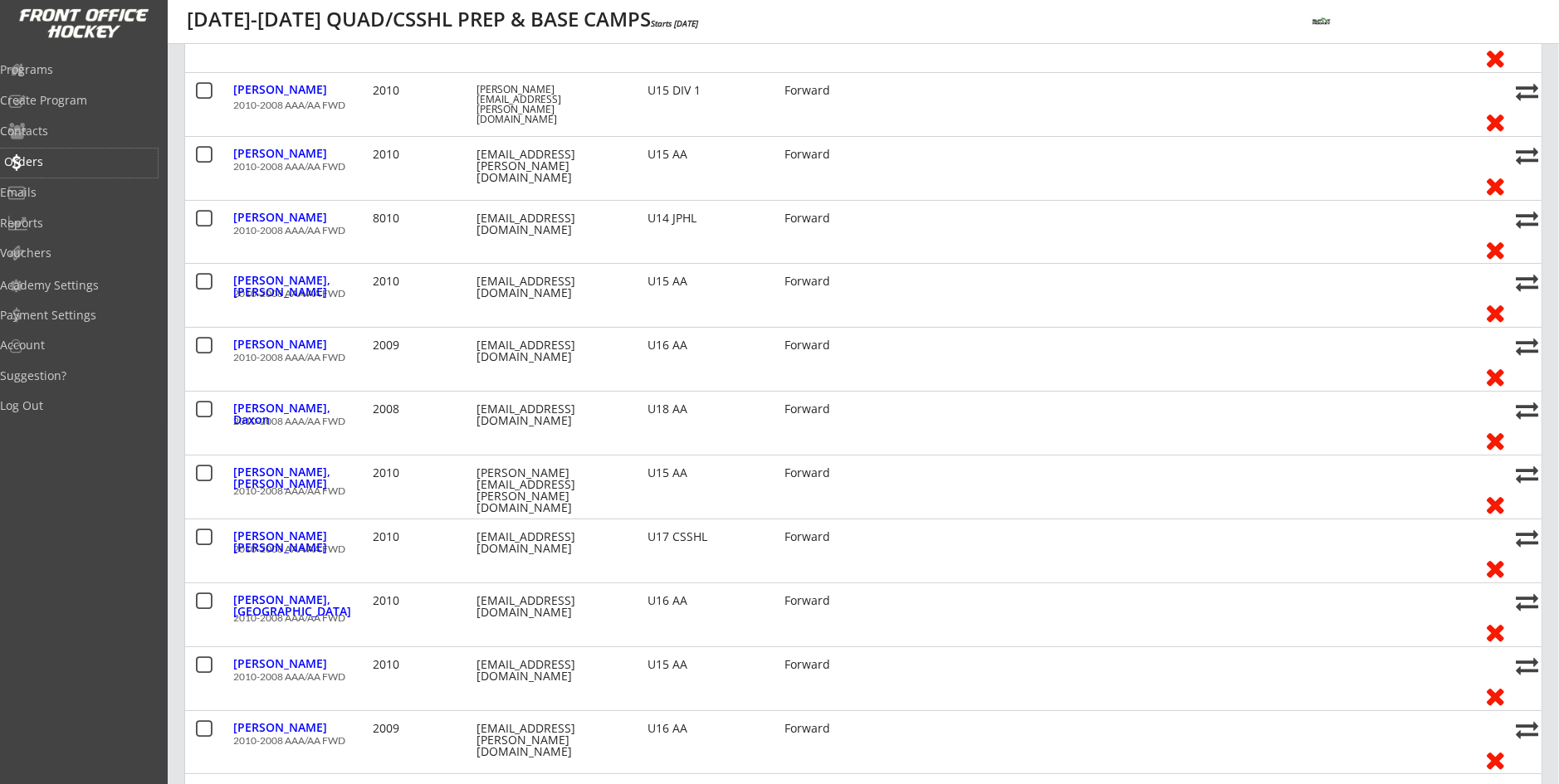
click at [57, 159] on div "Orders" at bounding box center [78, 161] width 149 height 11
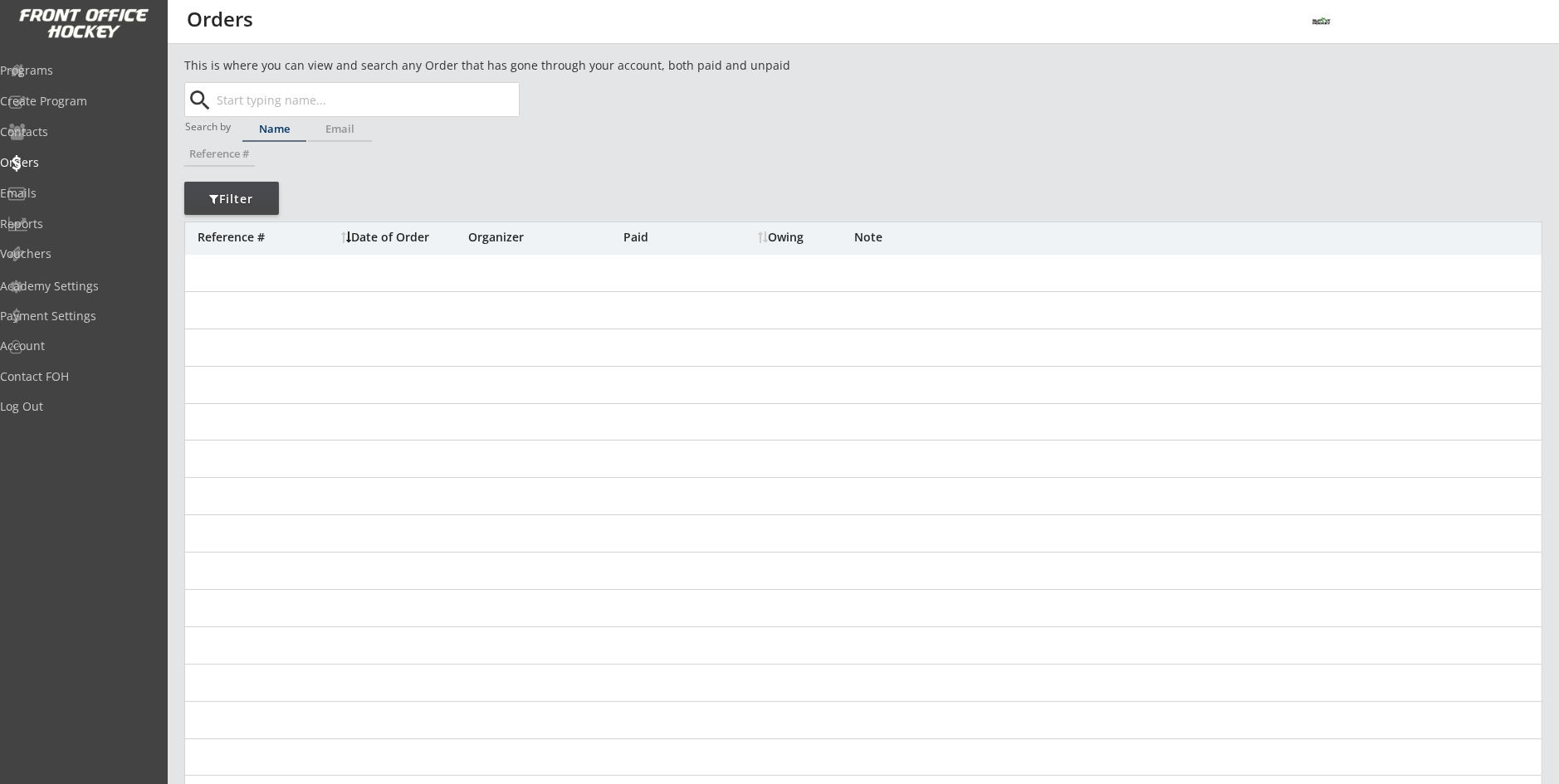
drag, startPoint x: 0, startPoint y: 0, endPoint x: 285, endPoint y: 95, distance: 300.4
click at [285, 95] on input "text" at bounding box center [366, 99] width 306 height 33
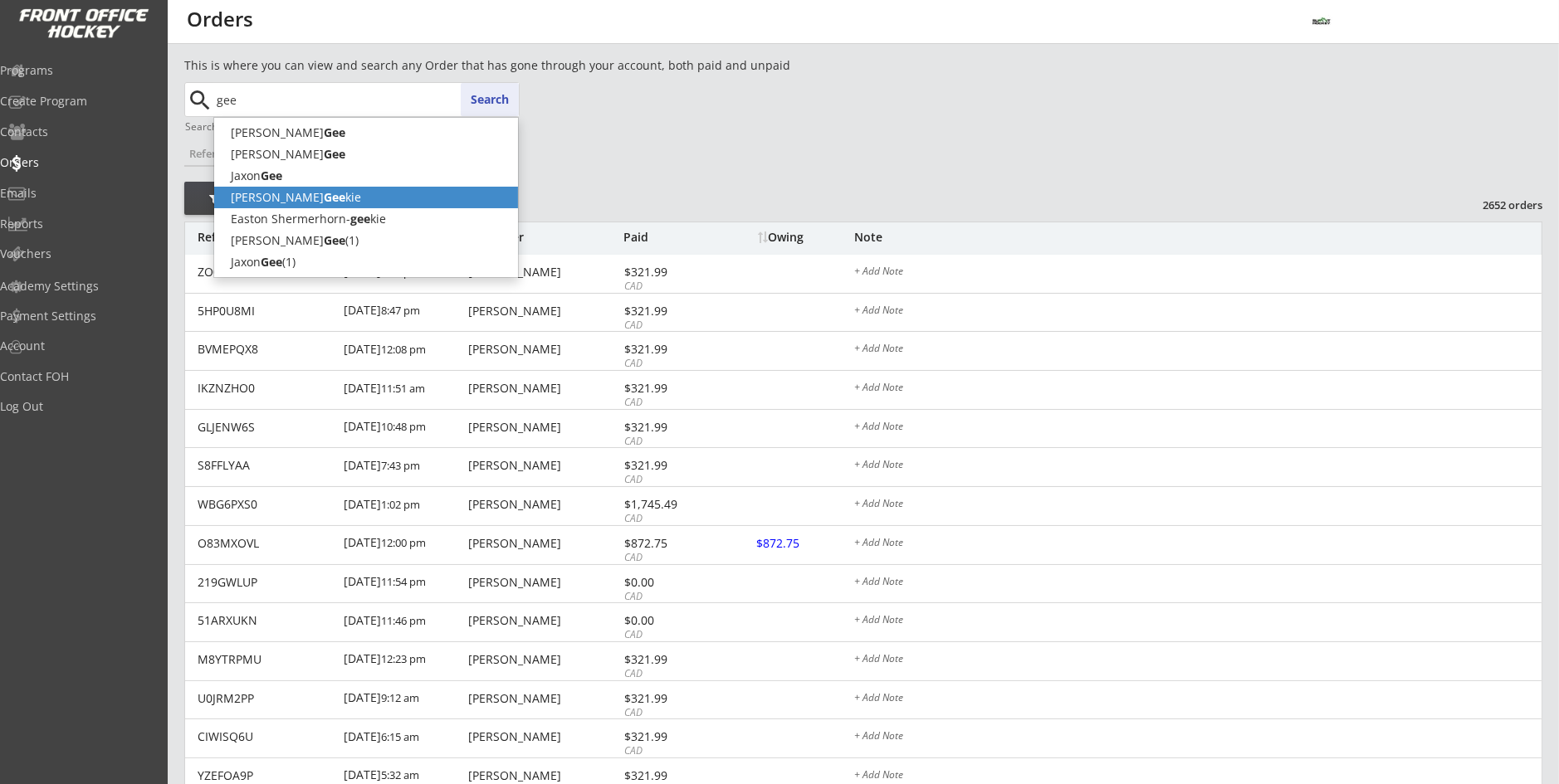
click at [308, 206] on p "[PERSON_NAME] kie" at bounding box center [366, 198] width 304 height 22
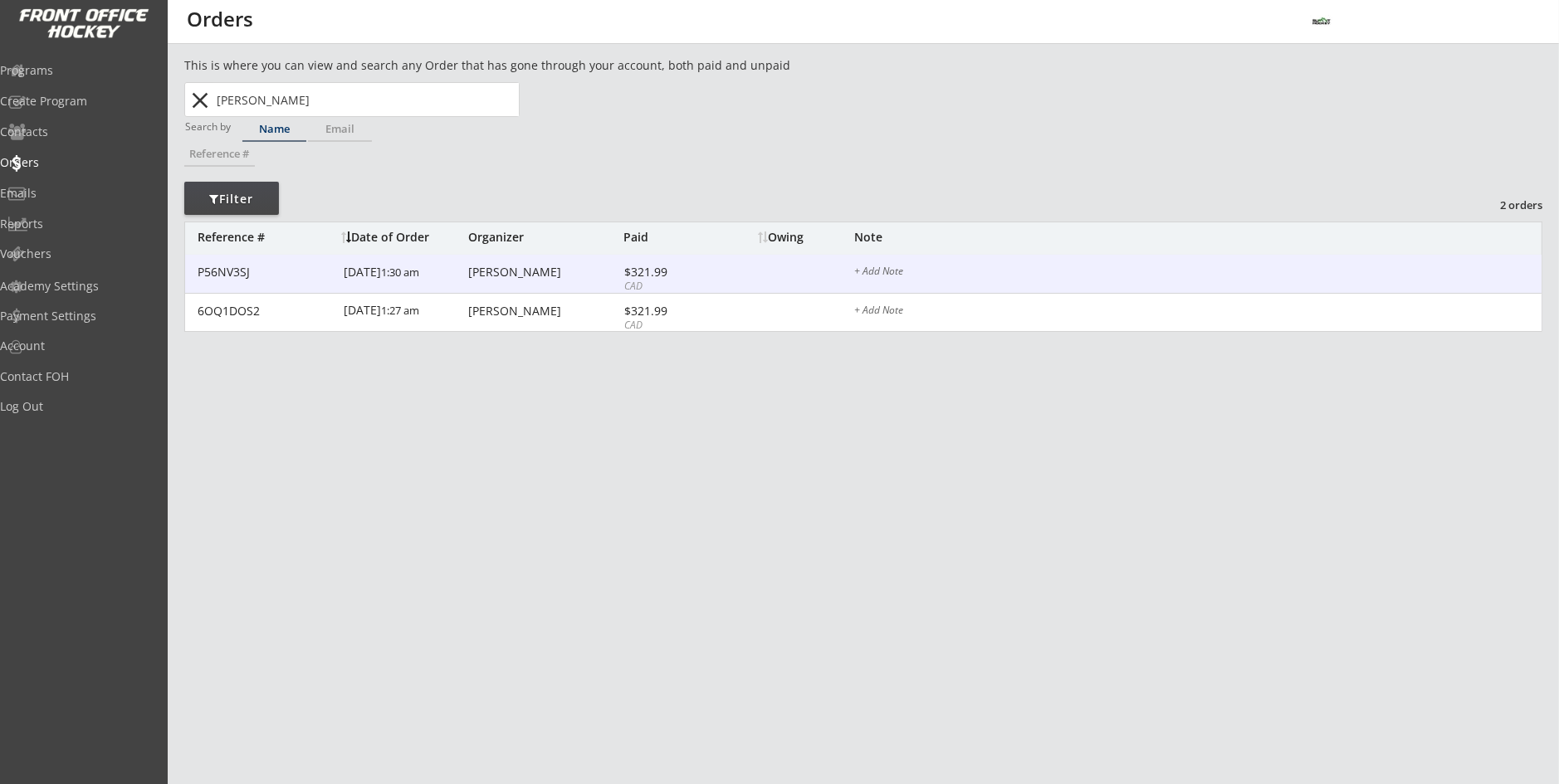
type input "[PERSON_NAME]"
click at [598, 270] on div "[PERSON_NAME]" at bounding box center [544, 272] width 151 height 11
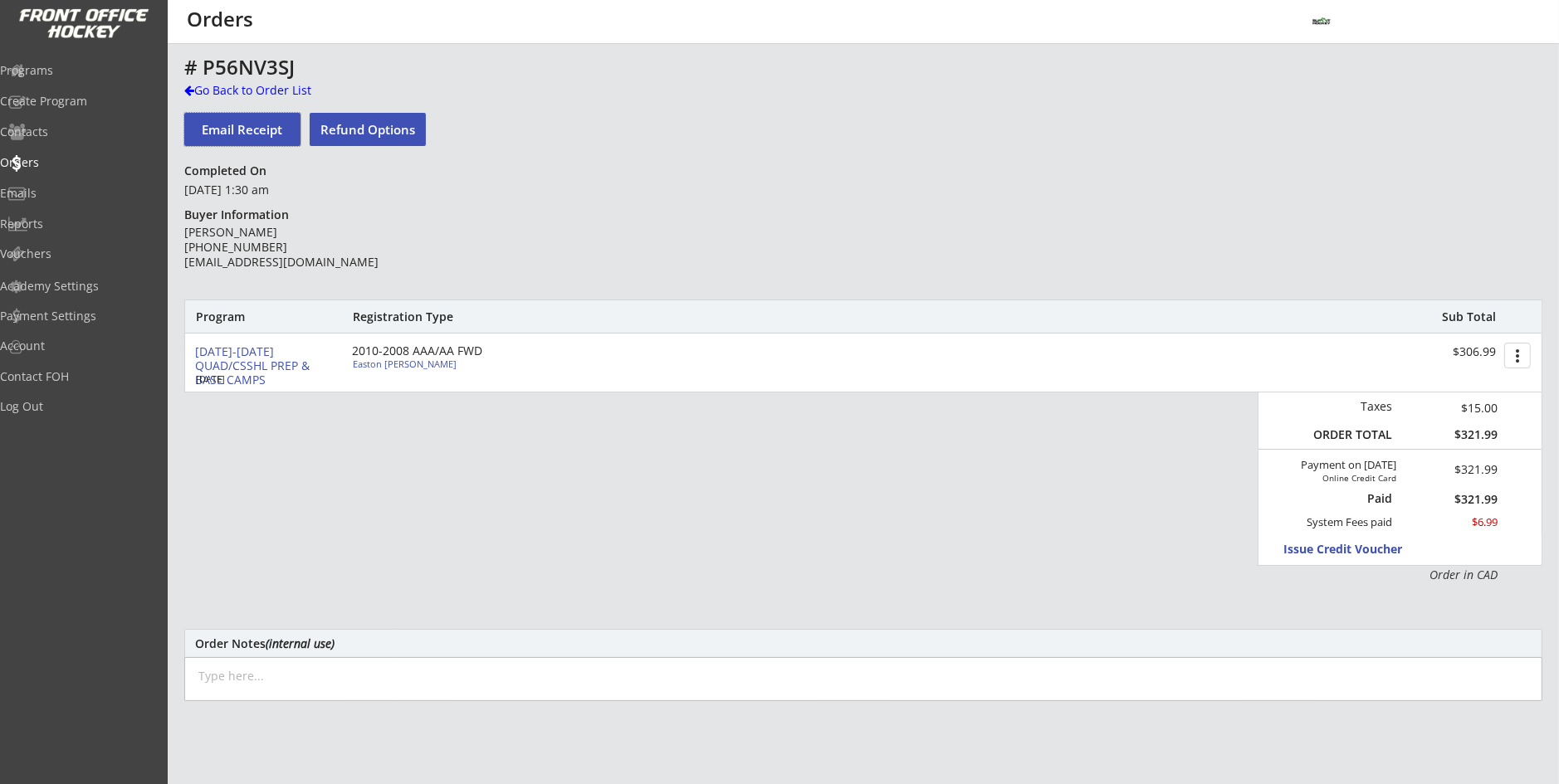
click at [257, 128] on button "Email Receipt" at bounding box center [243, 129] width 117 height 33
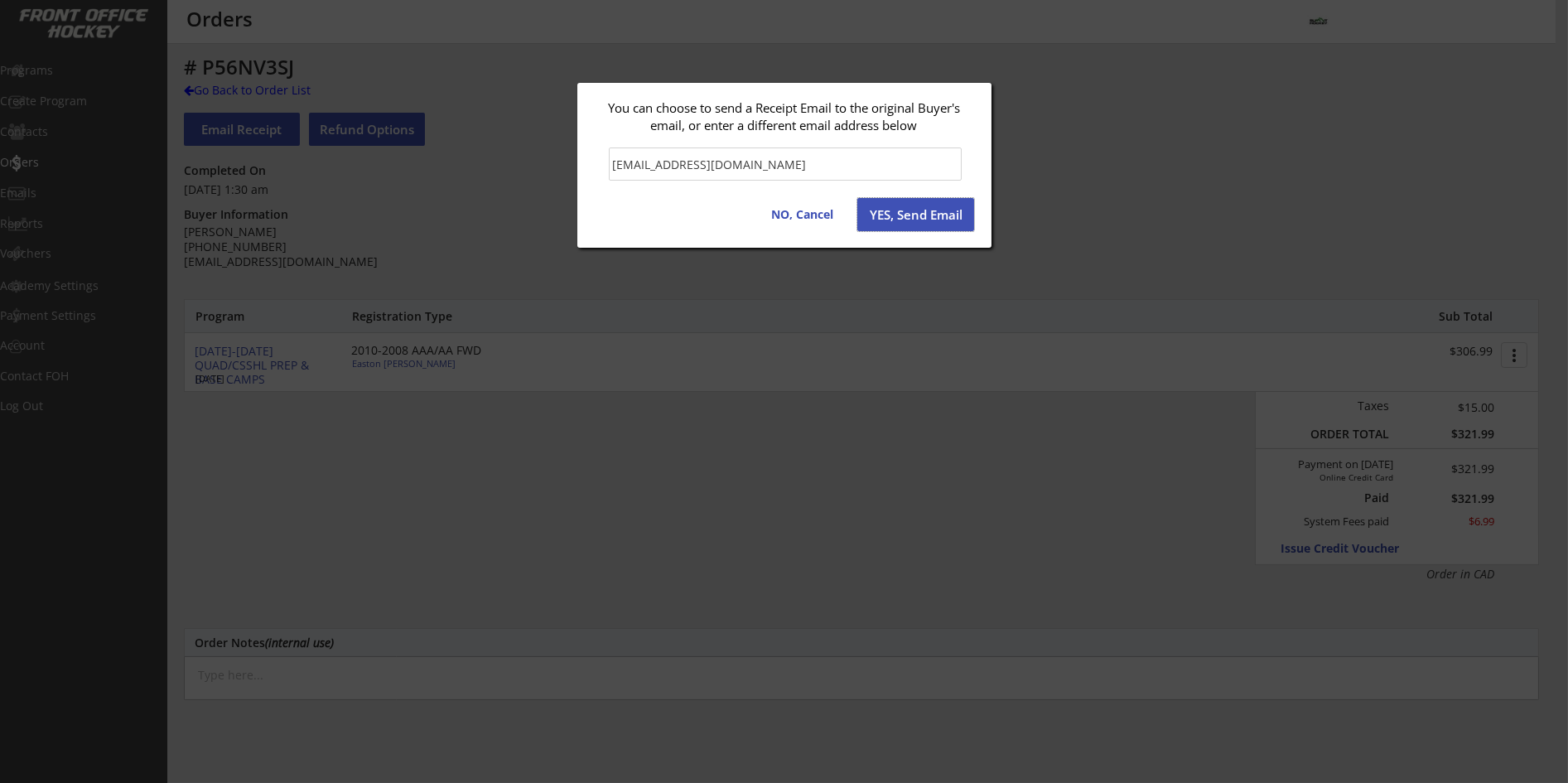
click at [933, 214] on button "YES, Send Email" at bounding box center [915, 215] width 117 height 33
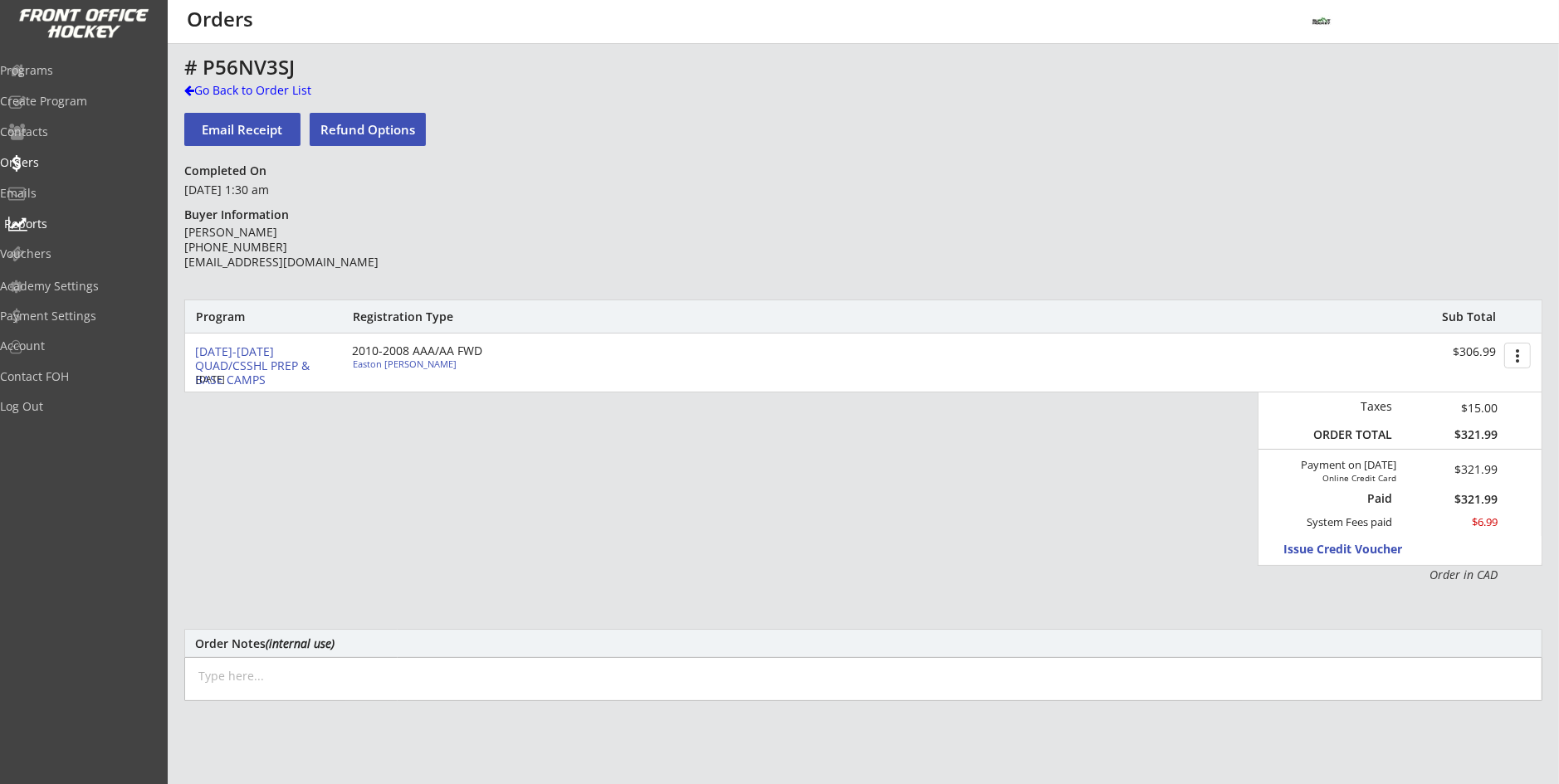
click at [48, 225] on div "Reports" at bounding box center [78, 224] width 149 height 11
